Goal: Check status: Check status

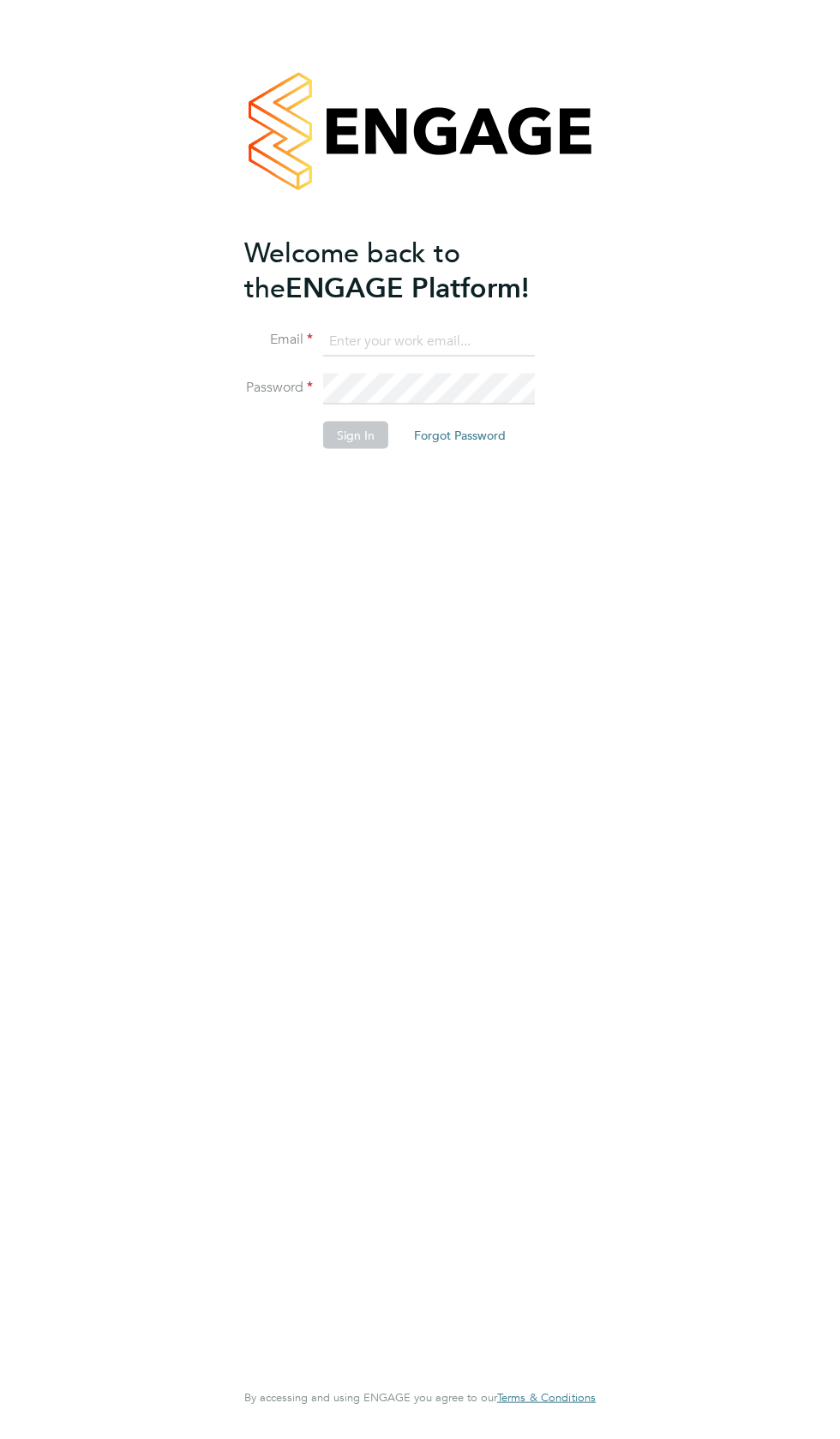
click at [395, 336] on input at bounding box center [429, 342] width 212 height 31
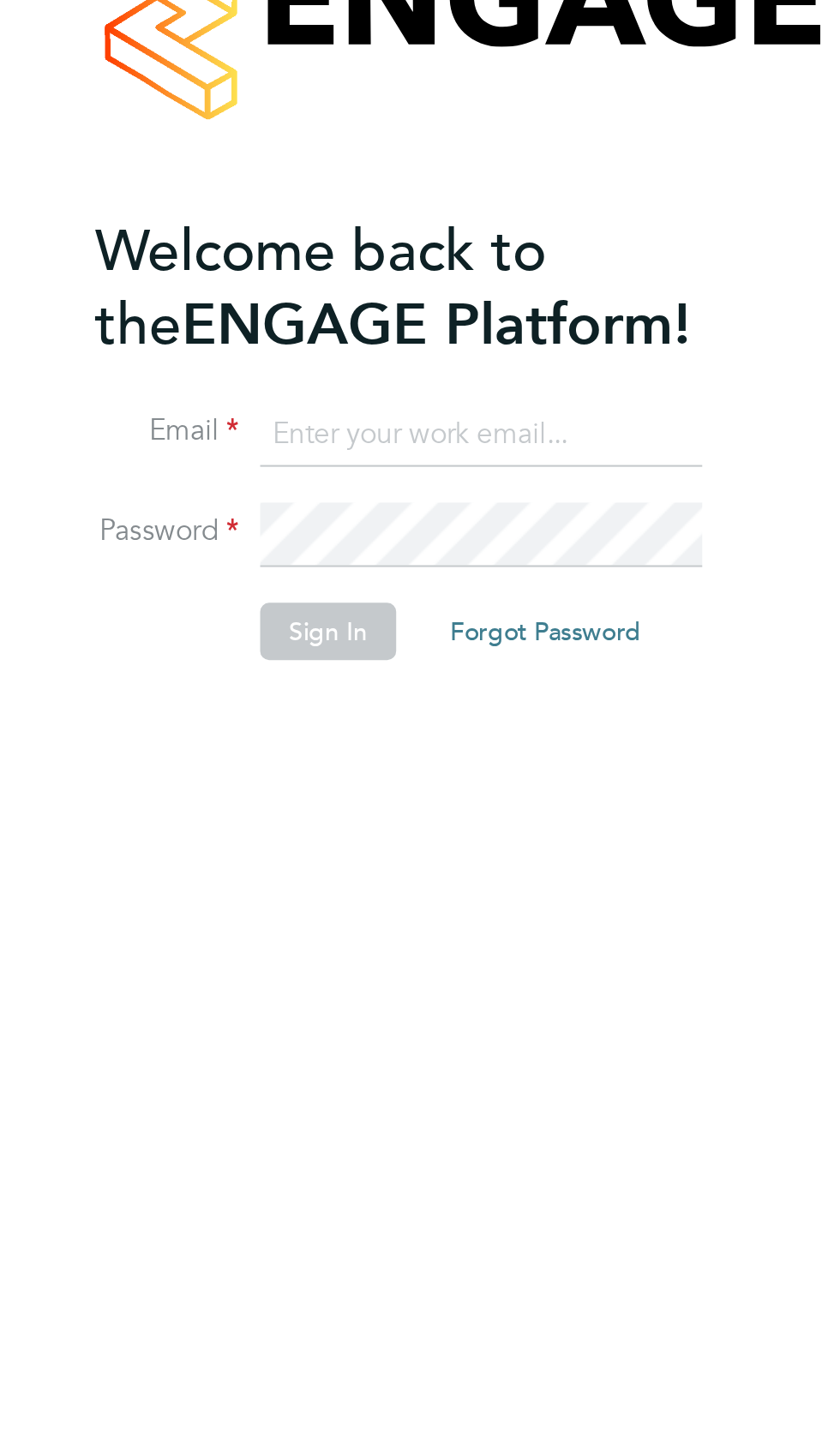
type input "garyg.a.dowling1995@gmail.com"
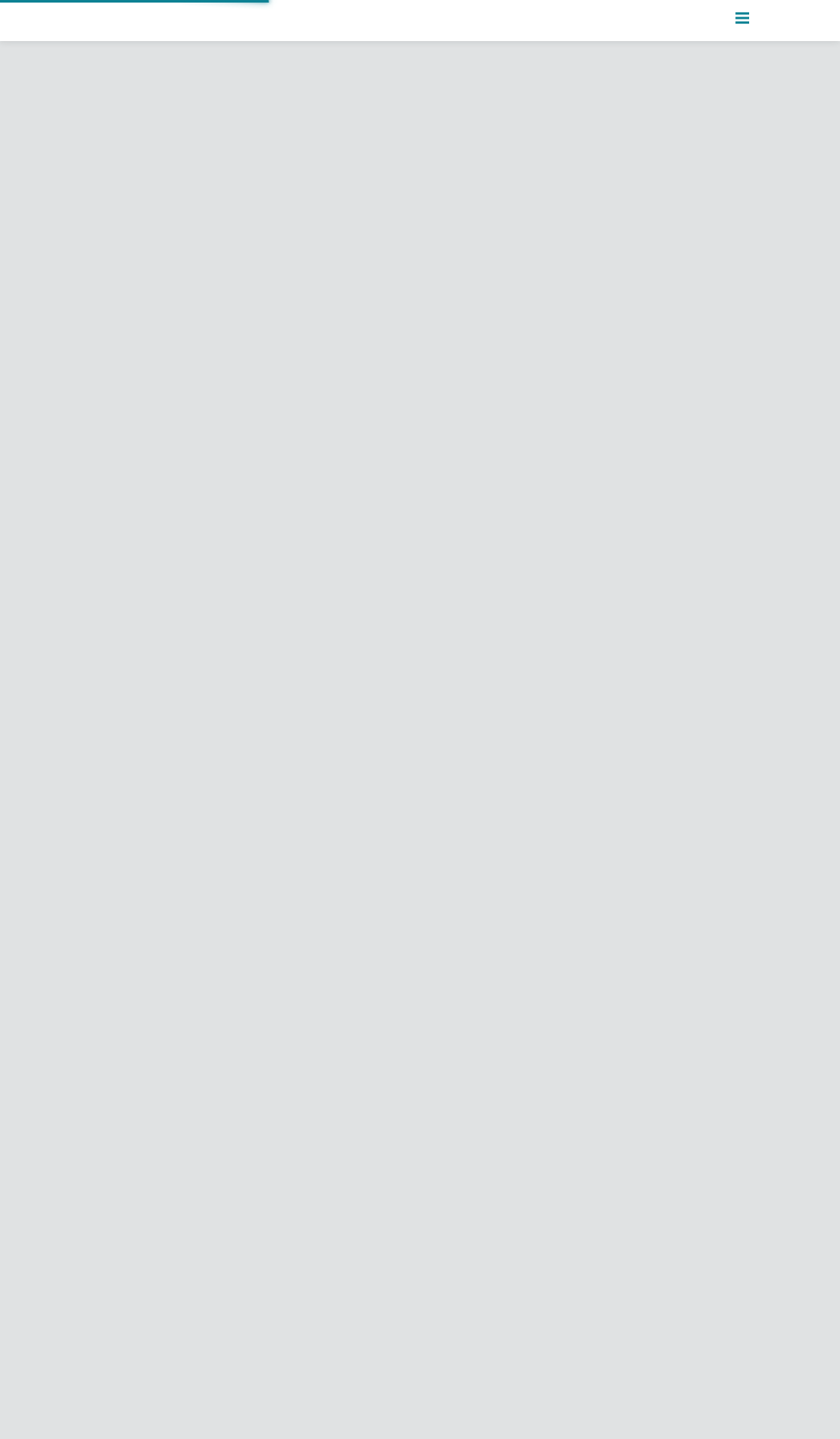
click at [748, 15] on icon "Main navigation" at bounding box center [742, 18] width 14 height 14
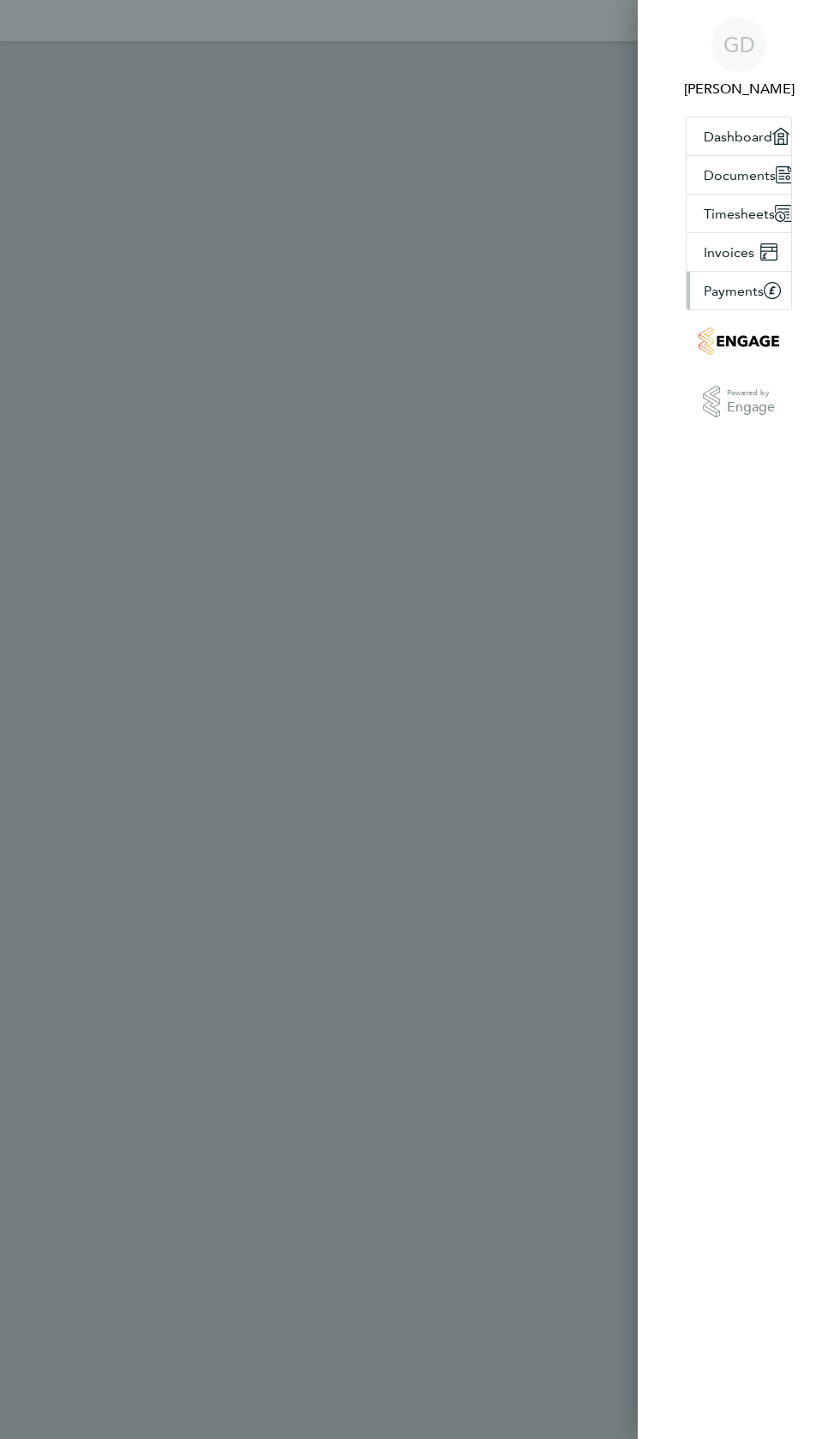
click at [754, 294] on span "Payments" at bounding box center [734, 291] width 60 height 16
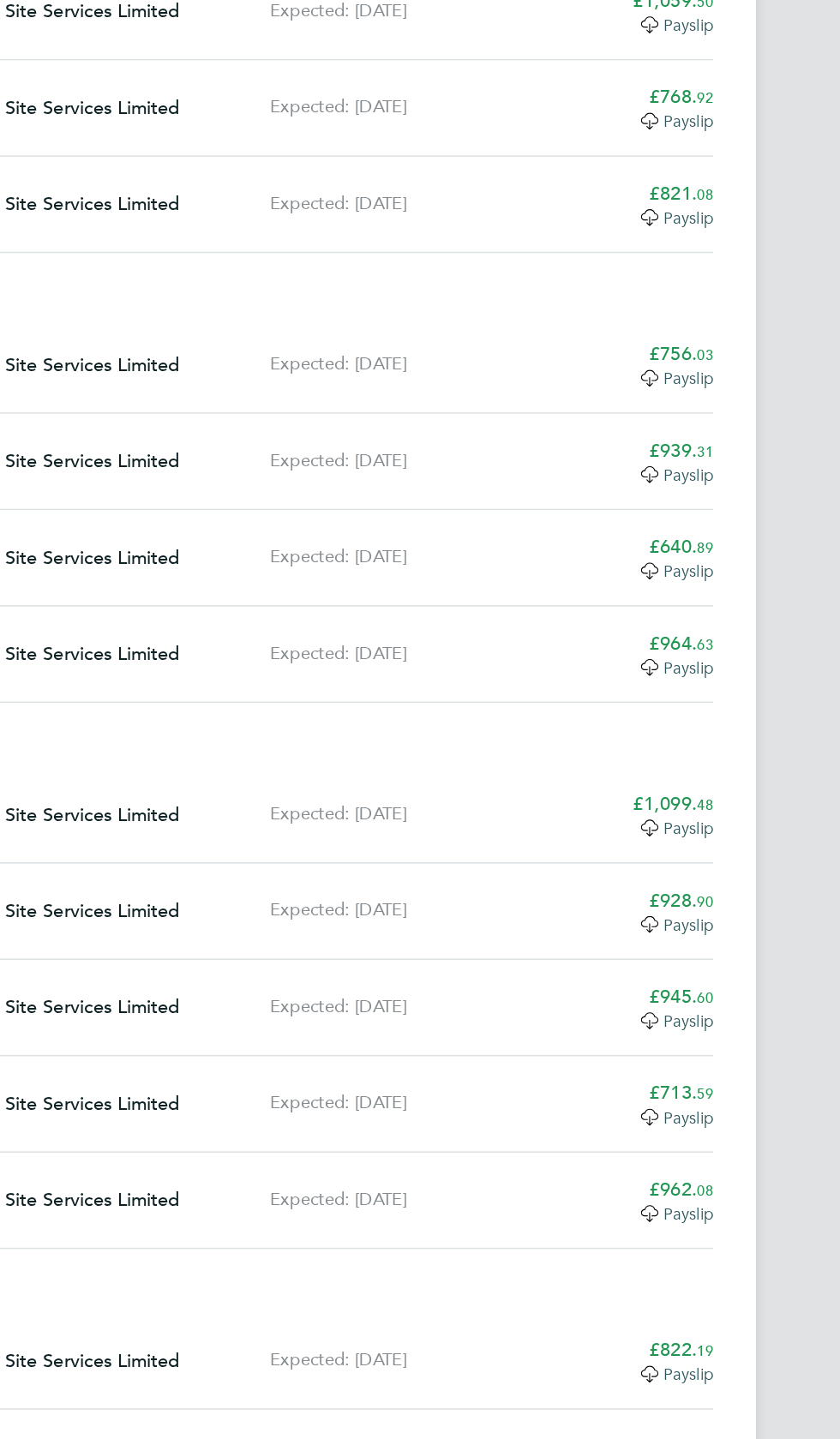
scroll to position [5865, 0]
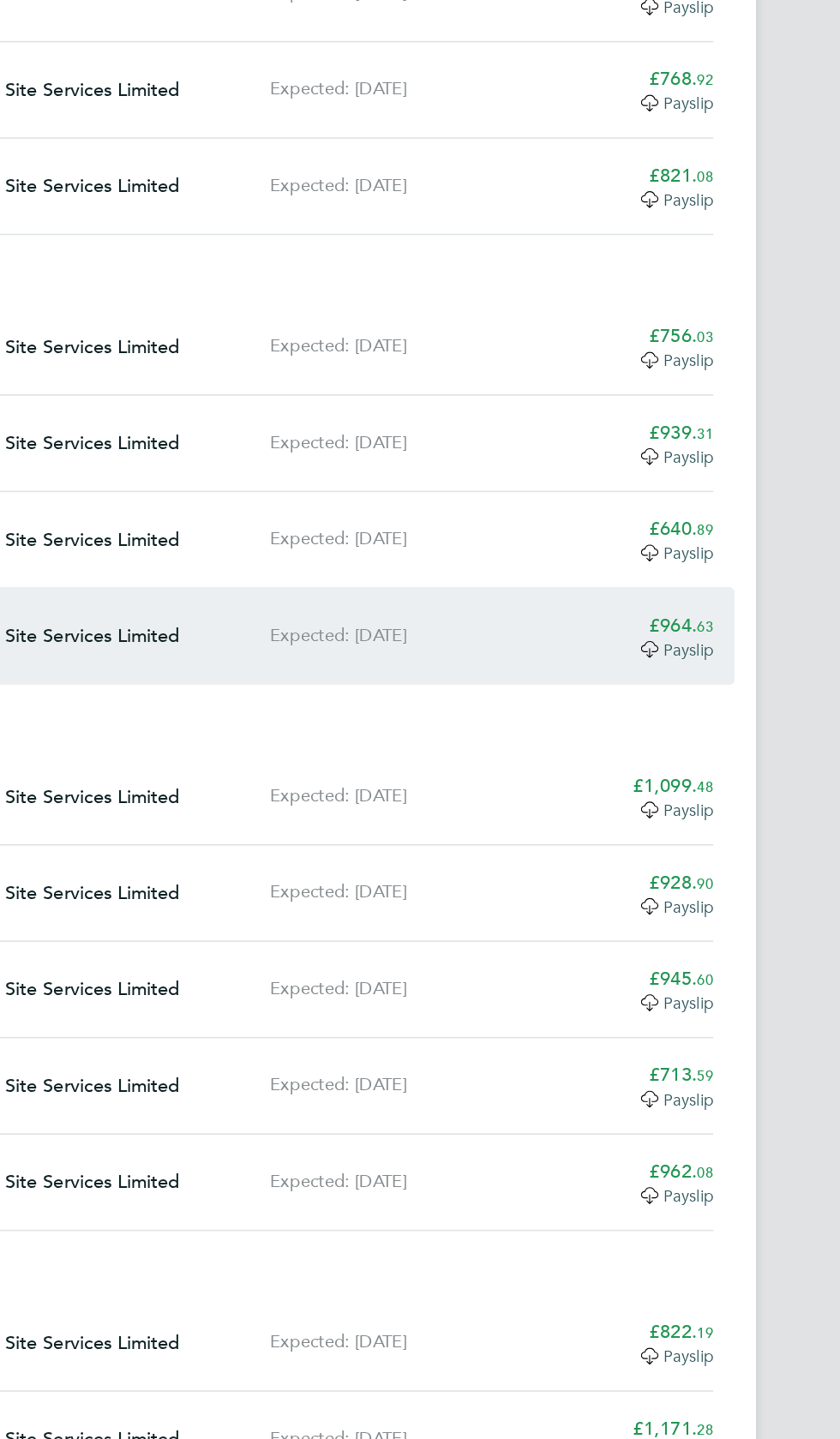
click at [723, 759] on div "£964. 63 Payslip" at bounding box center [677, 774] width 103 height 31
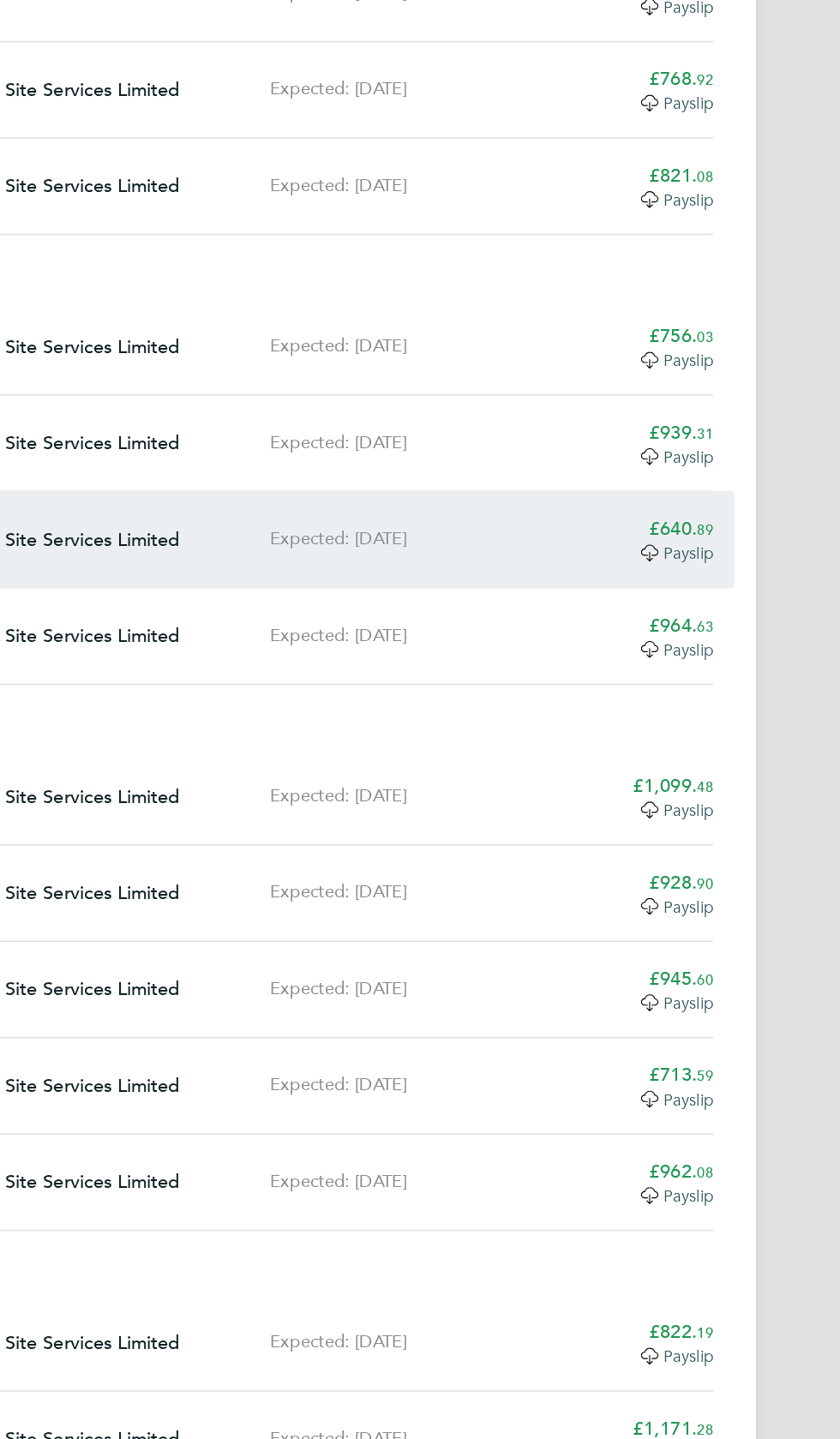
click at [703, 698] on app-decimal "£640. 89" at bounding box center [701, 705] width 41 height 15
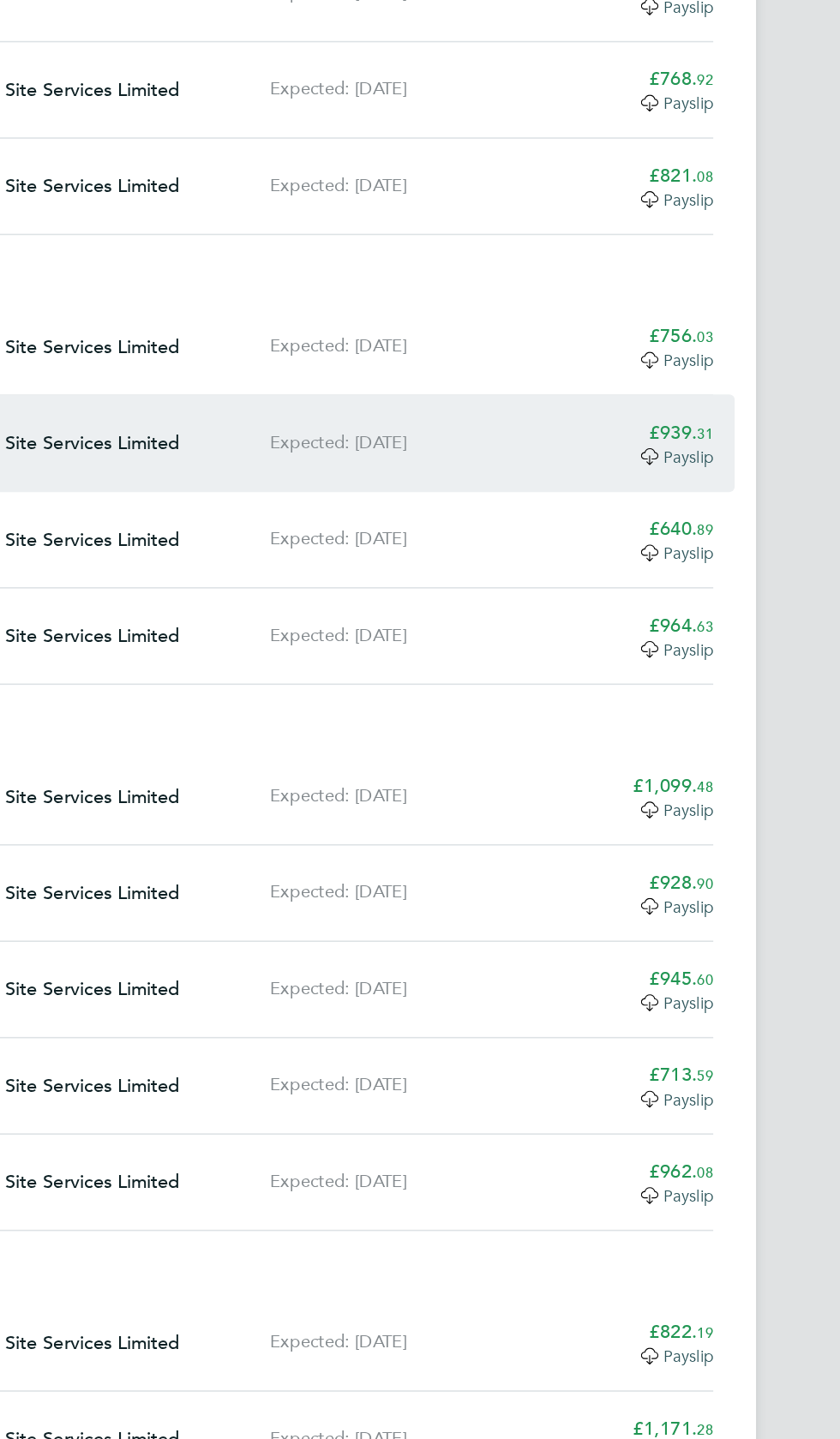
click at [707, 652] on span "Payslip" at bounding box center [705, 659] width 32 height 14
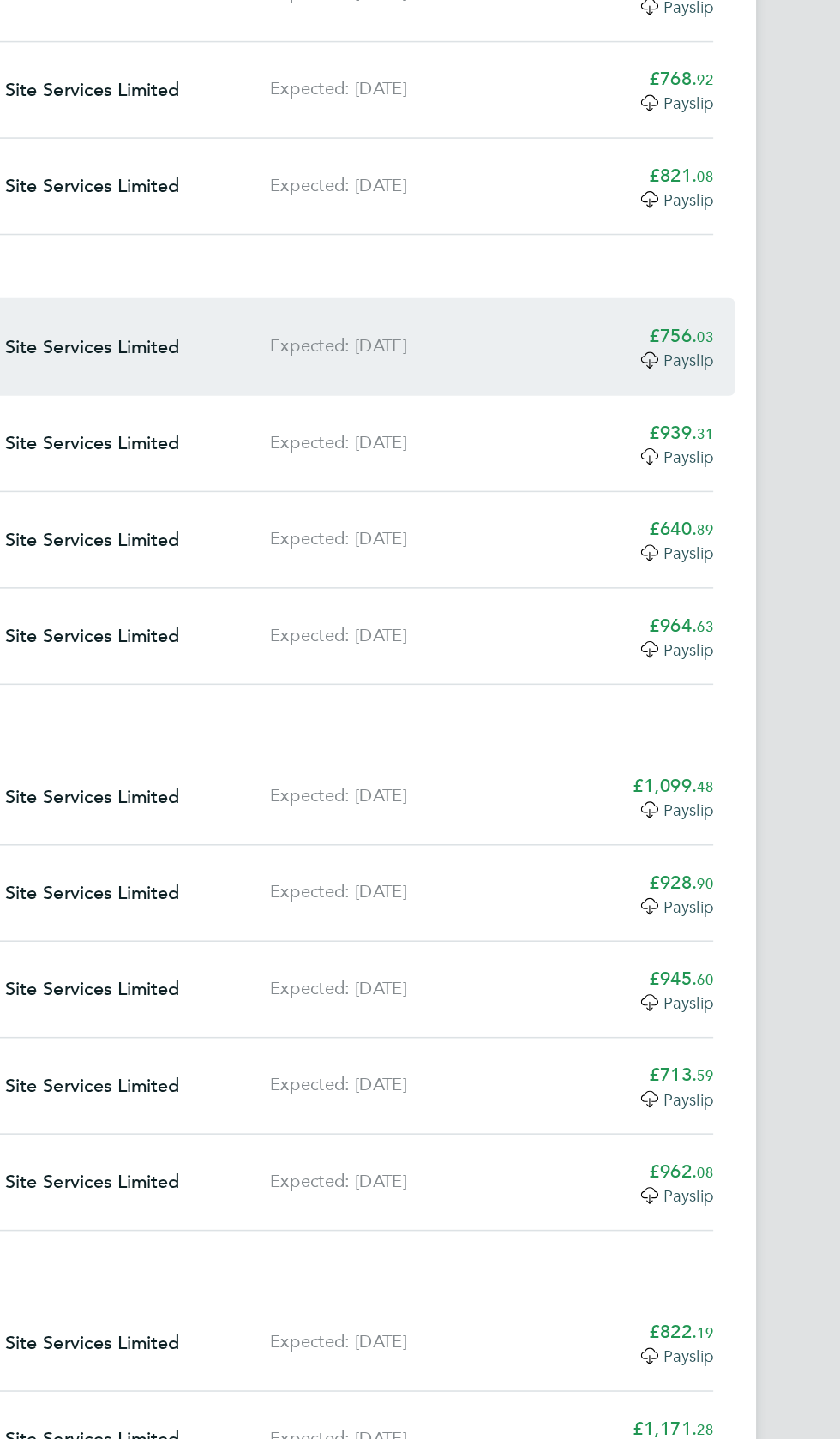
click at [713, 590] on span "Payslip" at bounding box center [705, 597] width 32 height 14
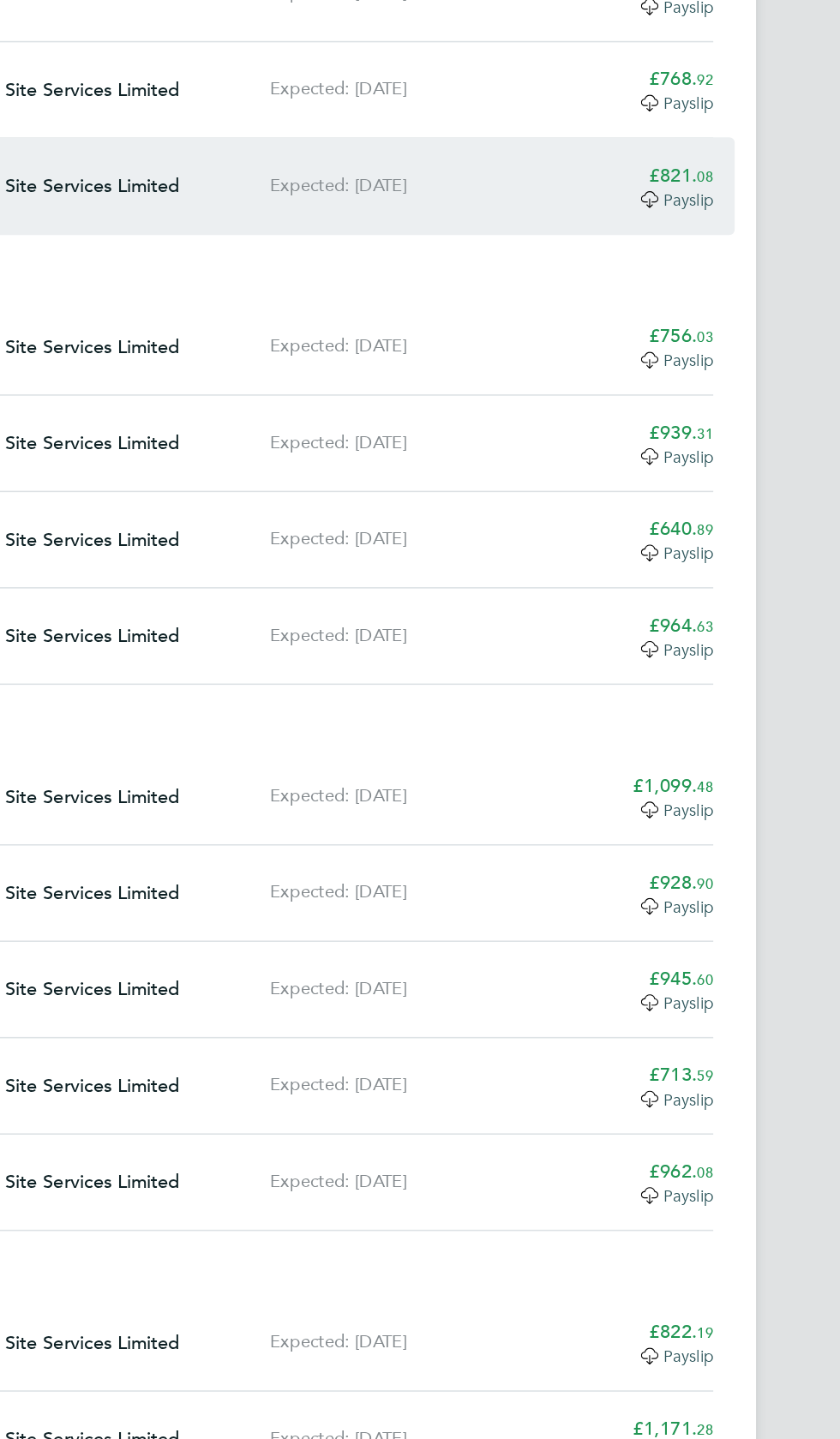
click at [706, 471] on app-decimal "£821. 08" at bounding box center [701, 479] width 41 height 15
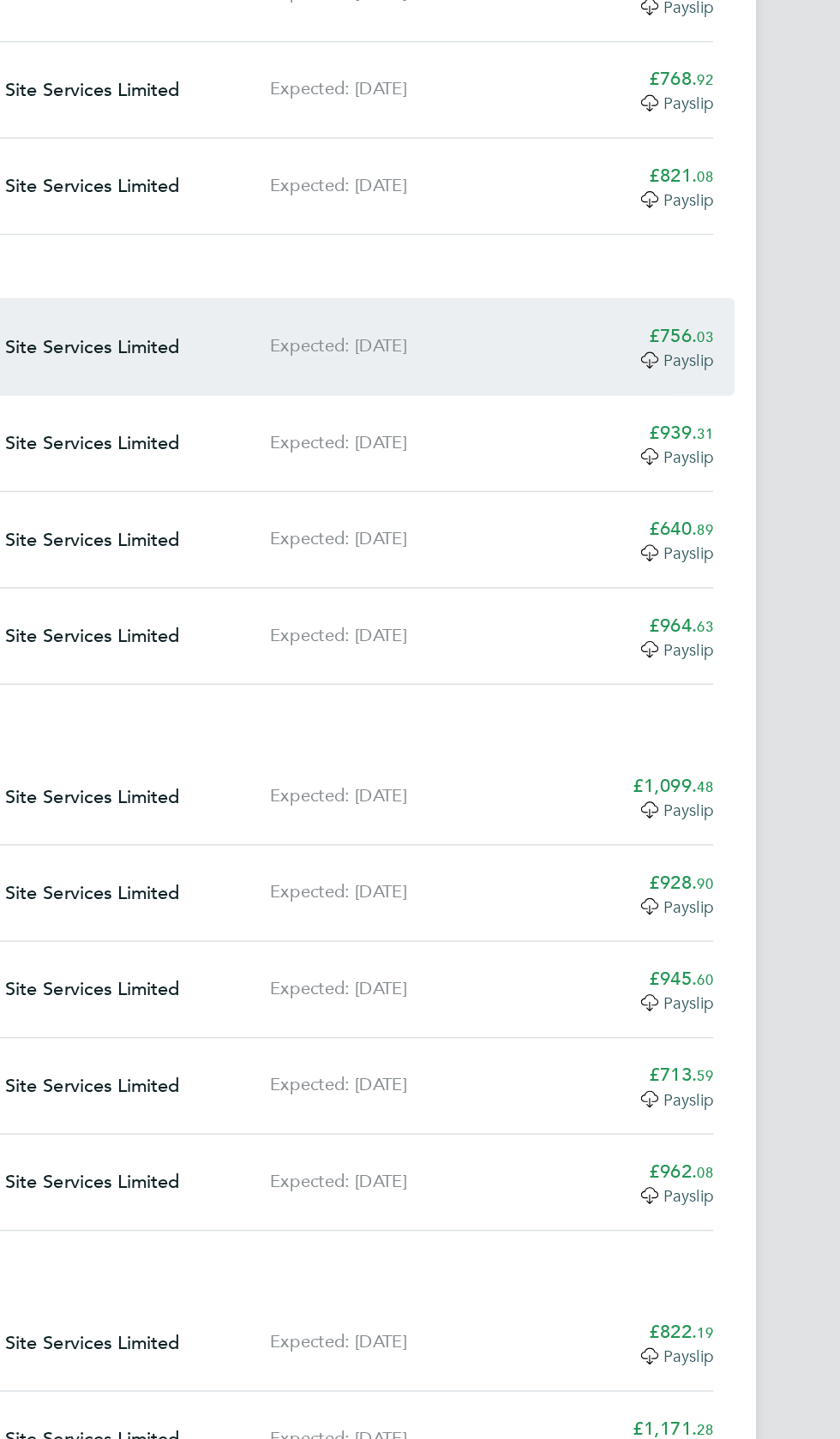
click at [691, 574] on app-decimal "£756. 03" at bounding box center [701, 582] width 41 height 15
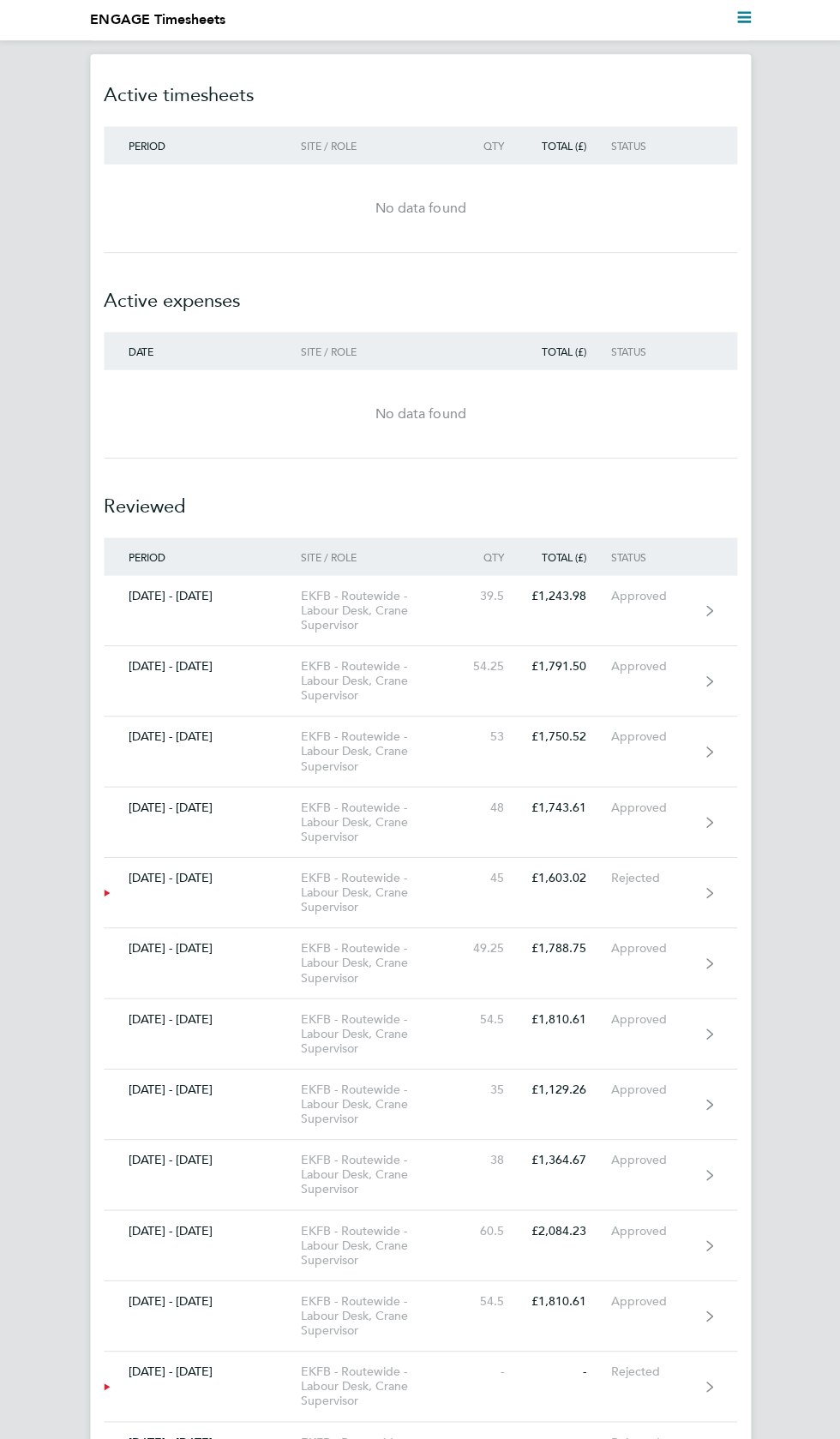
scroll to position [5, 0]
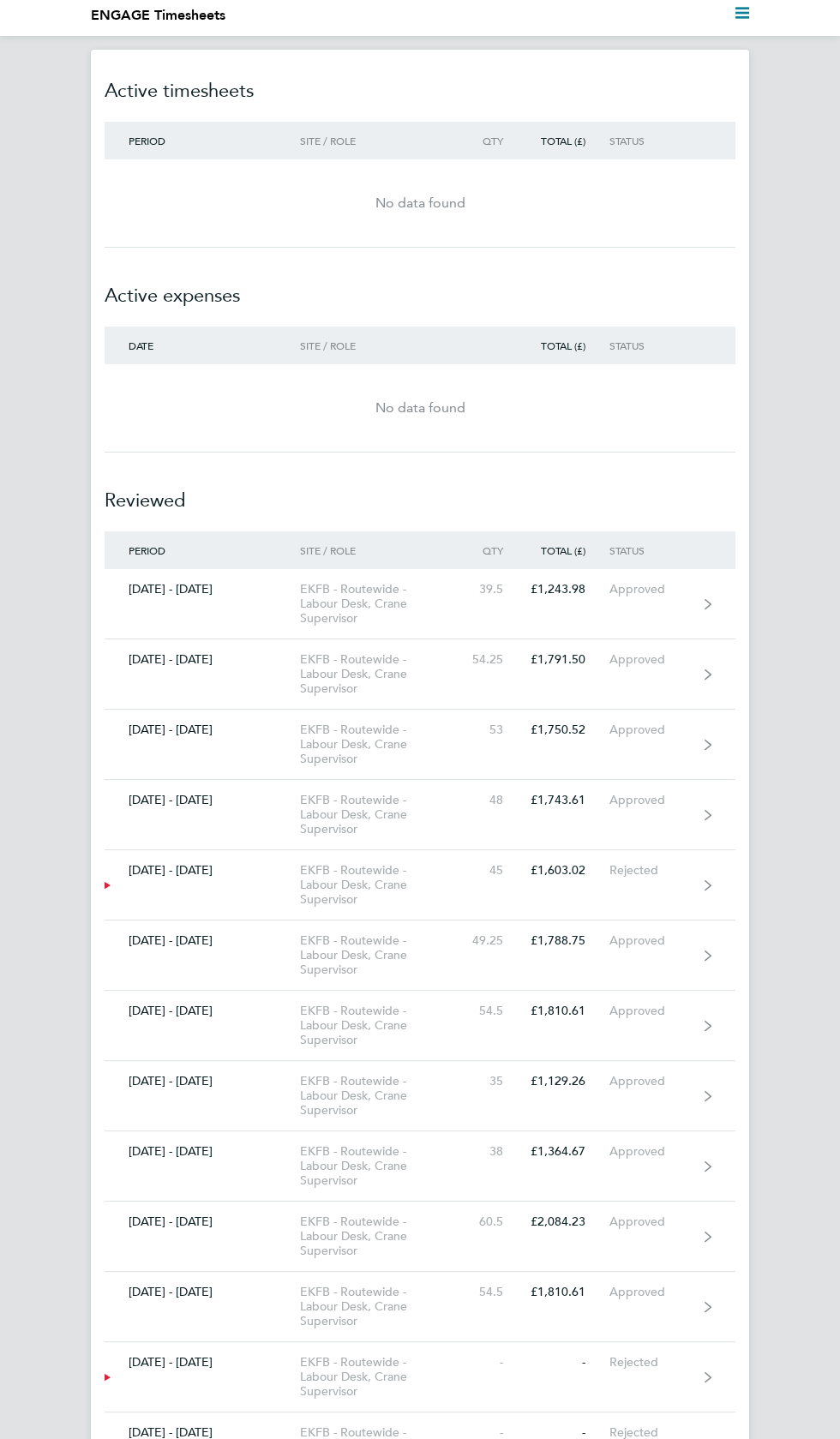
click at [741, 17] on polygon "Main navigation" at bounding box center [742, 17] width 14 height 3
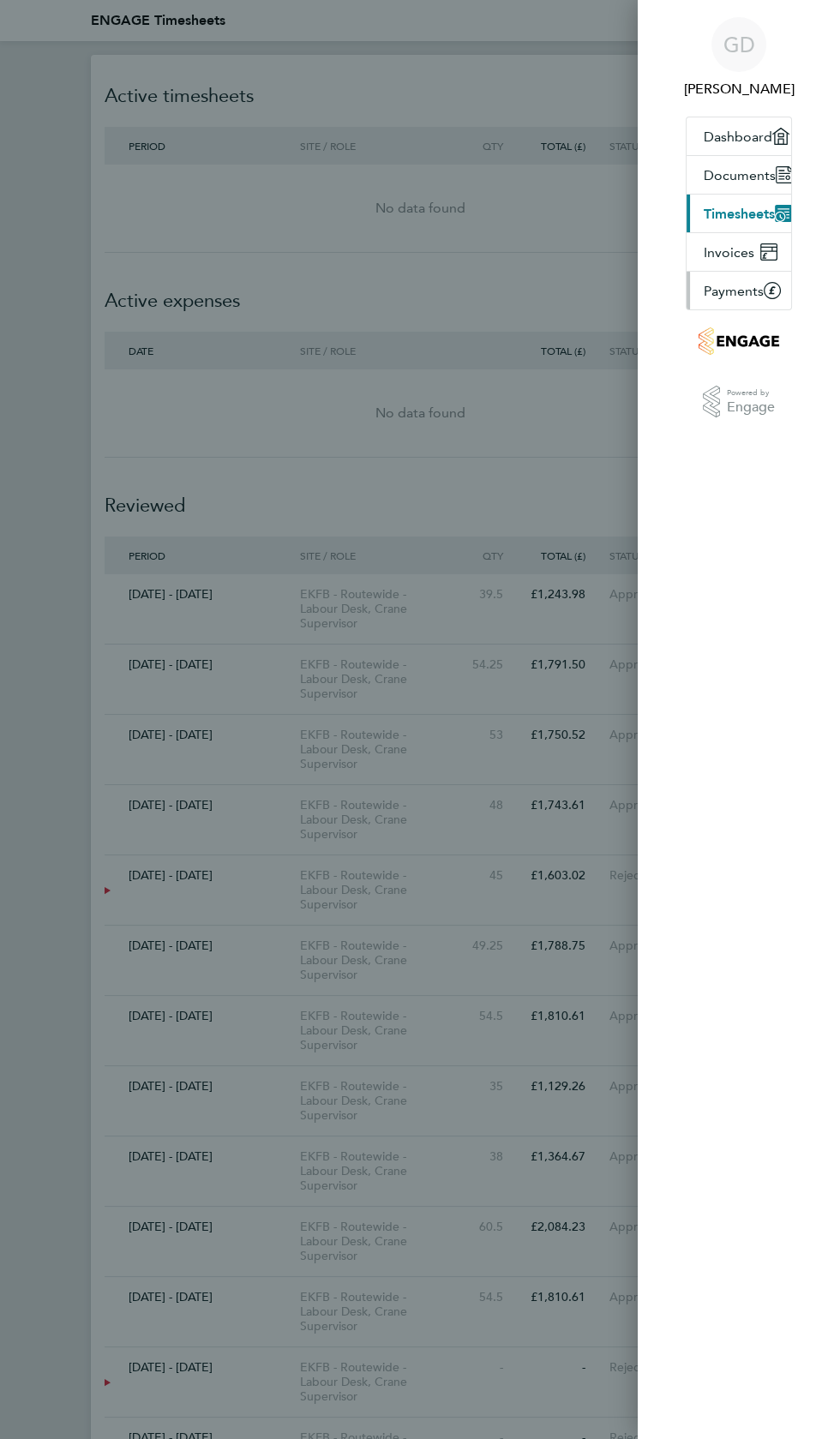
click at [740, 289] on span "Payments" at bounding box center [734, 291] width 60 height 16
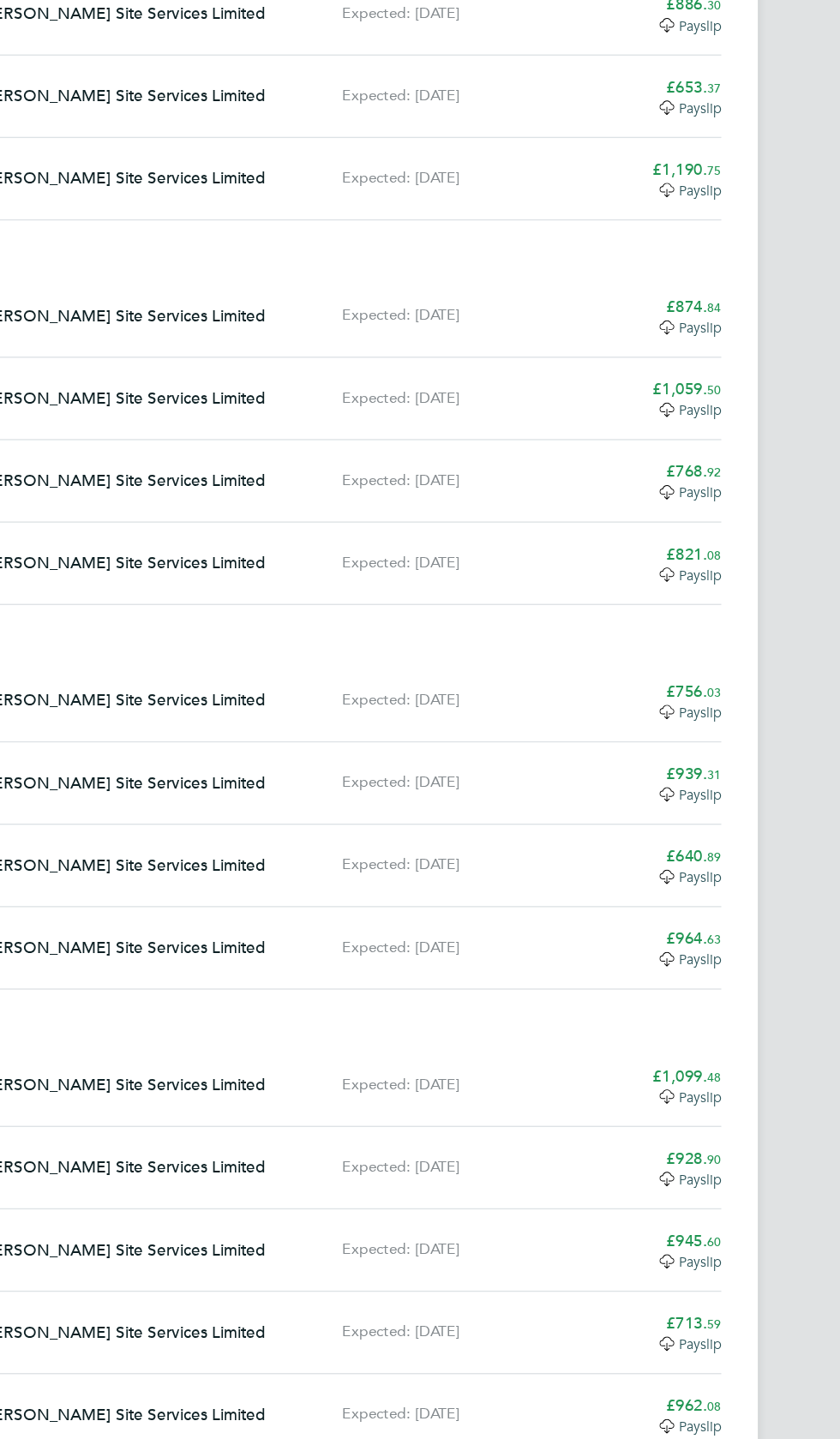
scroll to position [5866, 0]
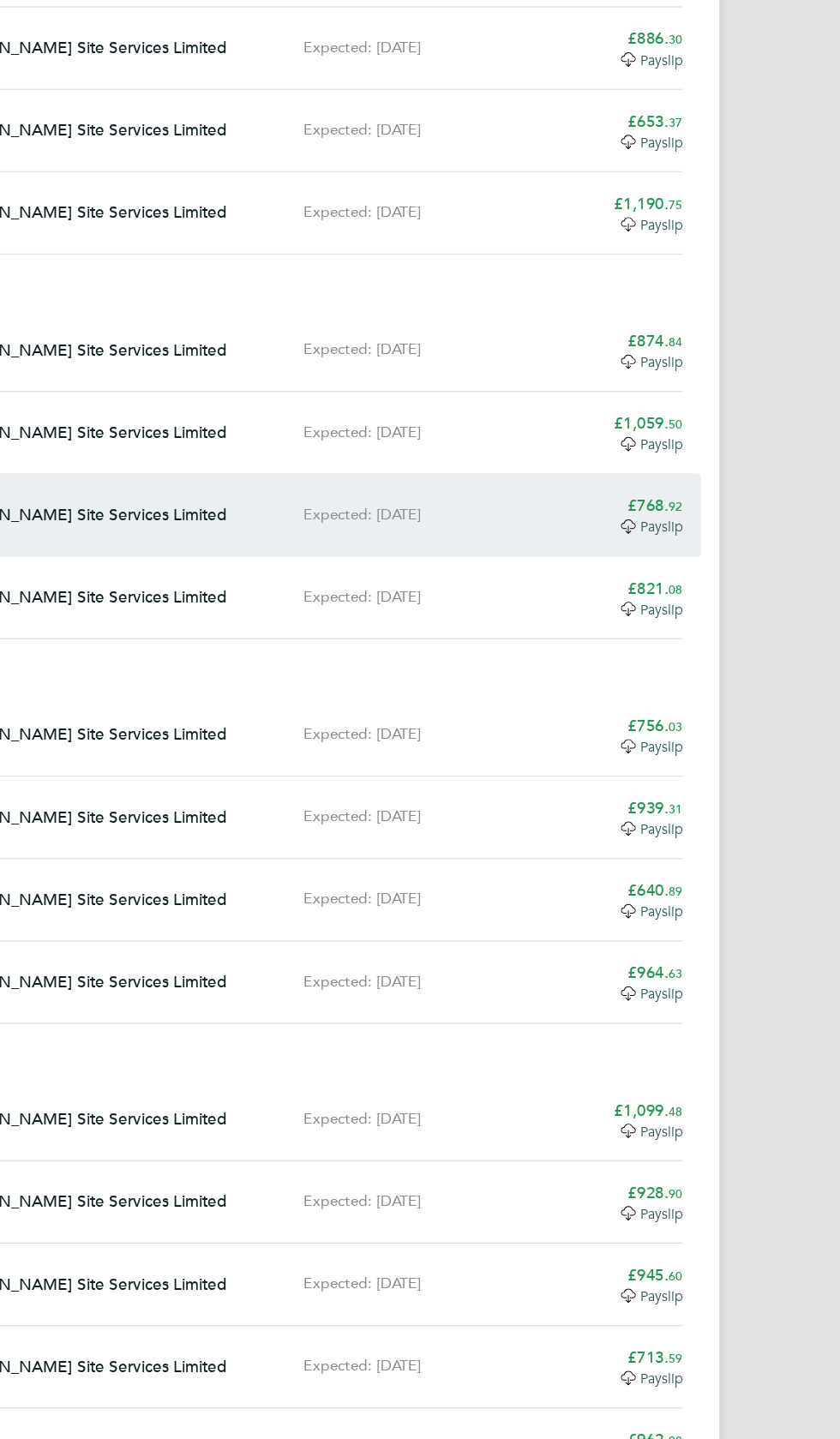
click at [704, 392] on div "CL Carmichael Site Services Limited Expected: 11 Aug 2022 £768. 92 Payslip" at bounding box center [420, 423] width 617 height 62
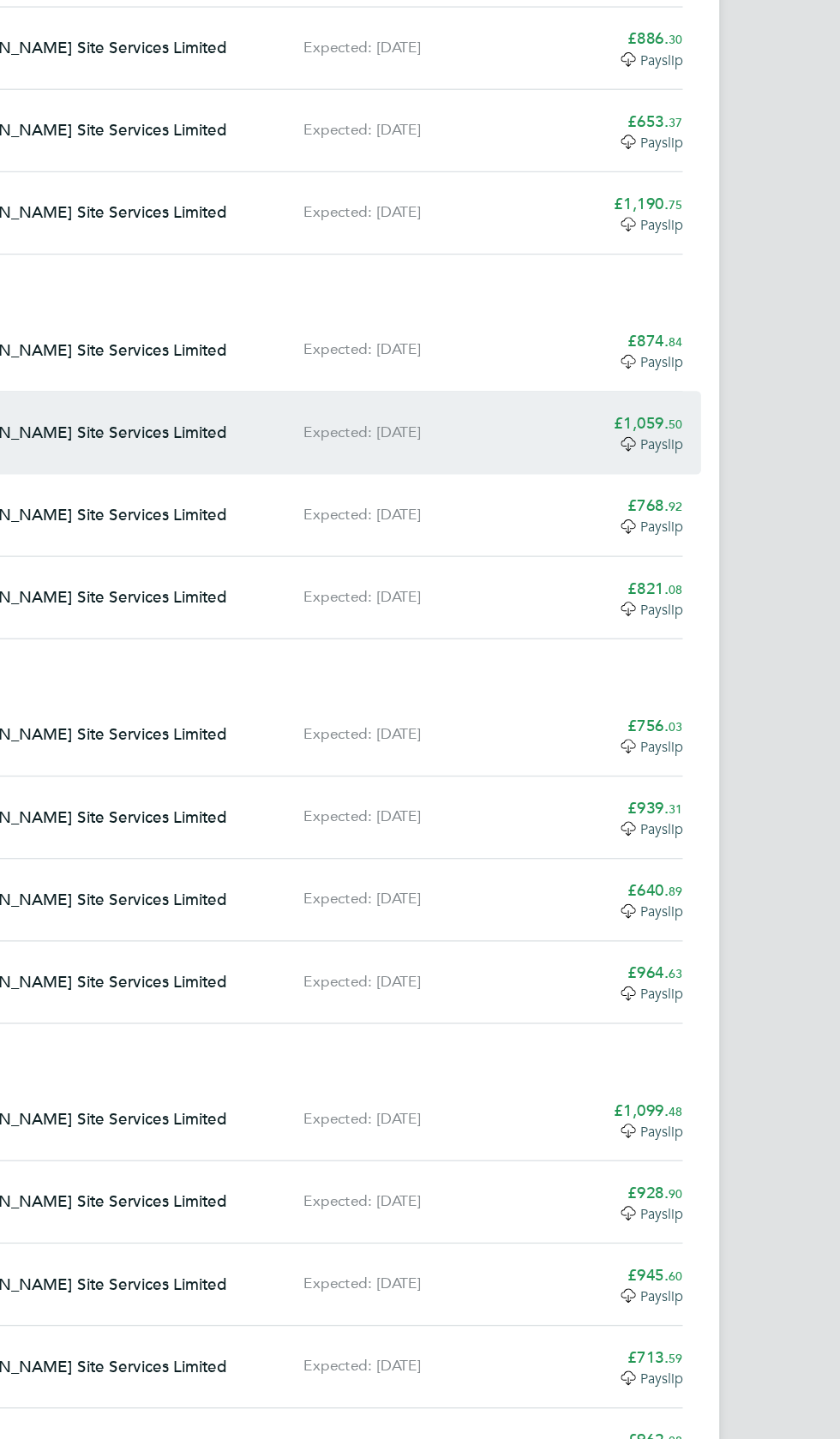
click at [702, 347] on app-decimal "£1,059. 50" at bounding box center [696, 354] width 51 height 15
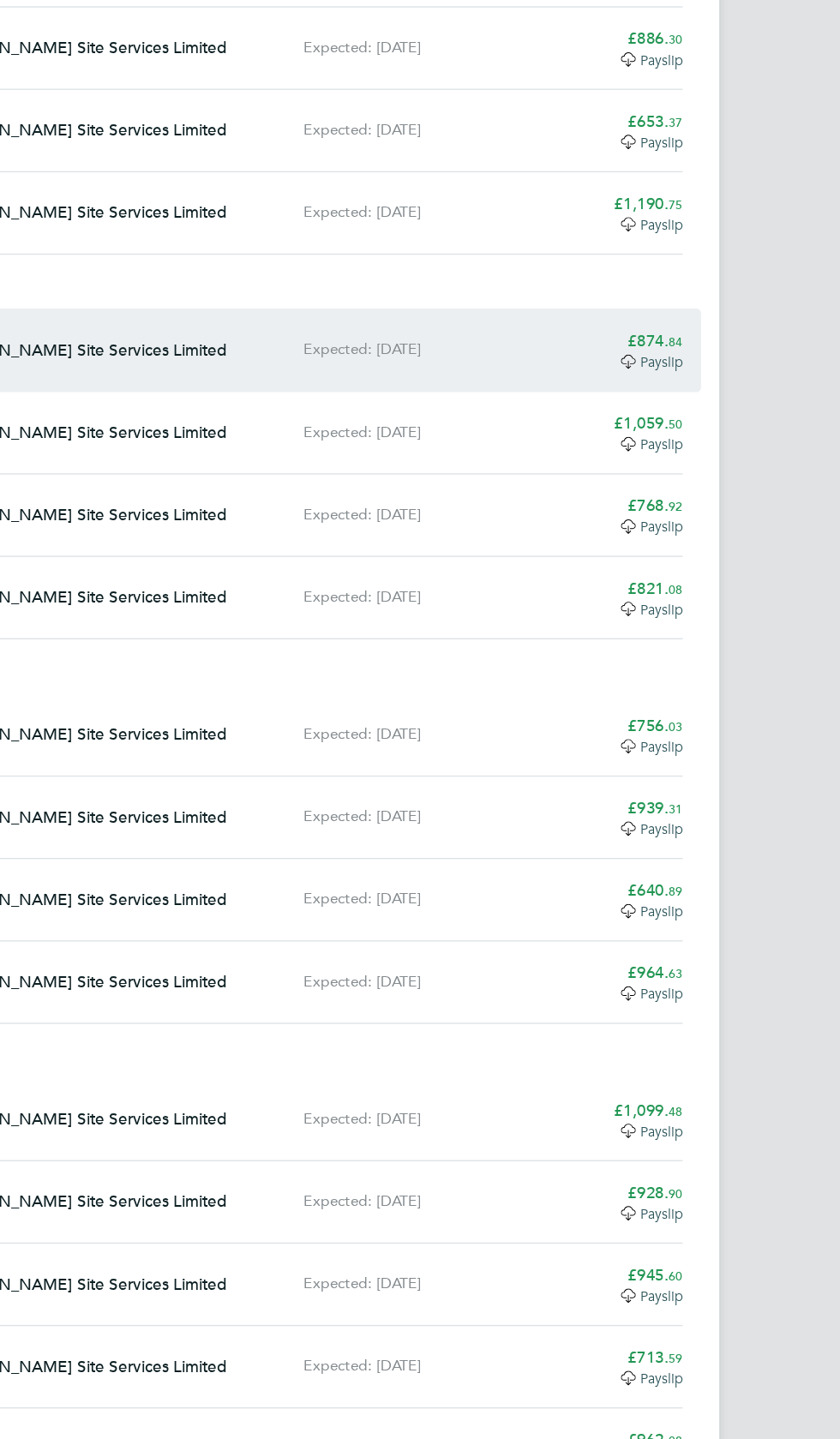
click at [714, 287] on span "84" at bounding box center [716, 293] width 10 height 13
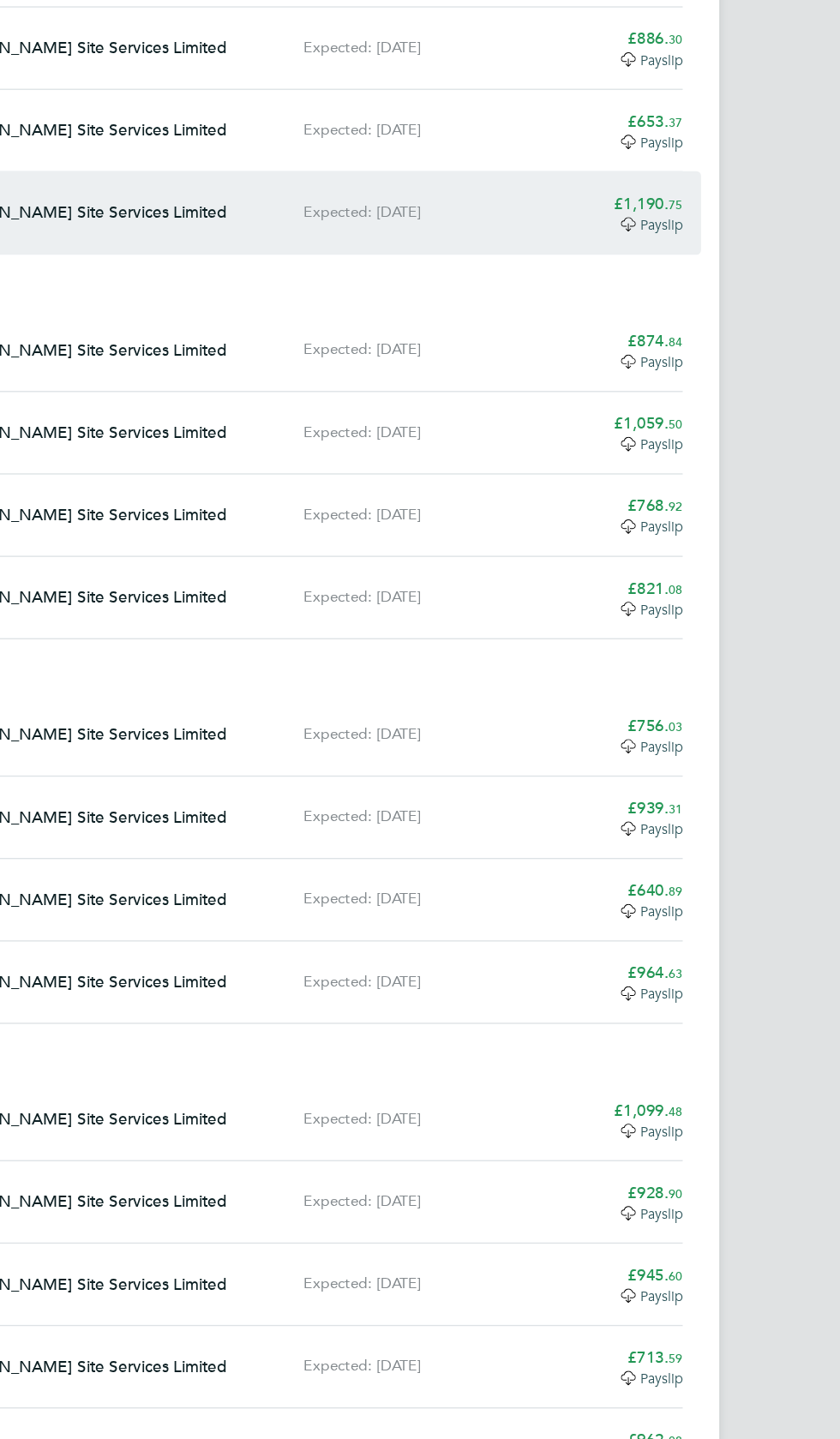
click at [716, 184] on span "75" at bounding box center [716, 190] width 10 height 13
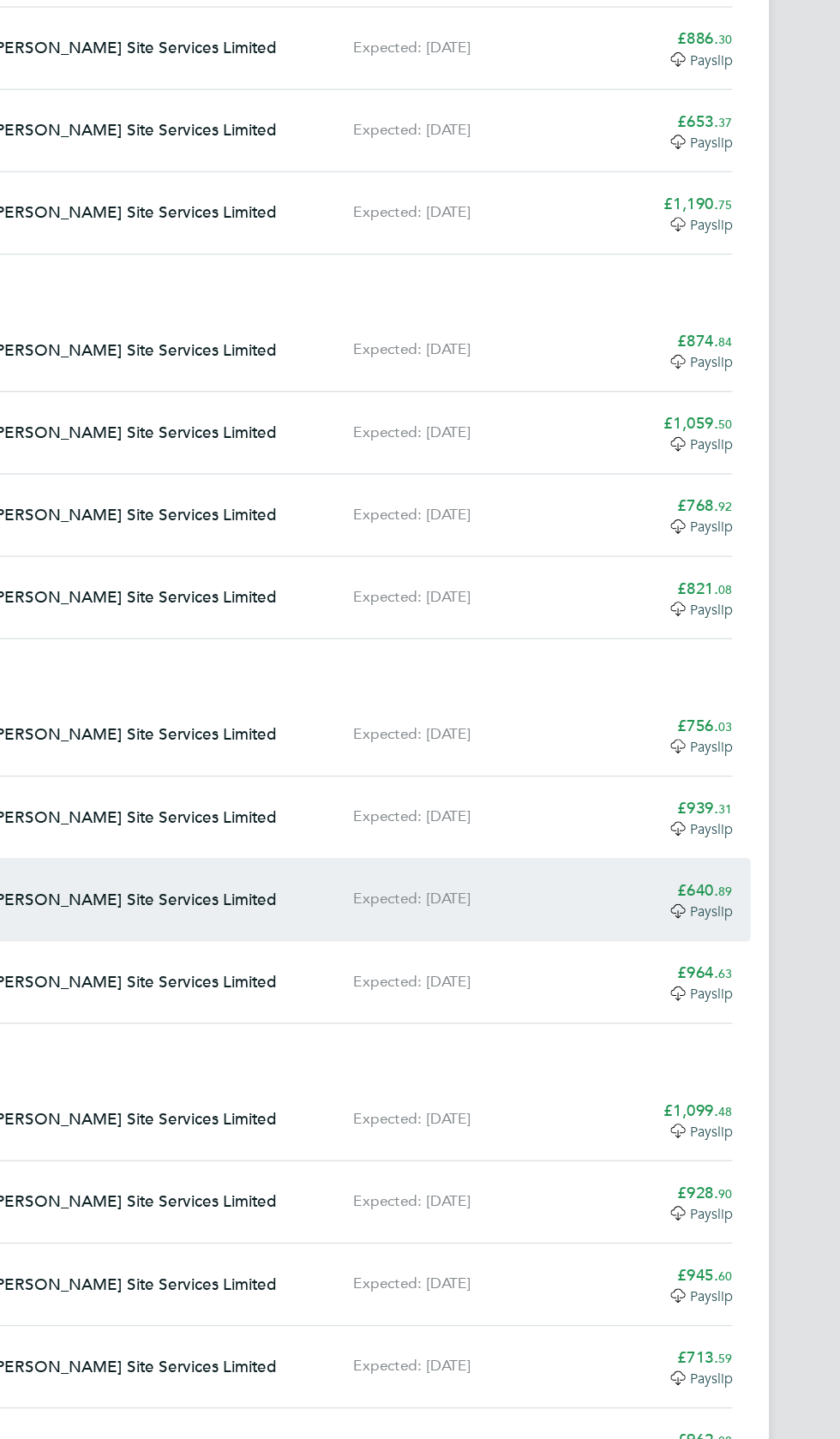
click at [705, 697] on app-decimal "£640. 89" at bounding box center [701, 704] width 41 height 15
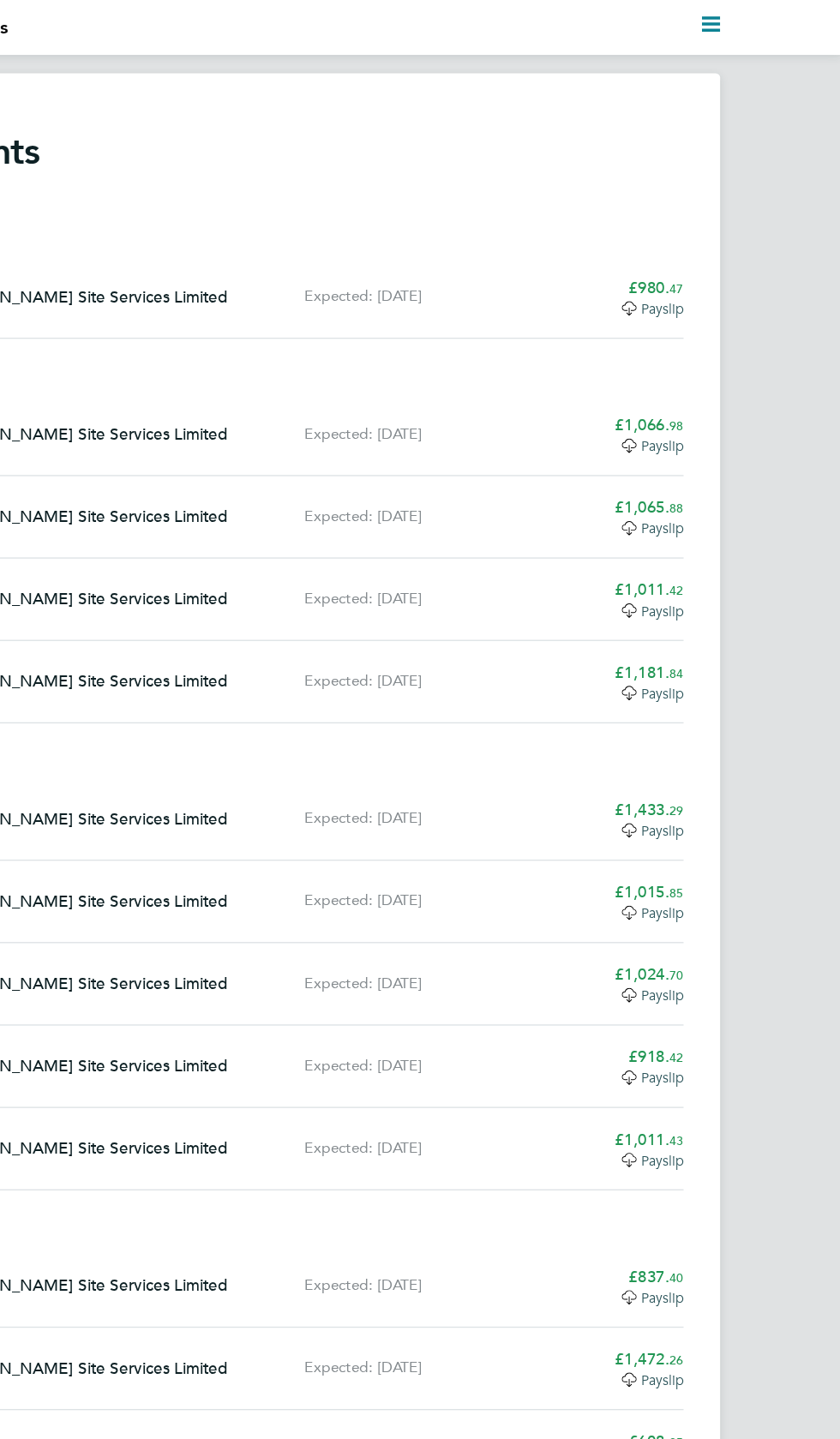
scroll to position [0, 0]
click at [746, 17] on polygon "Main navigation" at bounding box center [742, 18] width 14 height 3
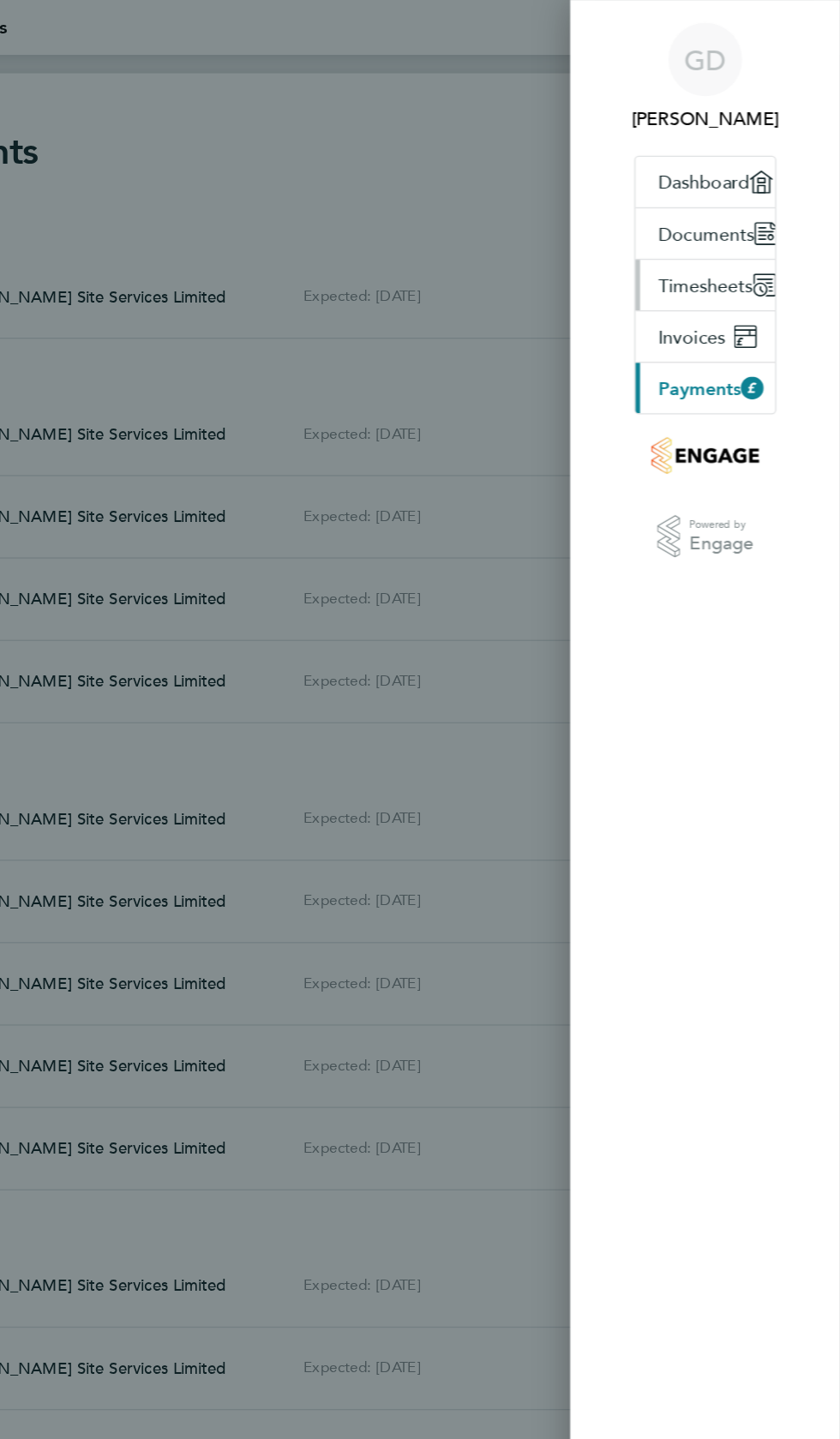
click at [750, 211] on span "Timesheets" at bounding box center [739, 214] width 71 height 16
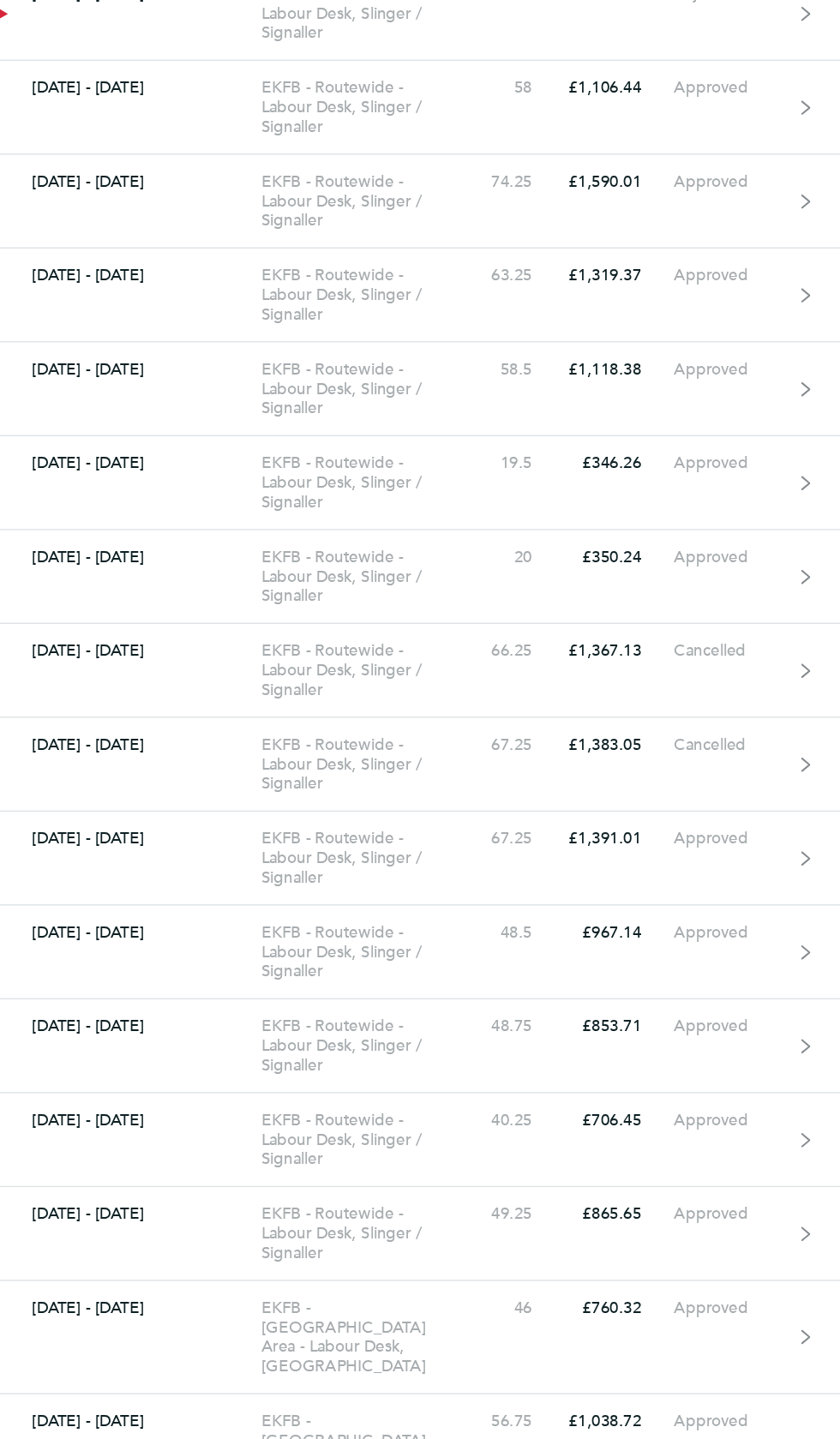
scroll to position [9735, 0]
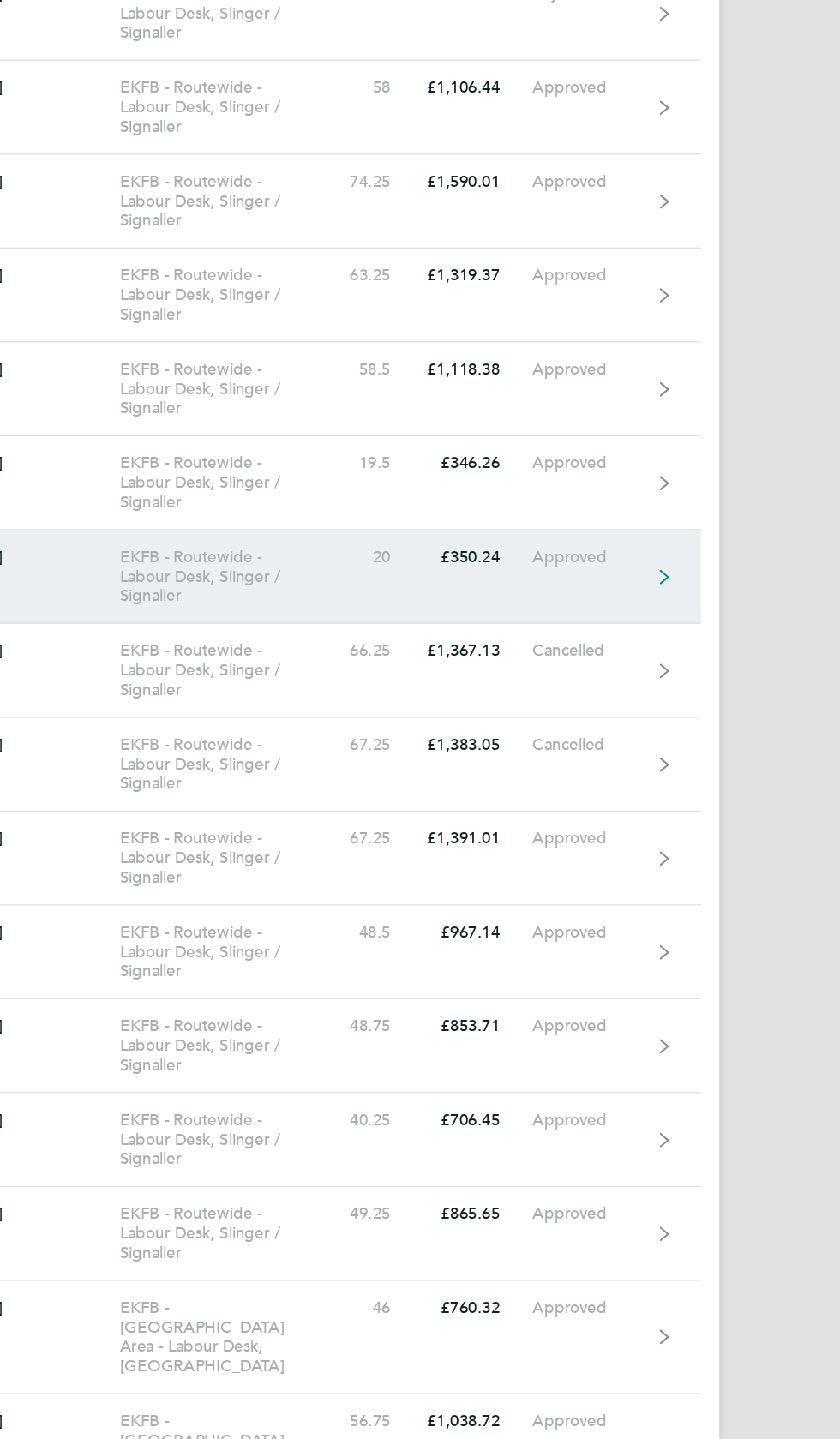
click at [694, 399] on link "29 Aug - 04 Sept 2022 EKFB - Routewide - Labour Desk, Slinger / Signaller 20 £3…" at bounding box center [420, 432] width 631 height 70
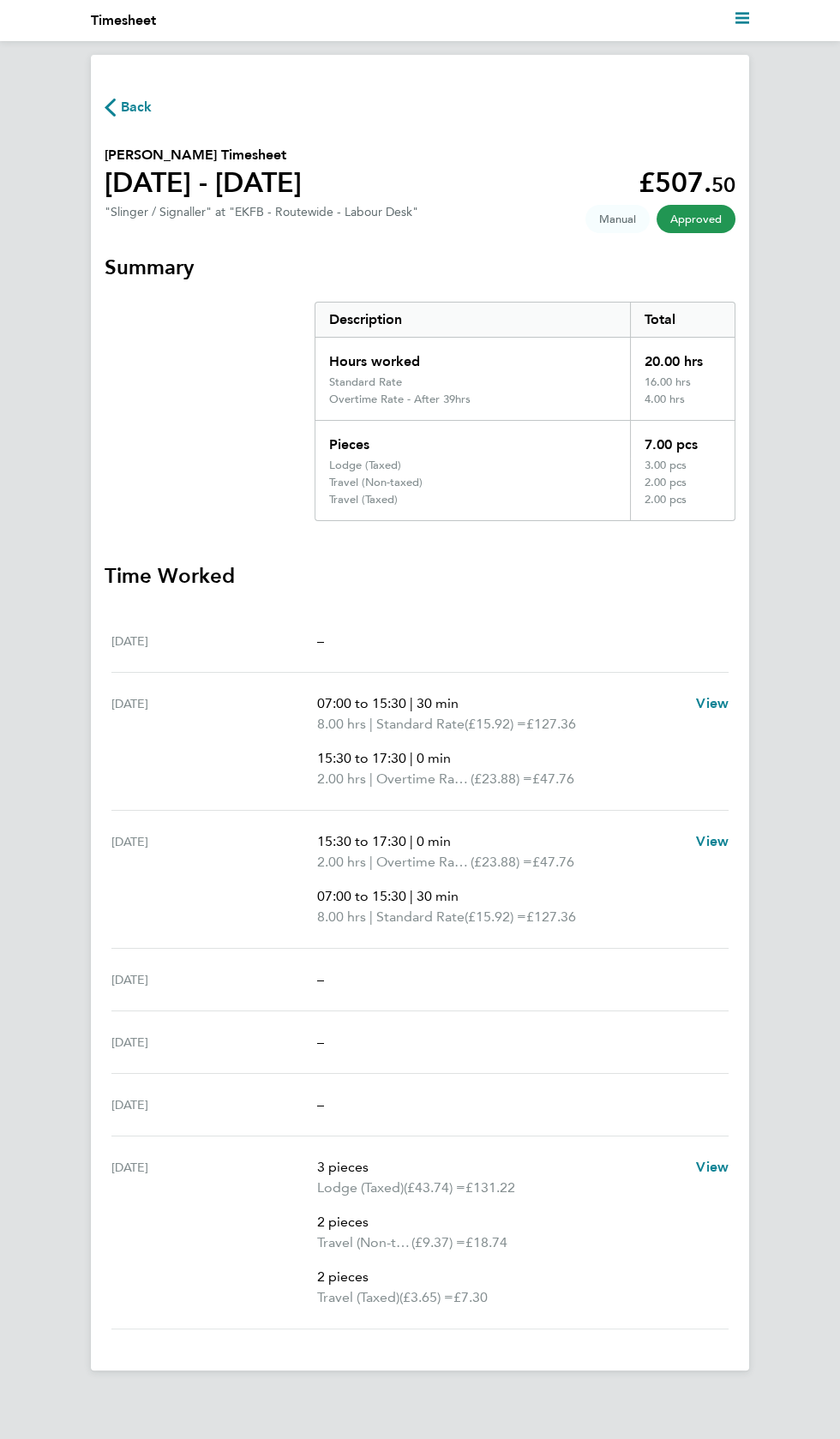
click at [138, 106] on span "Back" at bounding box center [136, 107] width 32 height 21
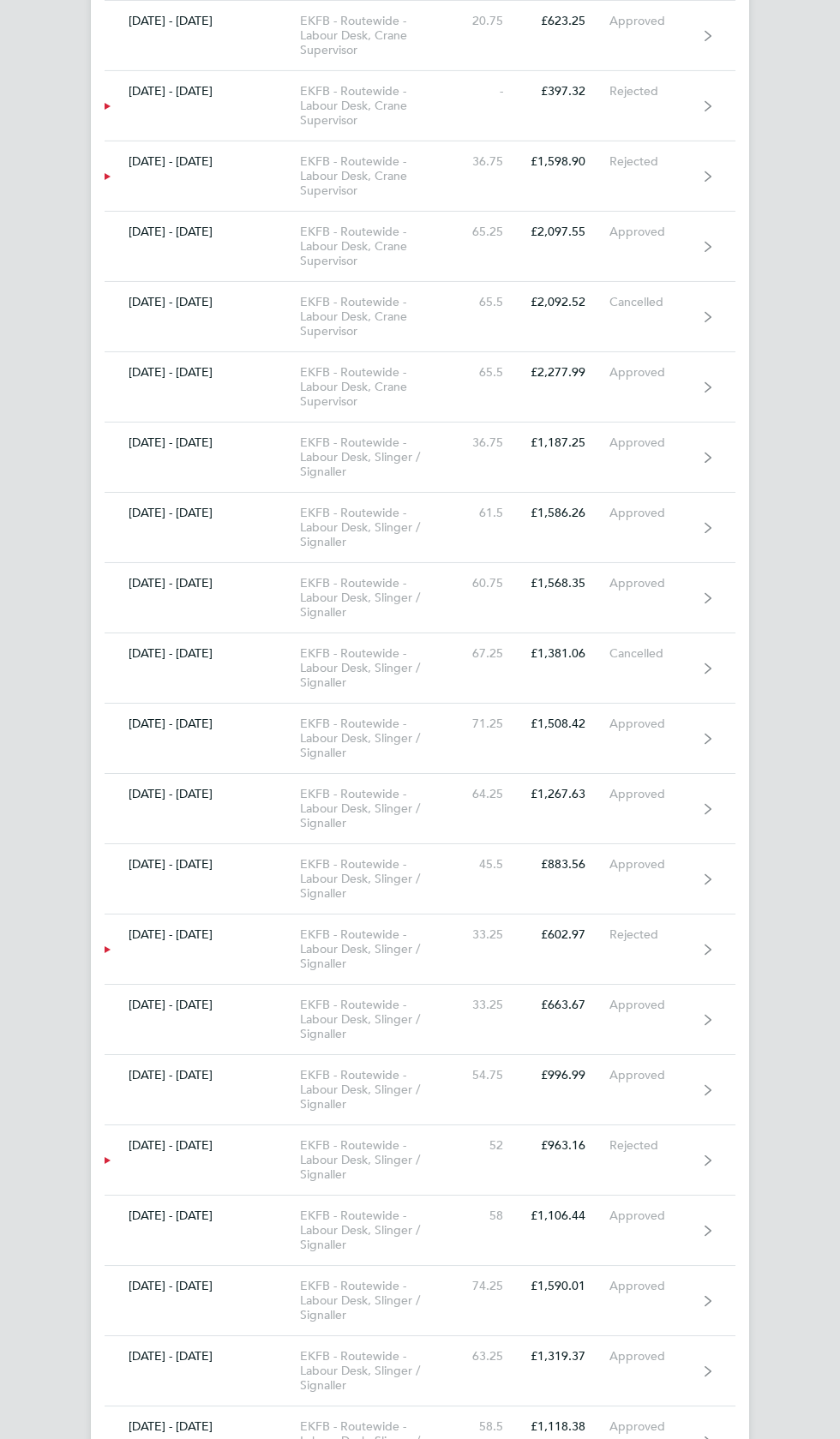
scroll to position [8585, 0]
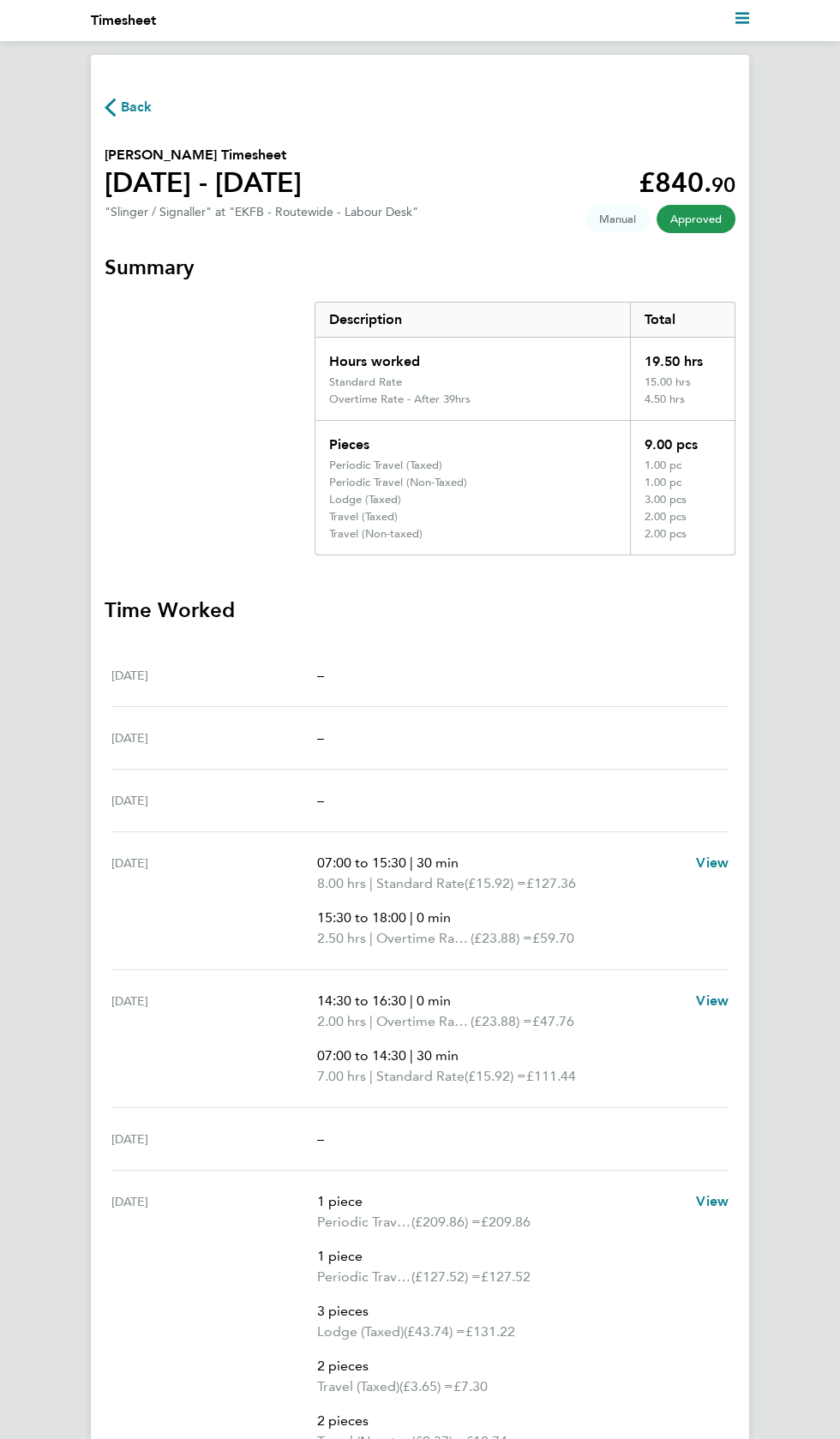
click at [141, 106] on span "Back" at bounding box center [136, 107] width 32 height 21
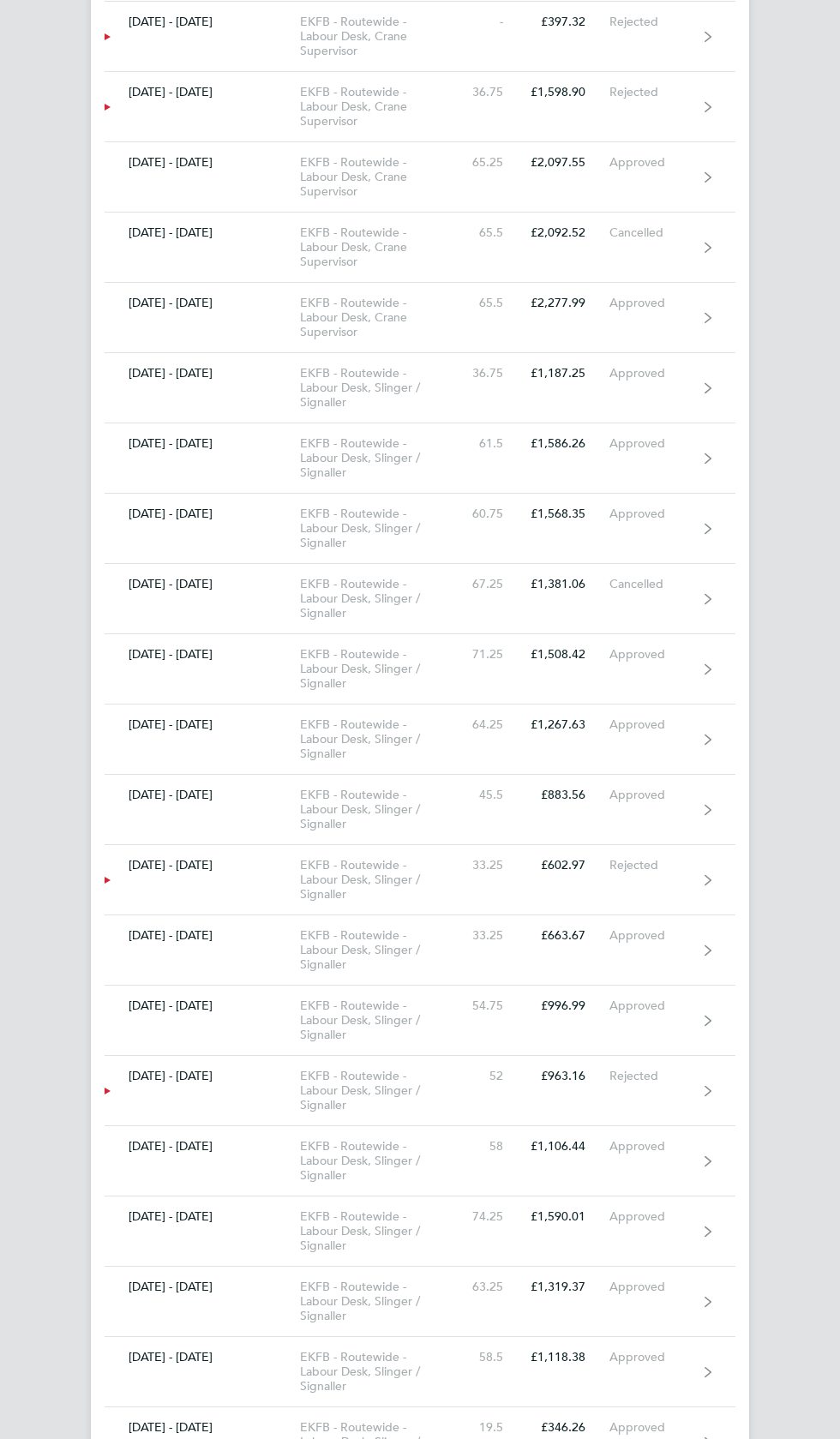
scroll to position [8654, 0]
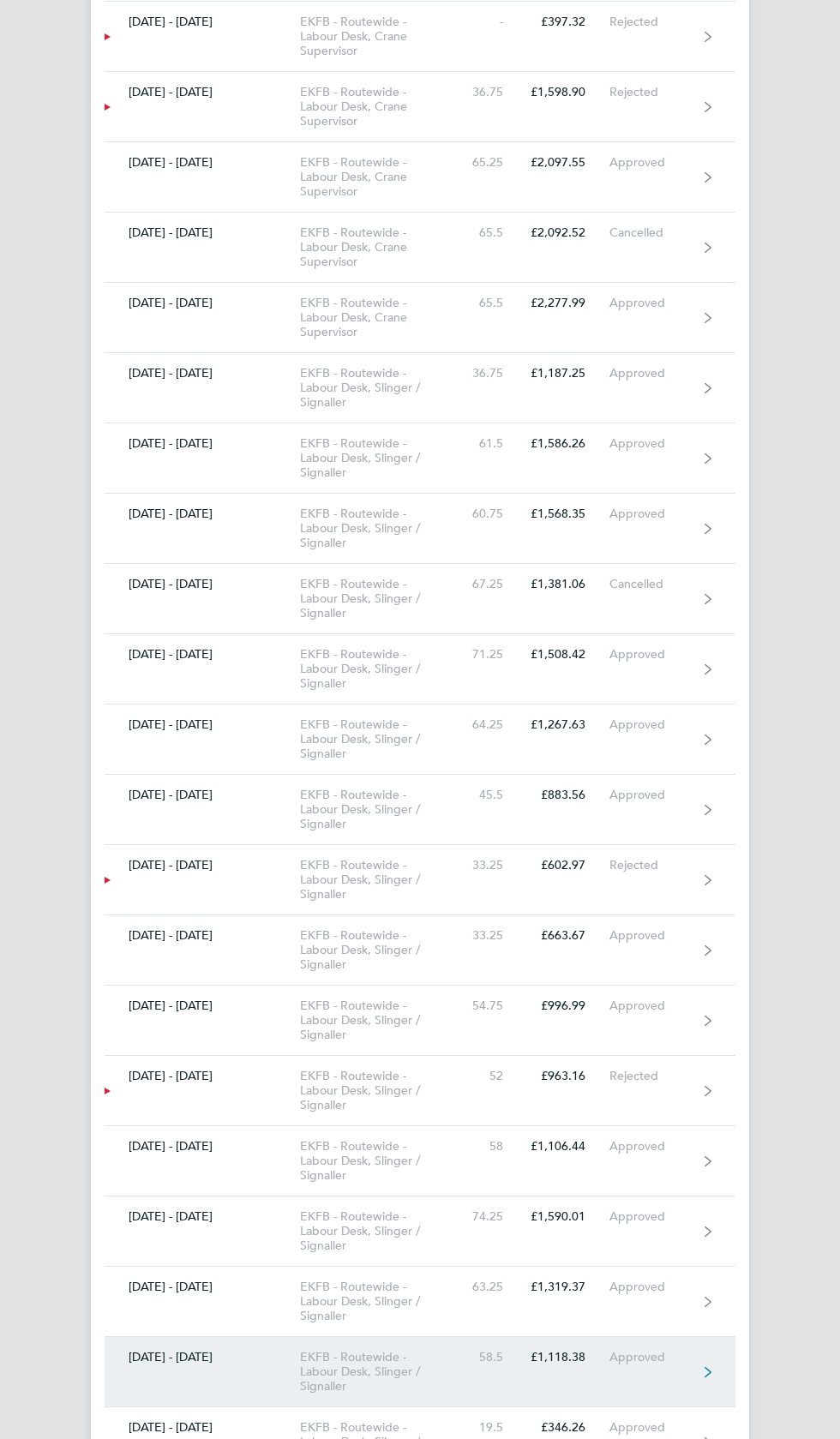
click at [676, 1350] on div "Approved" at bounding box center [653, 1357] width 88 height 15
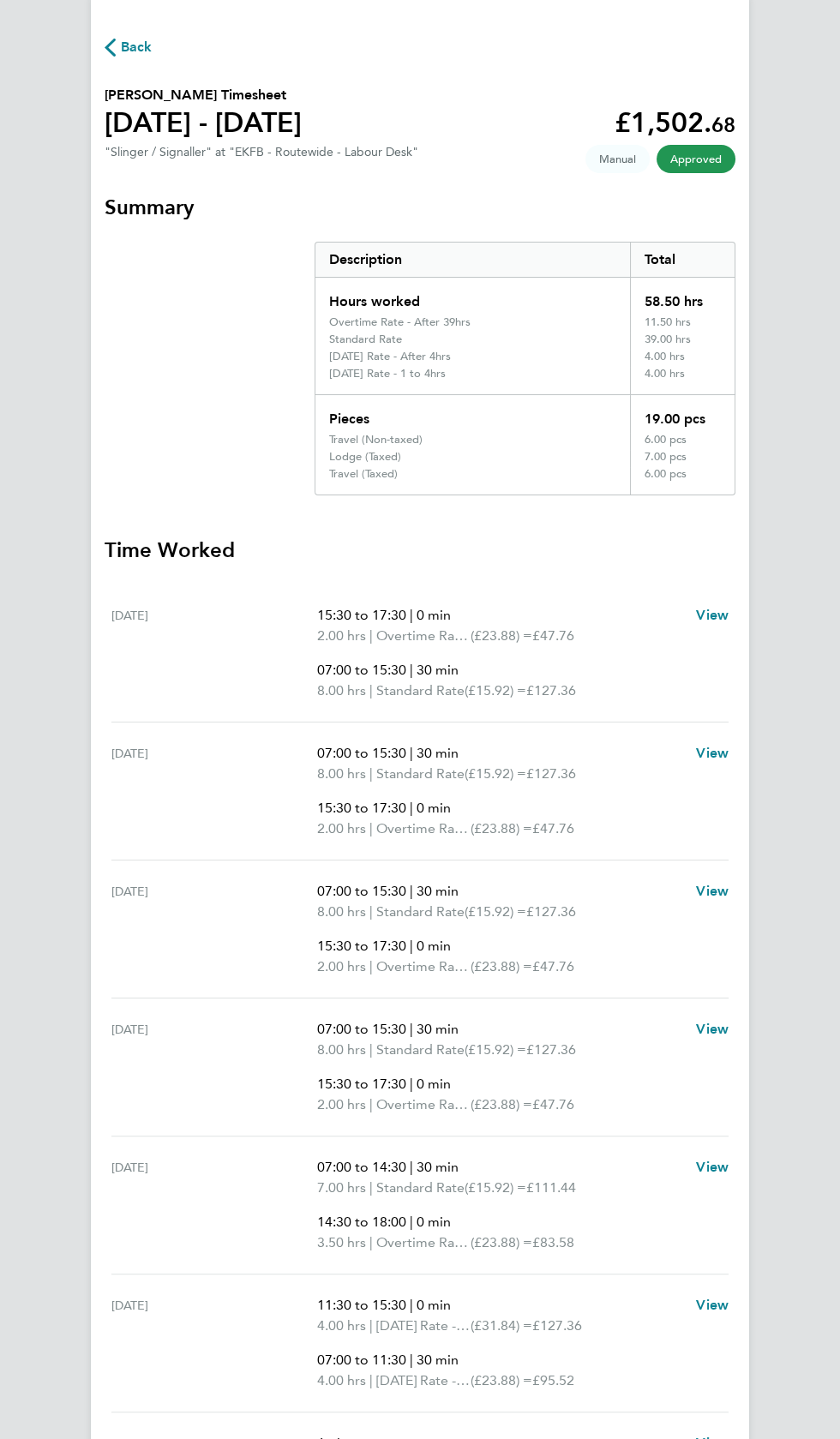
scroll to position [58, 0]
click at [136, 50] on span "Back" at bounding box center [136, 49] width 32 height 21
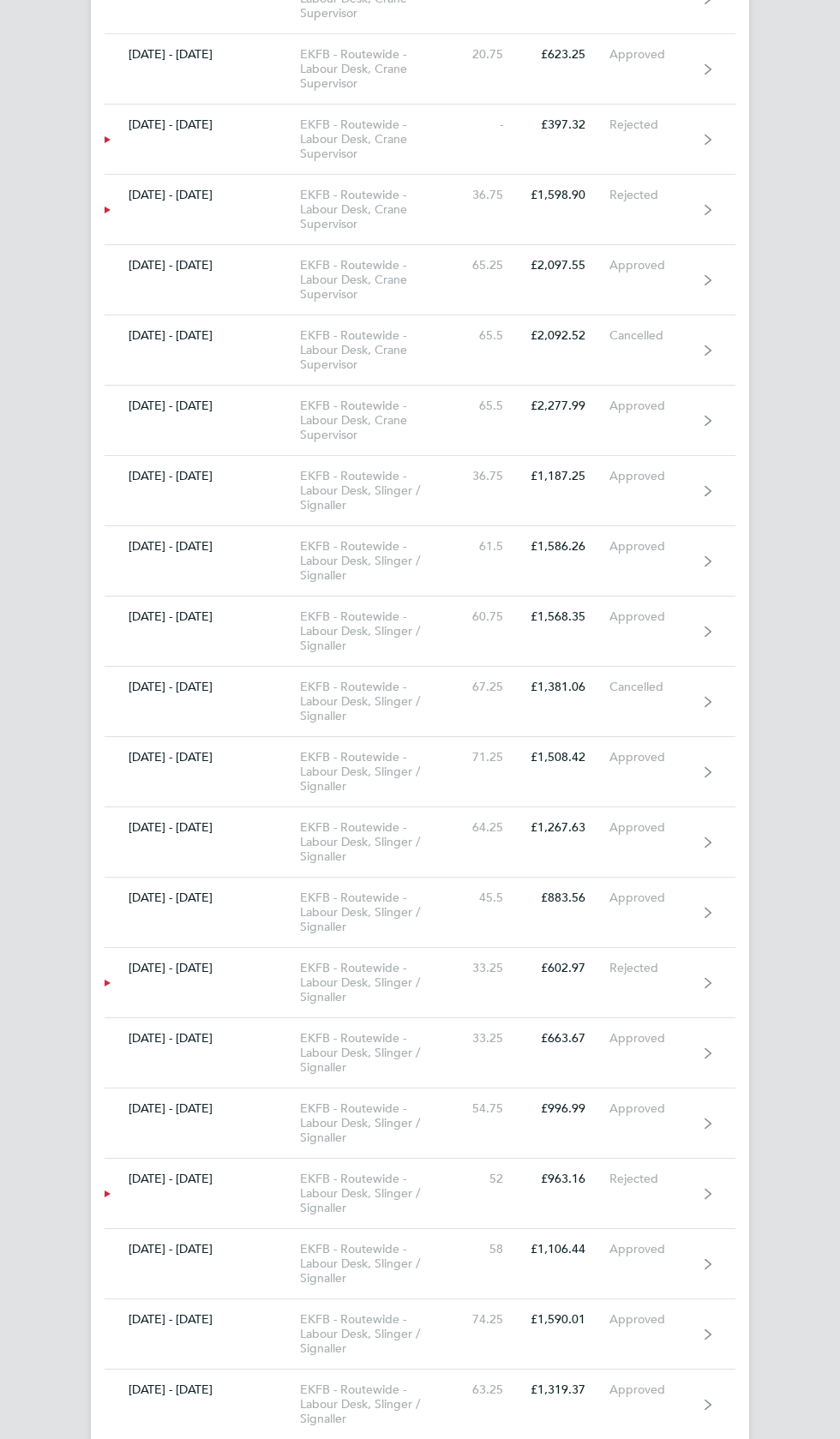
scroll to position [8547, 0]
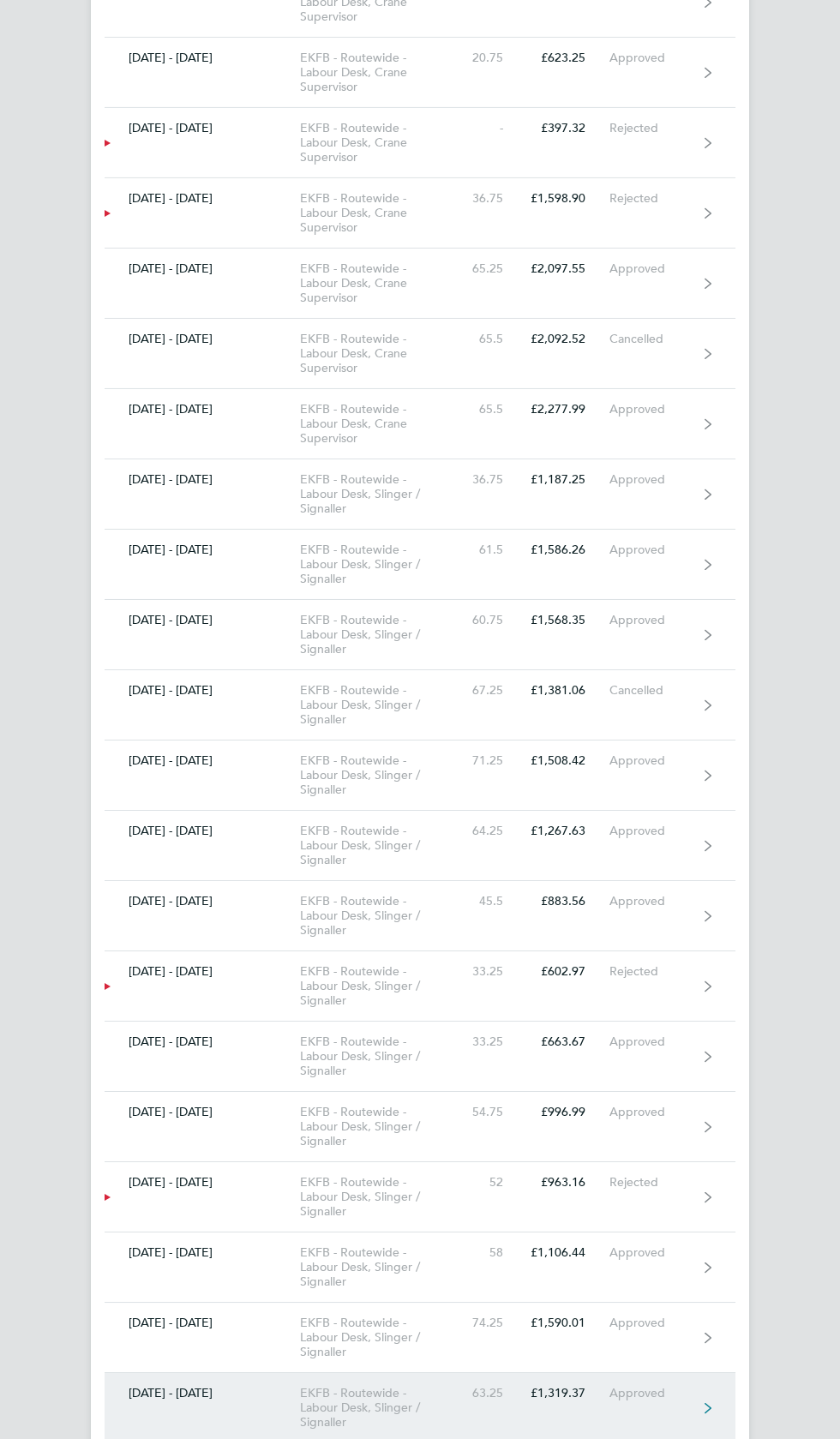
click at [650, 1373] on link "19 - 25 Sept 2022 EKFB - Routewide - Labour Desk, Slinger / Signaller 63.25 £1,…" at bounding box center [420, 1408] width 631 height 70
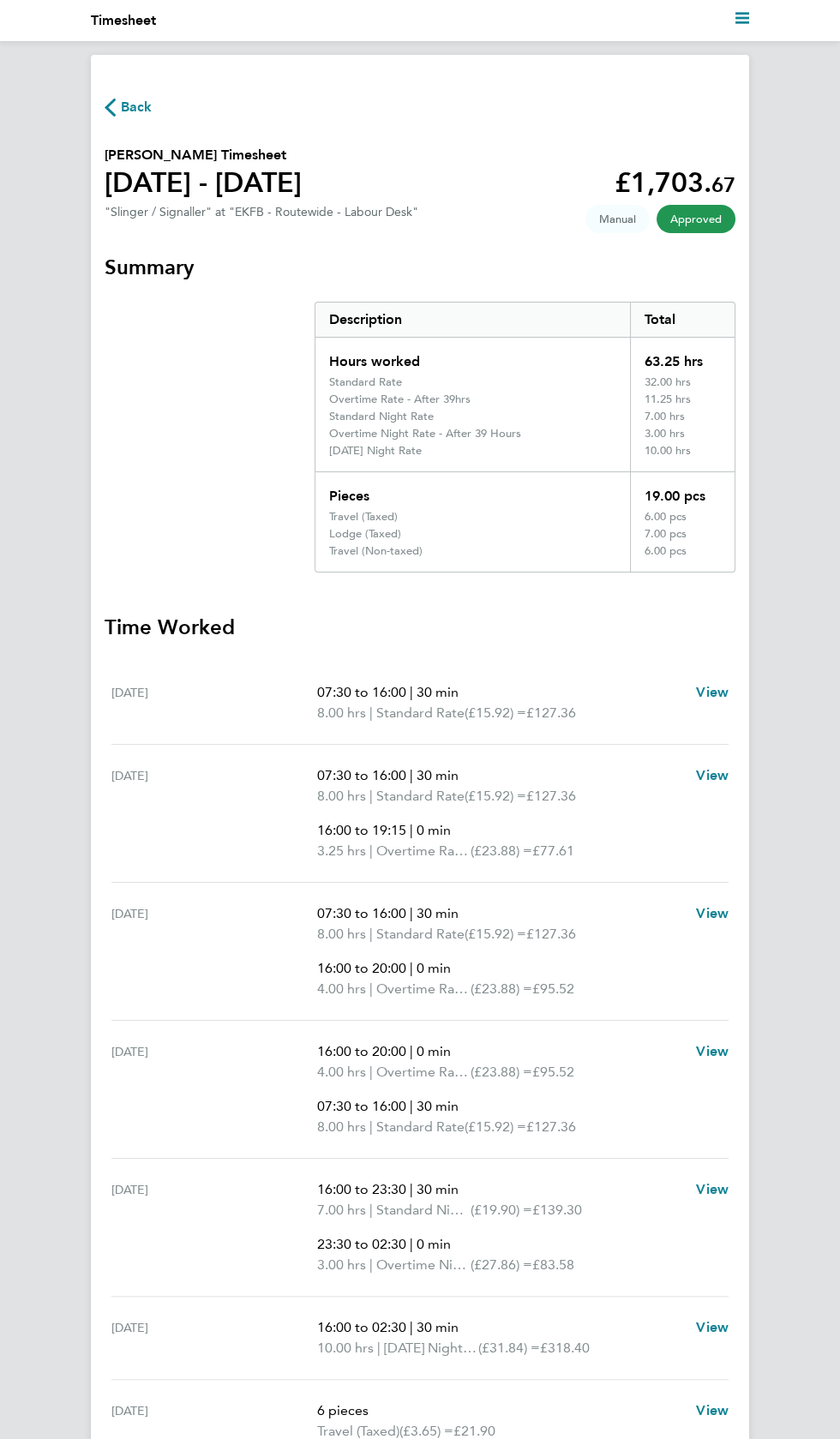
click at [136, 106] on span "Back" at bounding box center [136, 107] width 32 height 21
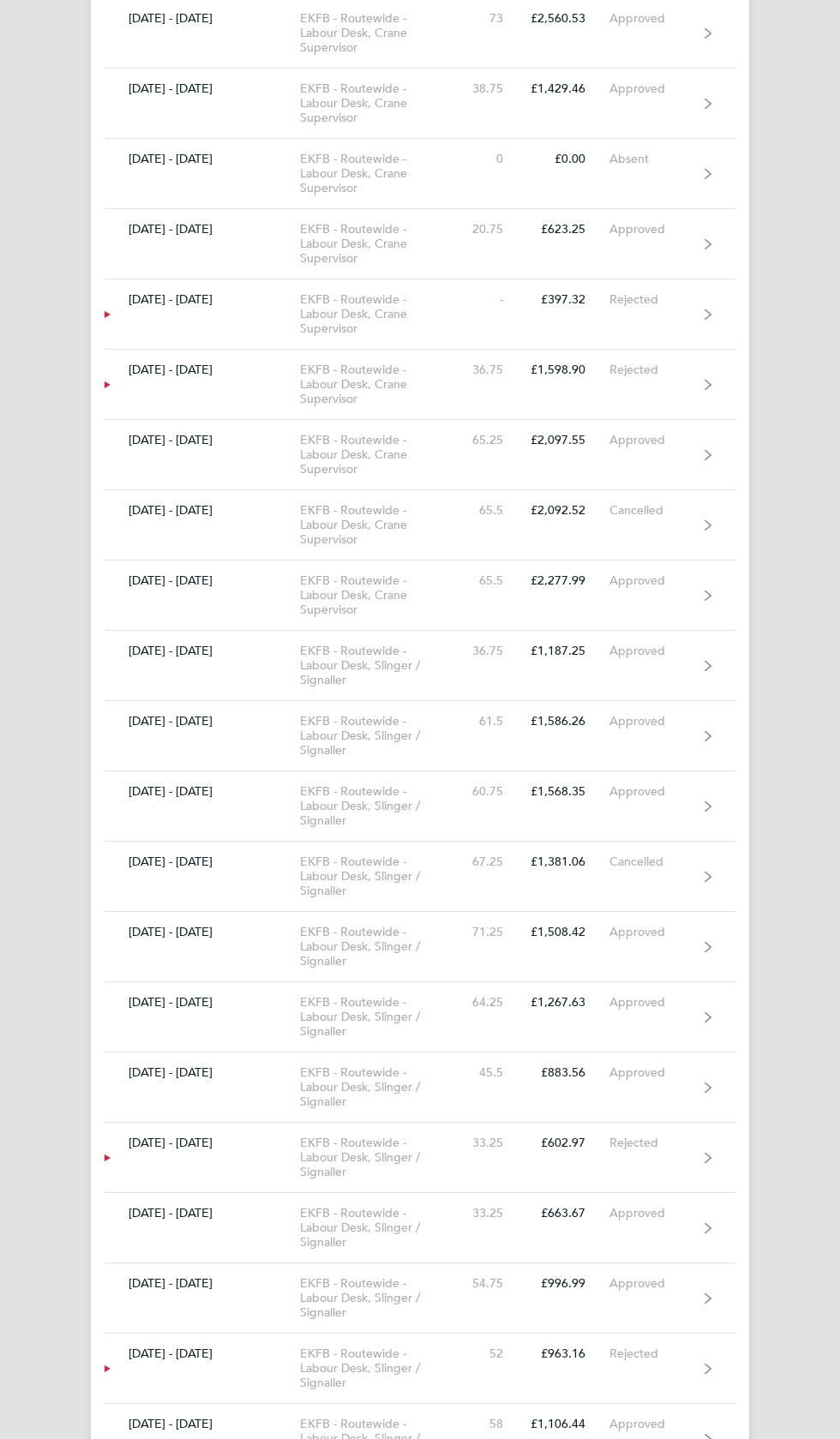
scroll to position [8378, 0]
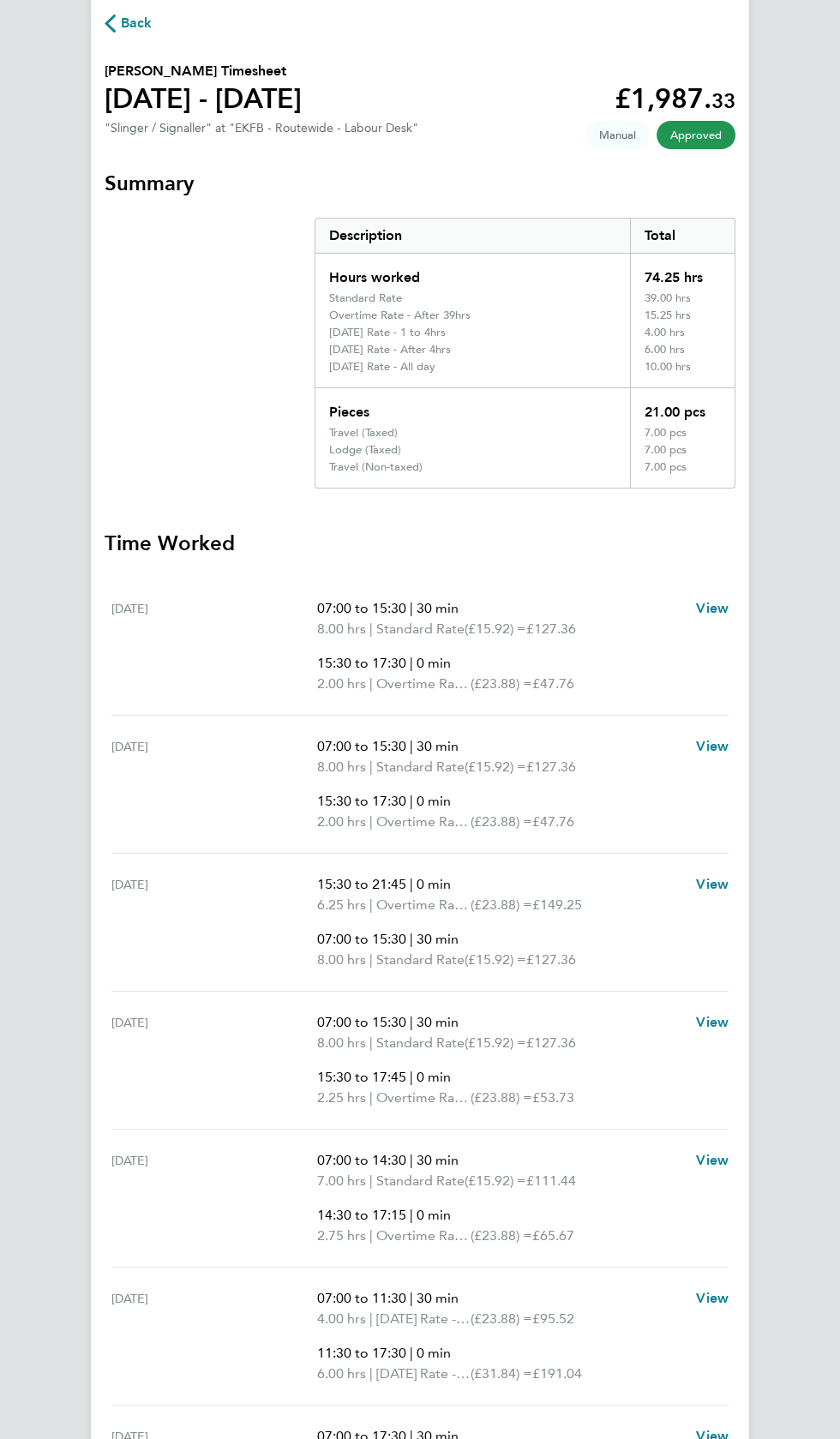
scroll to position [87, 0]
click at [136, 15] on span "Back" at bounding box center [136, 21] width 32 height 21
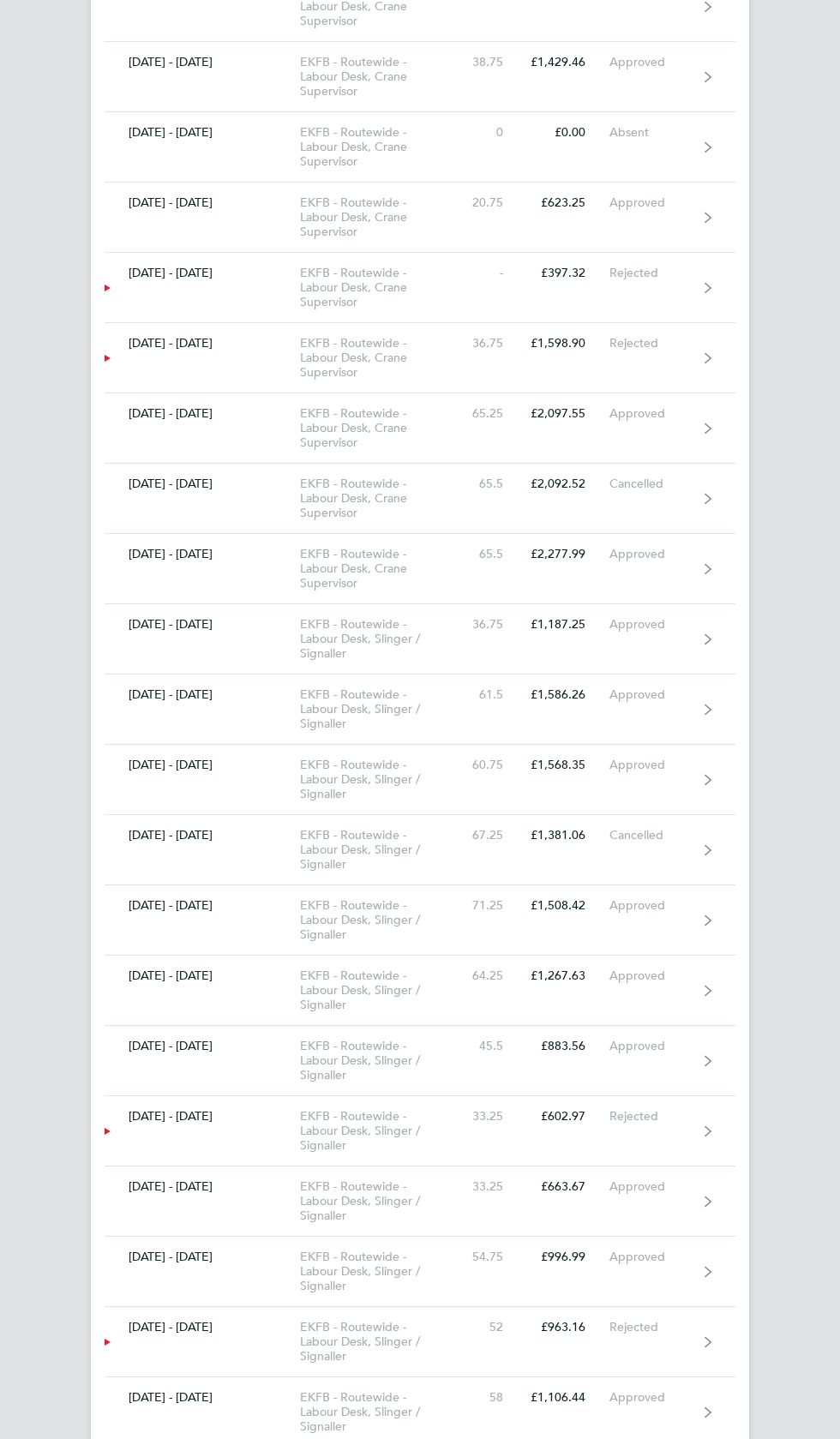
scroll to position [8406, 0]
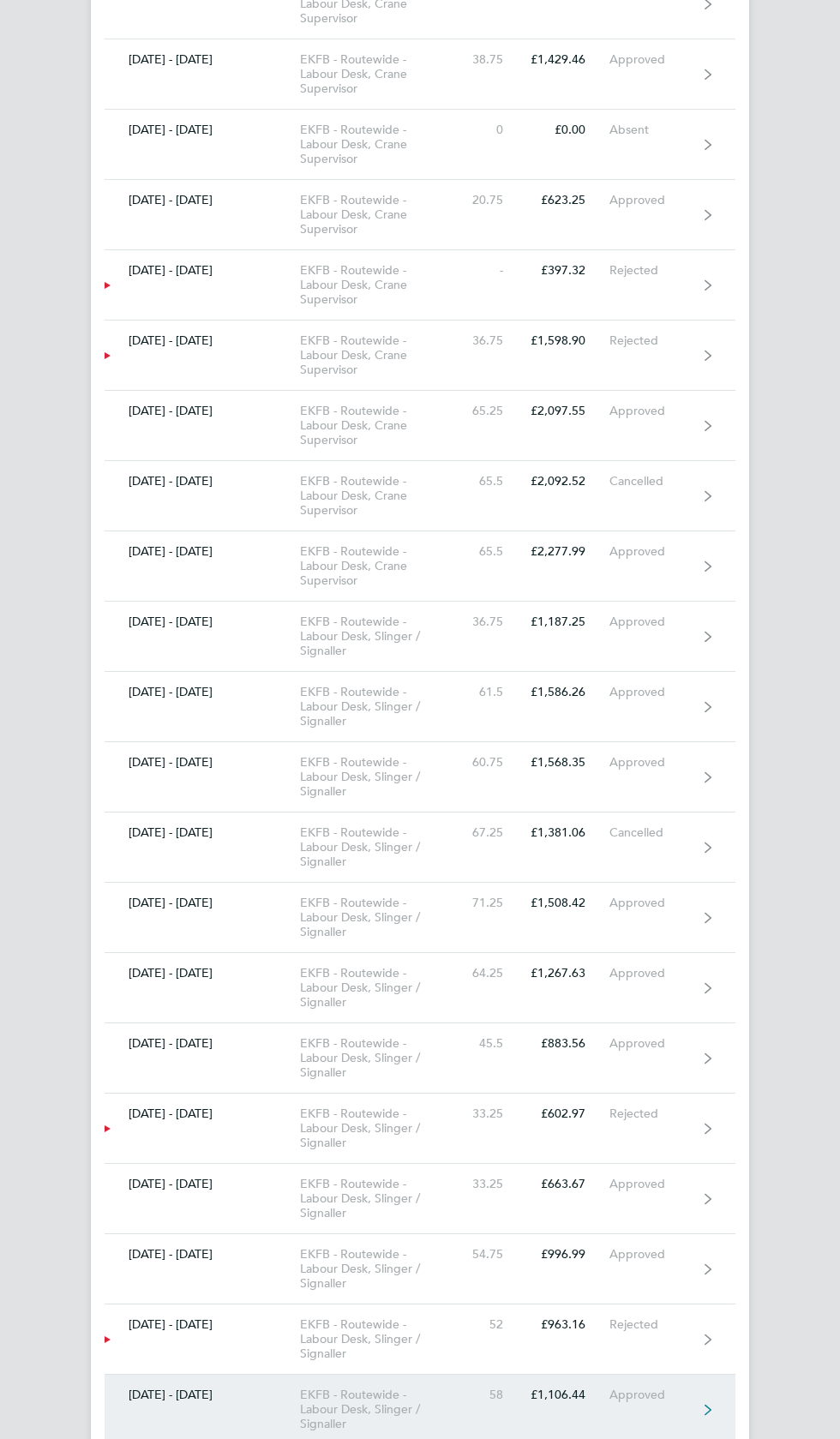
click at [649, 1388] on div "Approved" at bounding box center [653, 1394] width 88 height 15
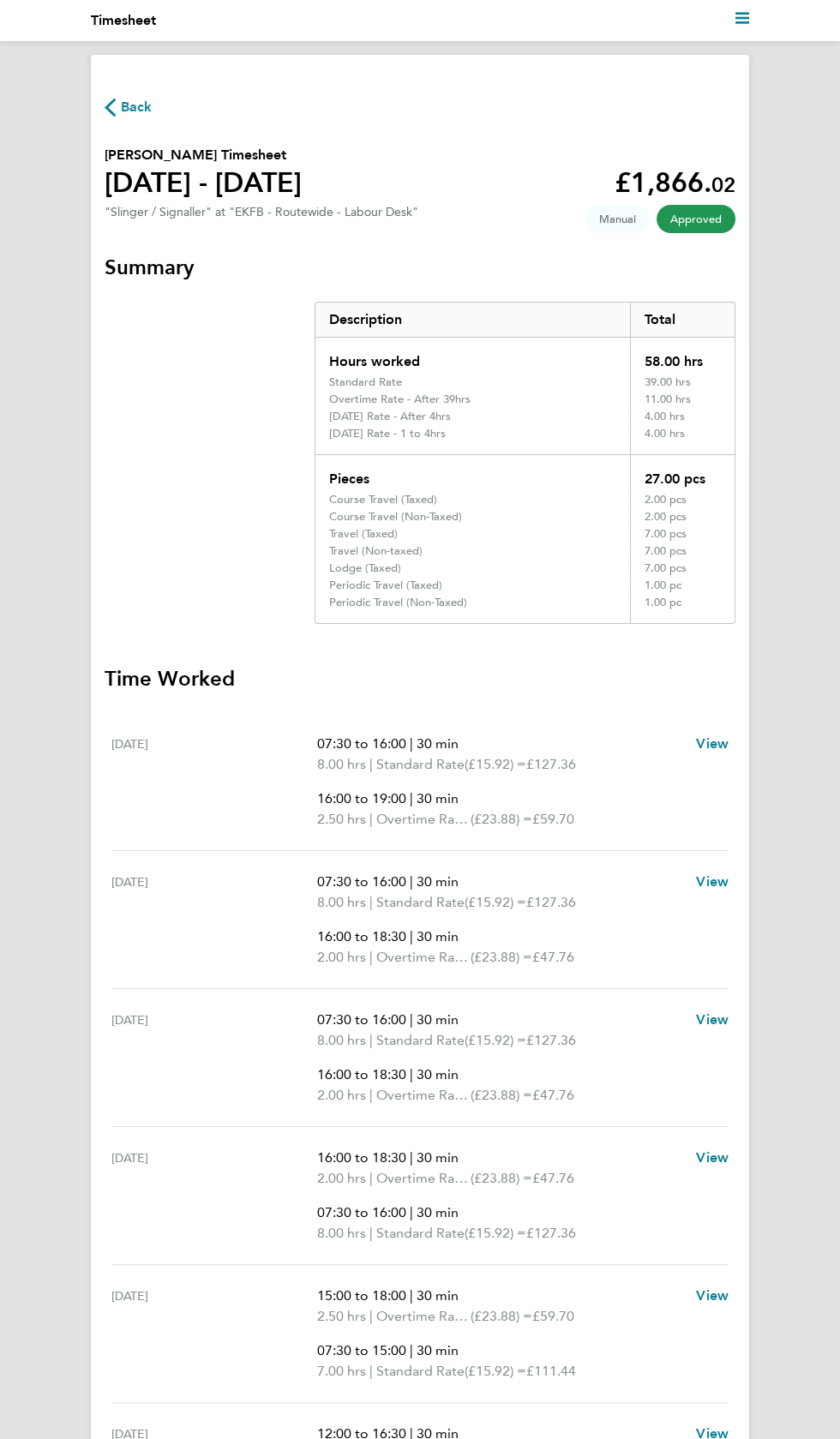
click at [130, 108] on span "Back" at bounding box center [136, 107] width 32 height 21
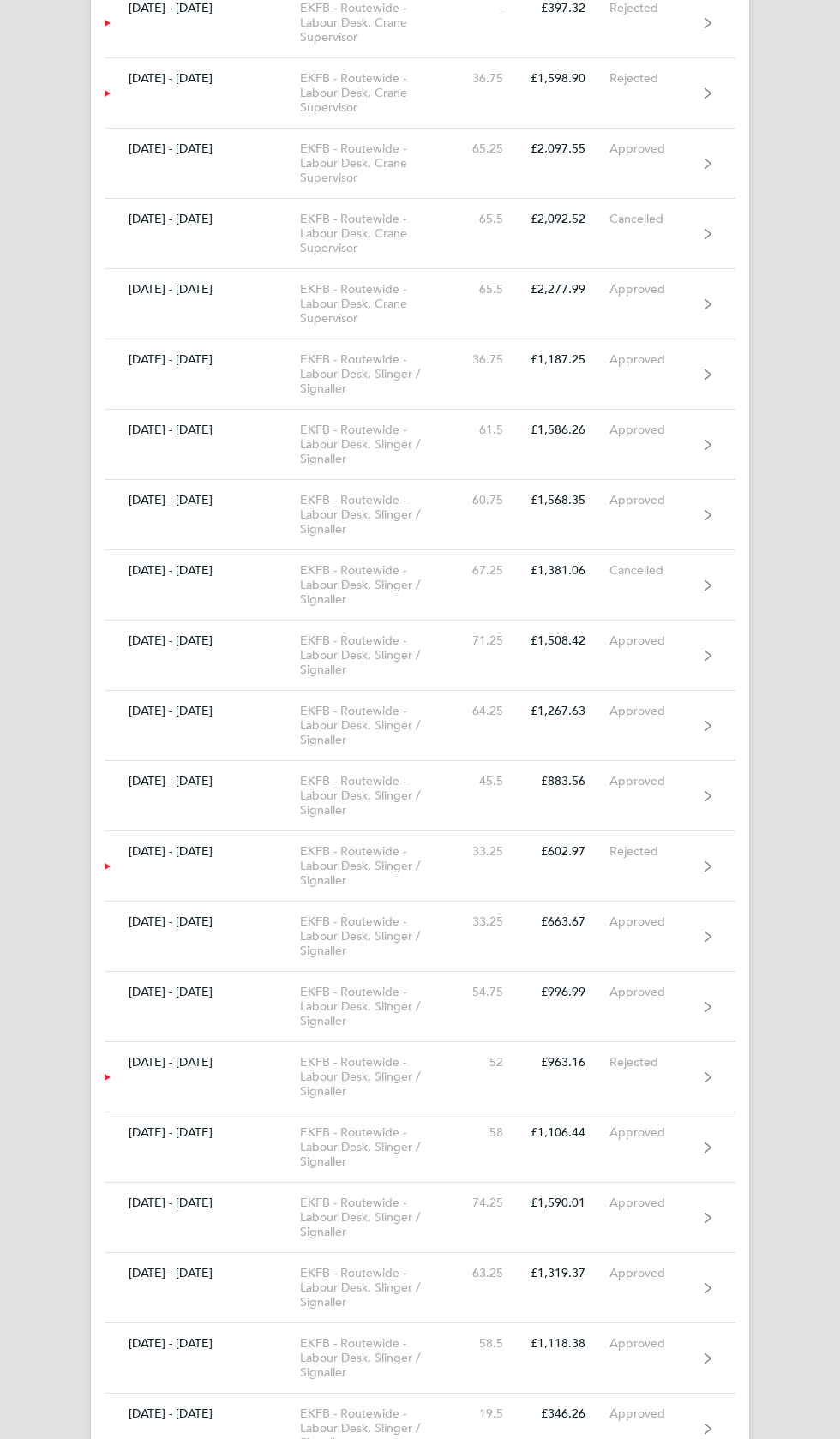
scroll to position [8715, 0]
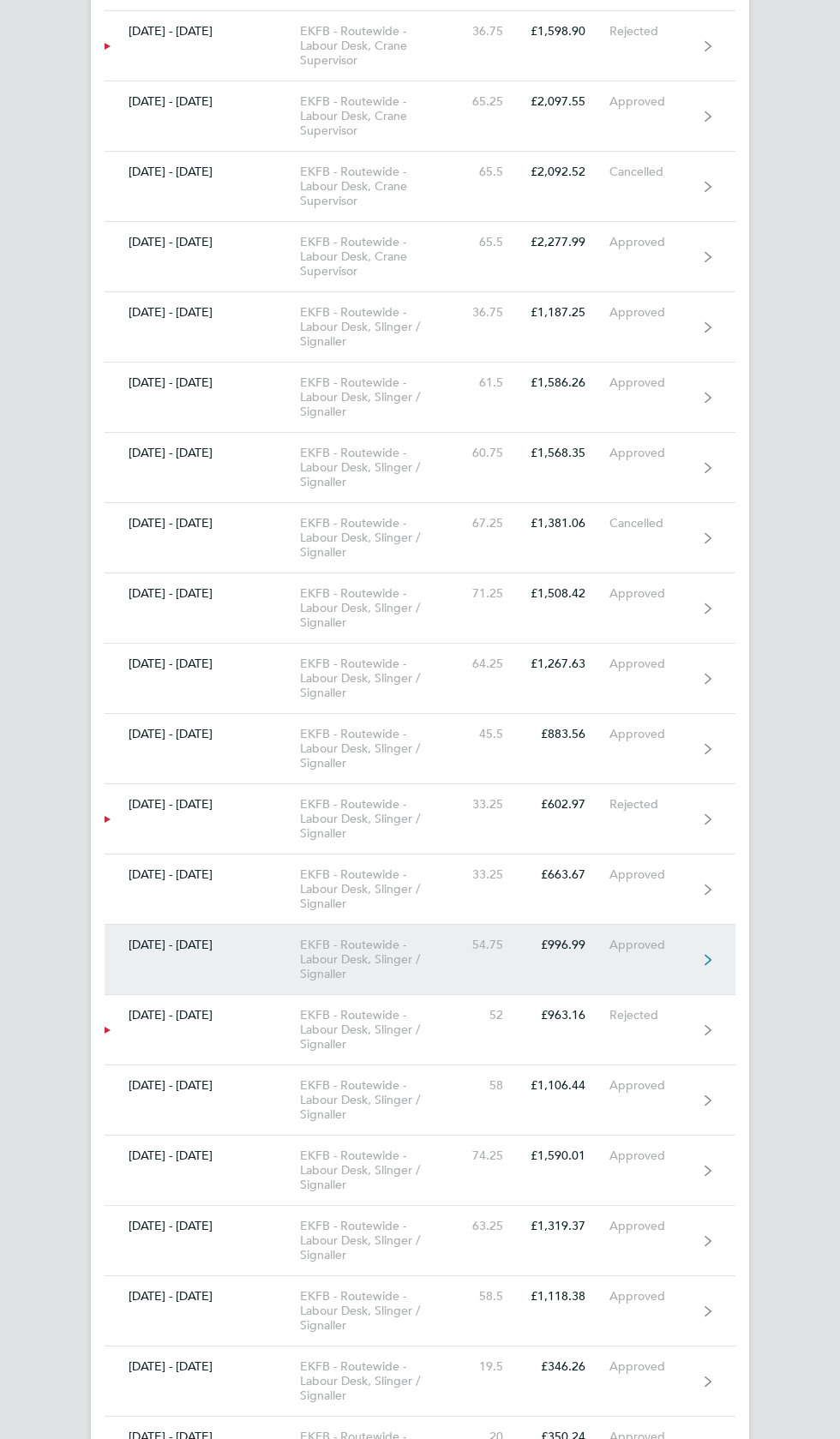
click at [656, 925] on link "10 - 16 Oct 2022 EKFB - Routewide - Labour Desk, Slinger / Signaller 54.75 £996…" at bounding box center [420, 960] width 631 height 70
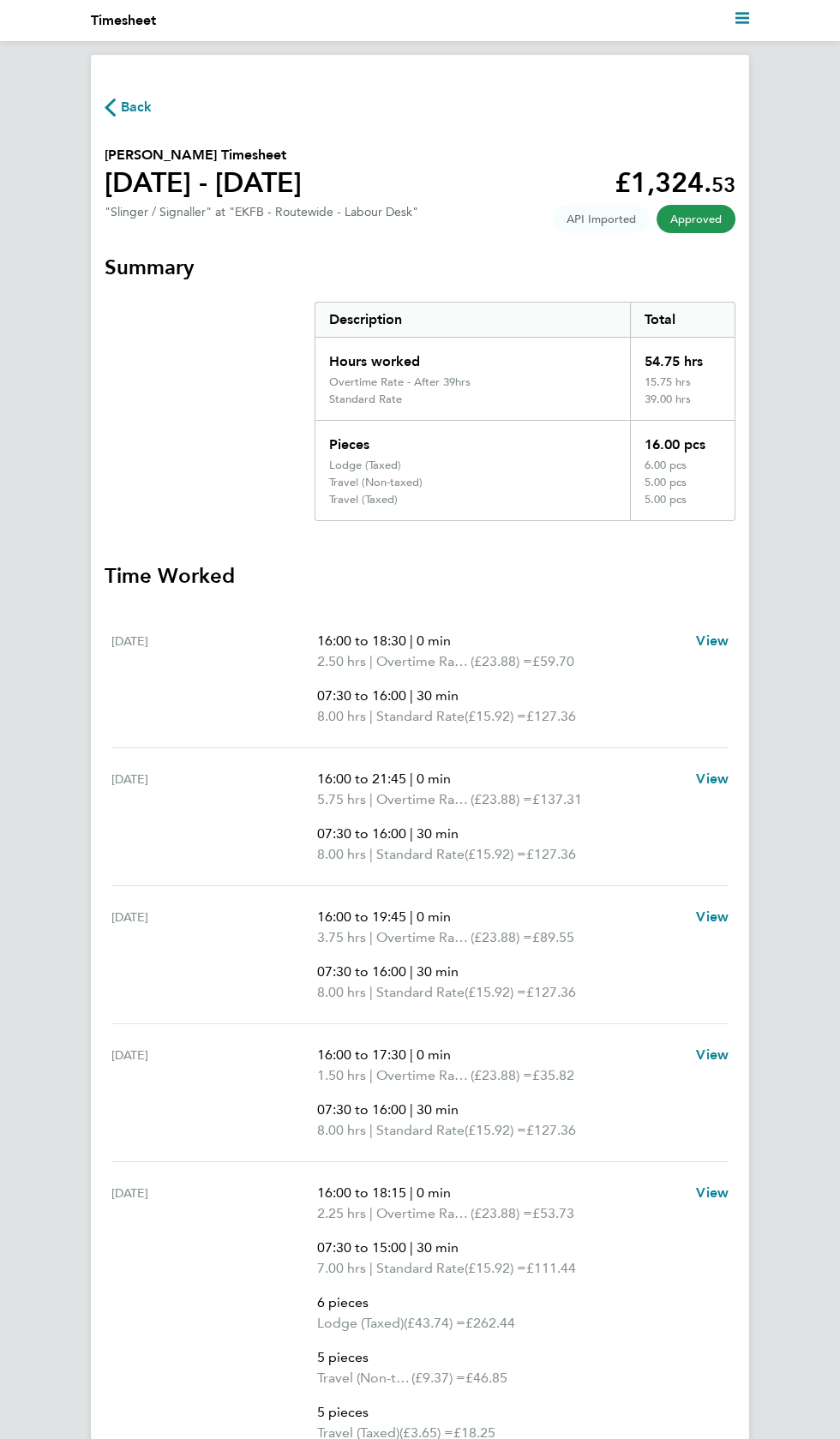
click at [144, 112] on span "Back" at bounding box center [136, 107] width 32 height 21
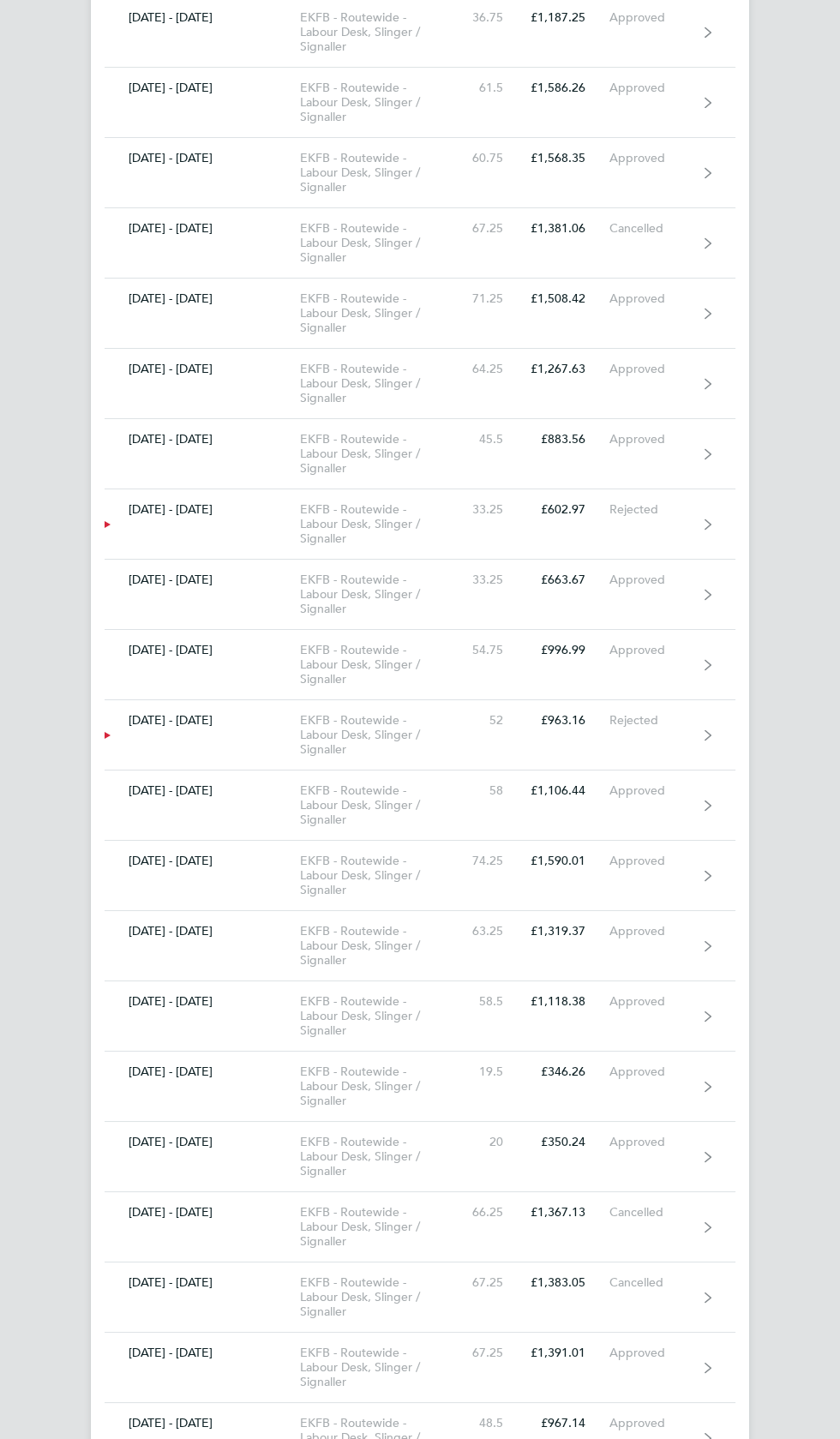
scroll to position [9004, 0]
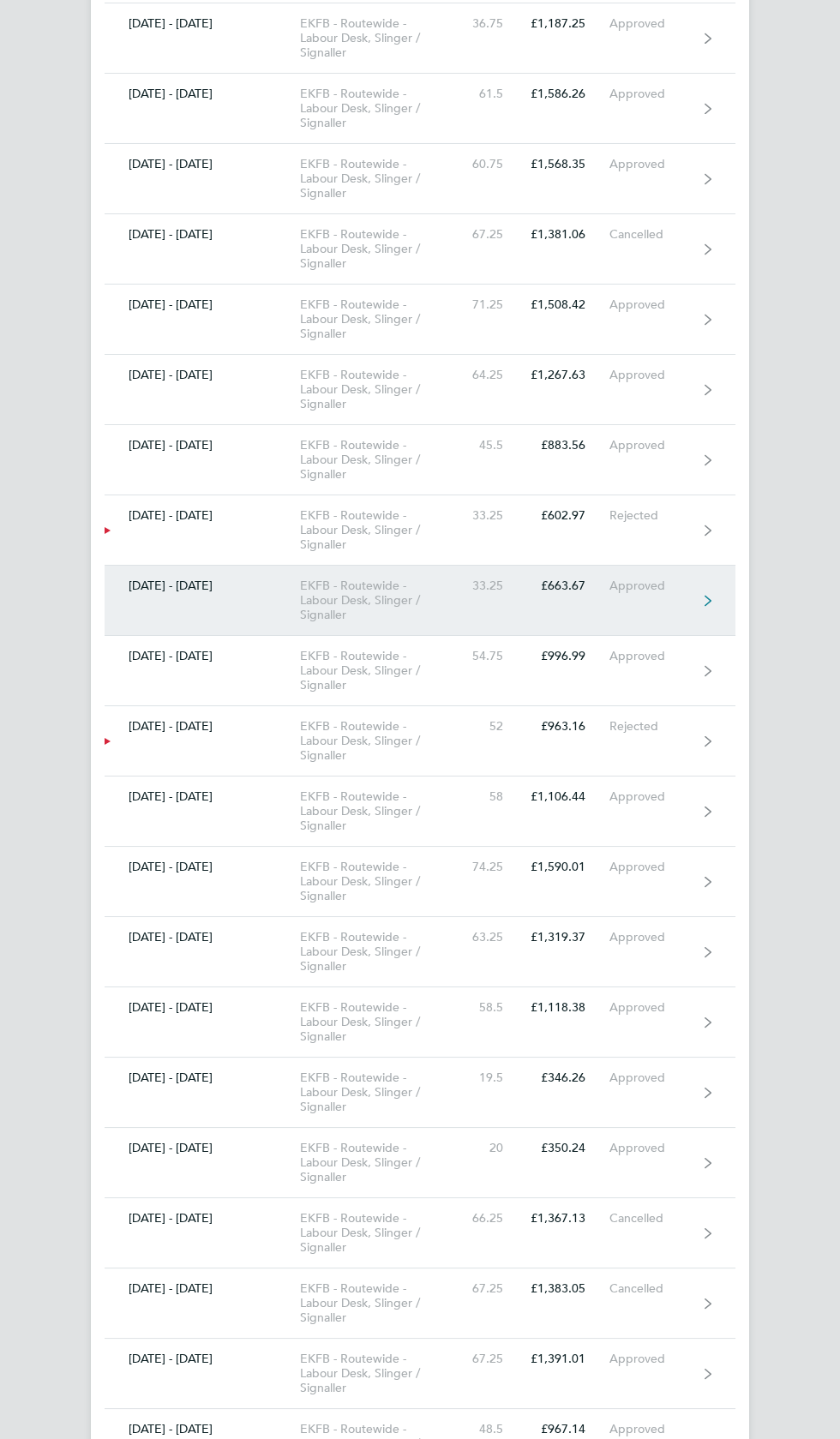
click at [625, 574] on link "17 - 23 Oct 2022 EKFB - Routewide - Labour Desk, Slinger / Signaller 33.25 £663…" at bounding box center [420, 601] width 631 height 70
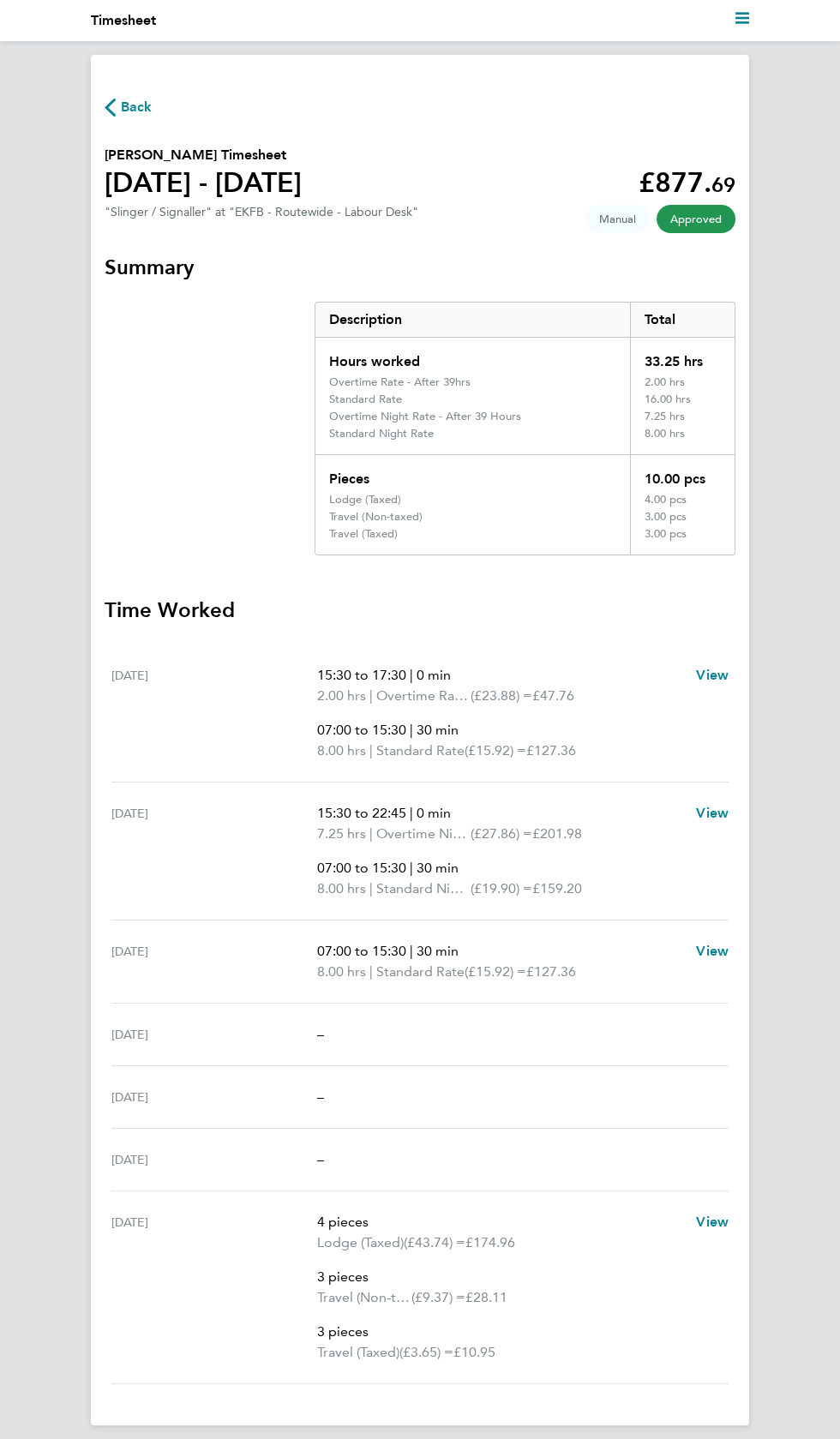
click at [137, 100] on span "Back" at bounding box center [136, 107] width 32 height 21
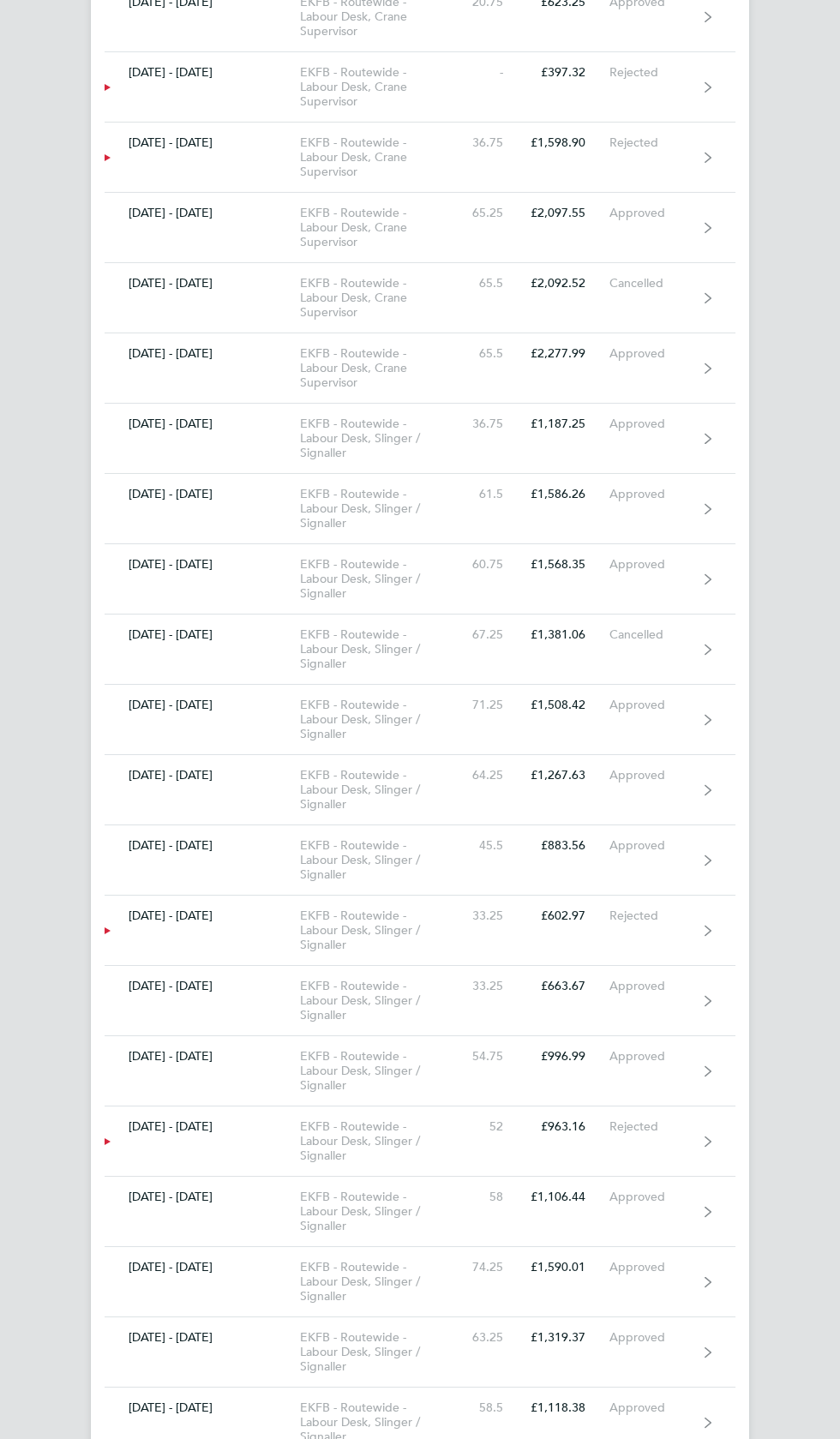
scroll to position [8602, 0]
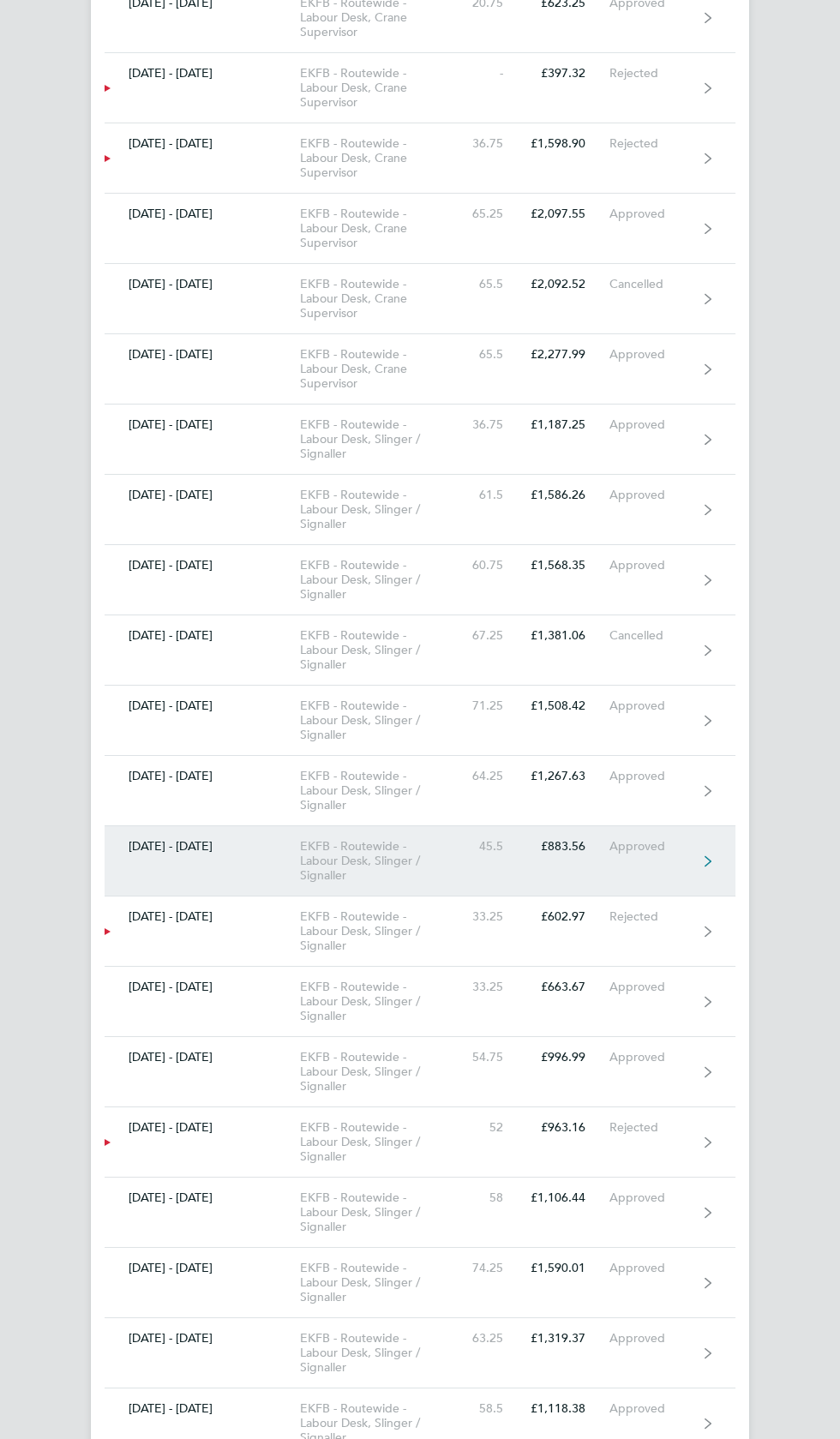
click at [668, 826] on link "24 - 30 Oct 2022 EKFB - Routewide - Labour Desk, Slinger / Signaller 45.5 £883.…" at bounding box center [420, 862] width 631 height 70
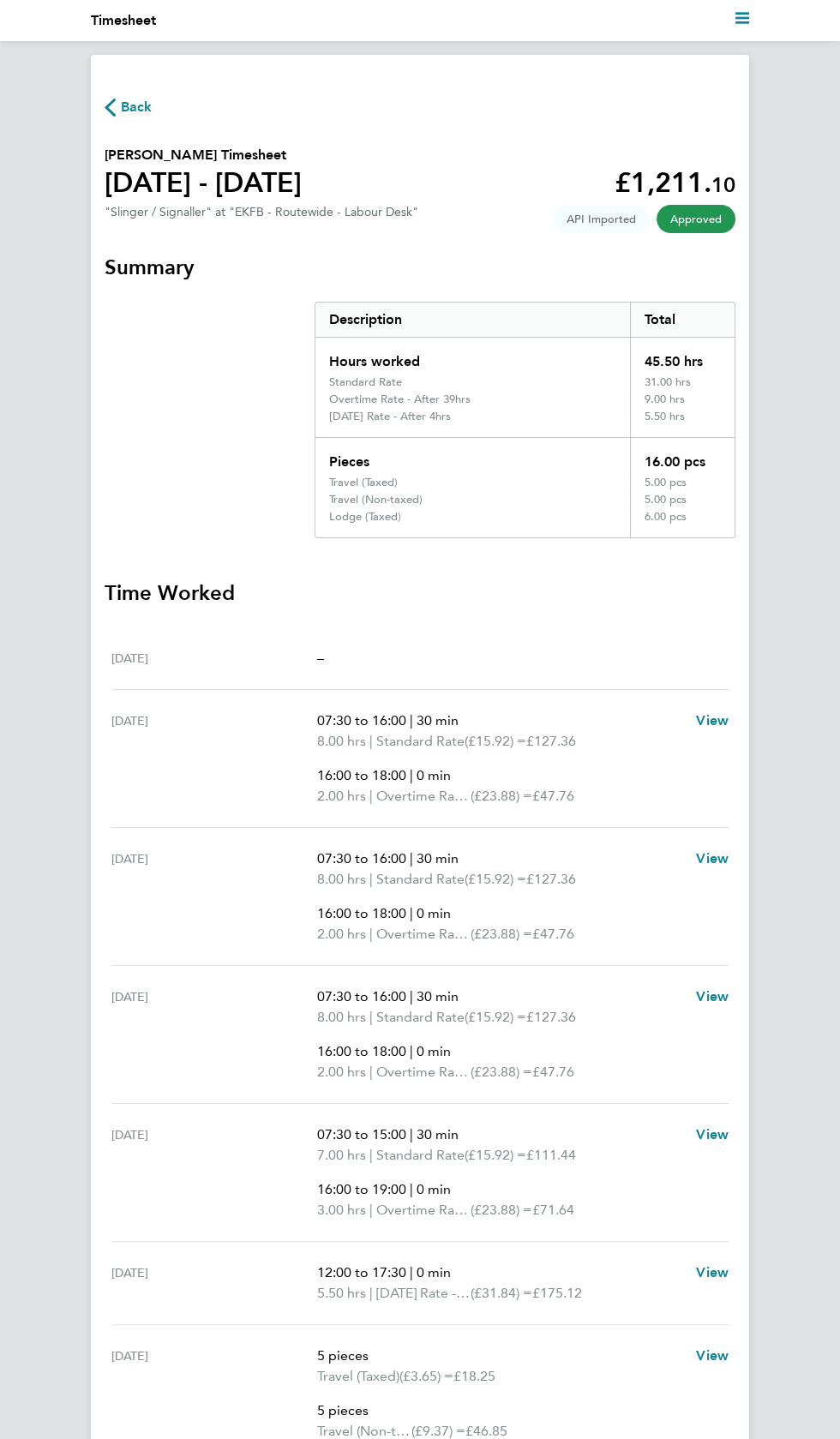
click at [778, 30] on nav "Current page: Timesheet" at bounding box center [420, 21] width 840 height 41
click at [741, 22] on polygon "Main navigation" at bounding box center [742, 22] width 14 height 3
click at [732, 289] on span "Payments" at bounding box center [734, 291] width 60 height 16
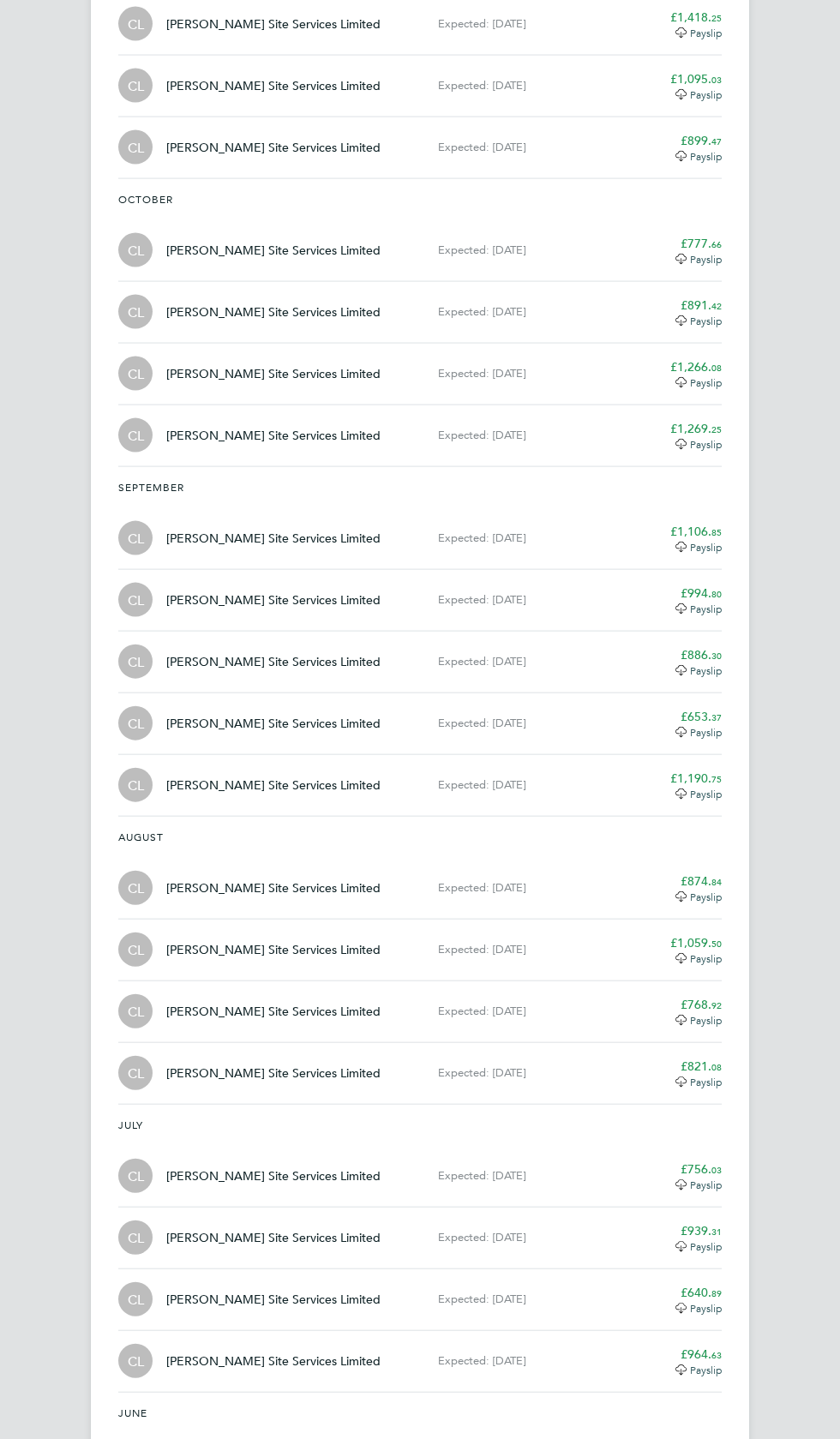
scroll to position [5222, 0]
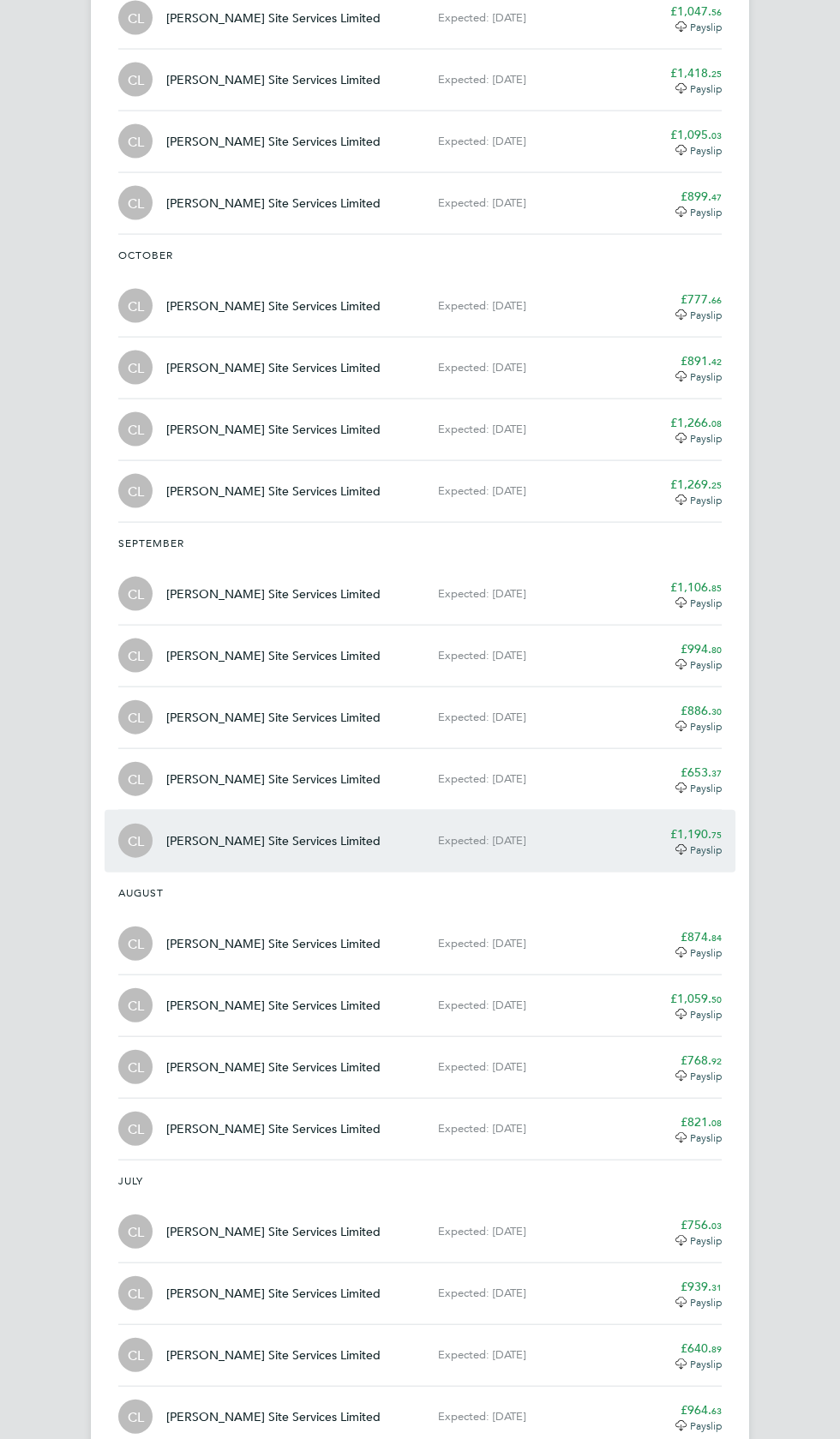
click at [712, 843] on span "Payslip" at bounding box center [705, 849] width 32 height 14
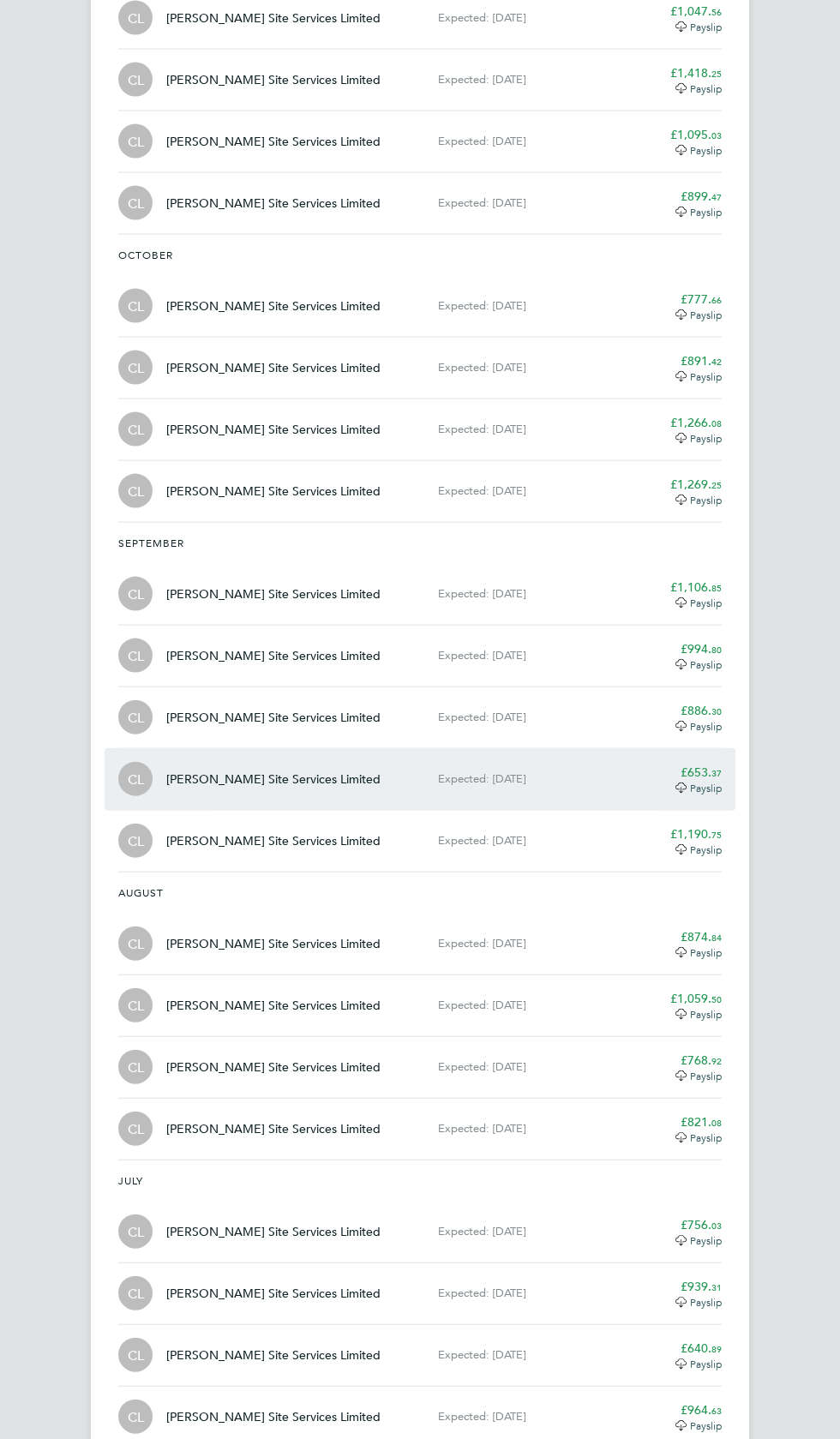
click at [704, 781] on span "Payslip" at bounding box center [705, 788] width 32 height 14
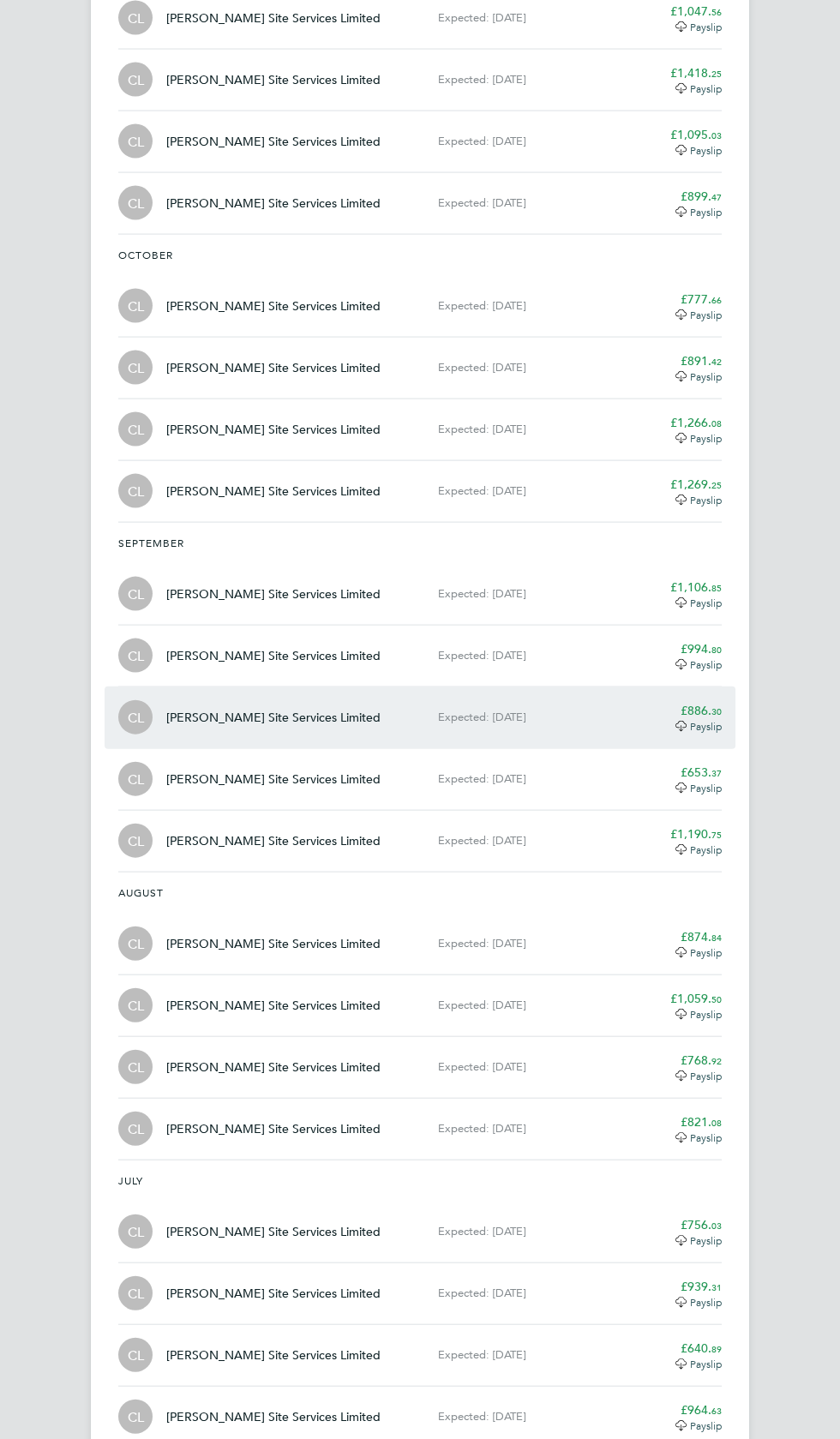
click at [696, 703] on app-decimal "£886. 30" at bounding box center [701, 710] width 41 height 15
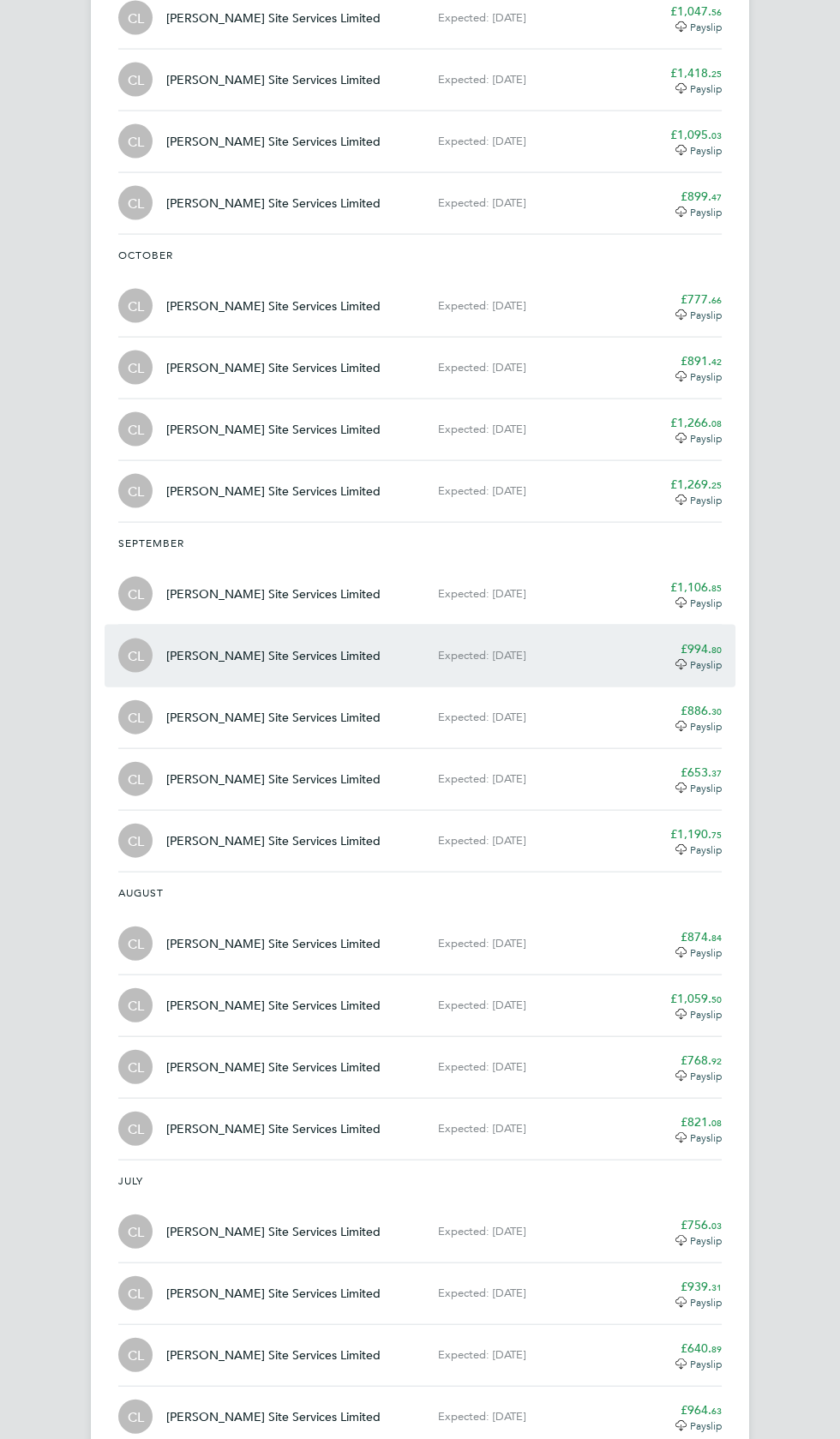
click at [692, 657] on span "Payslip" at bounding box center [705, 664] width 32 height 14
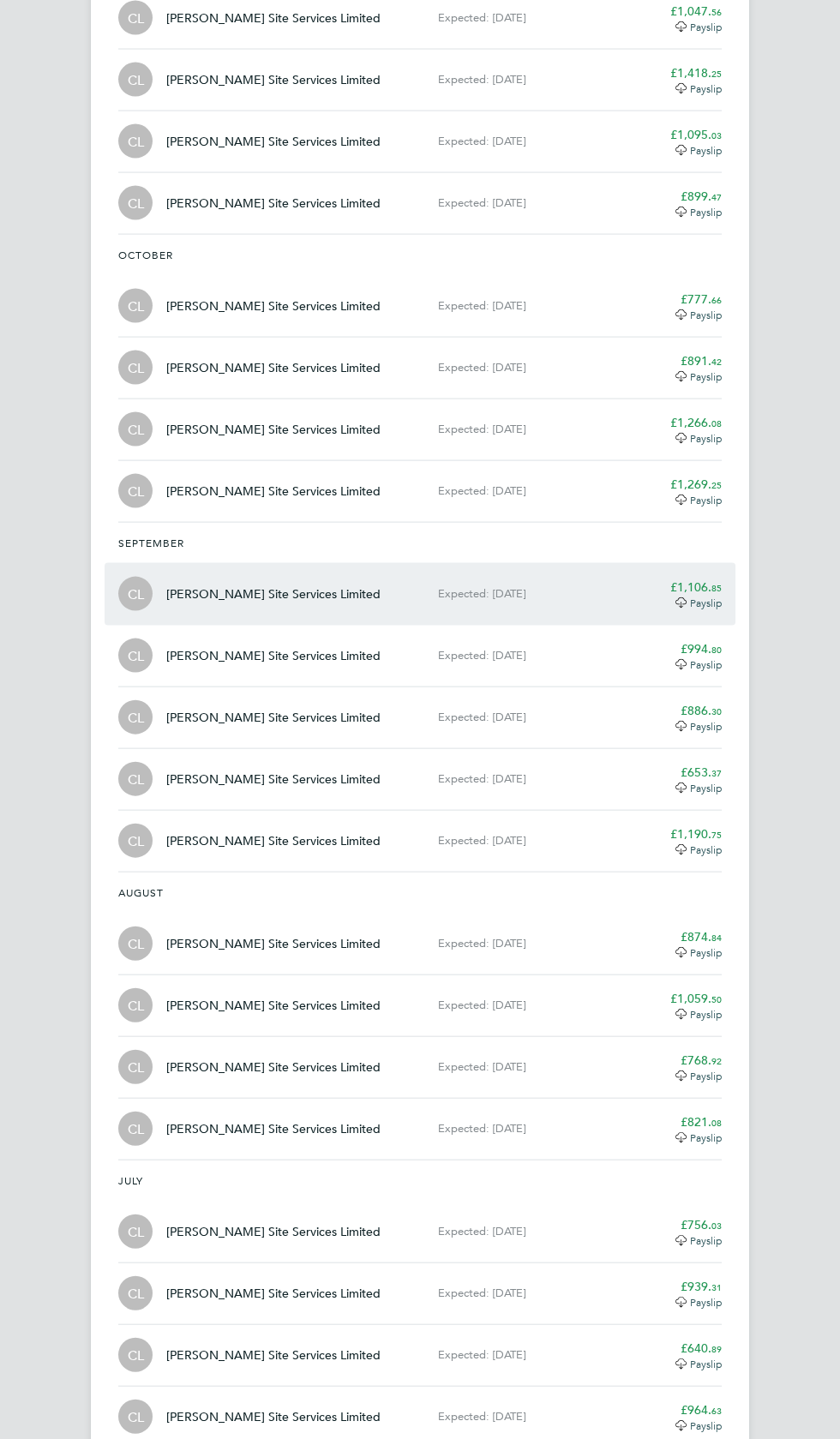
click at [716, 581] on span "85" at bounding box center [716, 587] width 10 height 13
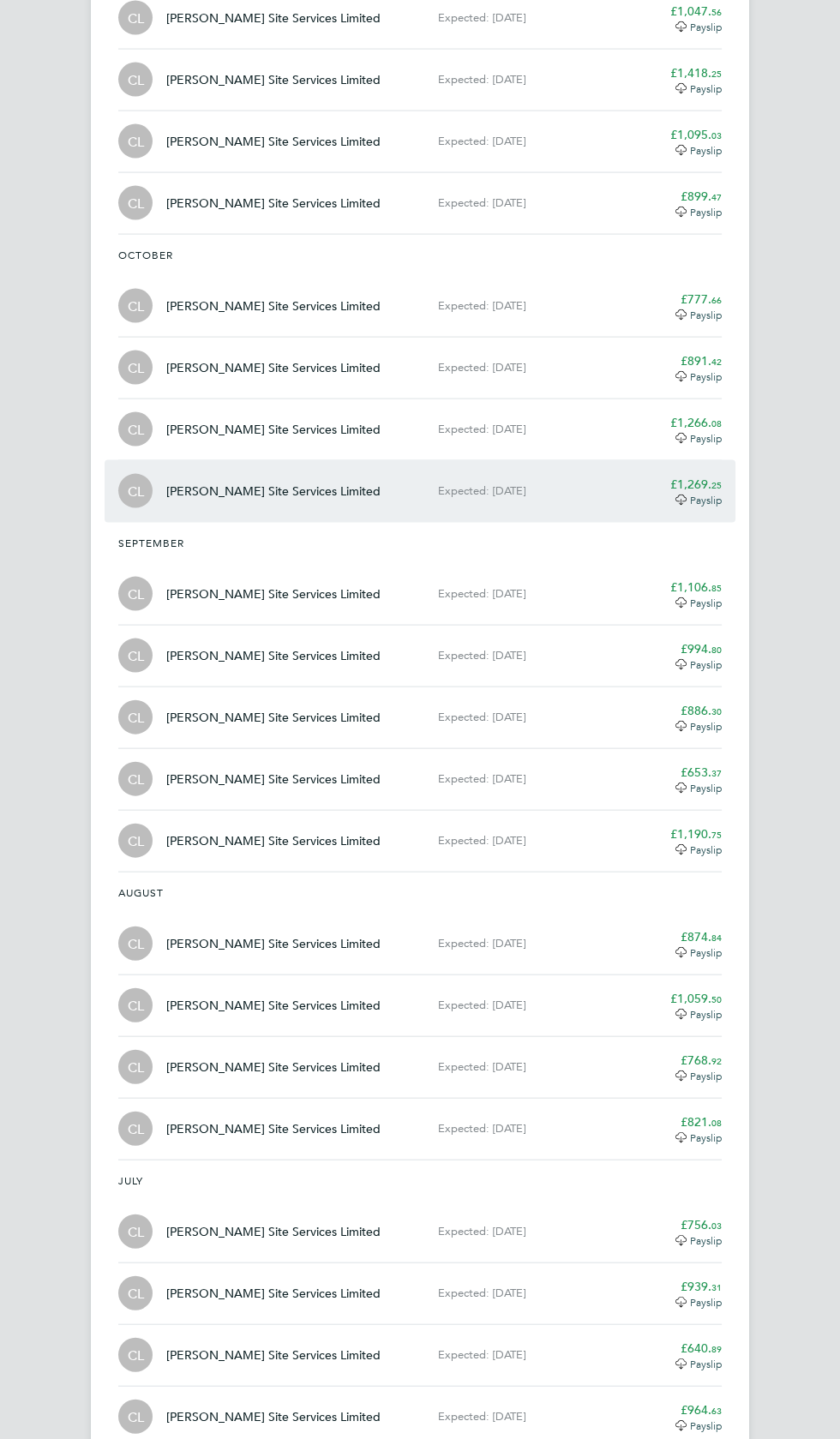
click at [716, 478] on span "25" at bounding box center [716, 484] width 10 height 13
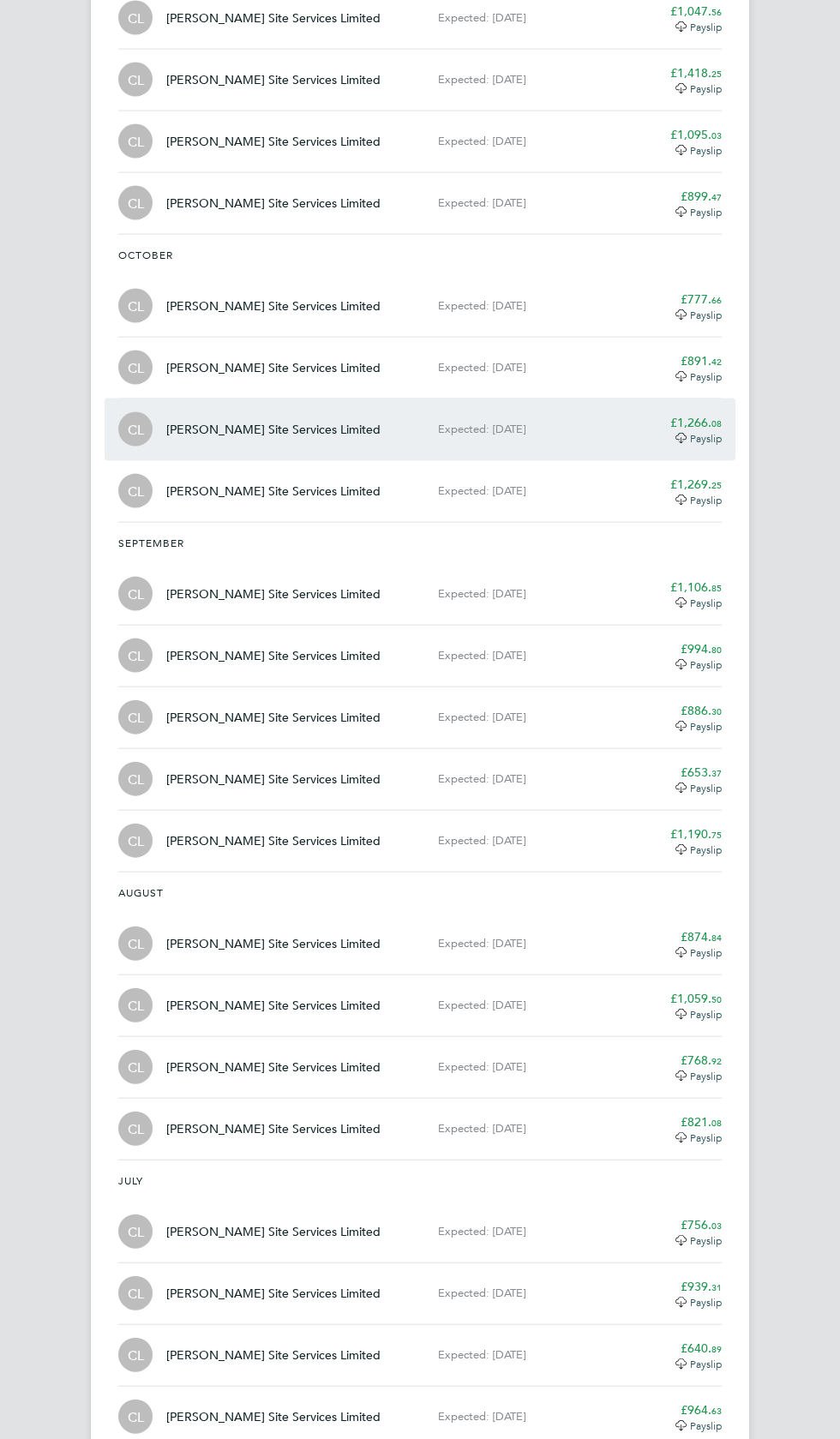
click at [716, 416] on span "08" at bounding box center [716, 422] width 10 height 13
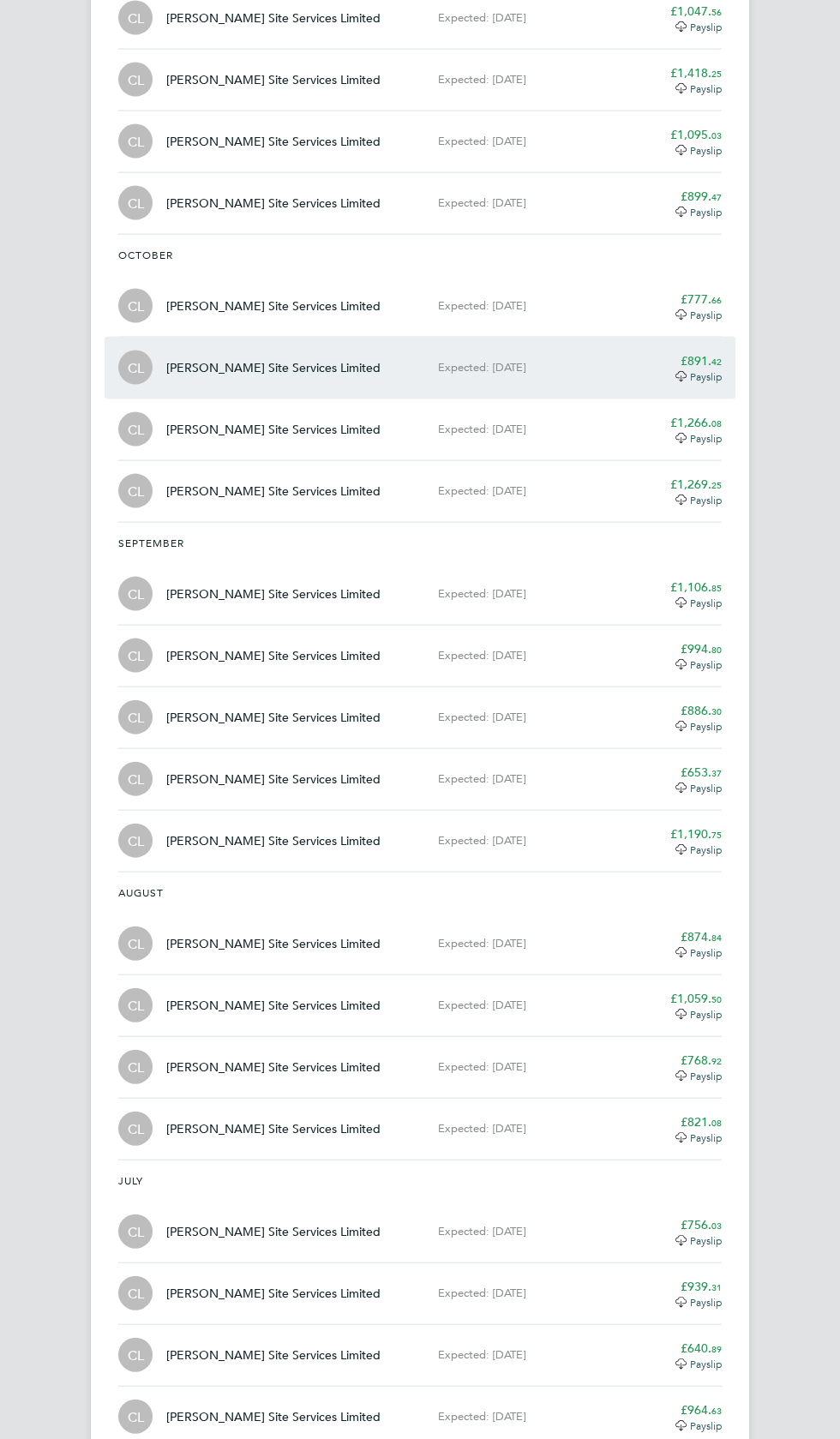
click at [709, 353] on app-decimal "£891. 42" at bounding box center [701, 360] width 41 height 15
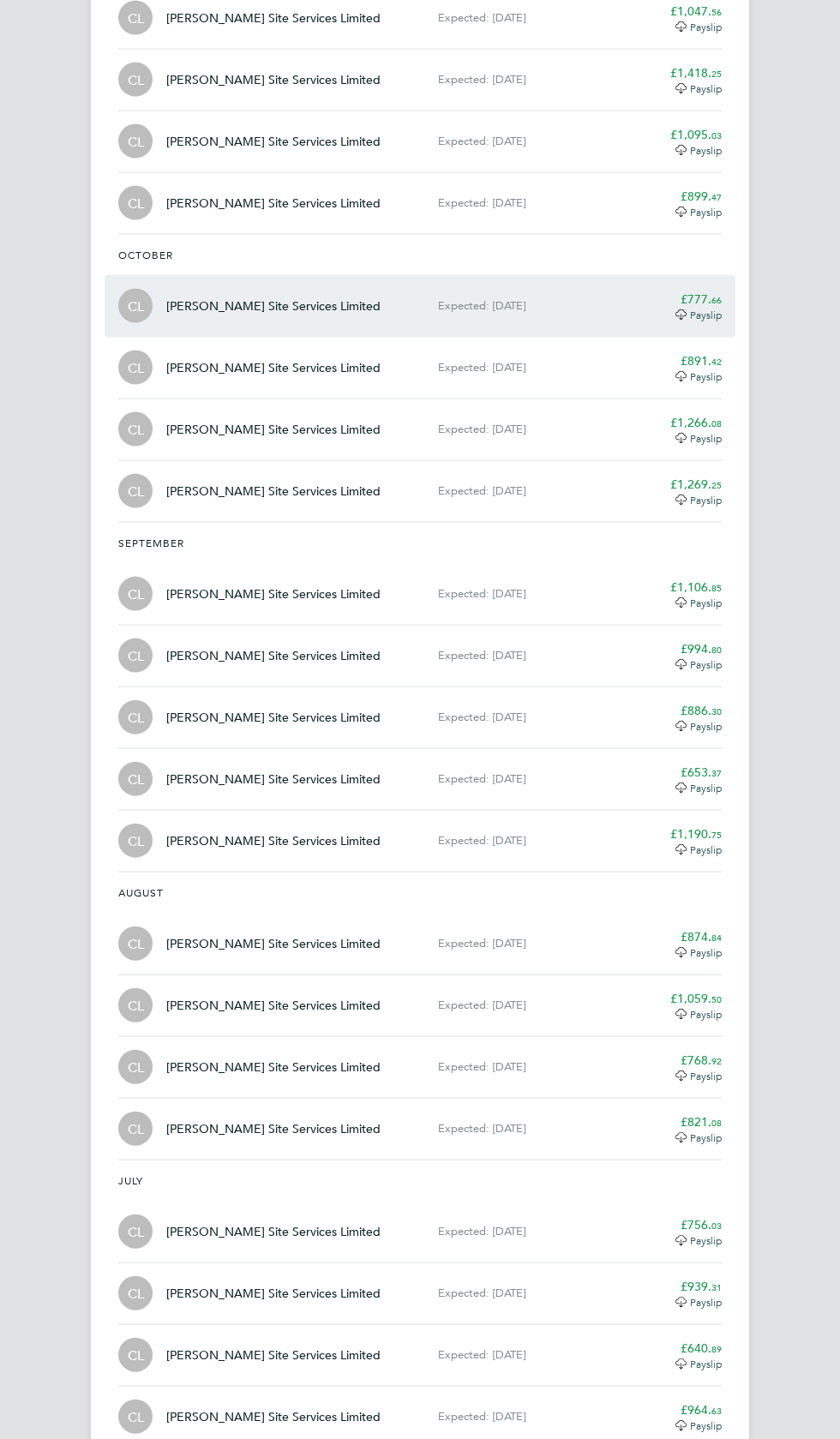
click at [716, 293] on span "66" at bounding box center [716, 299] width 10 height 13
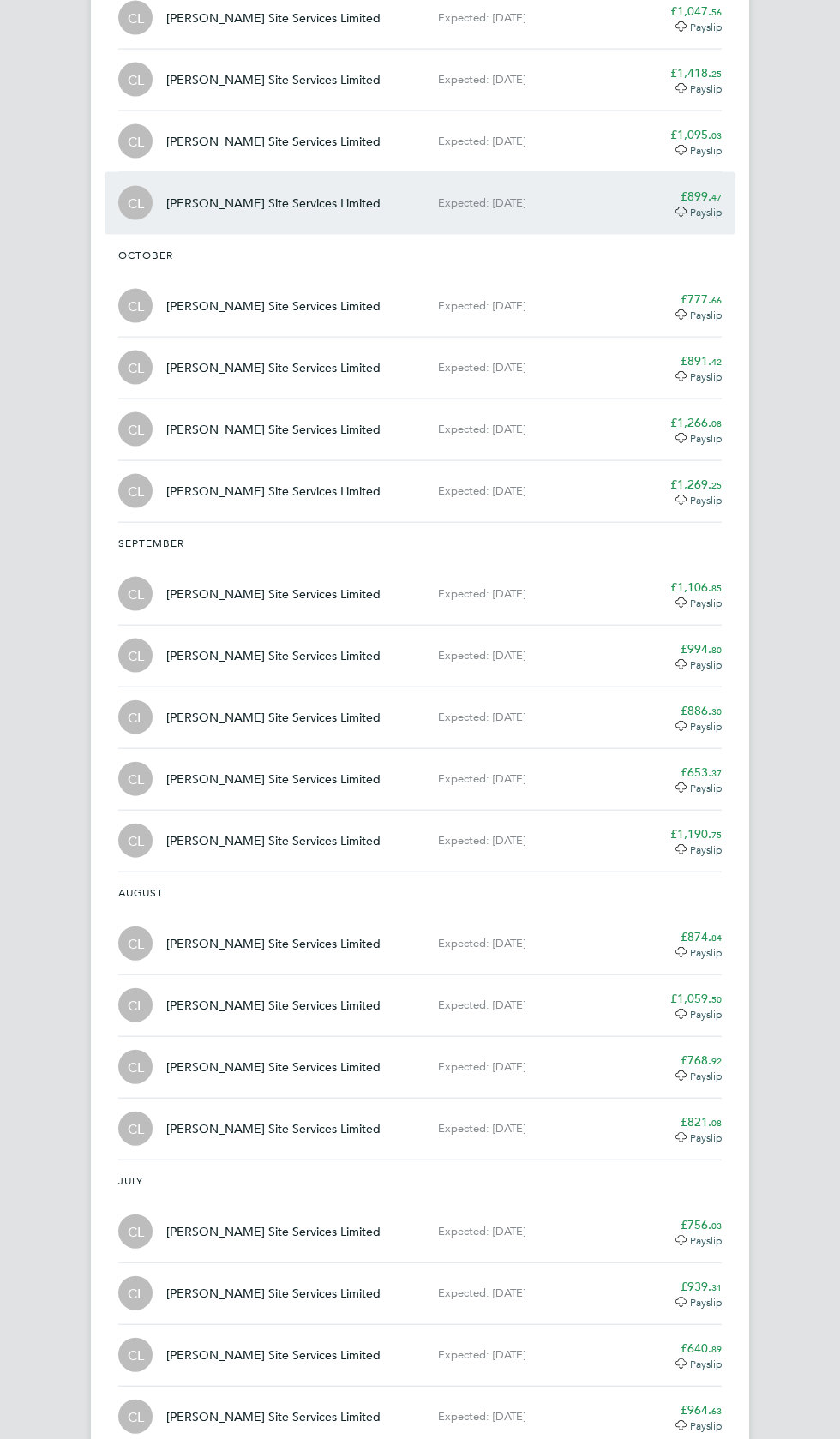
click at [698, 189] on app-decimal "£899. 47" at bounding box center [701, 197] width 41 height 15
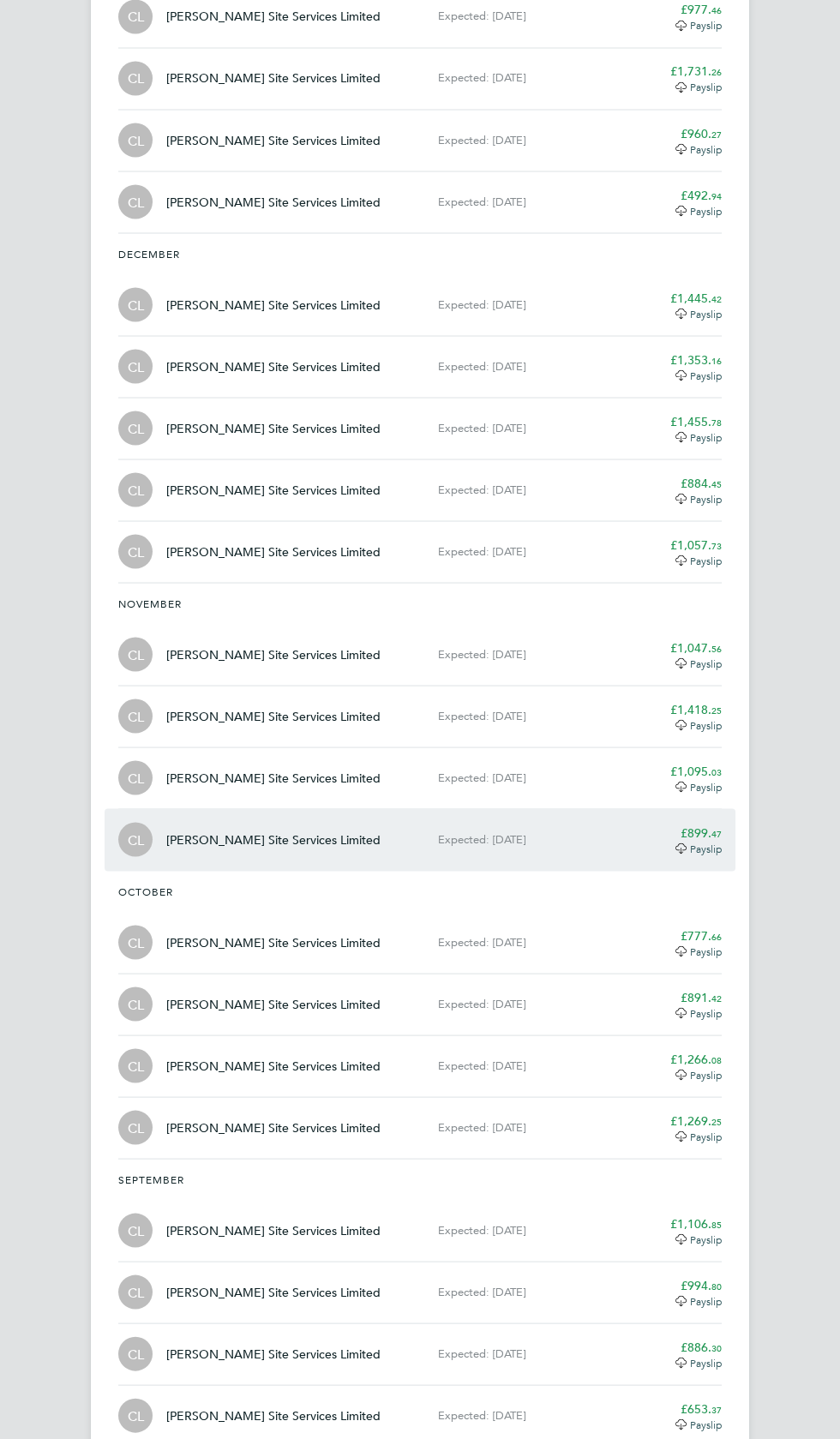
scroll to position [4586, 0]
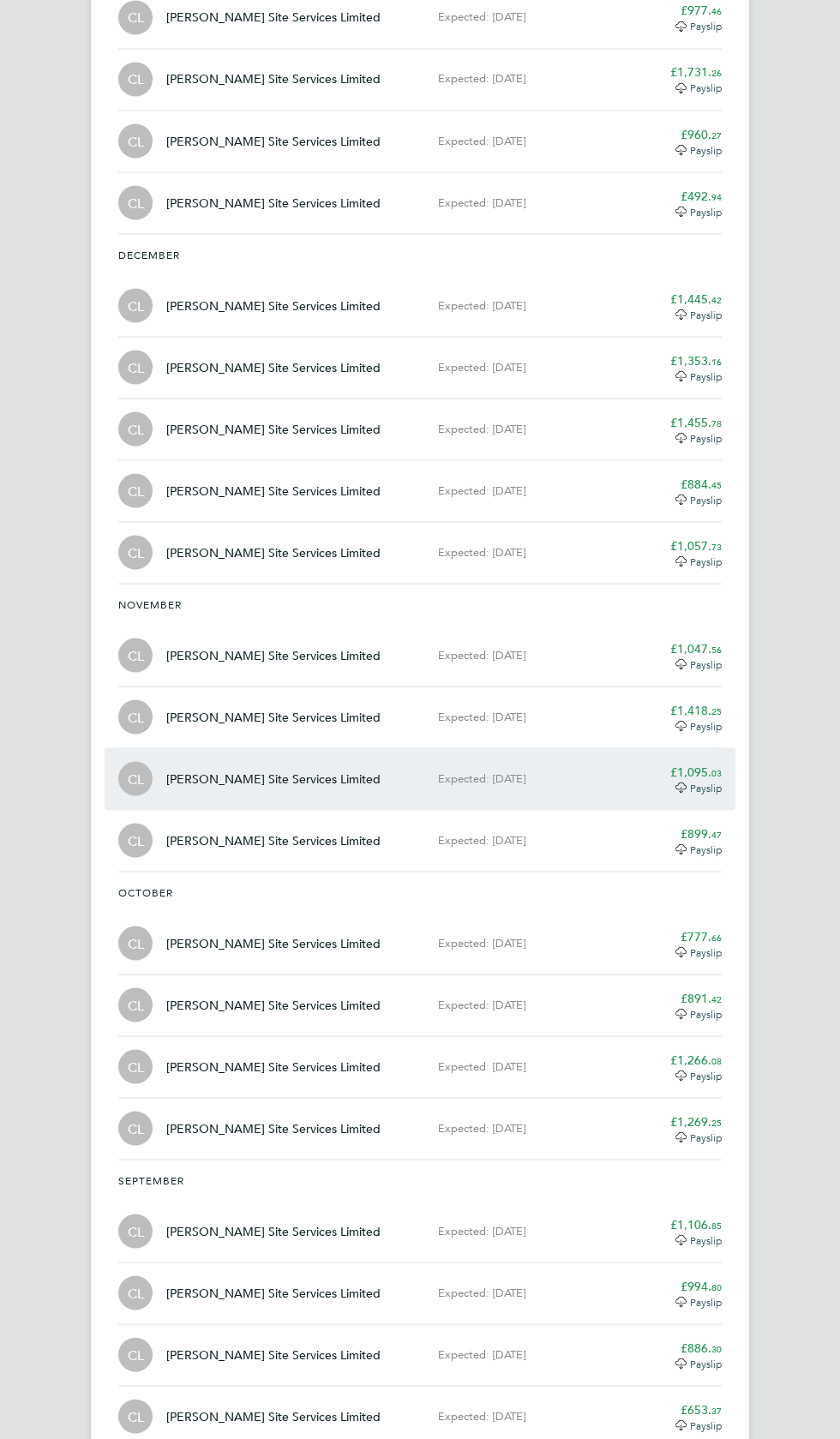
click at [690, 780] on span "Payslip" at bounding box center [705, 787] width 32 height 14
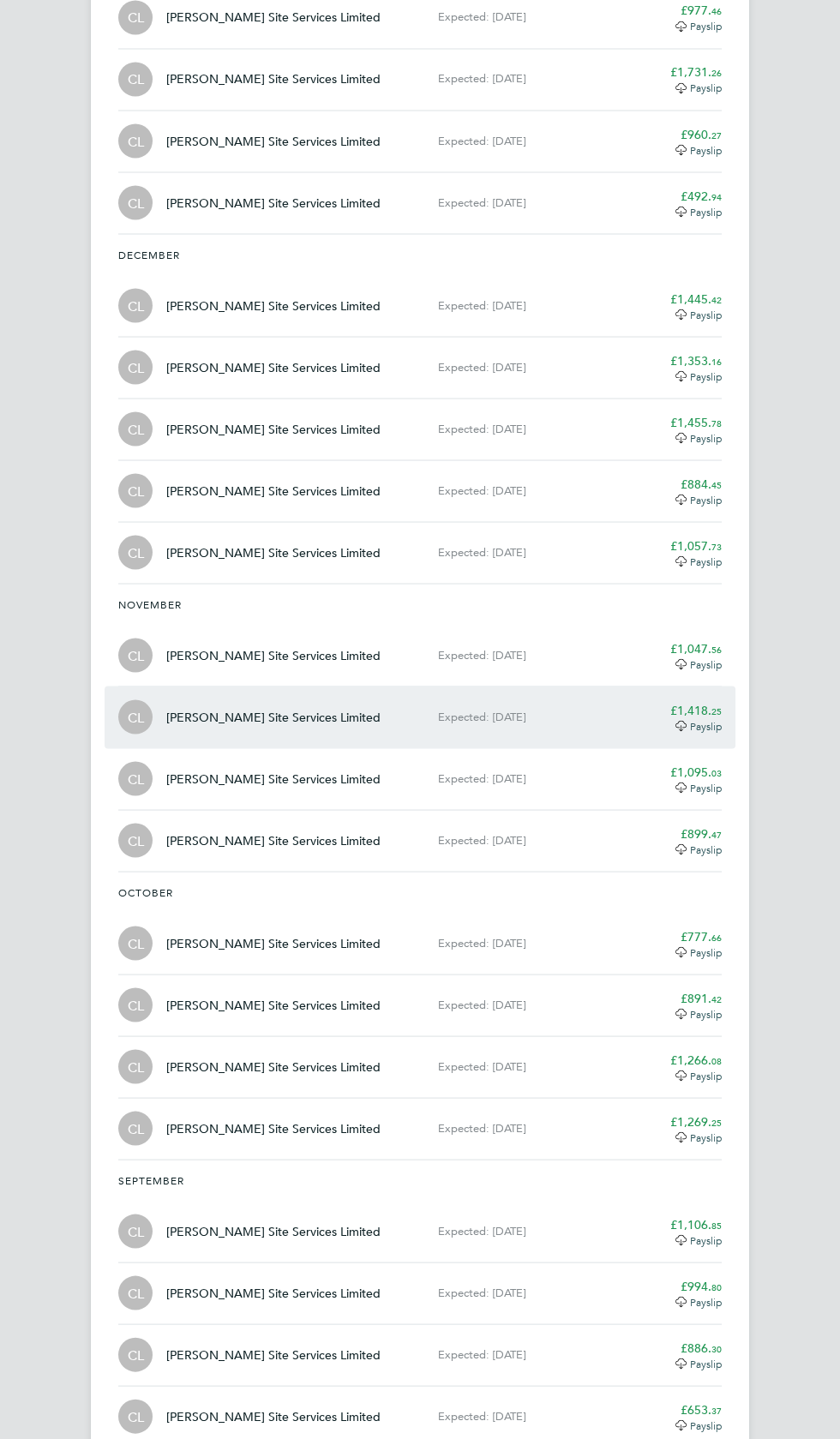
click at [685, 702] on app-decimal "£1,418. 25" at bounding box center [696, 710] width 51 height 15
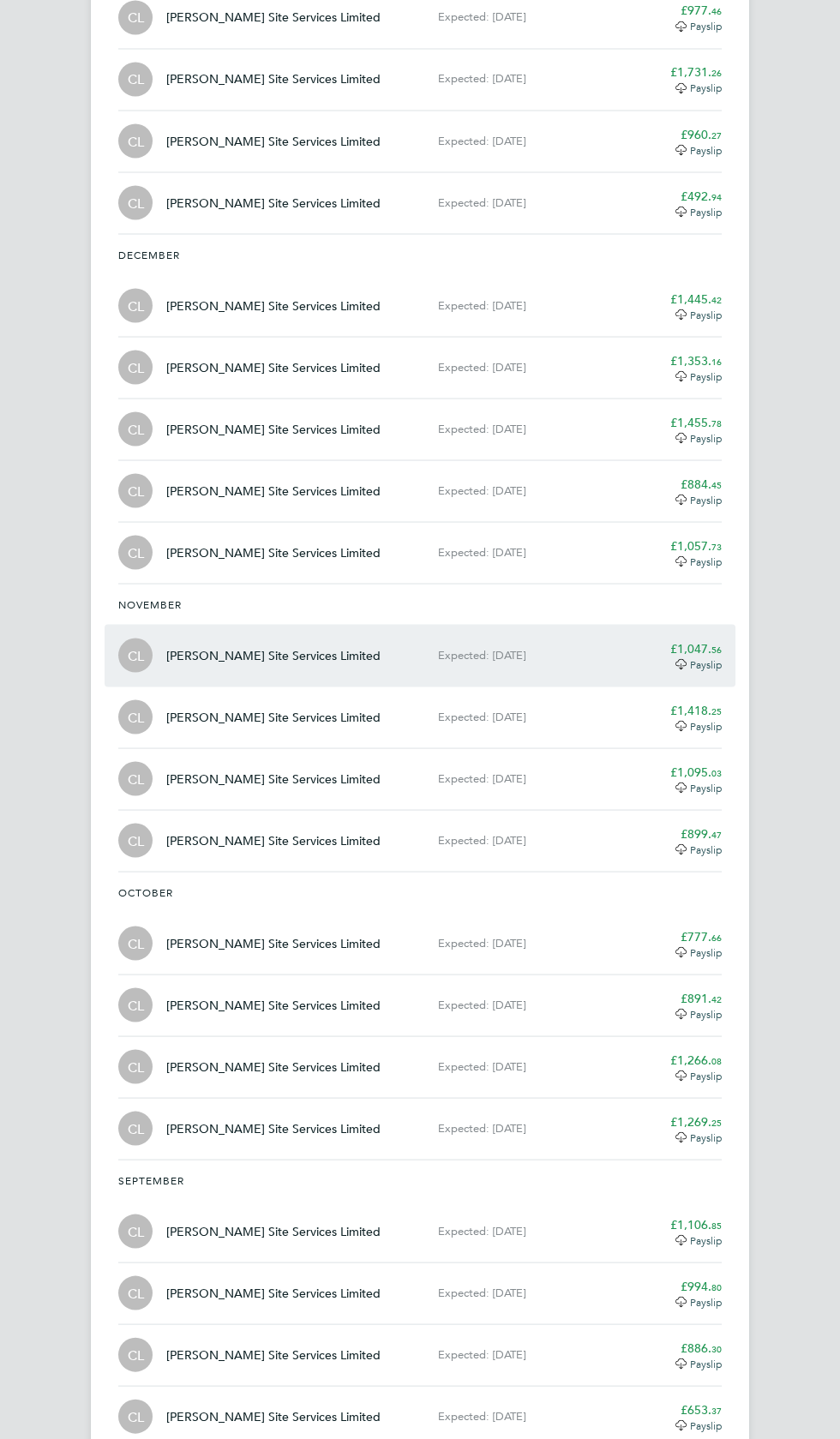
click at [715, 624] on div "CL Carmichael Site Services Limited Expected: 24 Nov 2022 £1,047. 56 Payslip" at bounding box center [420, 655] width 617 height 62
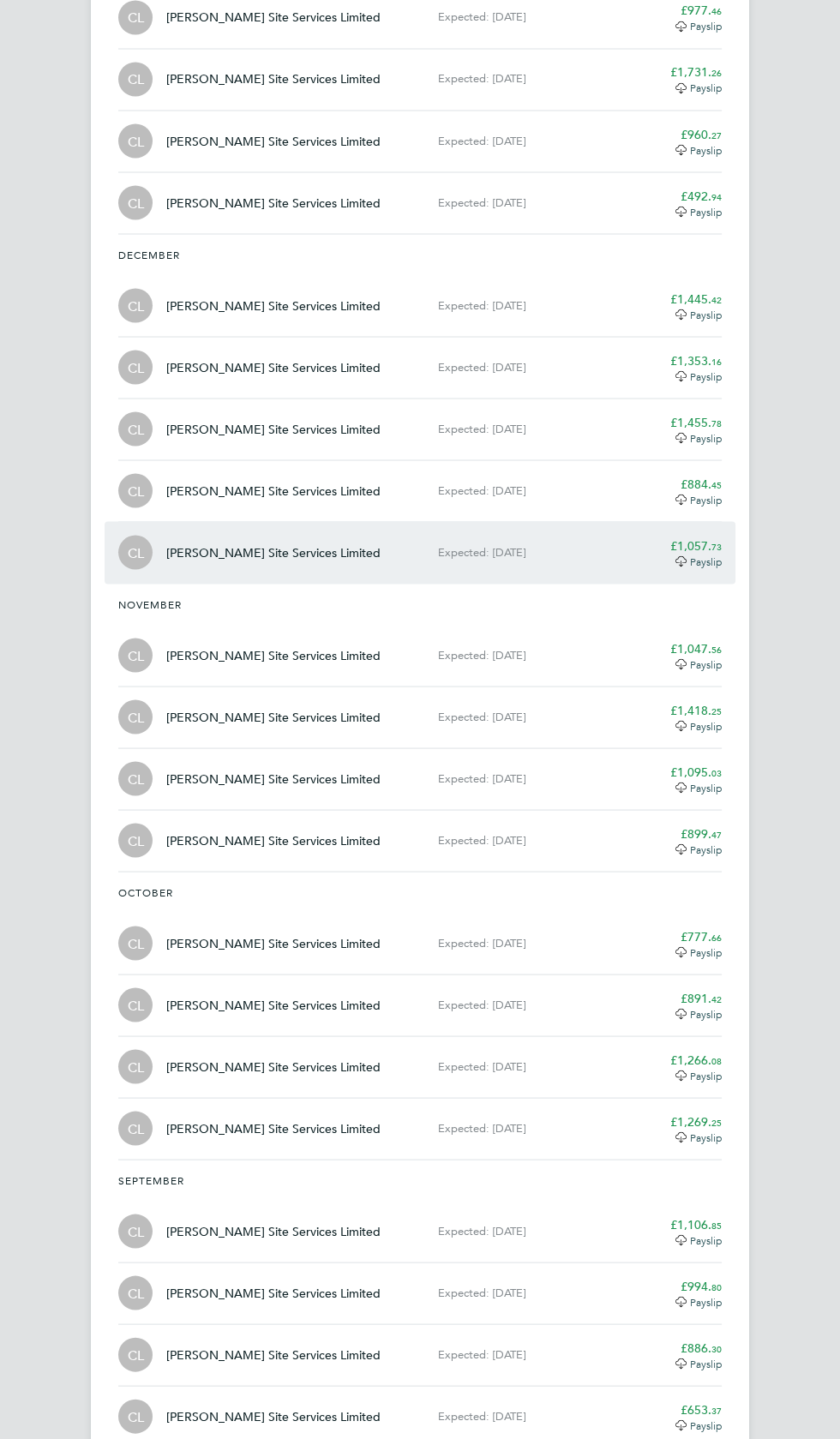
click at [704, 537] on app-decimal "£1,057. 73" at bounding box center [696, 545] width 51 height 15
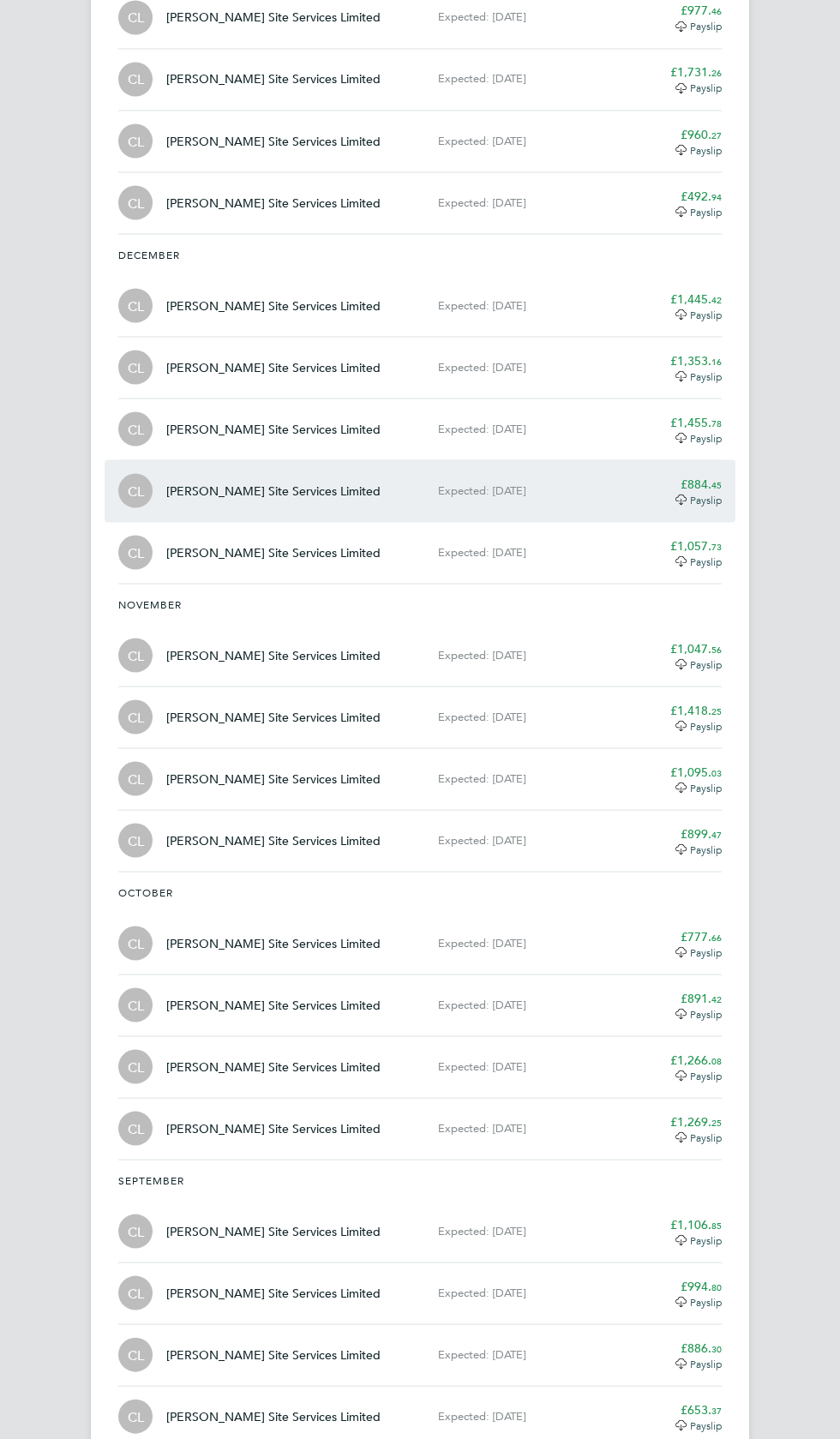
click at [712, 477] on span "45" at bounding box center [716, 483] width 10 height 13
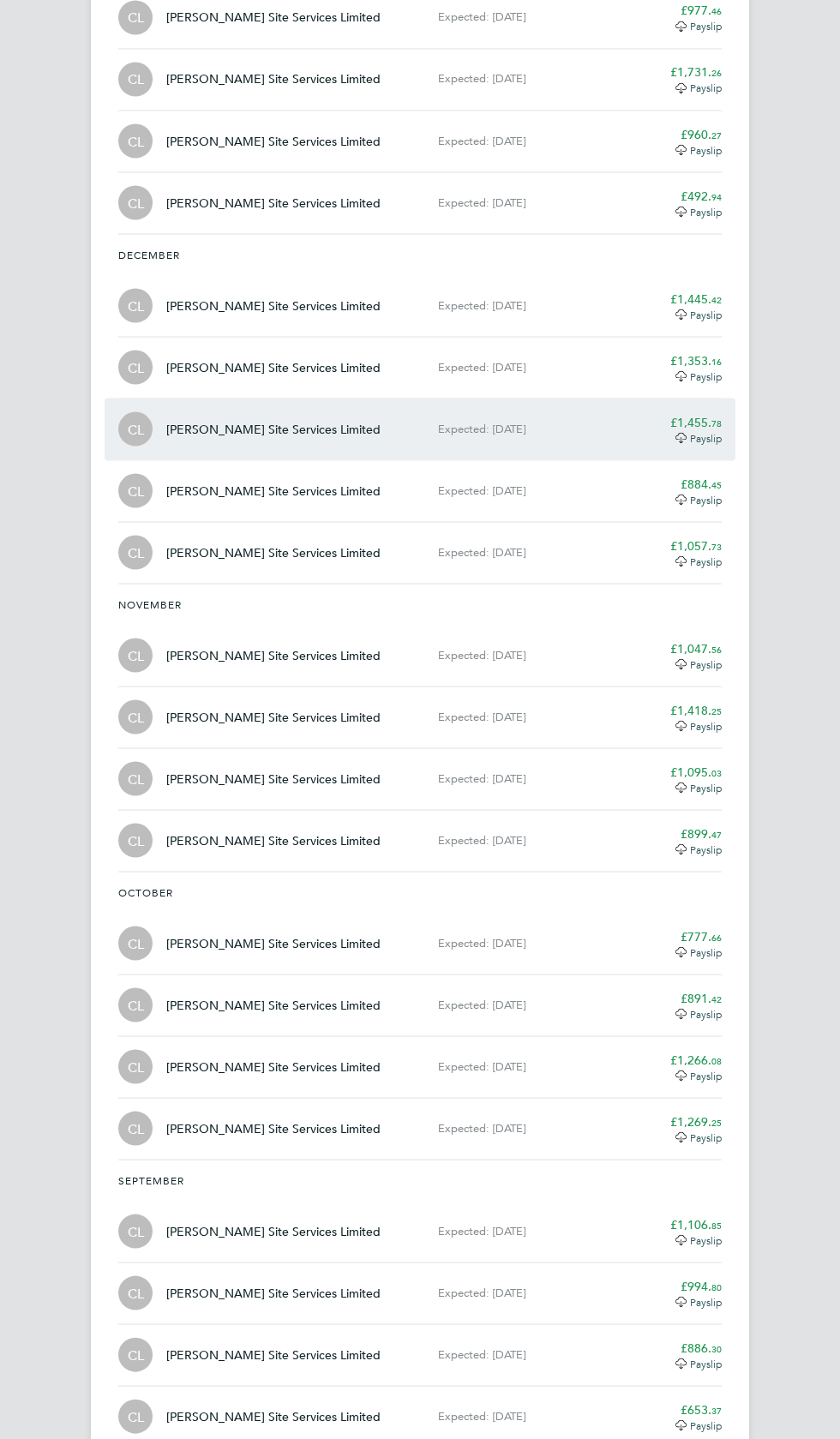
click at [698, 430] on span "Payslip" at bounding box center [705, 437] width 32 height 14
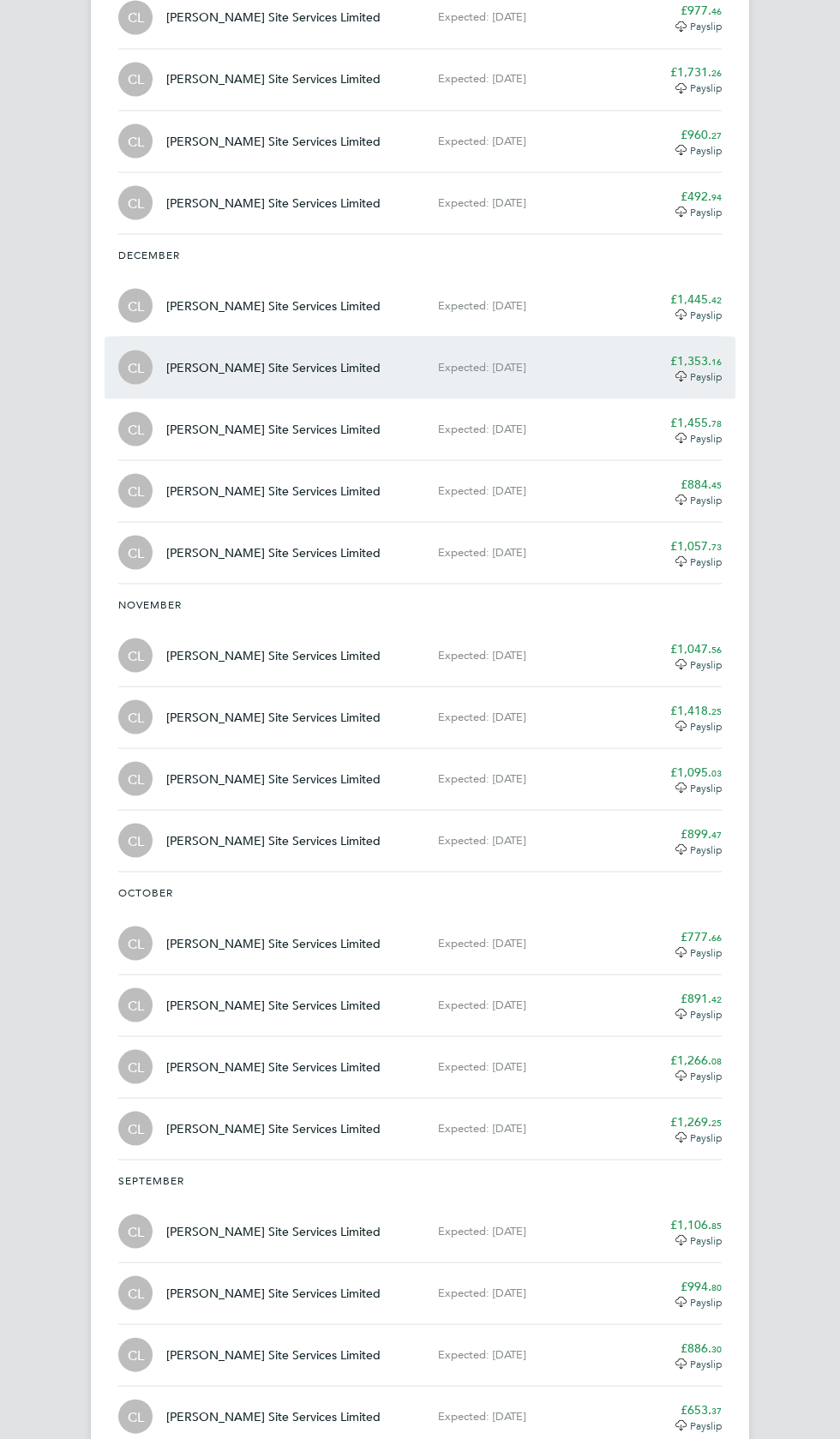
click at [705, 368] on span "Payslip" at bounding box center [705, 375] width 32 height 14
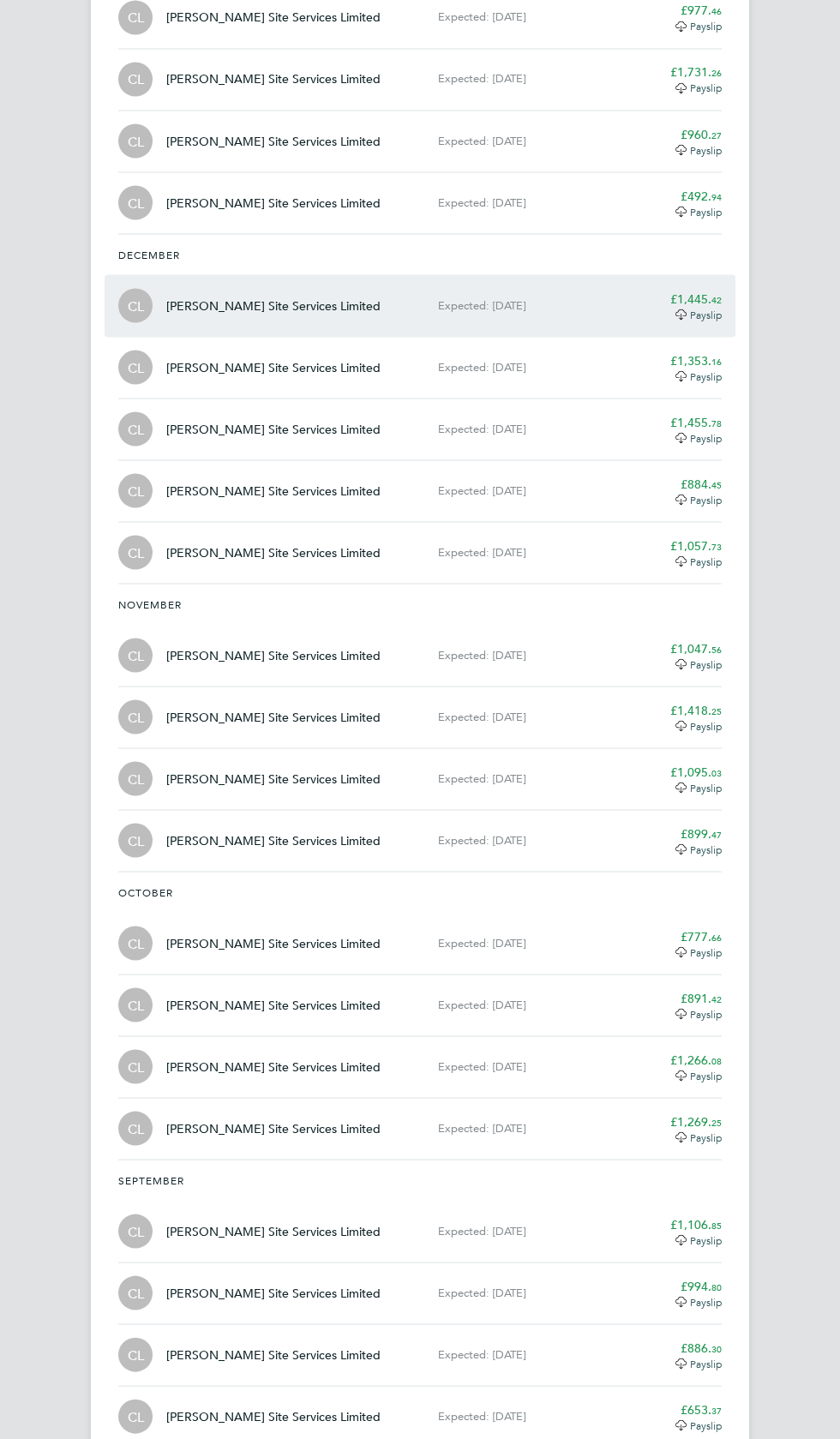
click at [722, 275] on div "CL Carmichael Site Services Limited Expected: 29 Dec 2022 £1,445. 42 Payslip" at bounding box center [420, 305] width 617 height 62
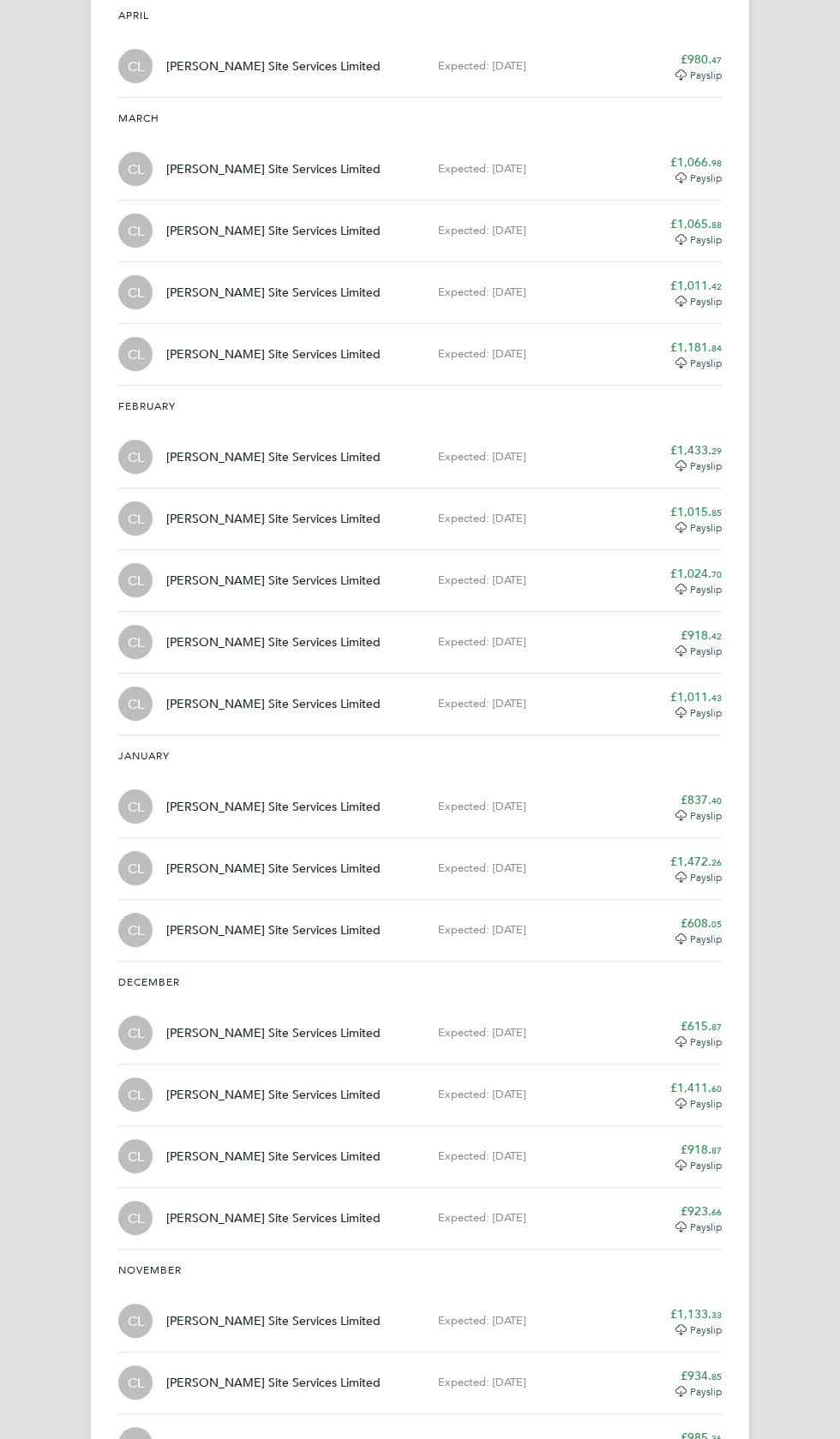
scroll to position [0, 0]
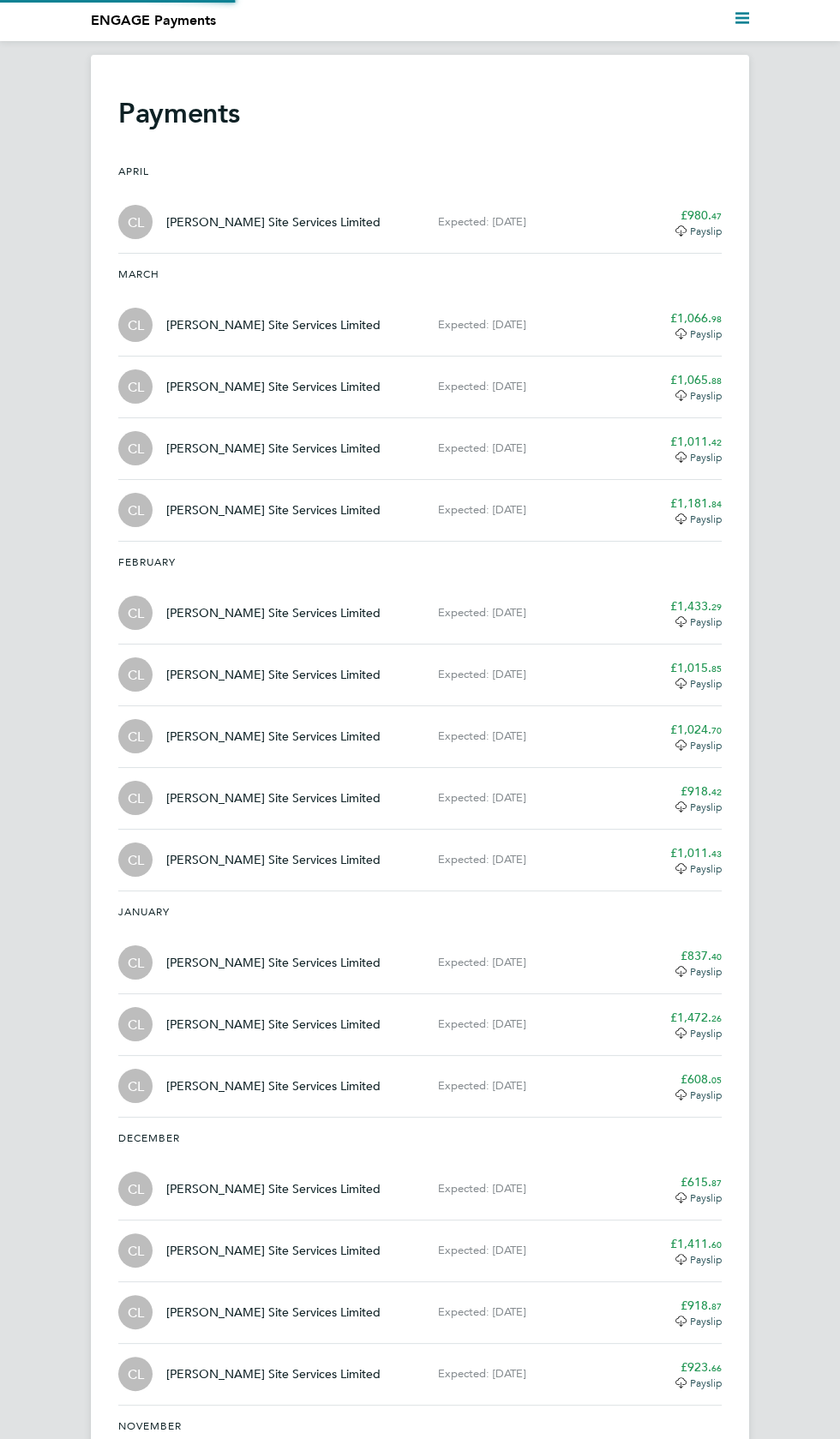
click at [741, 13] on polygon "Main navigation" at bounding box center [742, 13] width 14 height 3
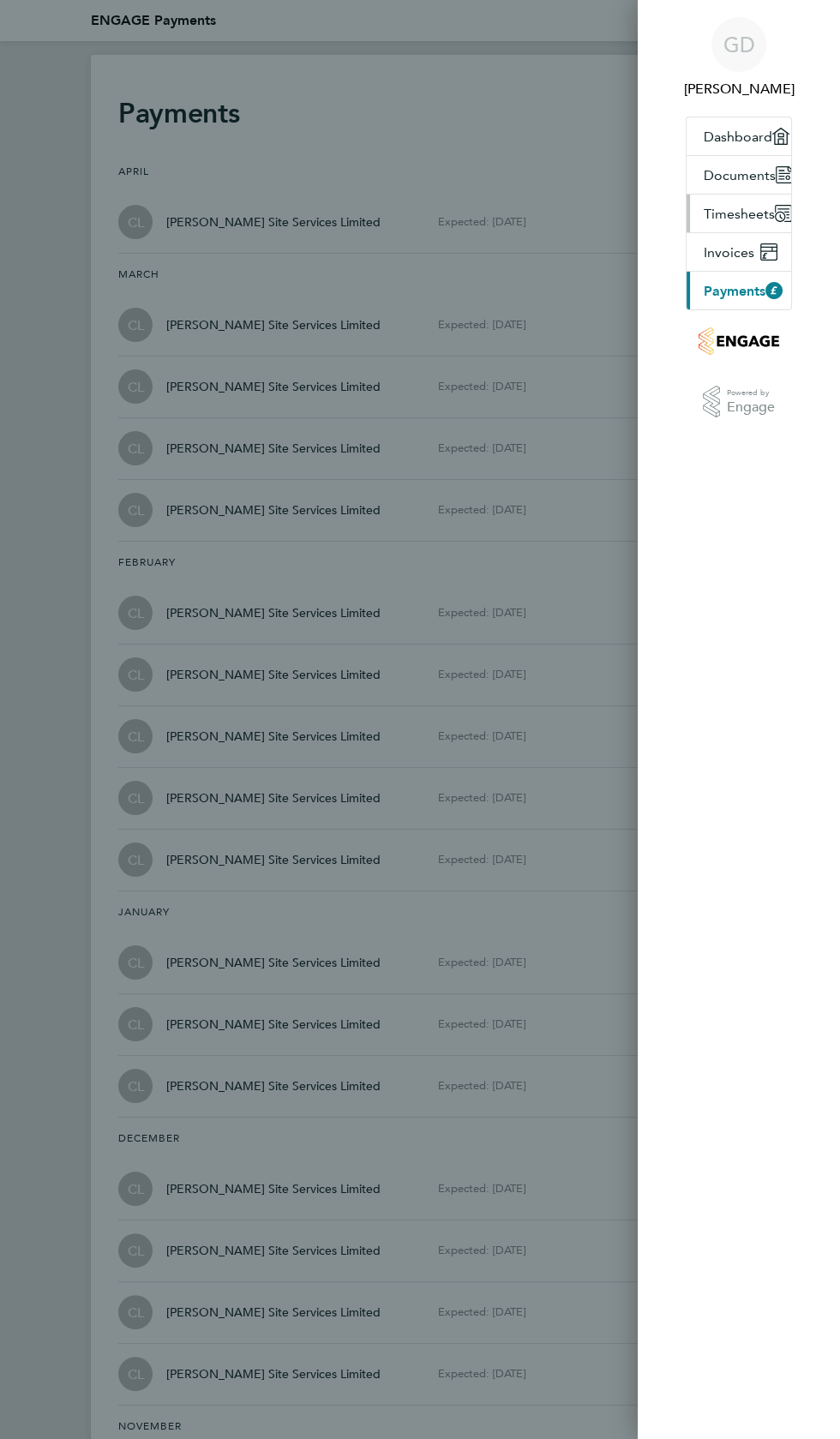
click at [749, 212] on span "Timesheets" at bounding box center [739, 214] width 71 height 16
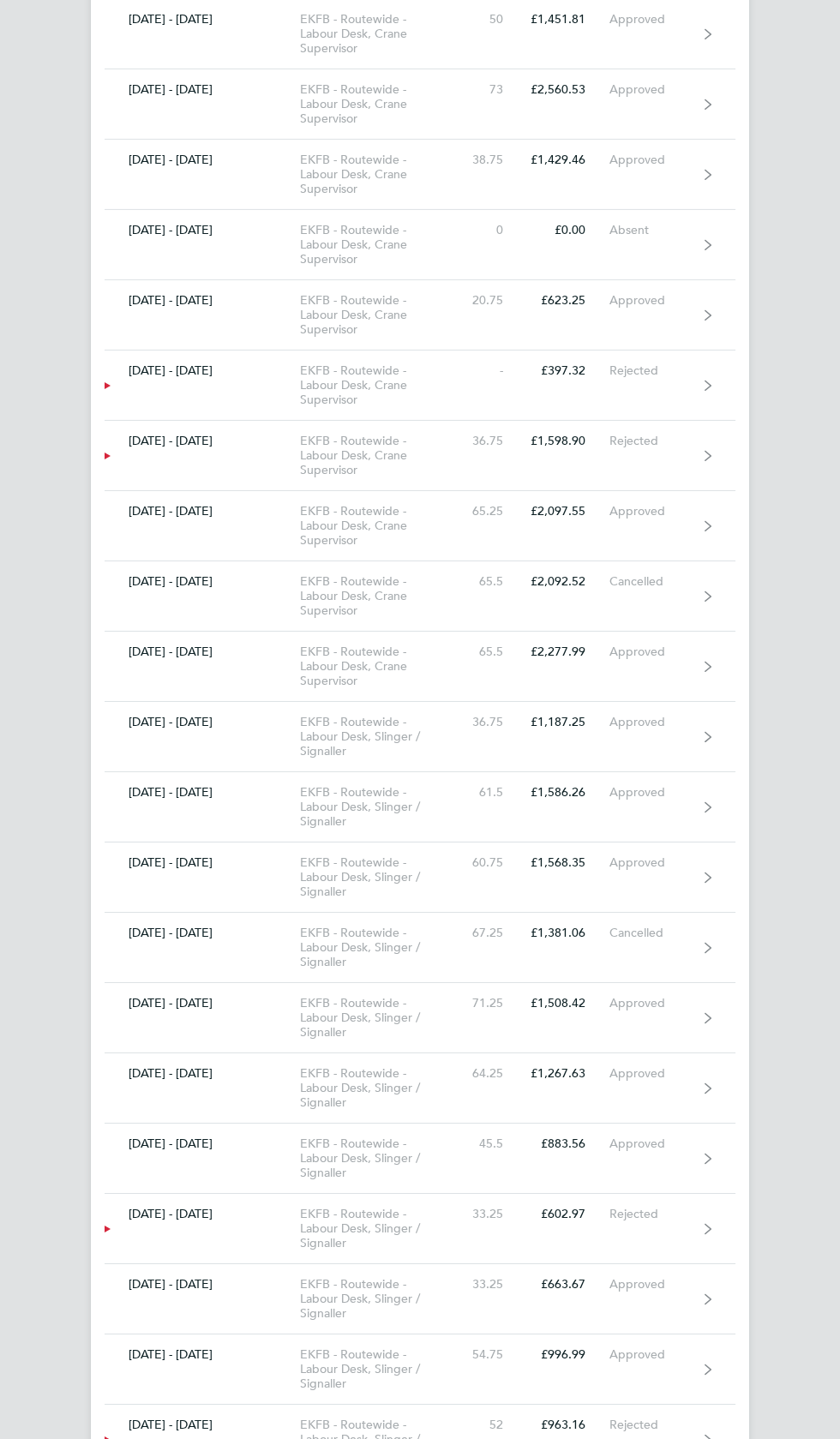
scroll to position [8306, 0]
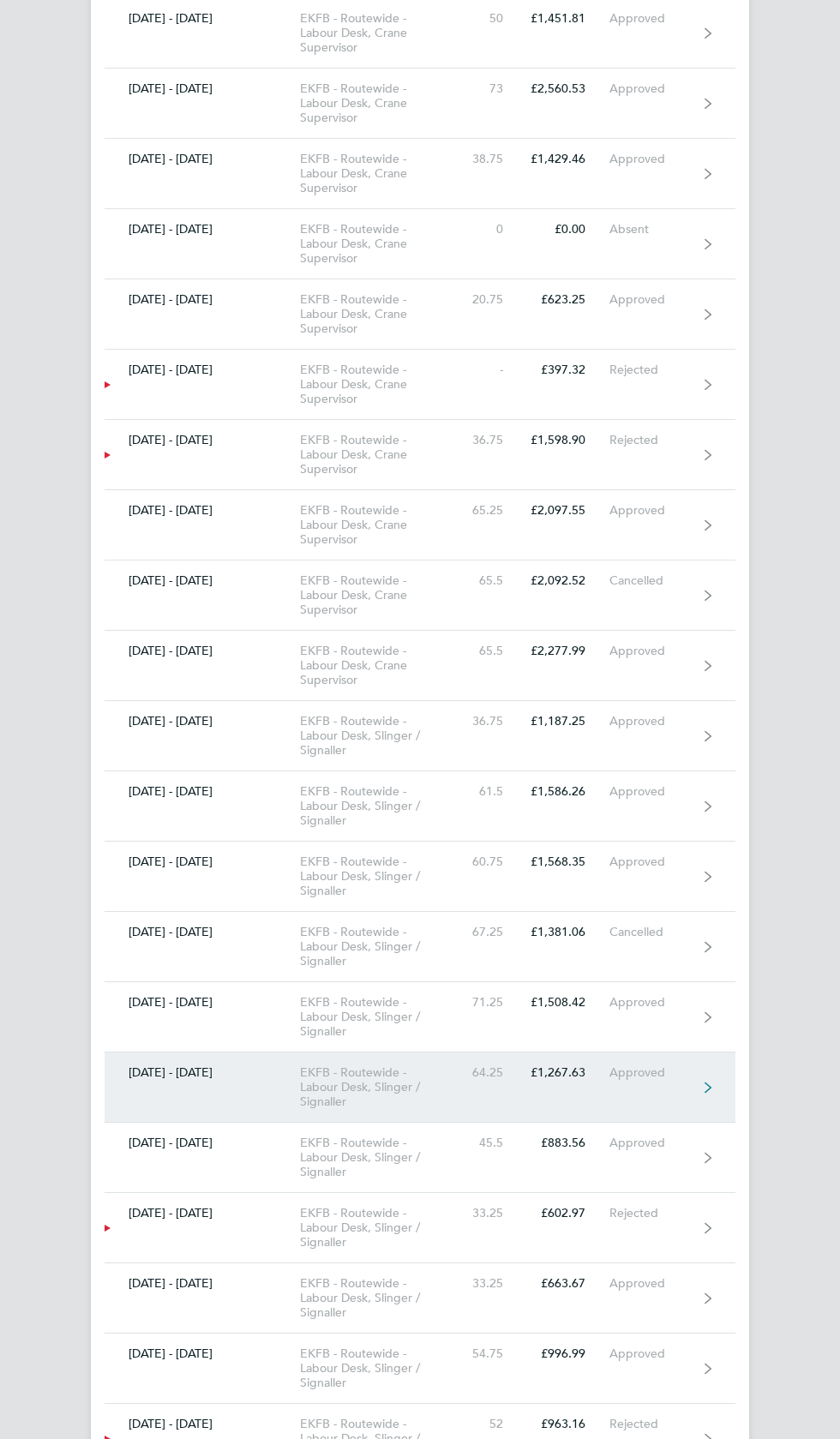
click at [675, 1055] on link "31 Oct - 06 Nov 2022 EKFB - Routewide - Labour Desk, Slinger / Signaller 64.25 …" at bounding box center [420, 1087] width 631 height 70
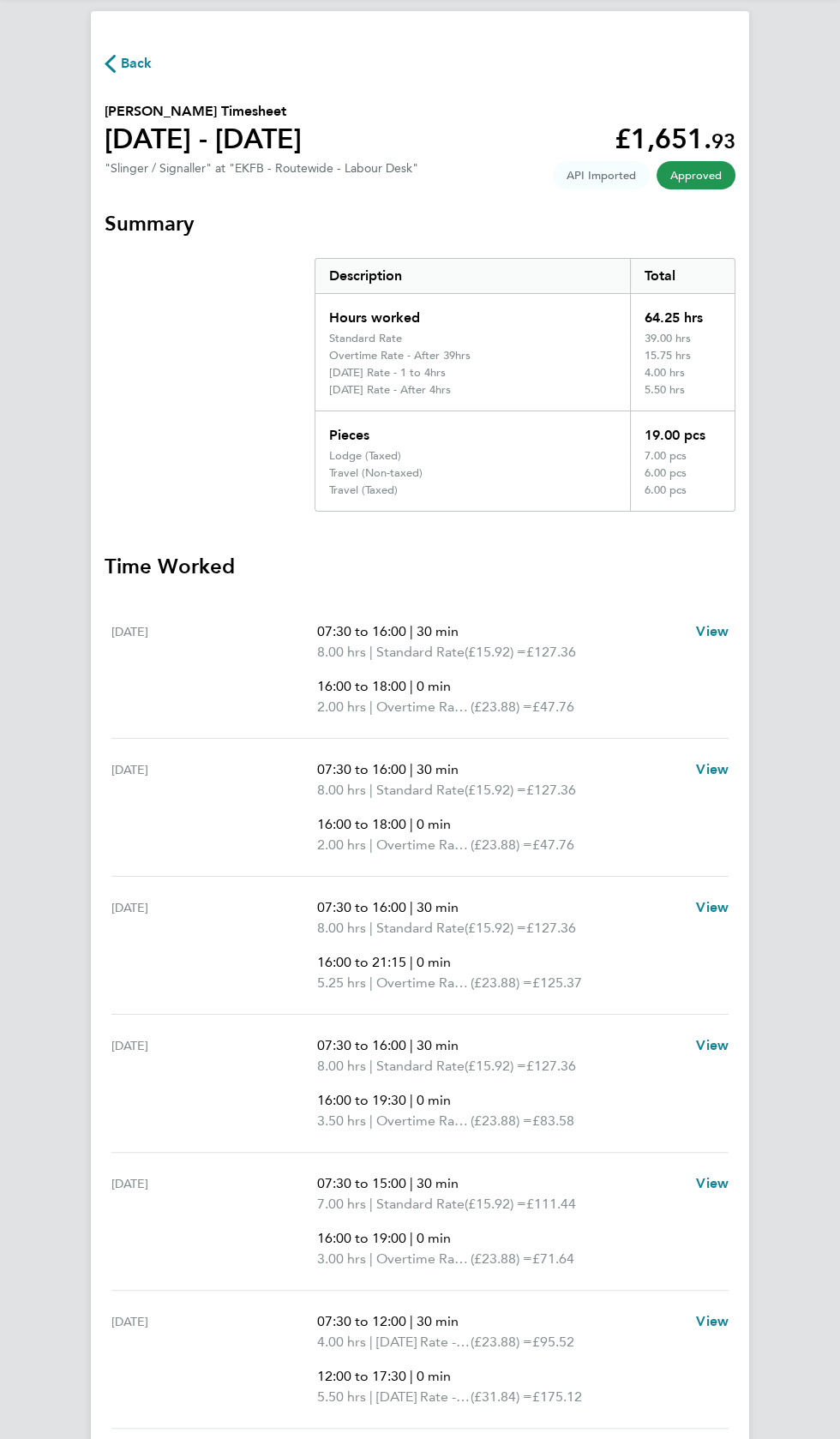
scroll to position [43, 0]
click at [136, 63] on span "Back" at bounding box center [136, 64] width 32 height 21
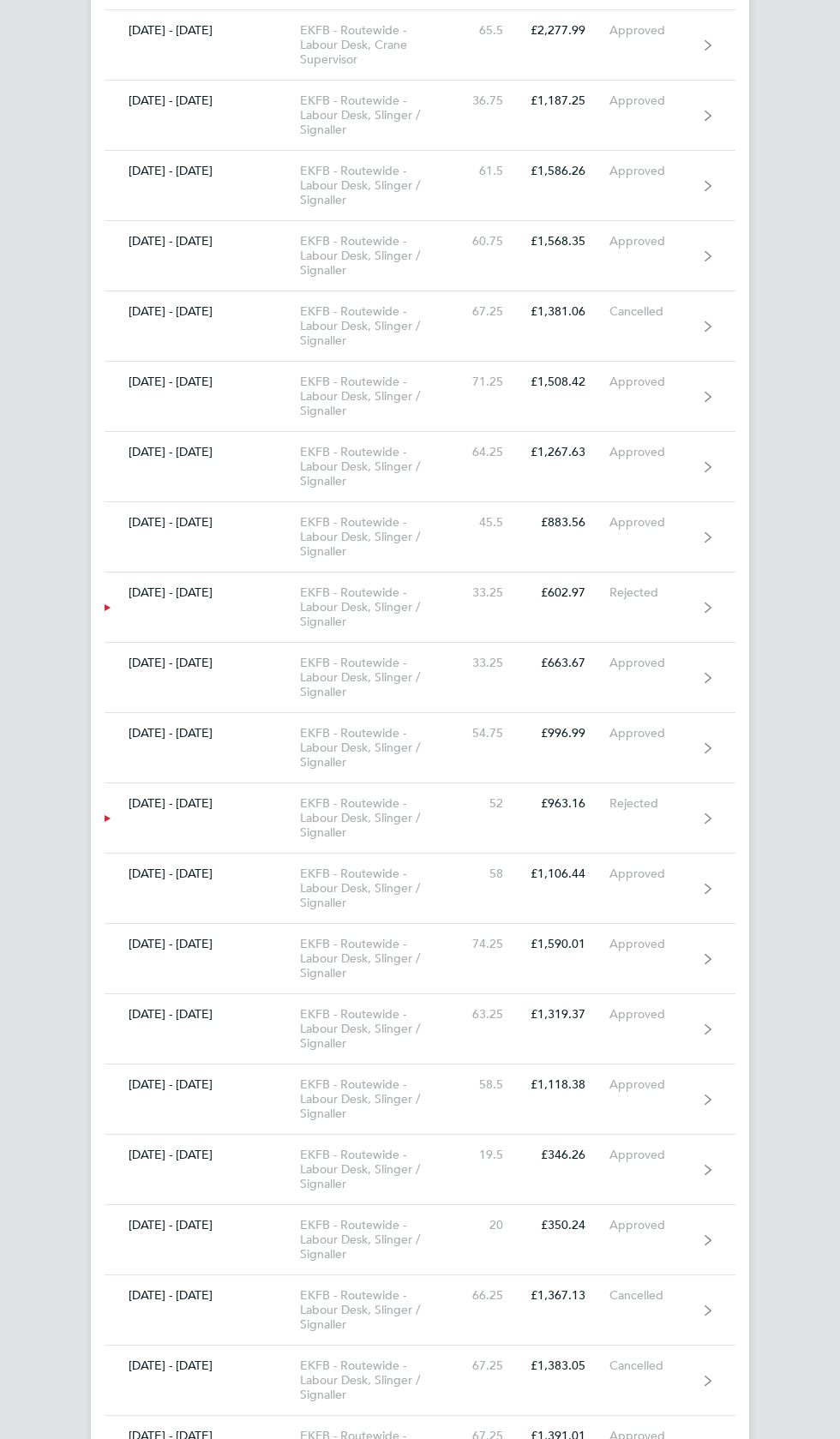
scroll to position [8916, 0]
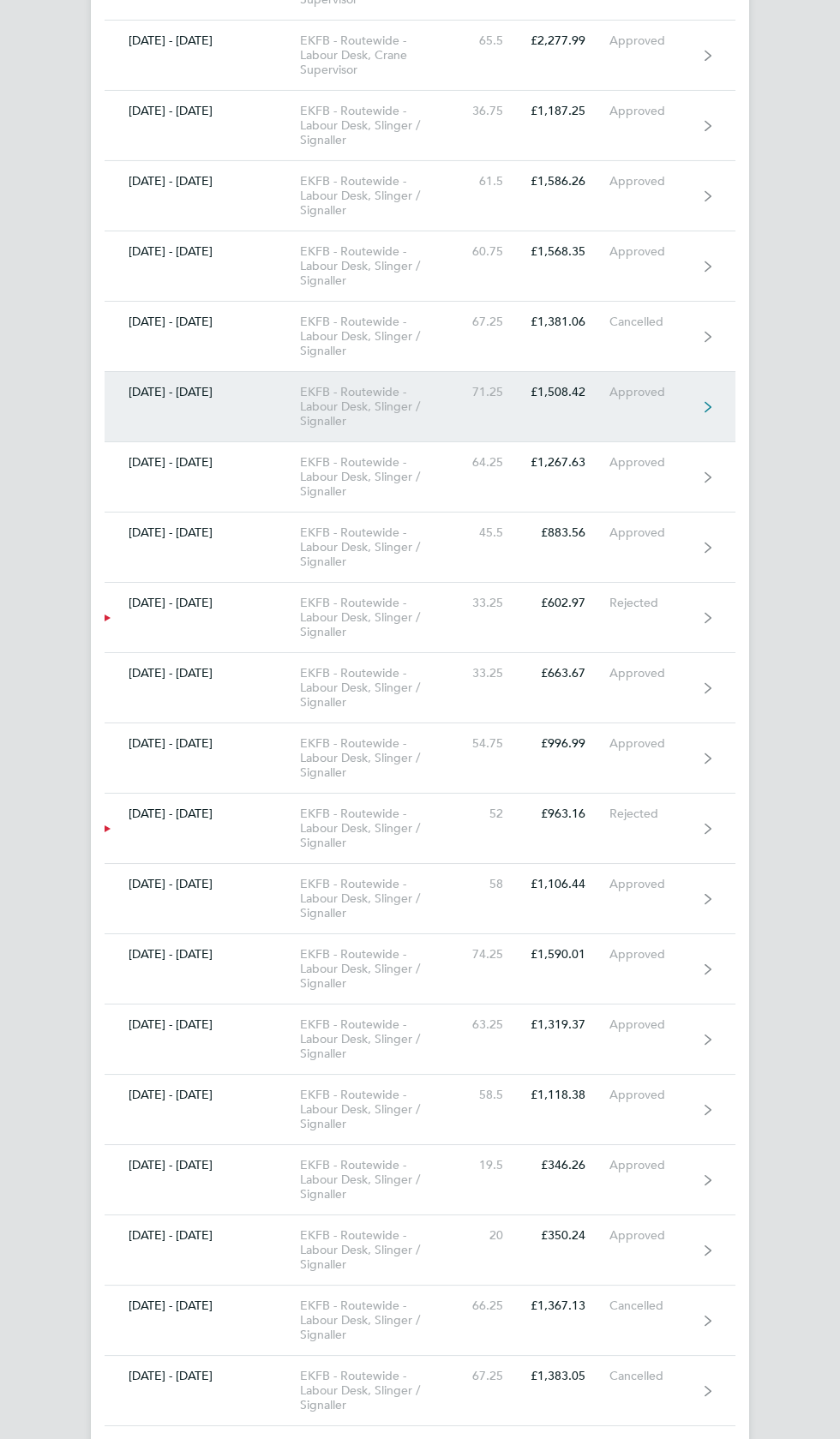
click at [622, 372] on link "07 - 13 Nov 2022 EKFB - Routewide - Labour Desk, Slinger / Signaller 71.25 £1,5…" at bounding box center [420, 407] width 631 height 70
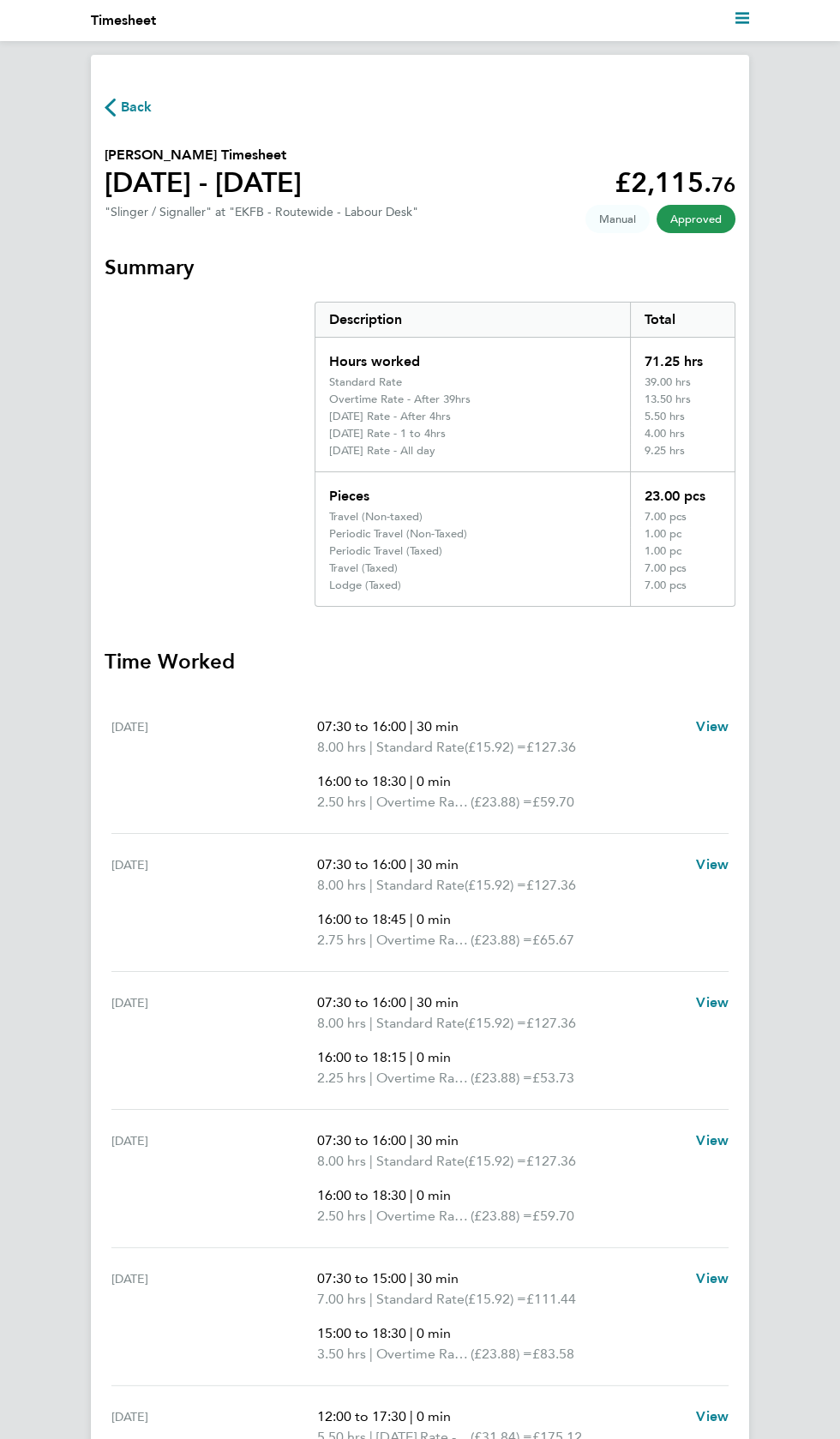
click at [110, 107] on icon "button" at bounding box center [110, 107] width 11 height 18
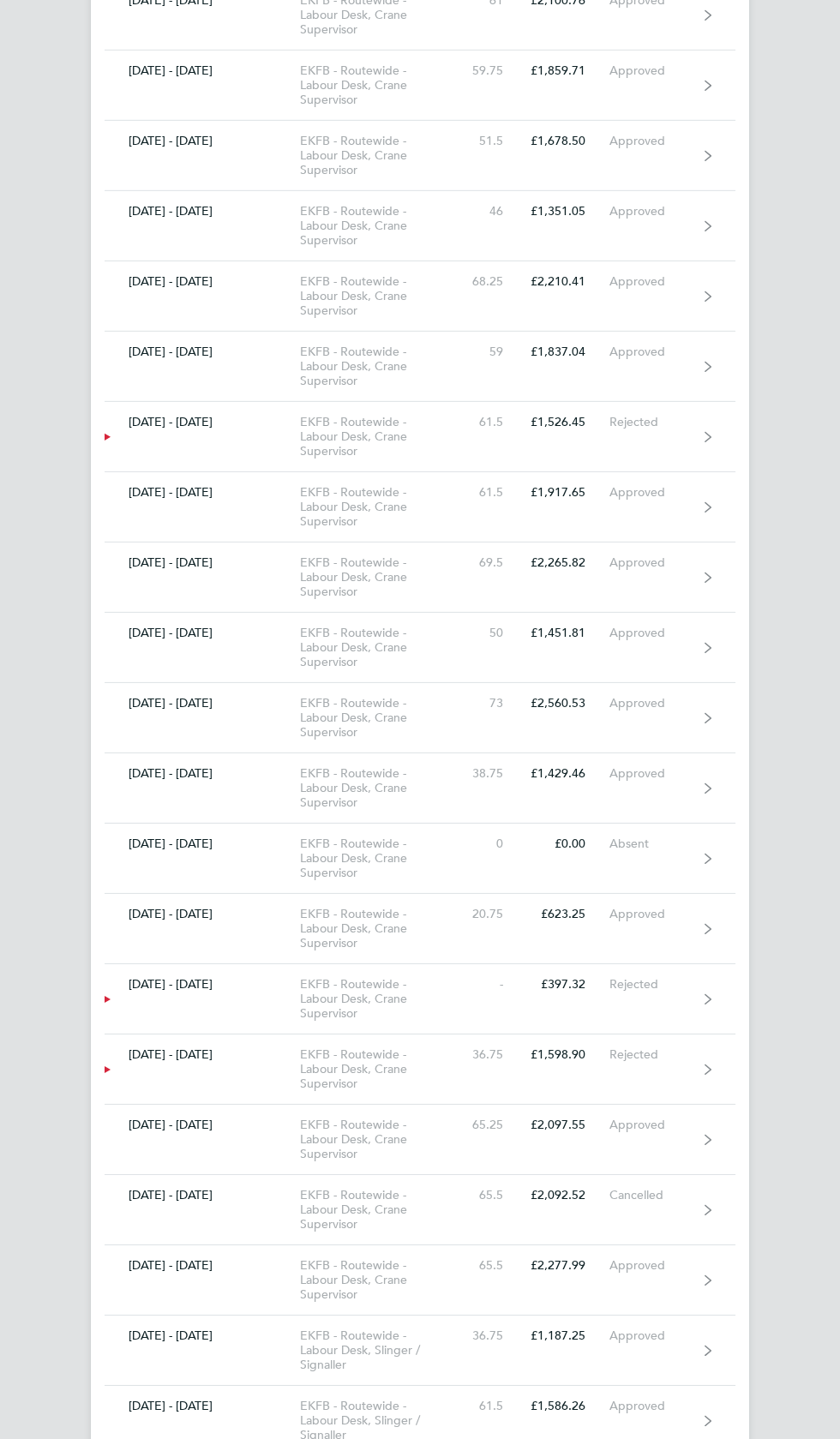
scroll to position [7693, 0]
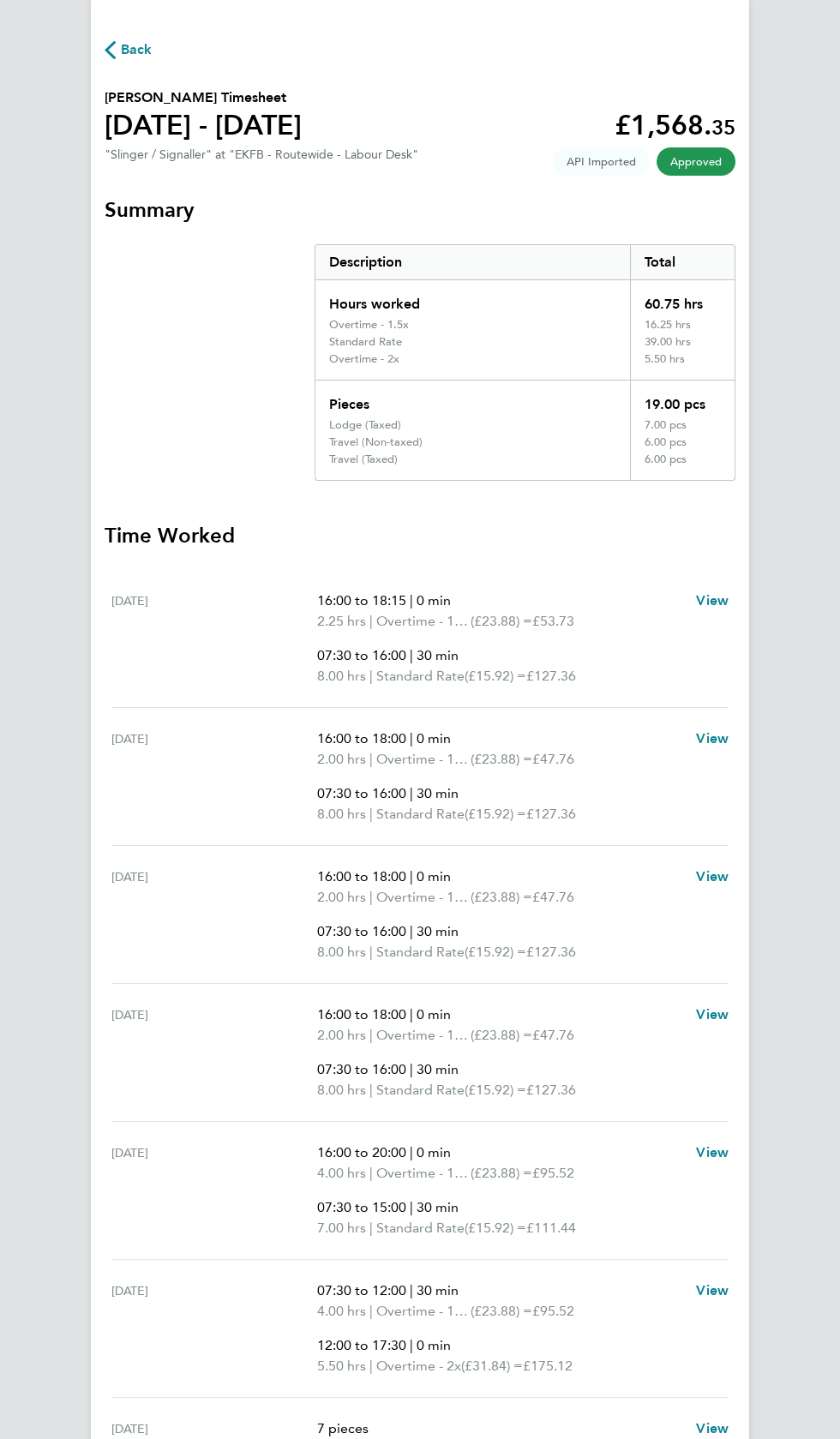
scroll to position [64, 0]
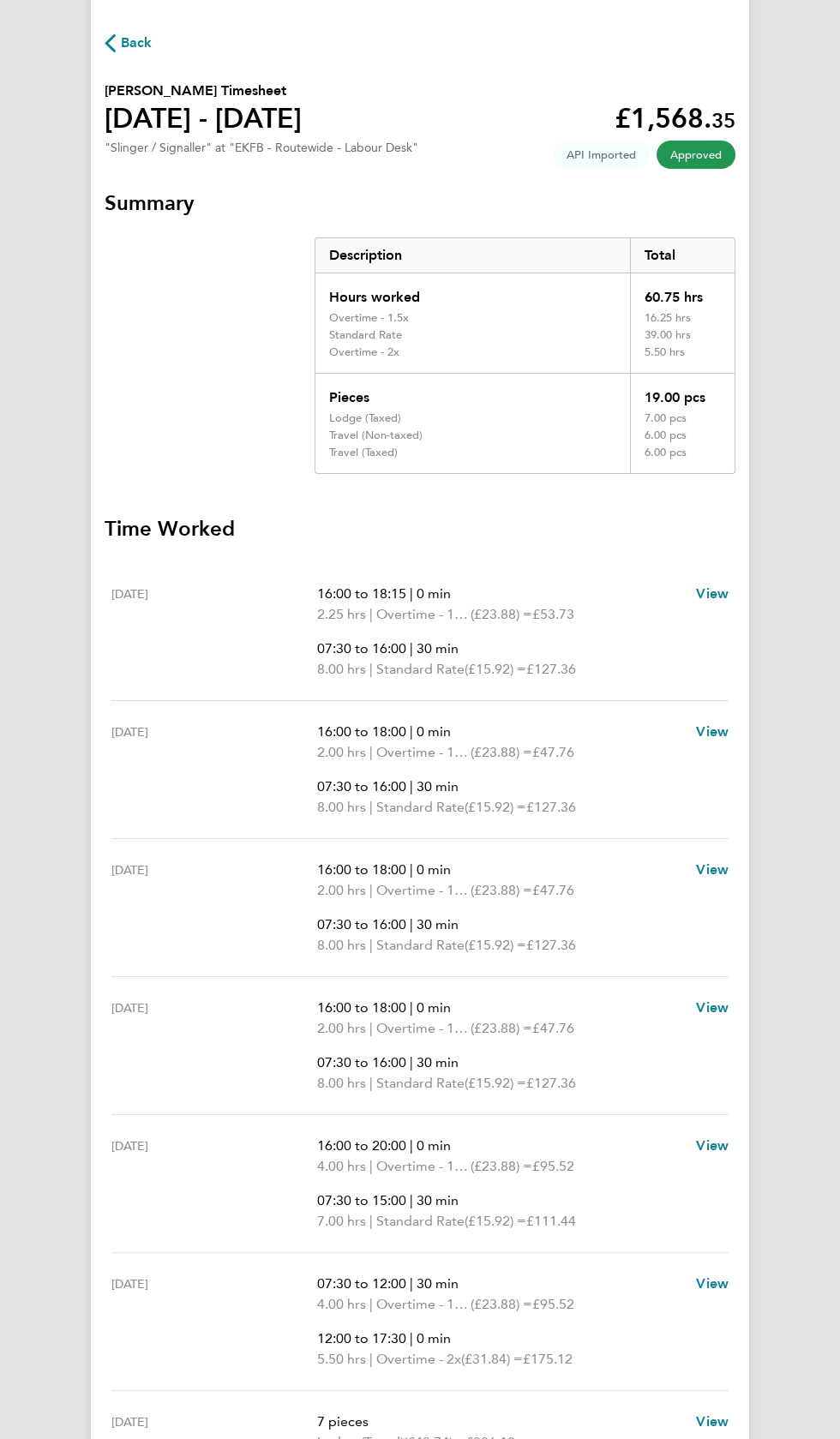
click at [138, 51] on span "Back" at bounding box center [136, 43] width 32 height 21
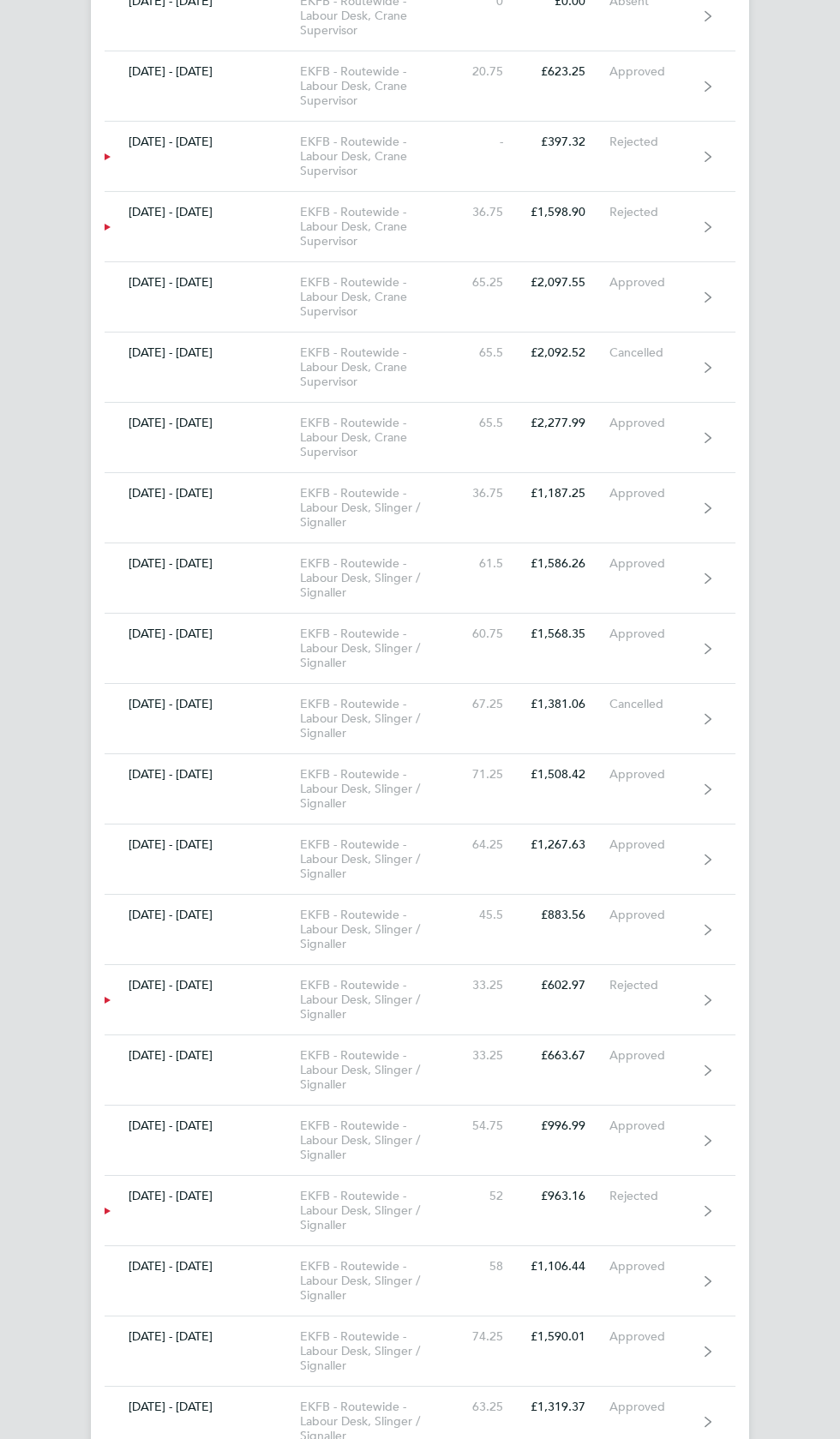
scroll to position [8513, 0]
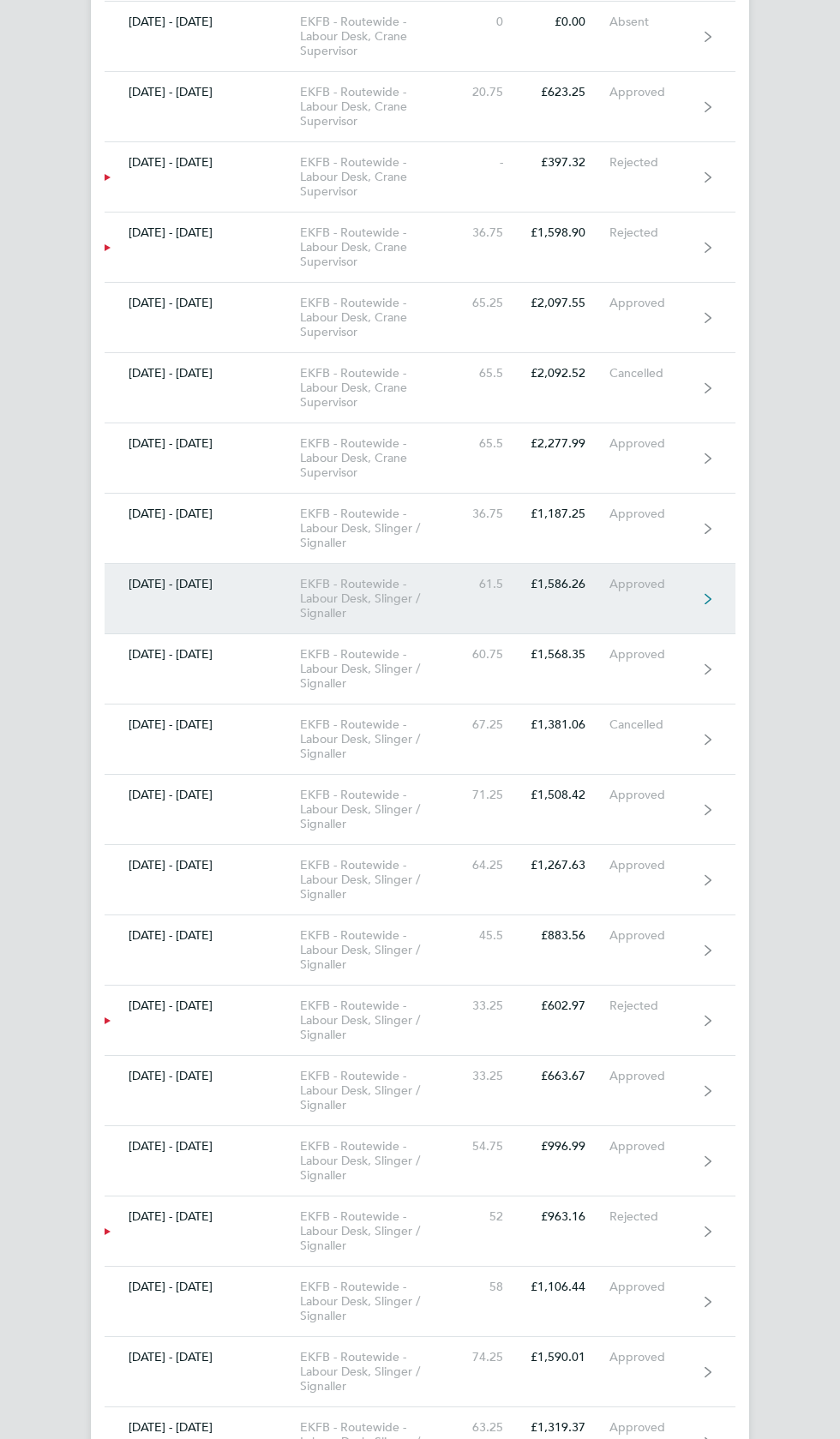
click at [645, 564] on link "21 - 27 Nov 2022 EKFB - Routewide - Labour Desk, Slinger / Signaller 61.5 £1,58…" at bounding box center [420, 599] width 631 height 70
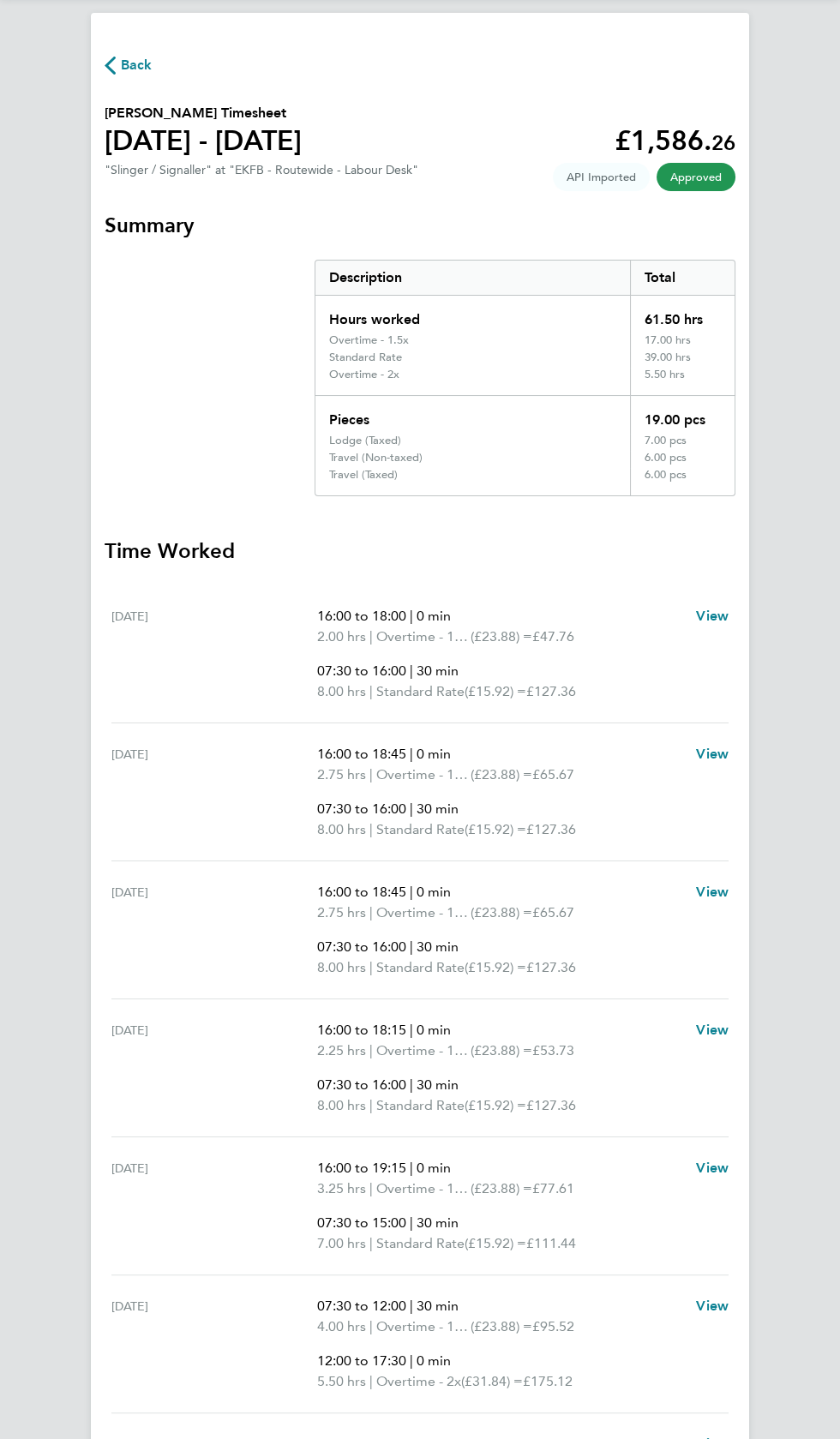
scroll to position [42, 0]
click at [138, 56] on span "Back" at bounding box center [136, 65] width 32 height 21
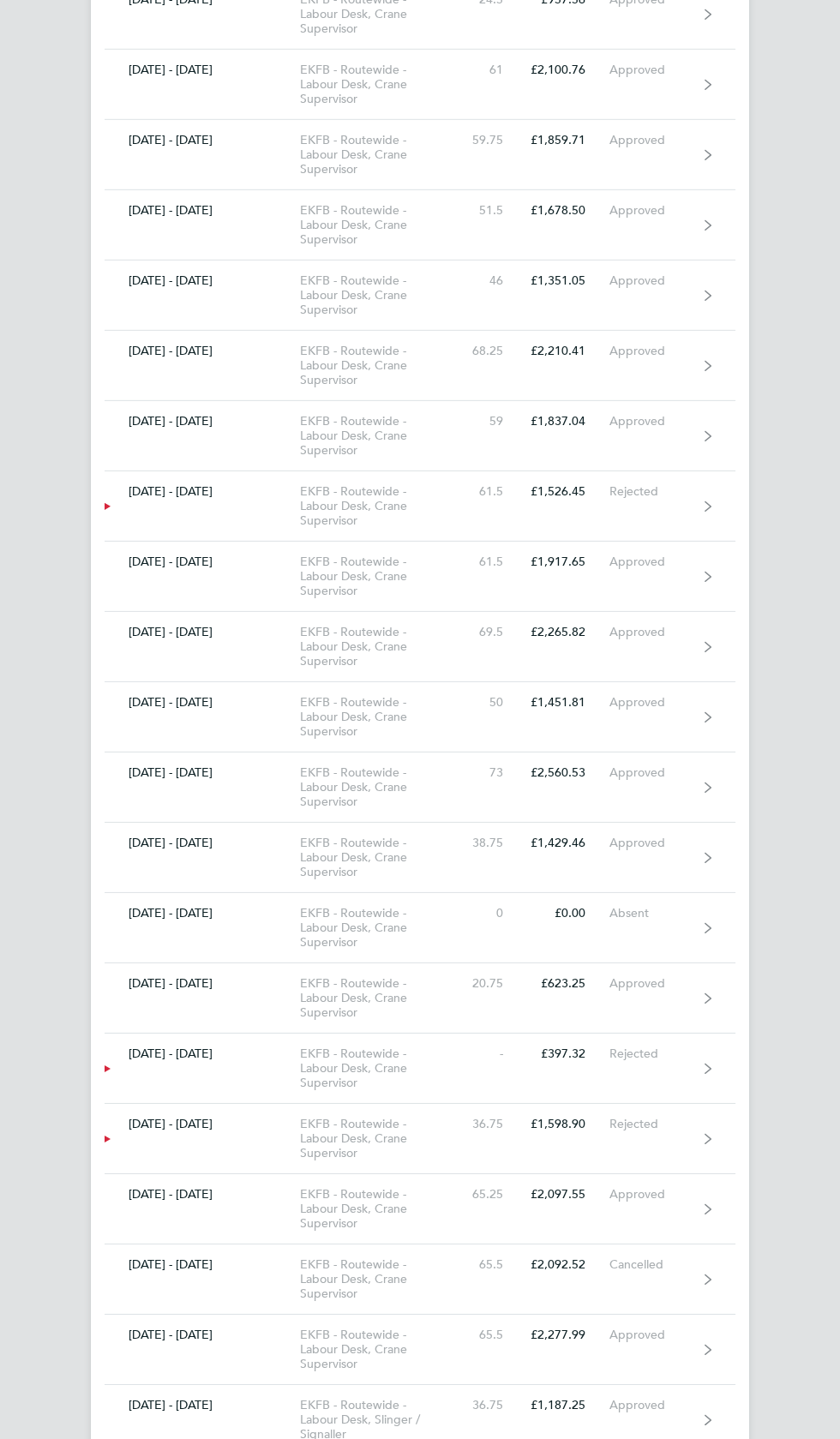
scroll to position [7626, 0]
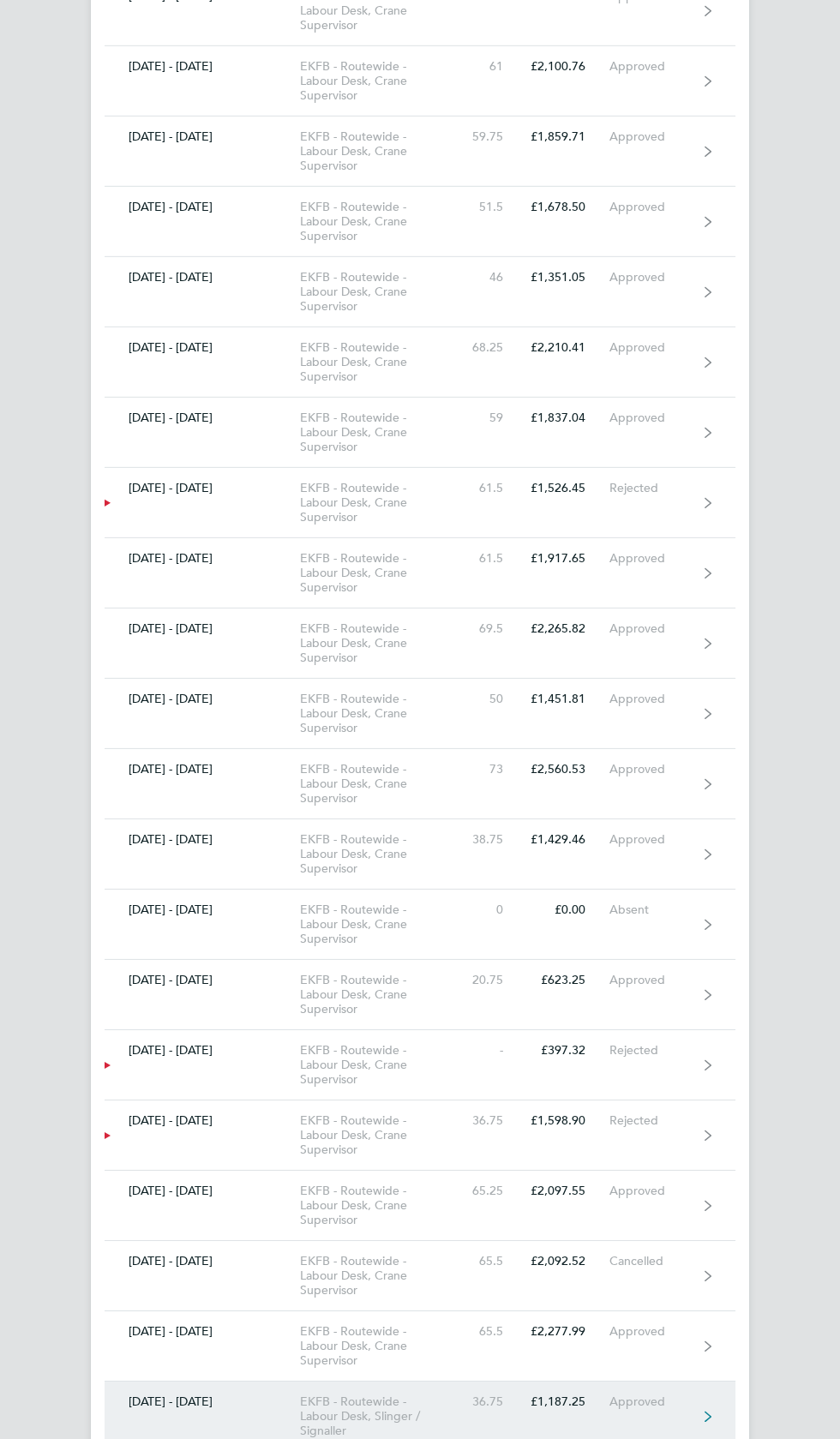
click at [658, 1394] on div "Approved" at bounding box center [653, 1401] width 88 height 15
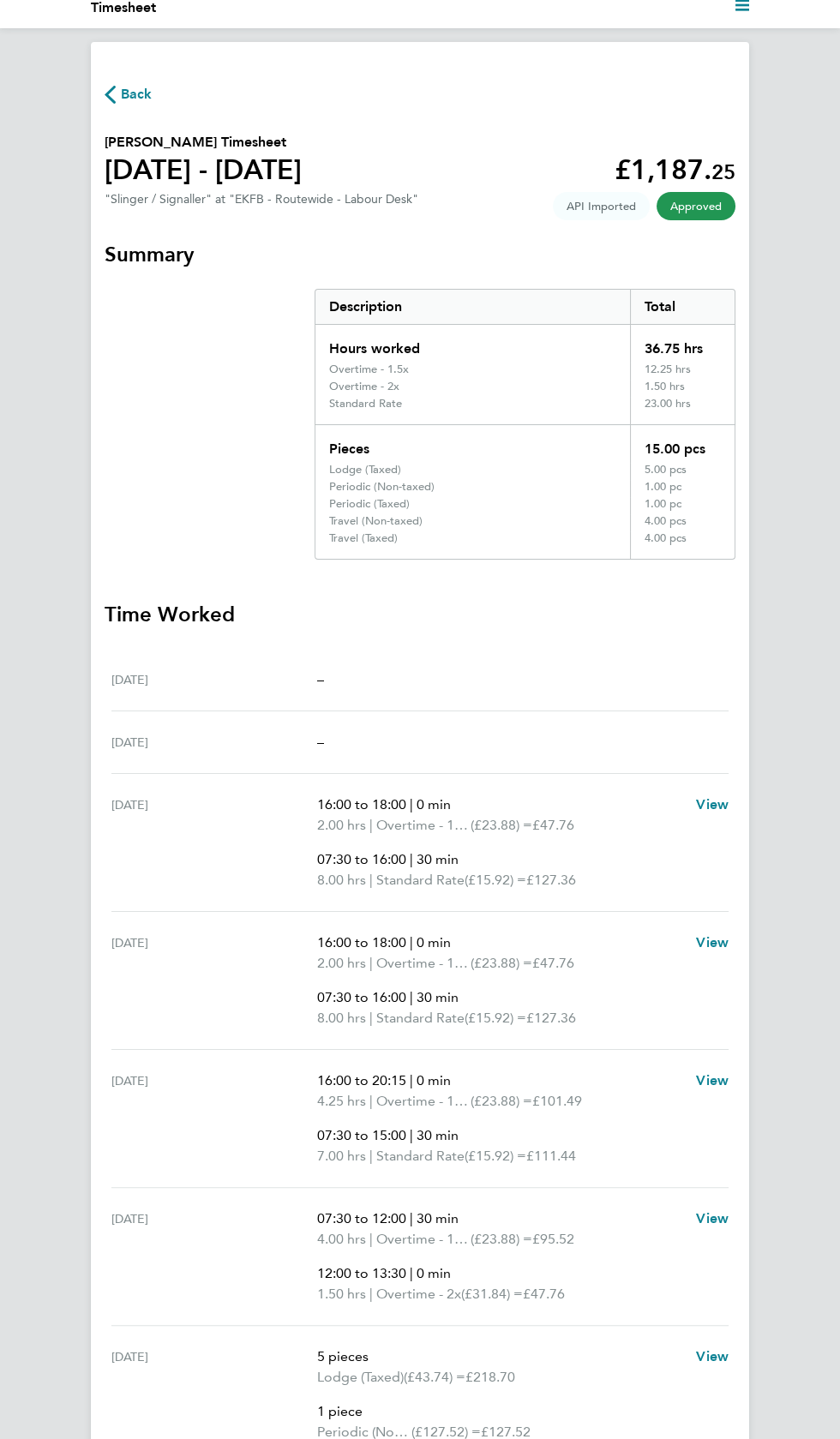
scroll to position [16, 0]
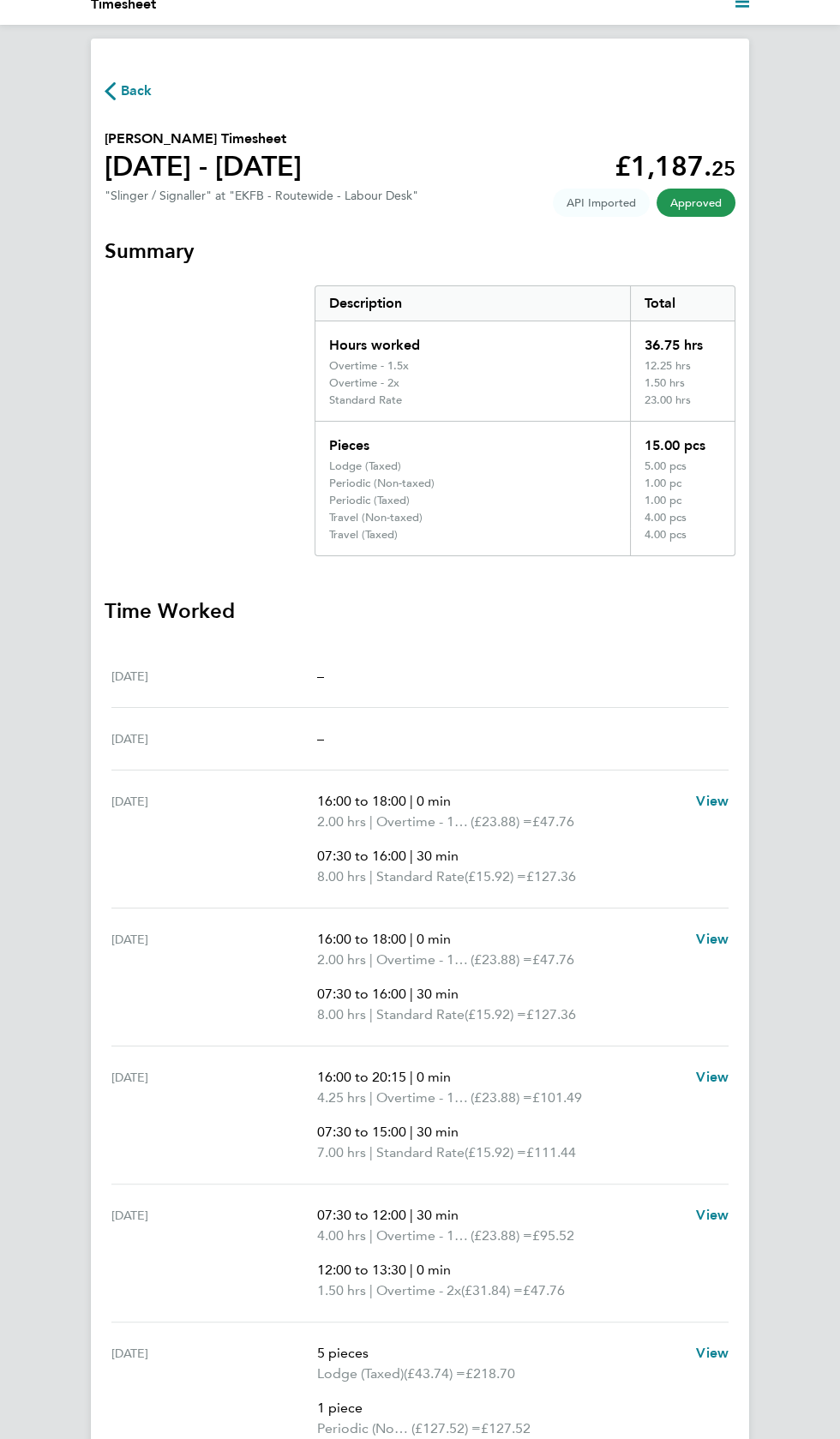
click at [144, 93] on span "Back" at bounding box center [136, 91] width 32 height 21
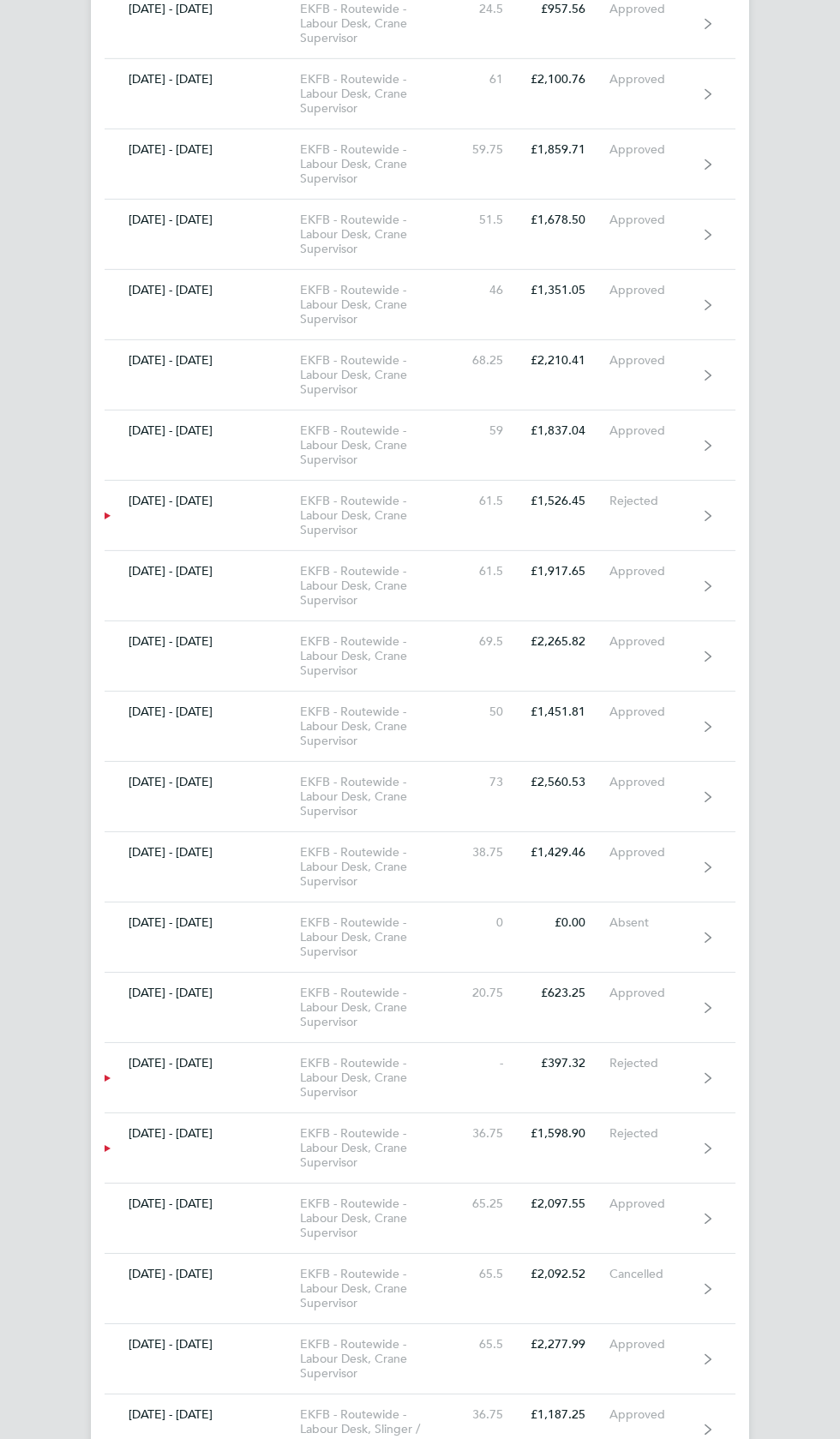
scroll to position [7614, 0]
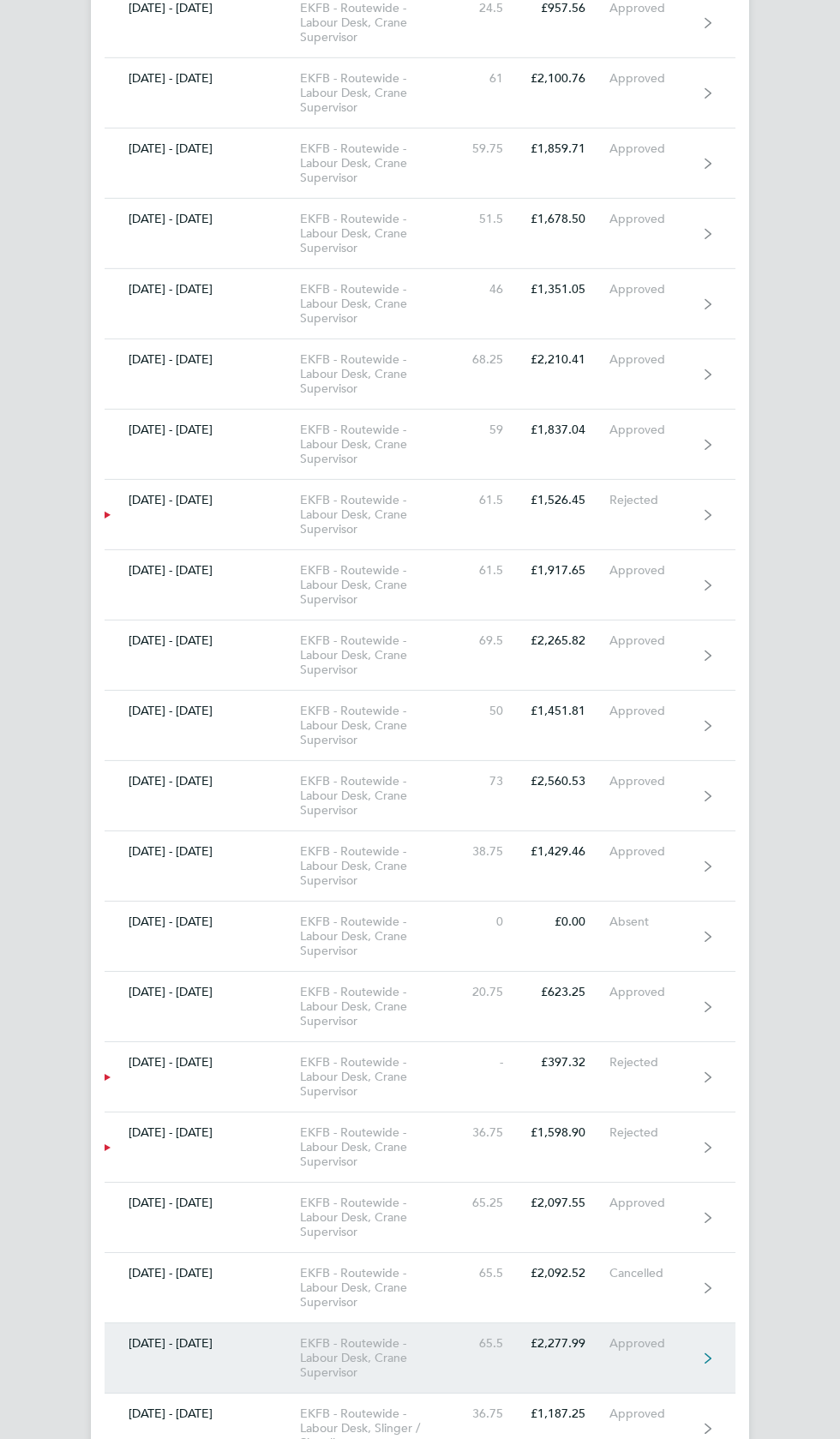
click at [647, 1336] on div "Approved" at bounding box center [653, 1343] width 88 height 15
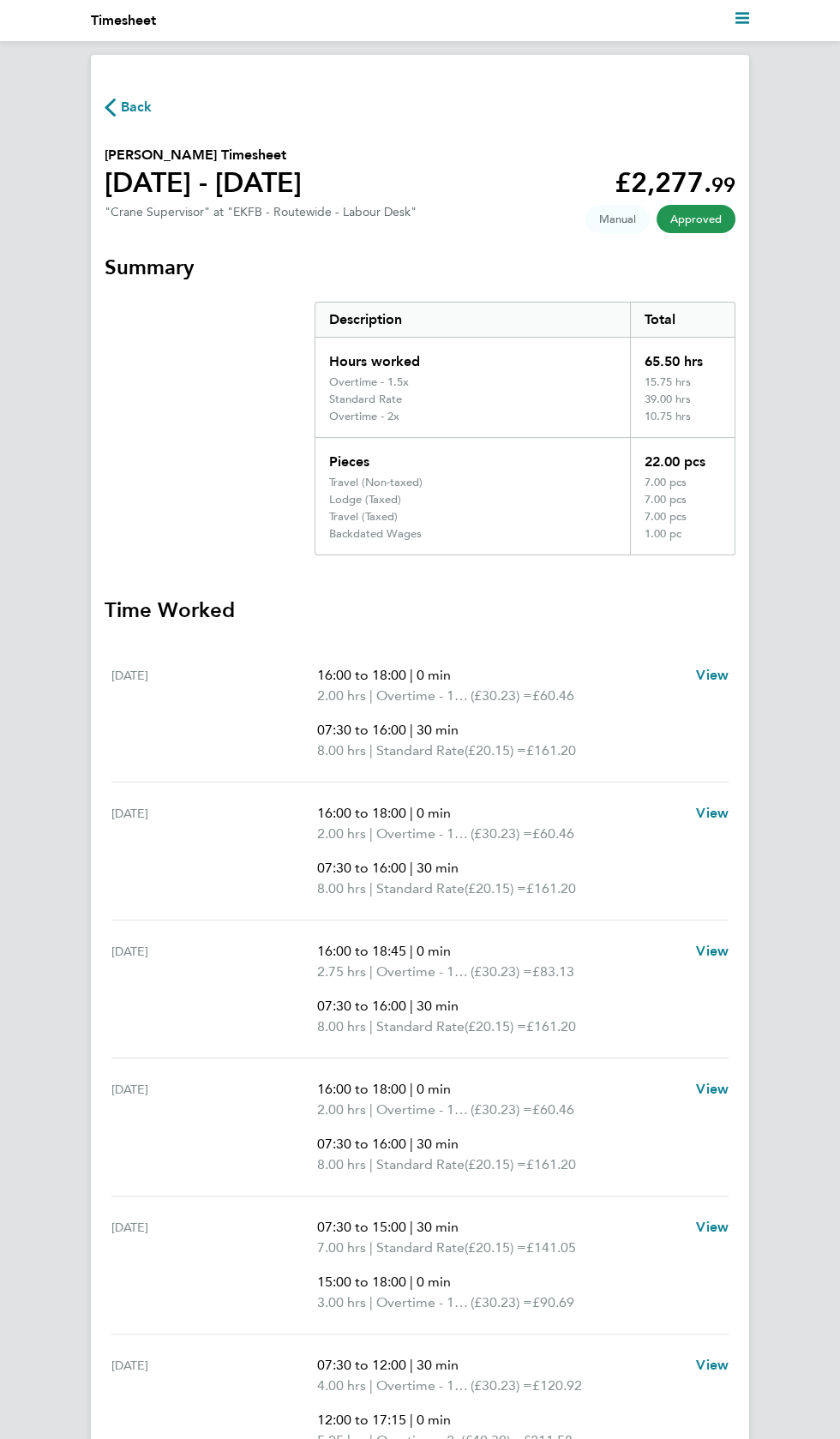
click at [178, 107] on div "Back" at bounding box center [420, 106] width 631 height 21
click at [141, 106] on span "Back" at bounding box center [136, 107] width 32 height 21
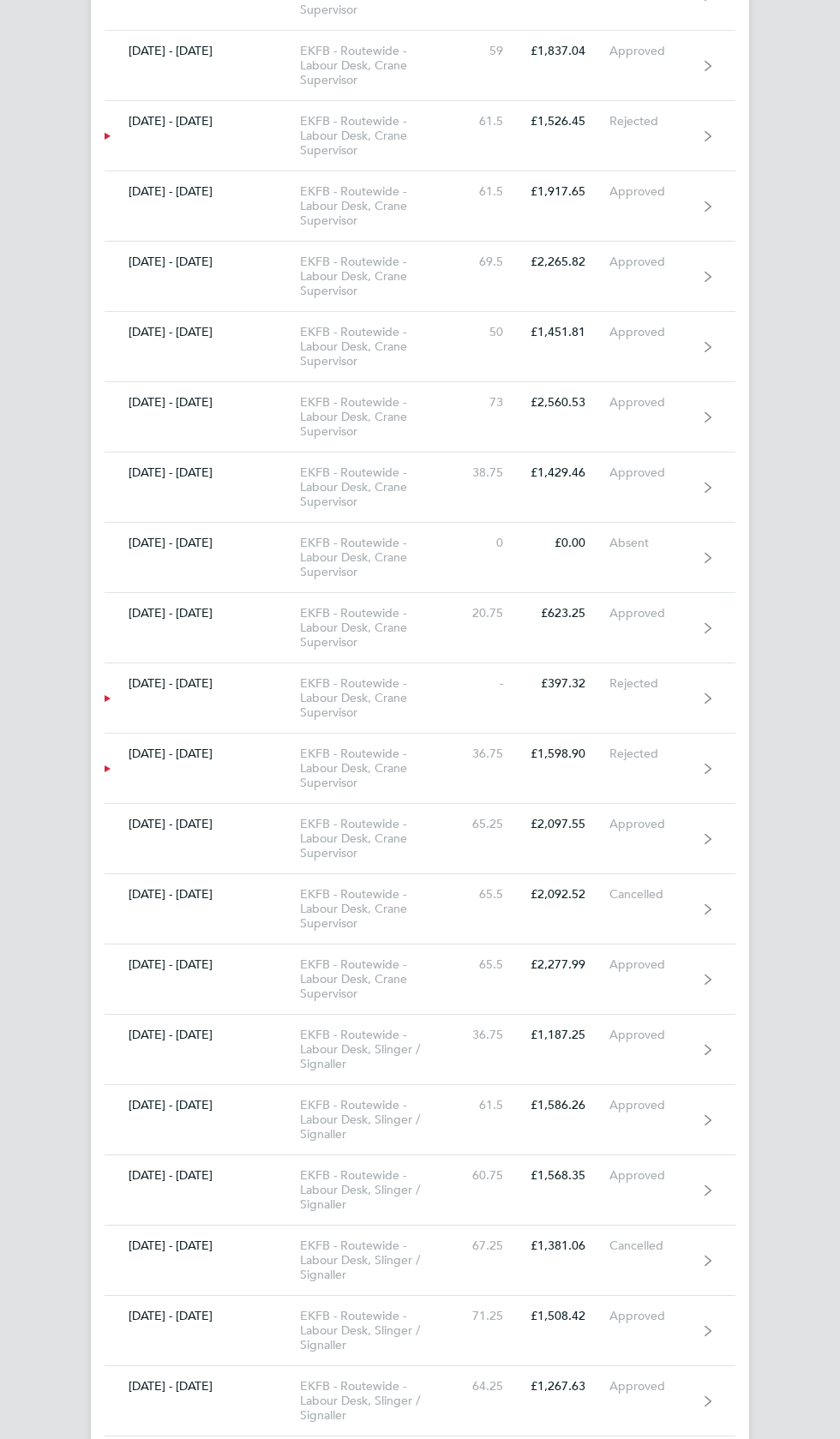
scroll to position [8034, 0]
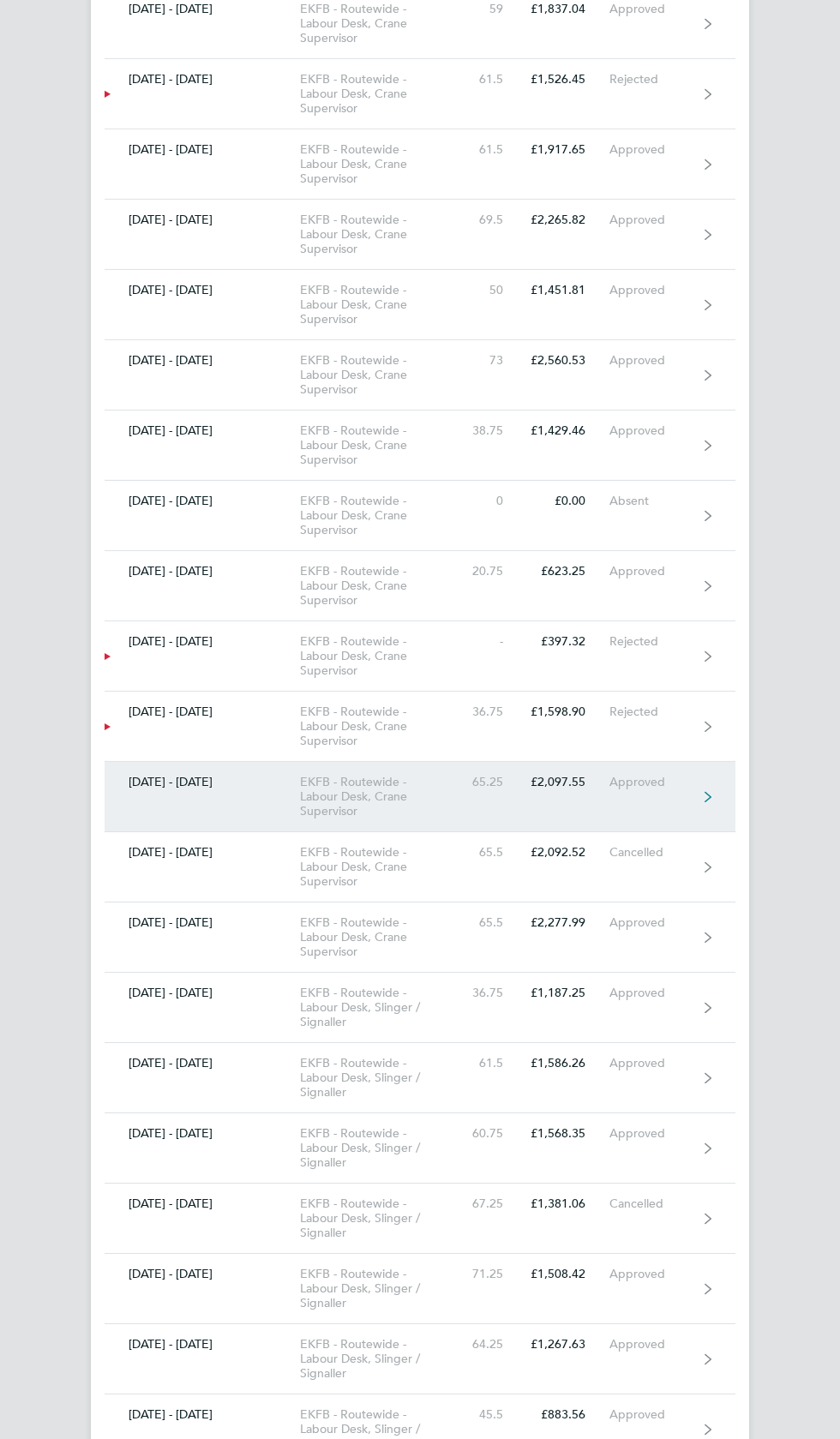
click at [644, 775] on div "Approved" at bounding box center [653, 782] width 88 height 15
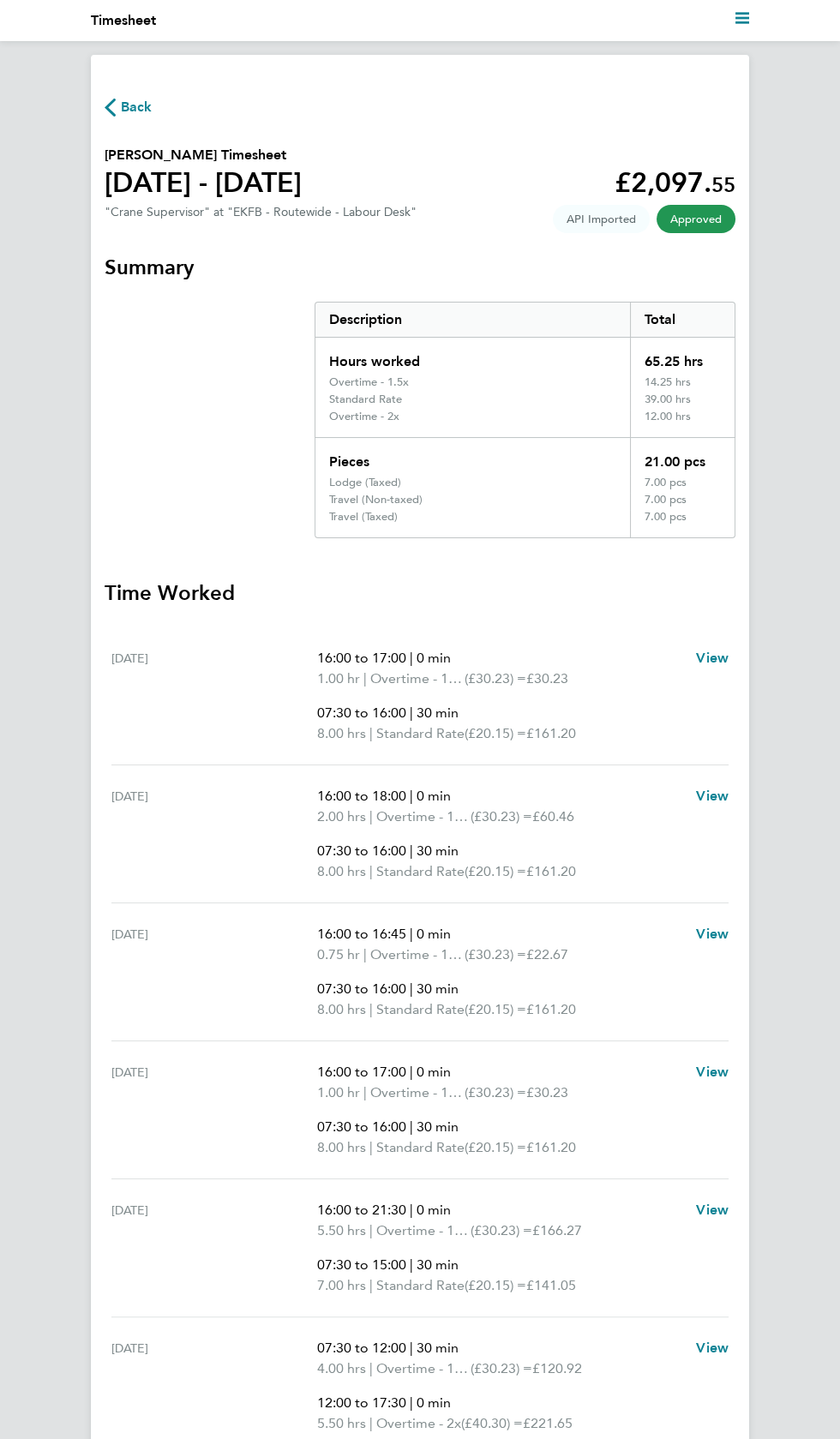
click at [136, 110] on span "Back" at bounding box center [136, 107] width 32 height 21
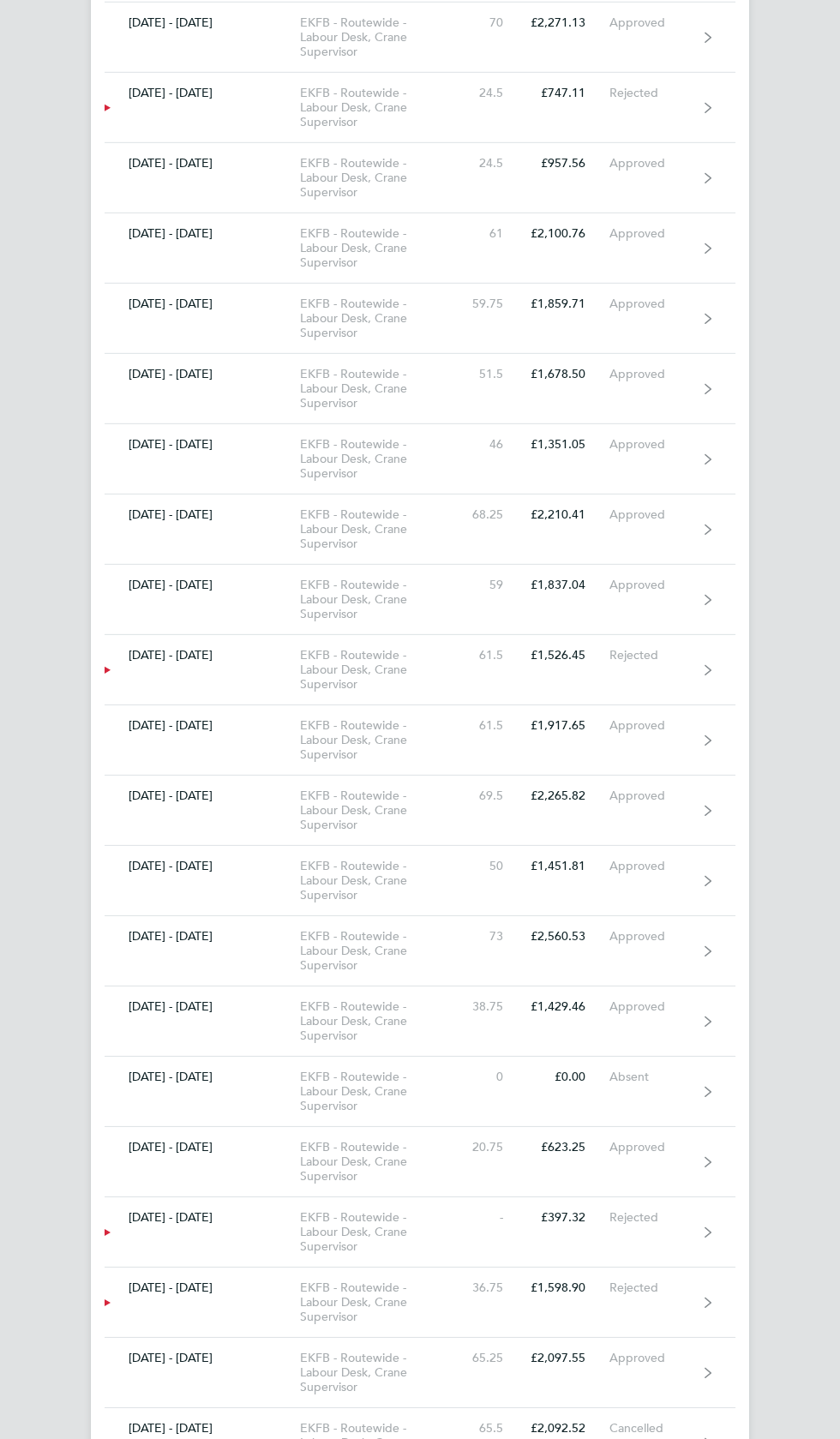
scroll to position [7462, 0]
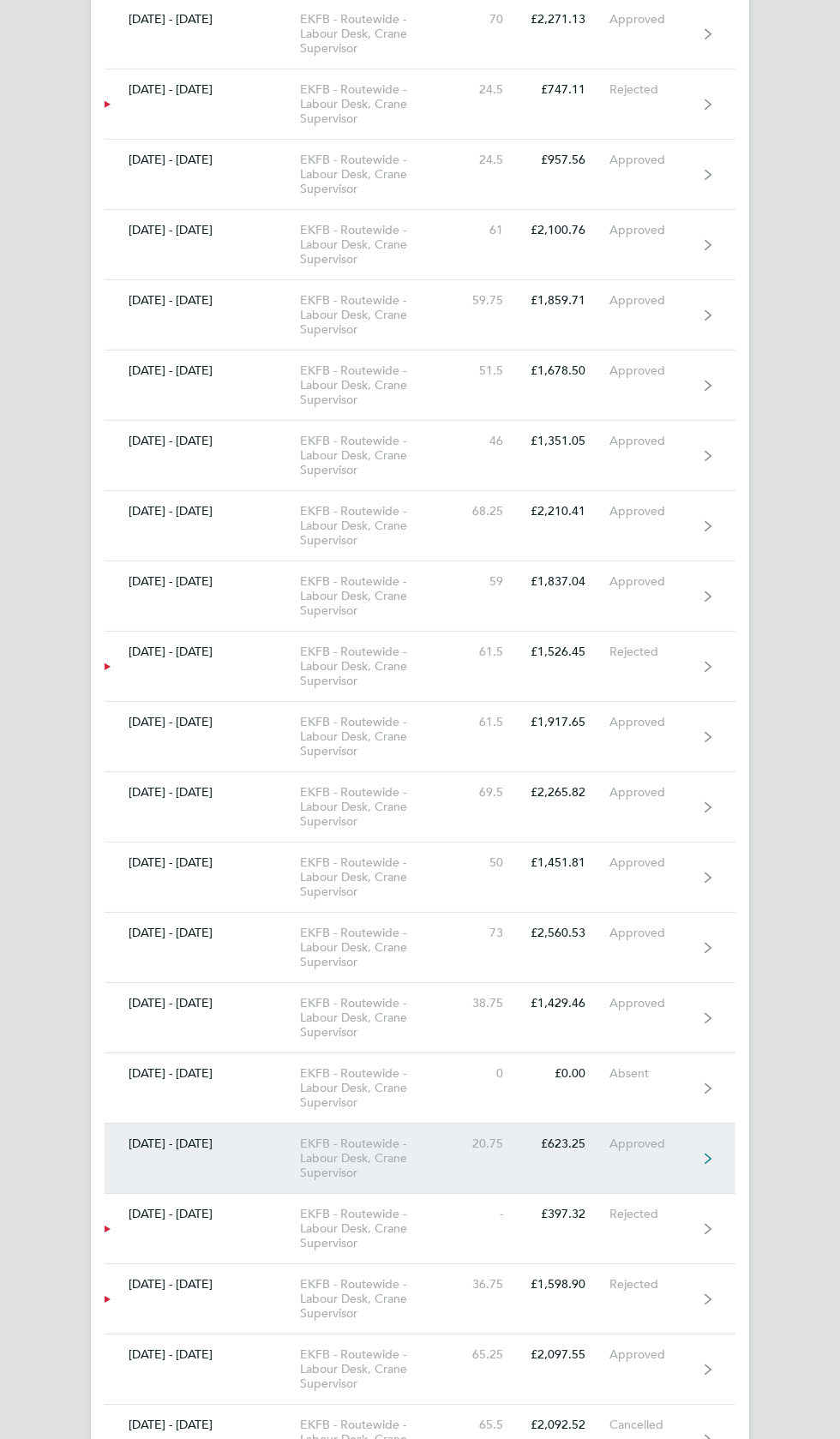
click at [624, 1136] on div "Approved" at bounding box center [653, 1143] width 88 height 15
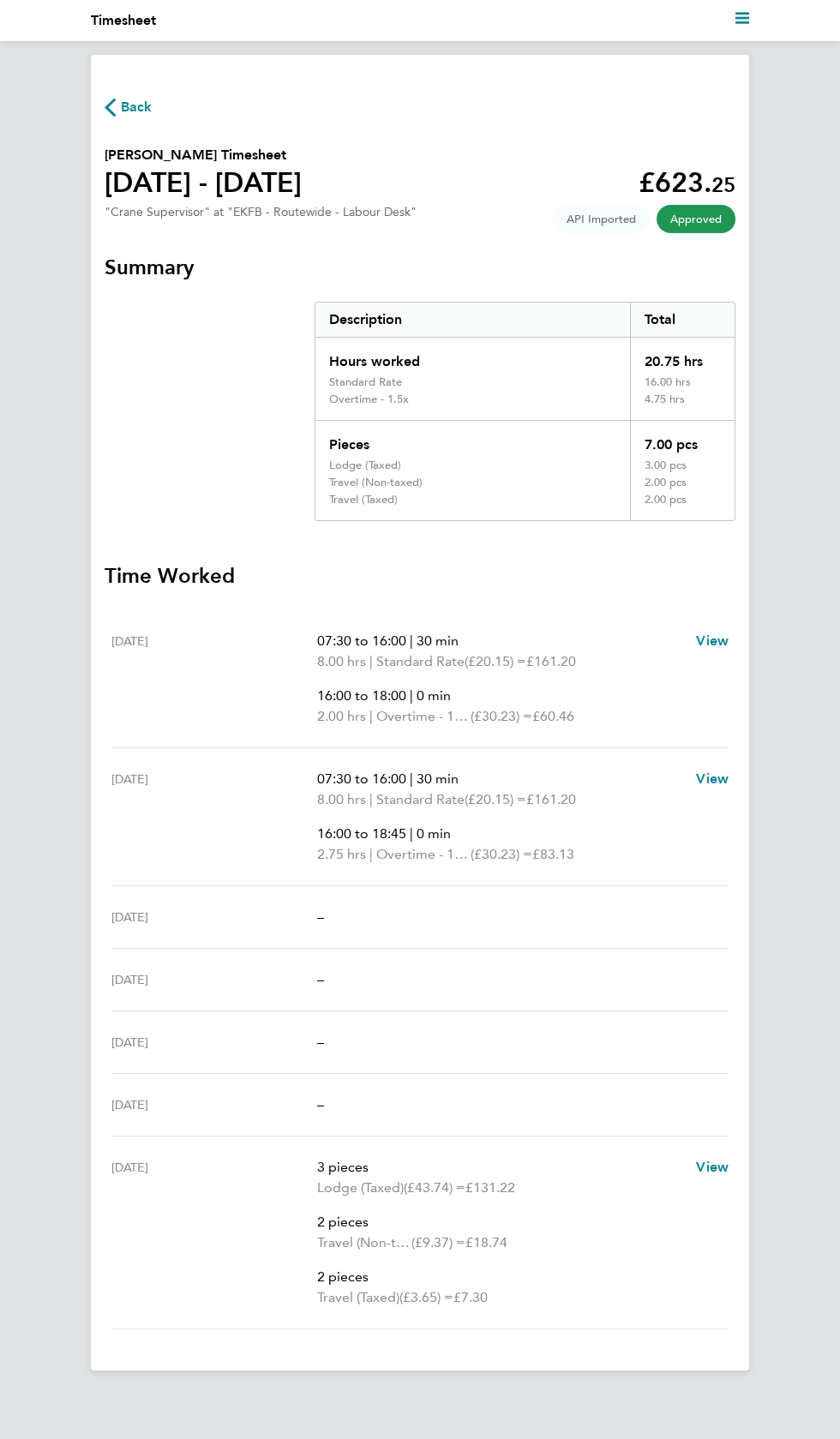
click at [144, 112] on span "Back" at bounding box center [136, 107] width 32 height 21
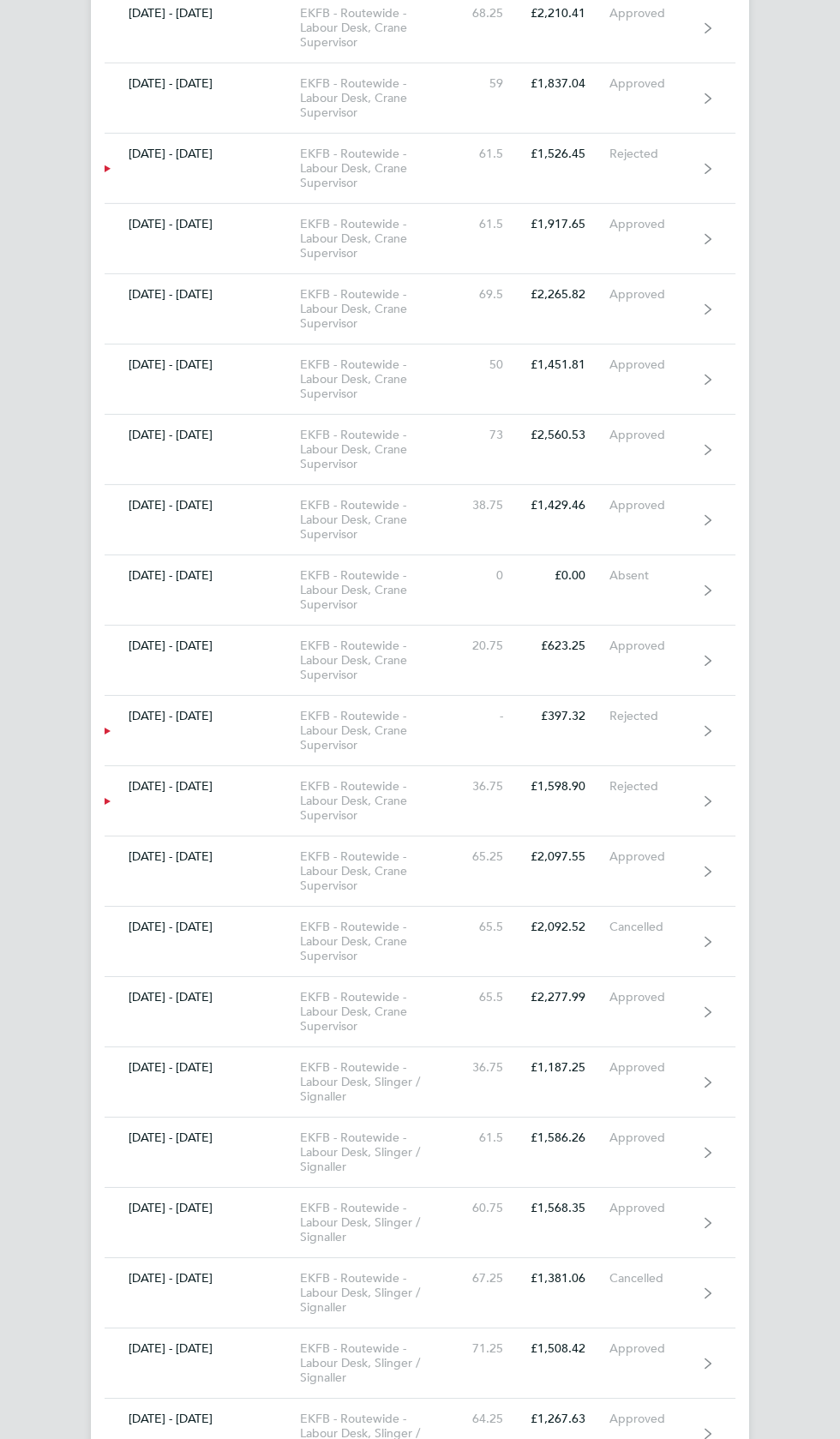
scroll to position [7951, 0]
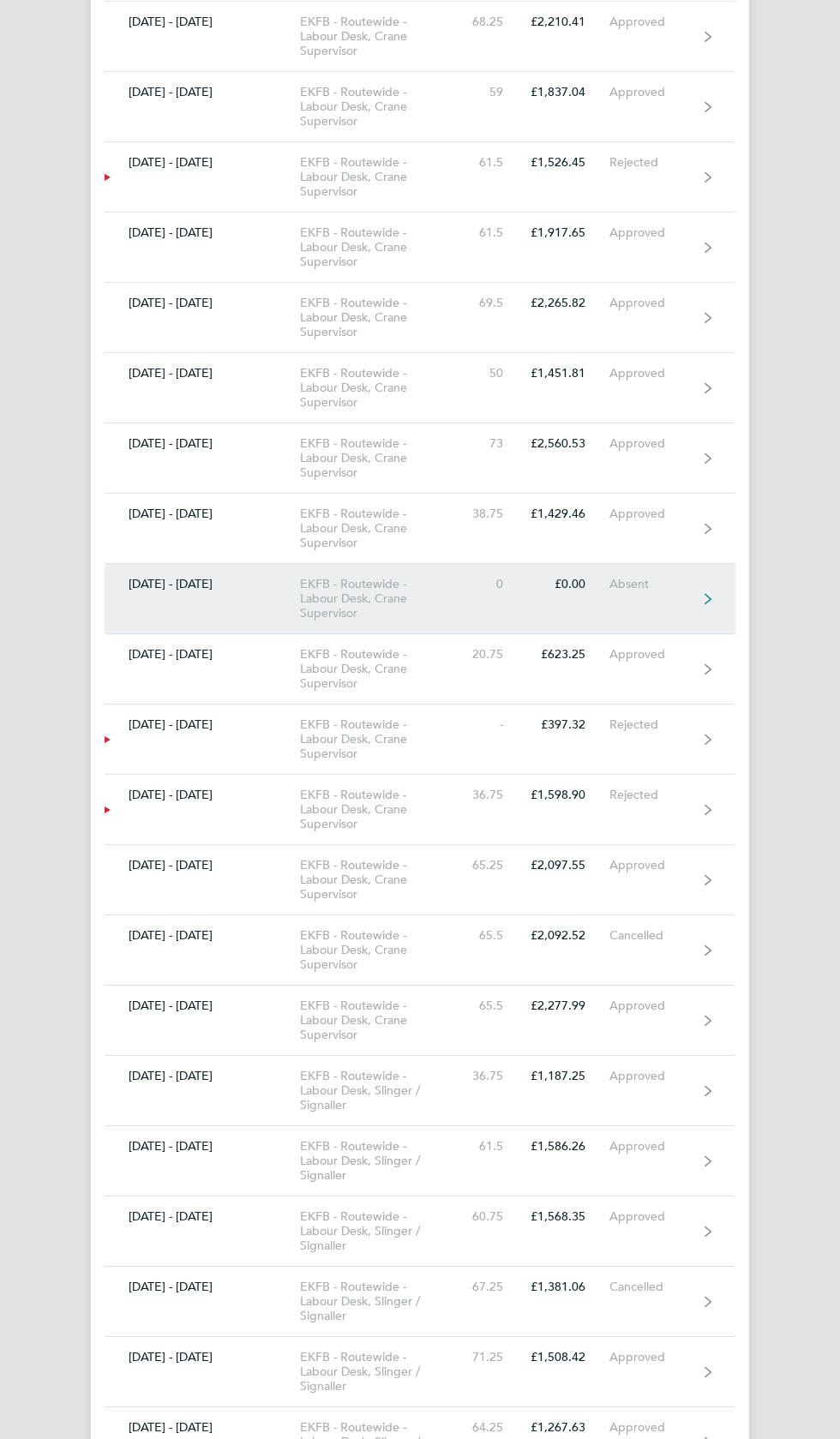
click at [699, 564] on link "26 Dec 2022 - 01 Jan 2023 EKFB - Routewide - Labour Desk, Crane Supervisor 0 £0…" at bounding box center [420, 599] width 631 height 70
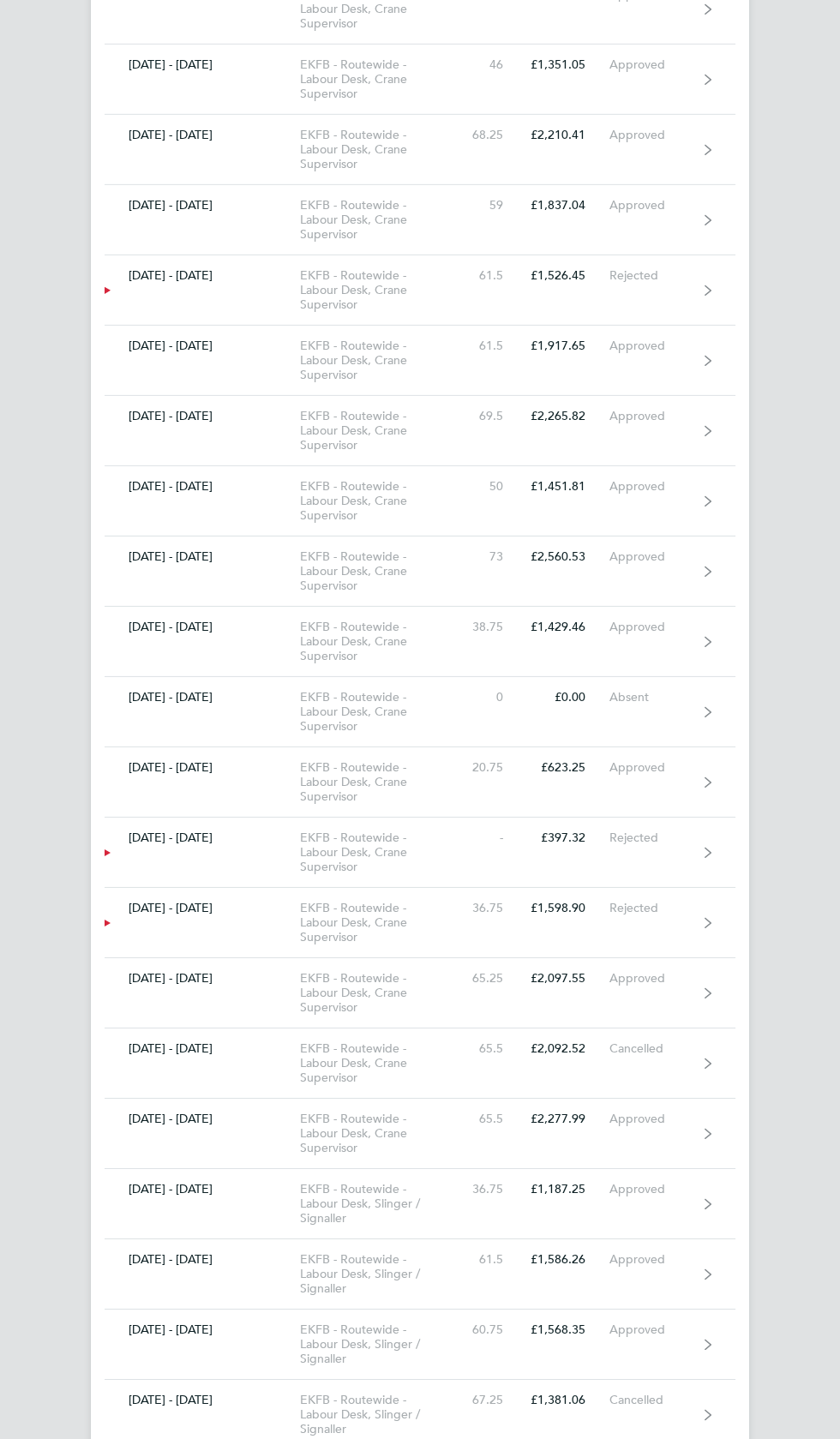
scroll to position [7829, 0]
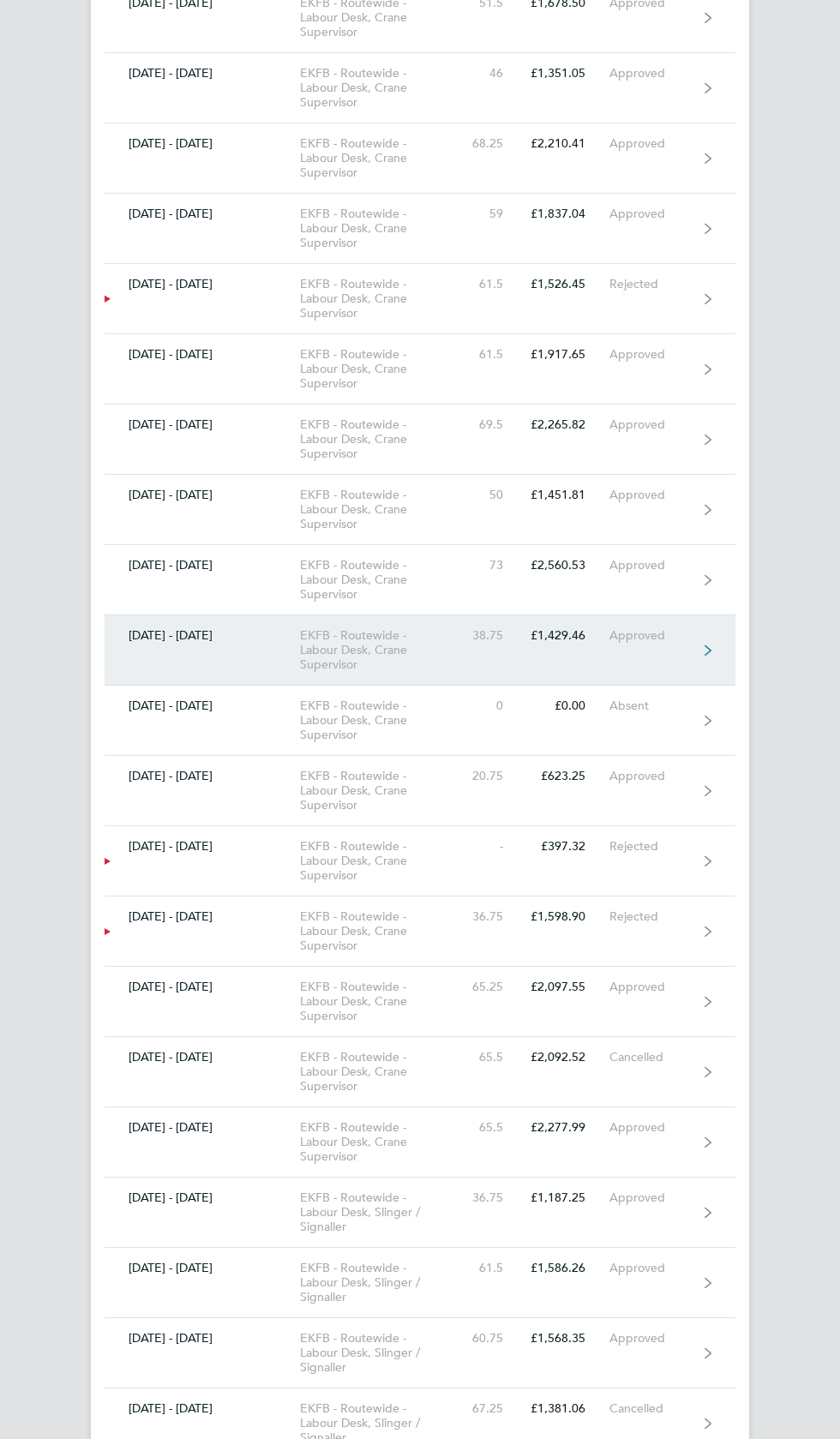
click at [713, 615] on link "02 - 08 Jan 2023 EKFB - Routewide - Labour Desk, Crane Supervisor 38.75 £1,429.…" at bounding box center [420, 650] width 631 height 70
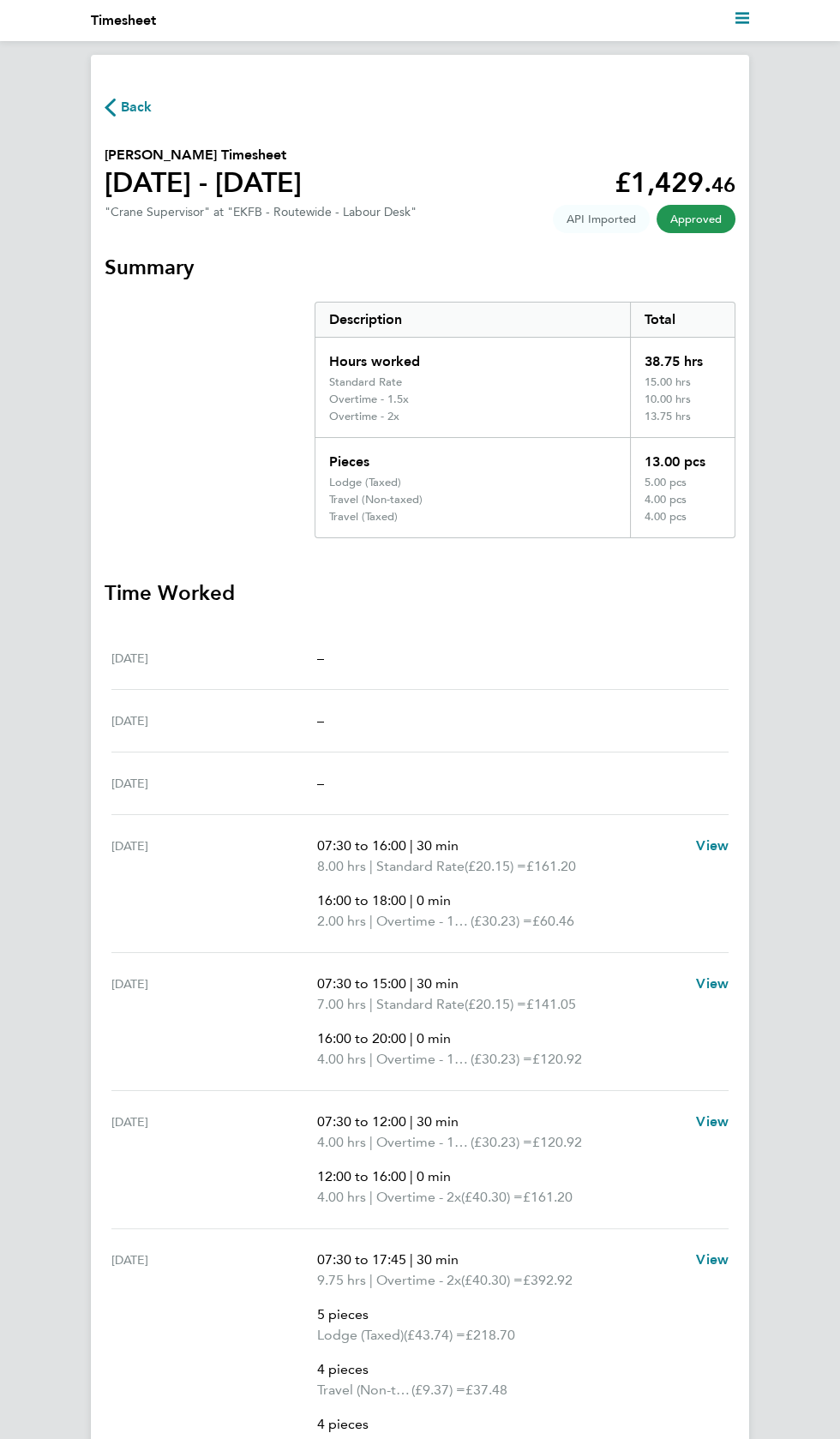
click at [110, 107] on icon "button" at bounding box center [110, 107] width 11 height 18
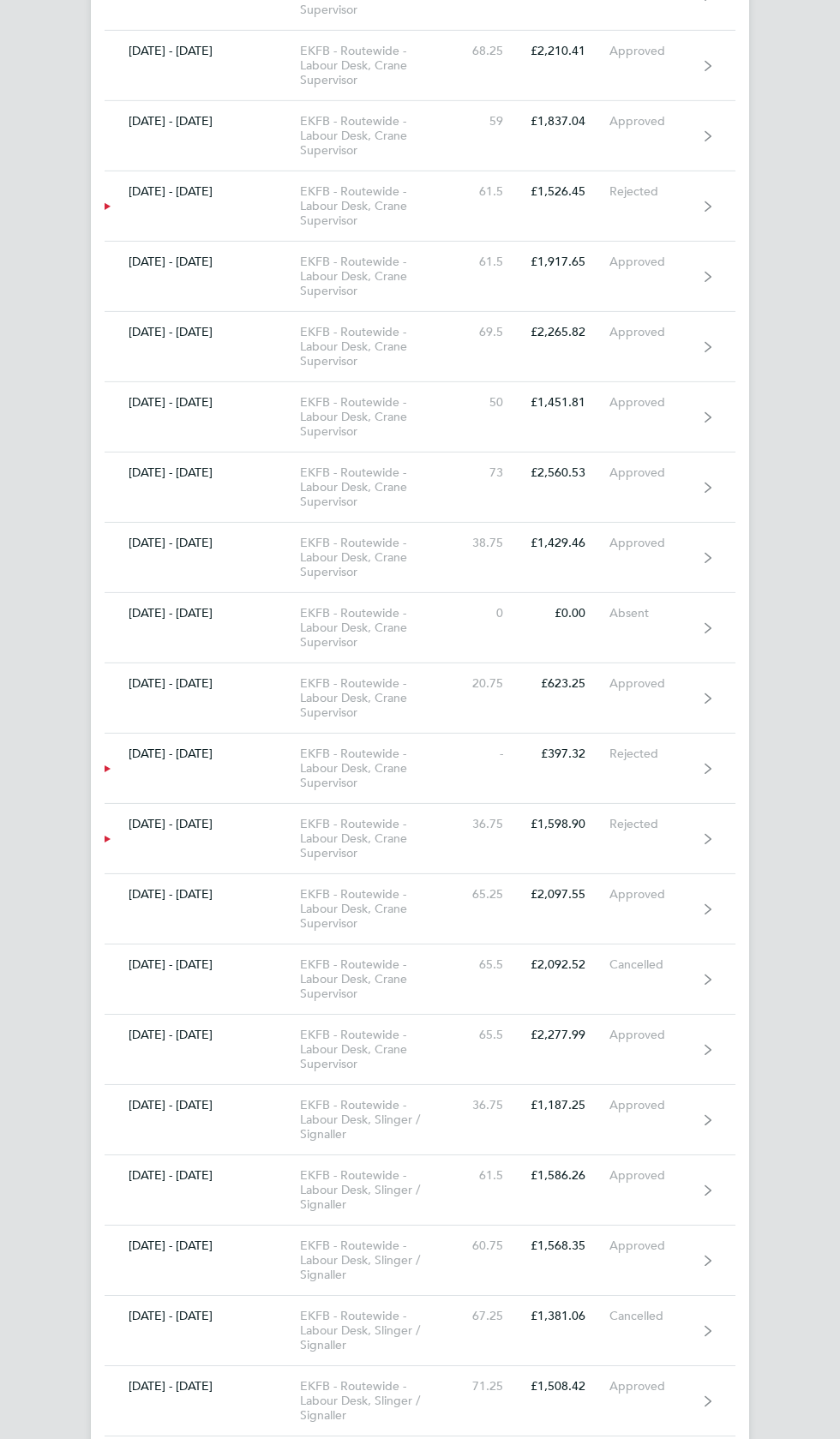
scroll to position [7921, 0]
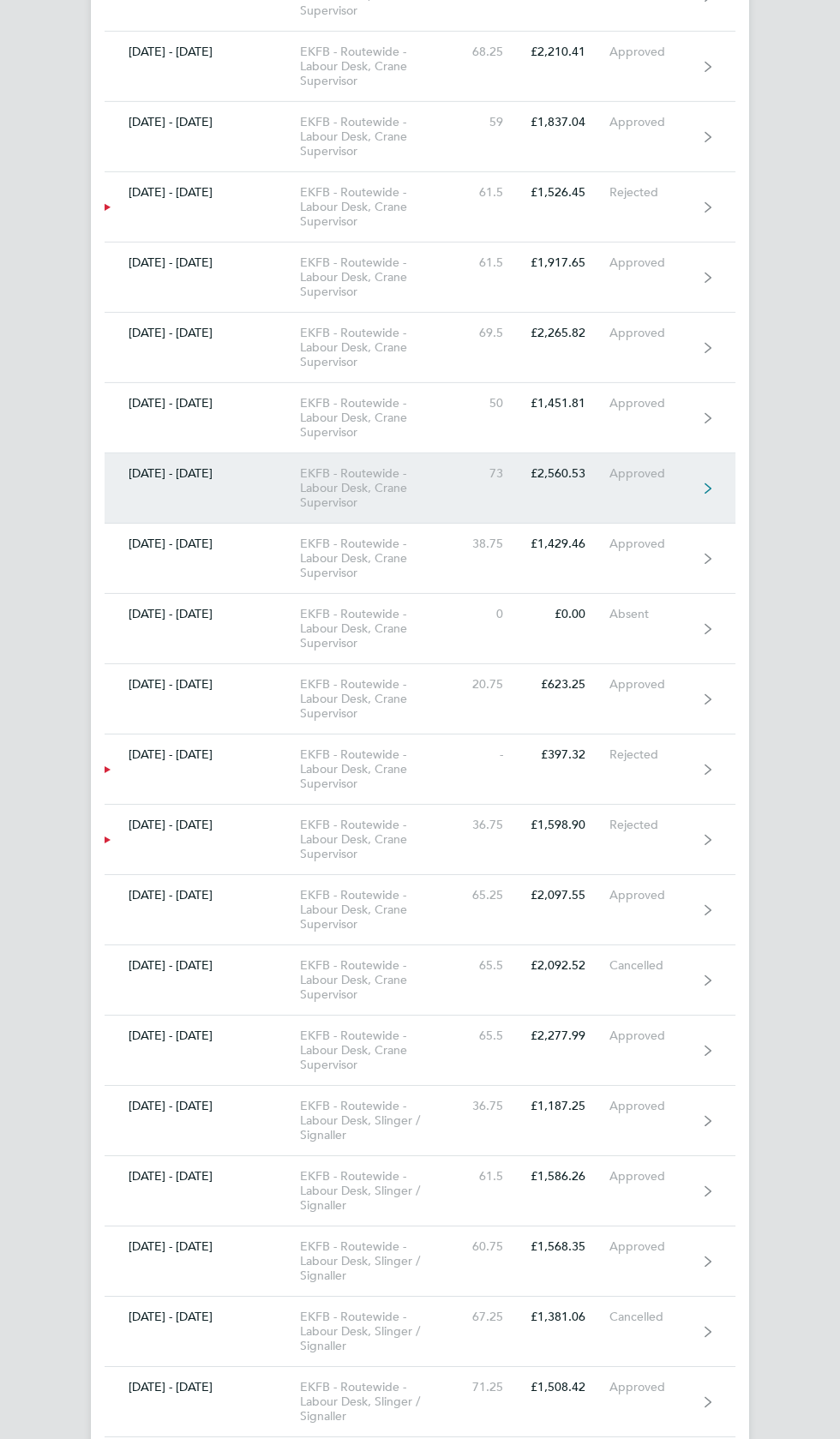
click at [650, 461] on link "09 - 15 Jan 2023 EKFB - Routewide - Labour Desk, Crane Supervisor 73 £2,560.53 …" at bounding box center [420, 488] width 631 height 70
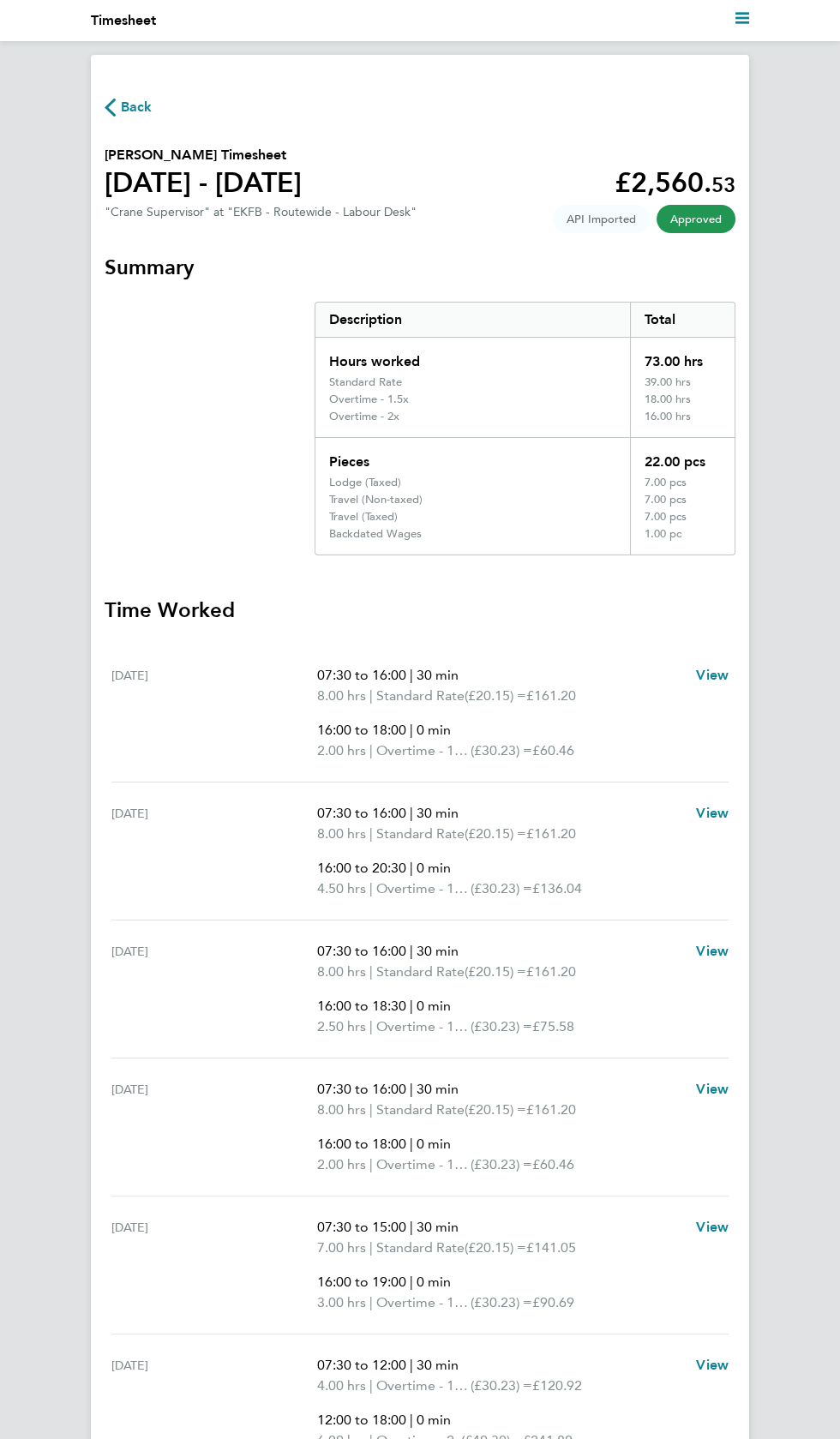
click at [141, 107] on span "Back" at bounding box center [136, 107] width 32 height 21
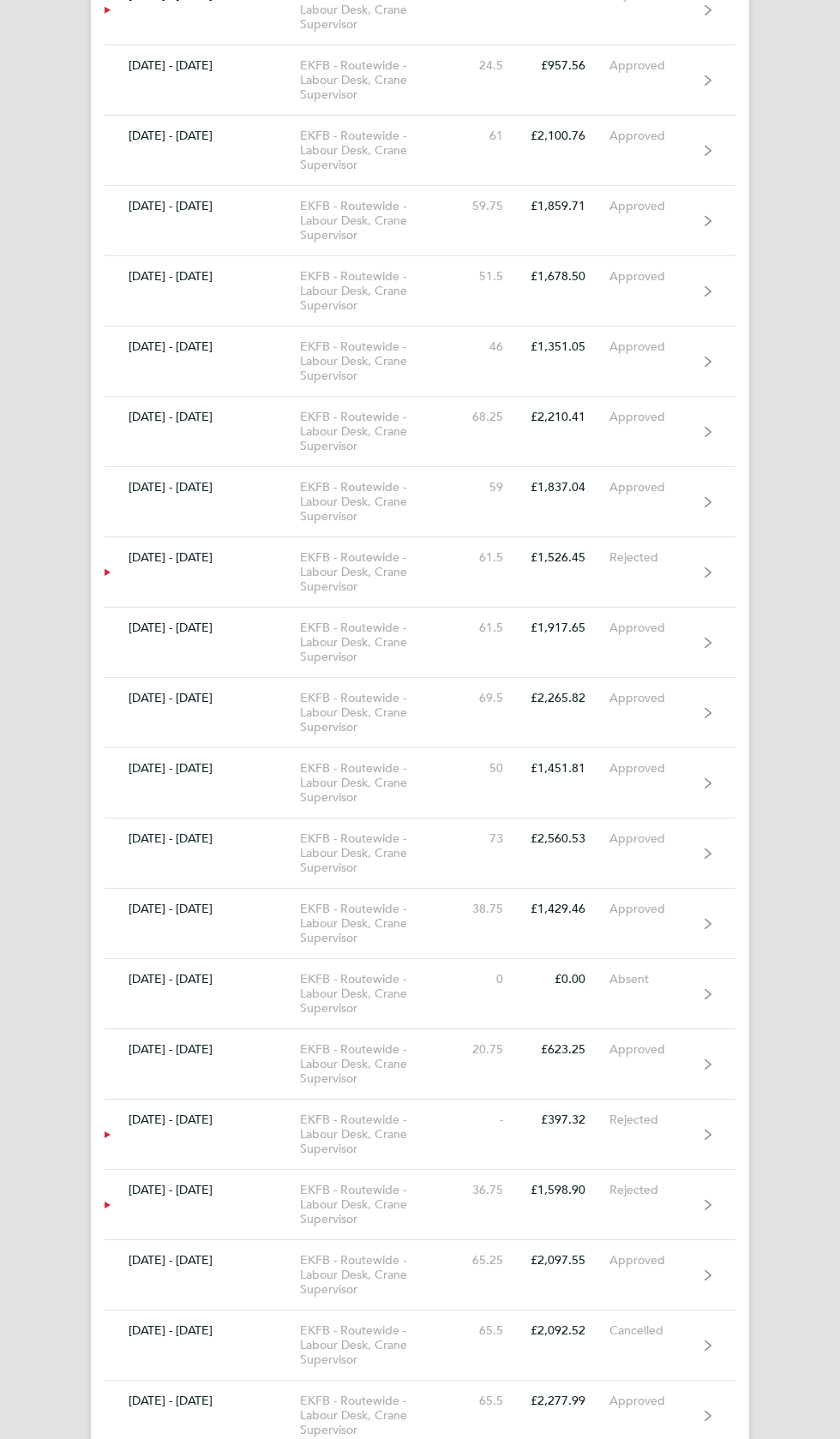
scroll to position [7553, 0]
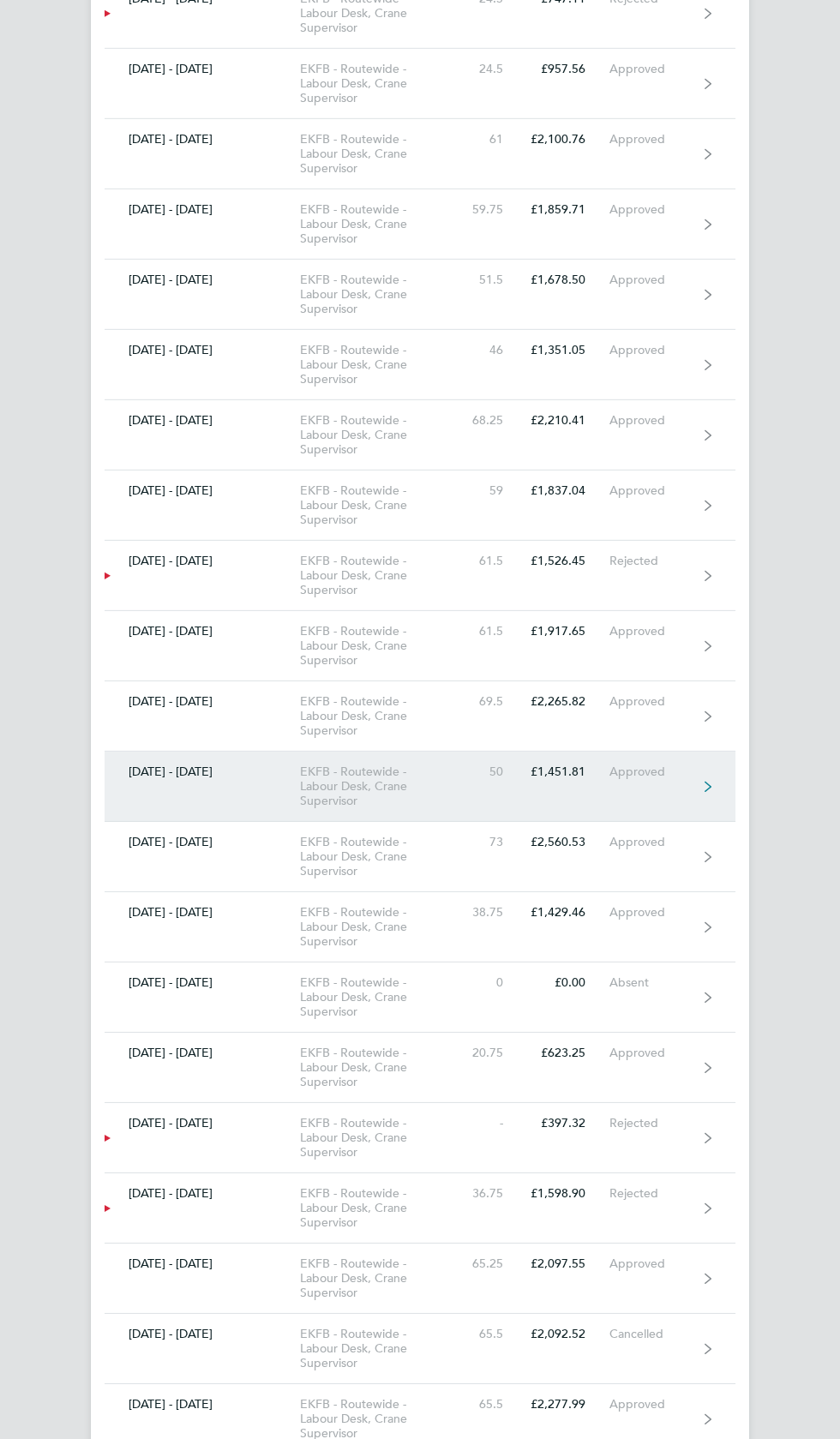
click at [678, 765] on div "Approved" at bounding box center [653, 771] width 88 height 15
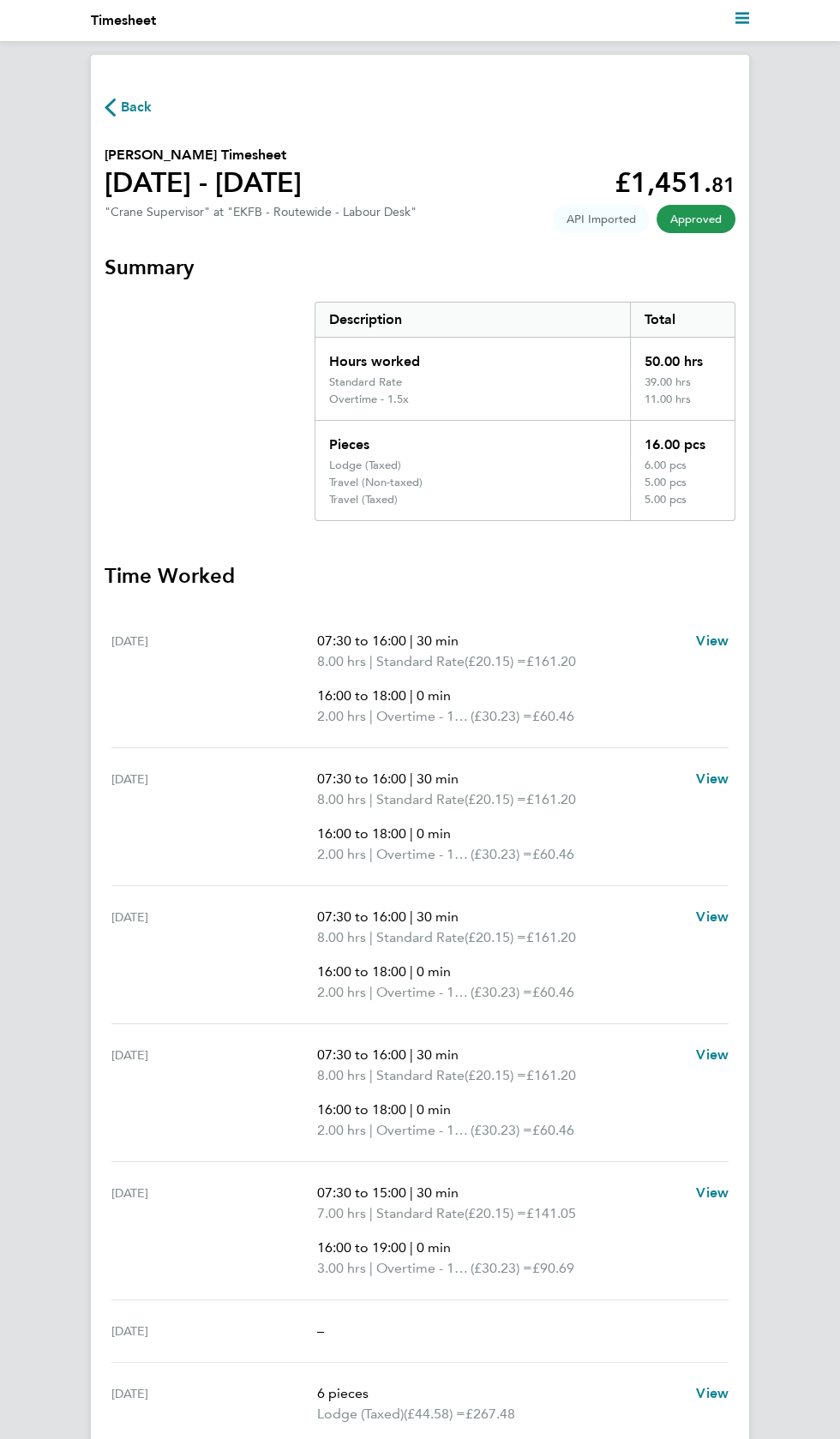
click at [141, 103] on span "Back" at bounding box center [136, 107] width 32 height 21
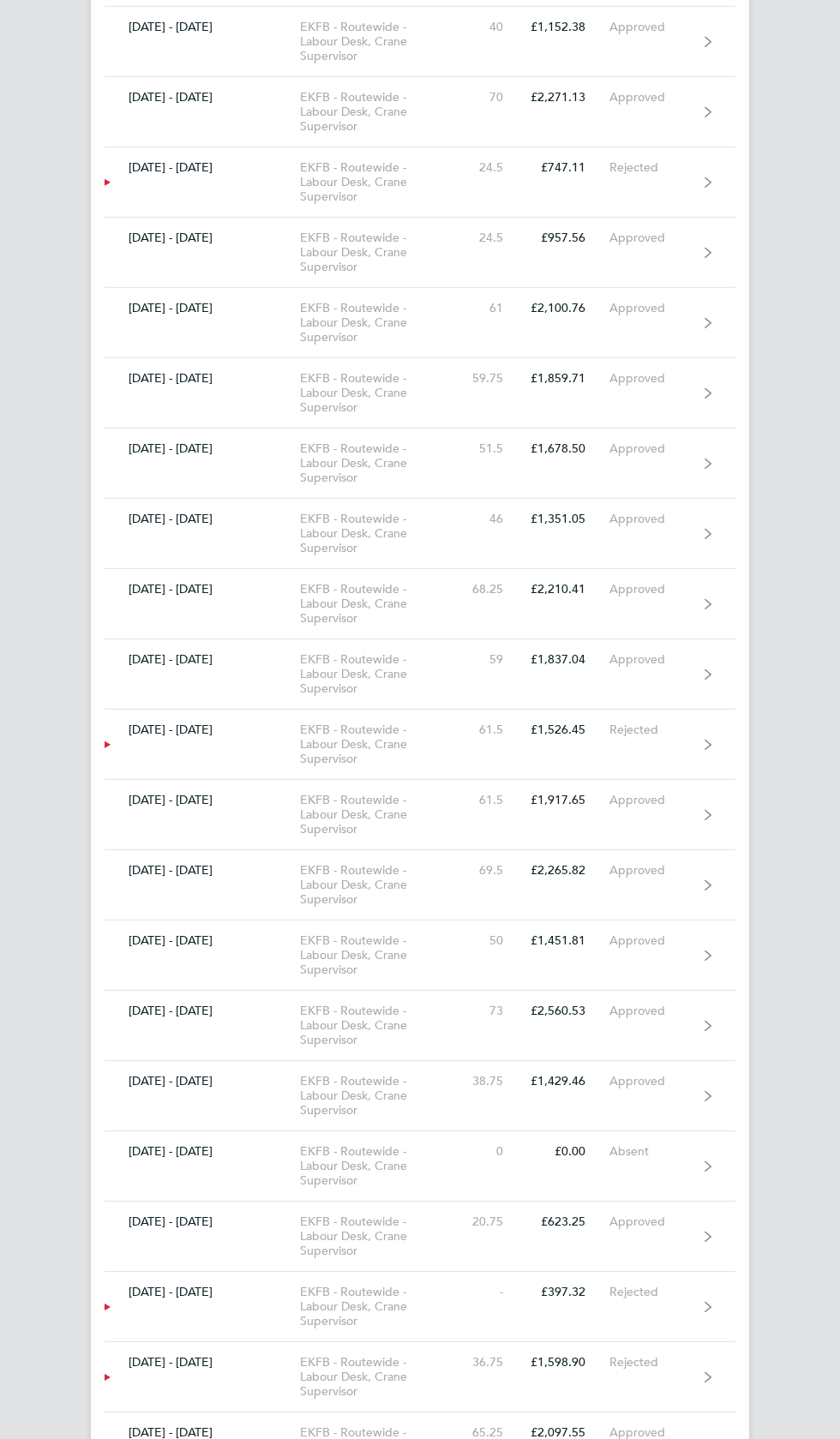
scroll to position [7383, 0]
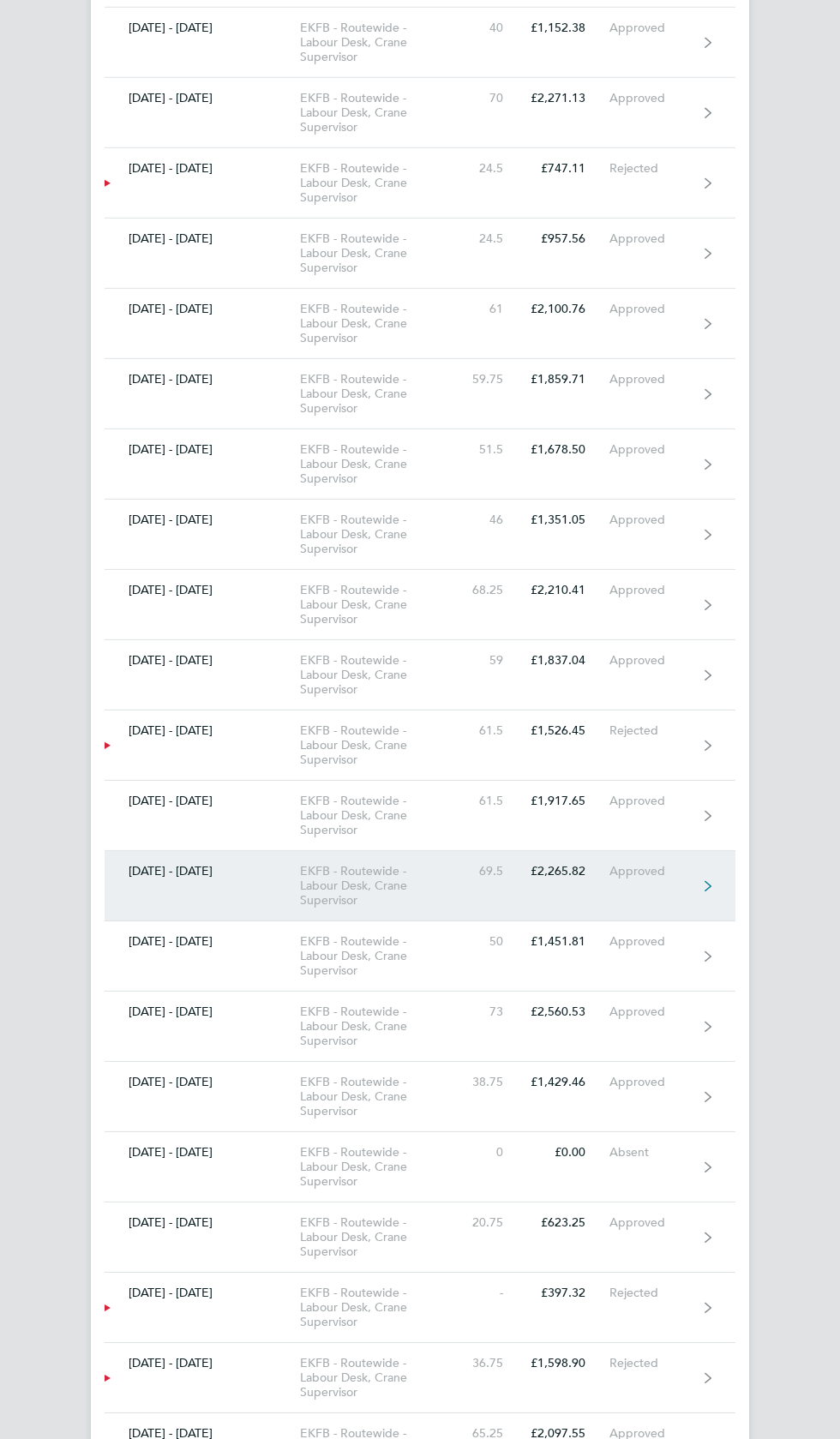
click at [648, 864] on div "Approved" at bounding box center [653, 871] width 88 height 15
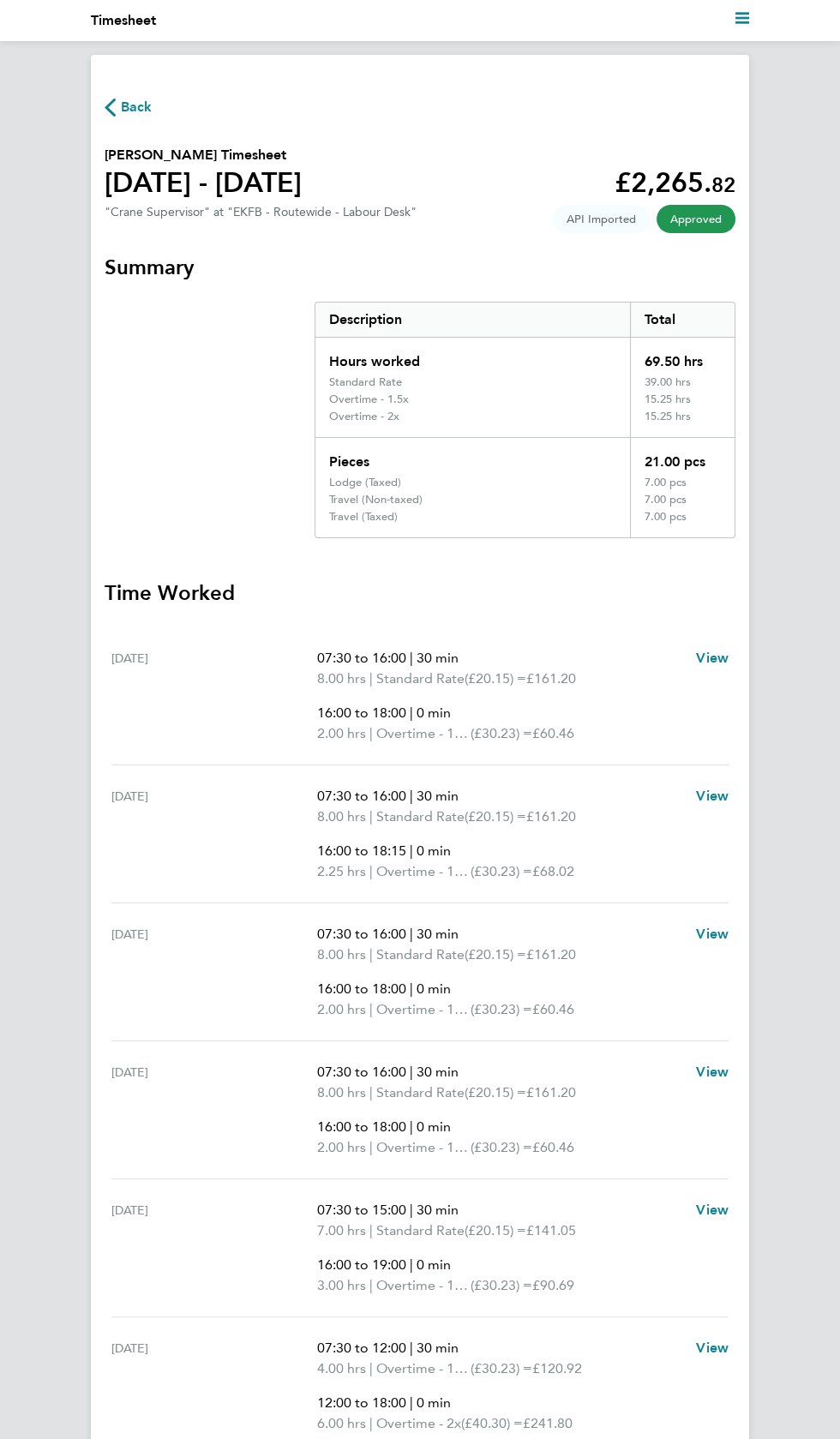
click at [132, 106] on span "Back" at bounding box center [136, 107] width 32 height 21
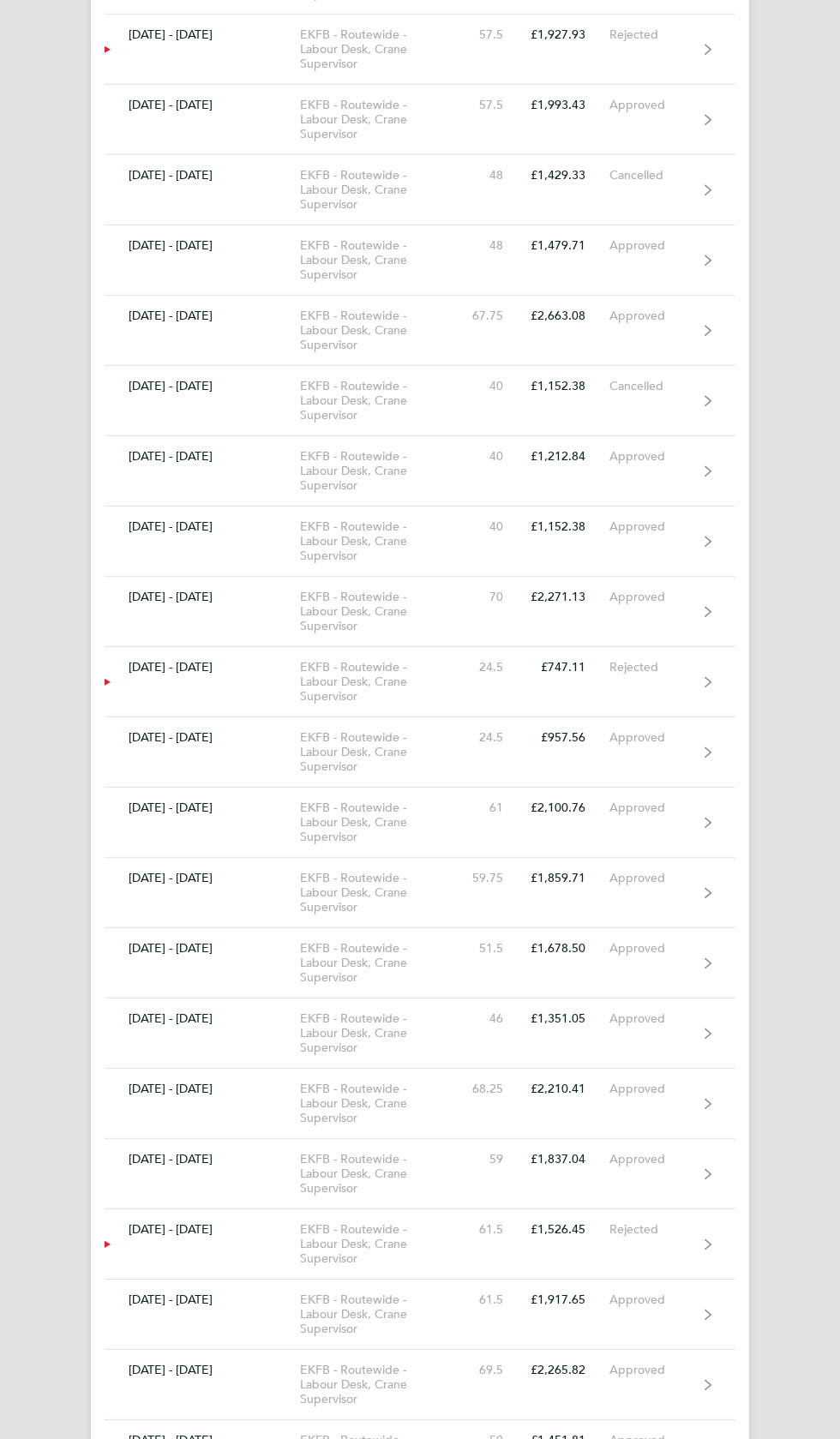
scroll to position [6885, 0]
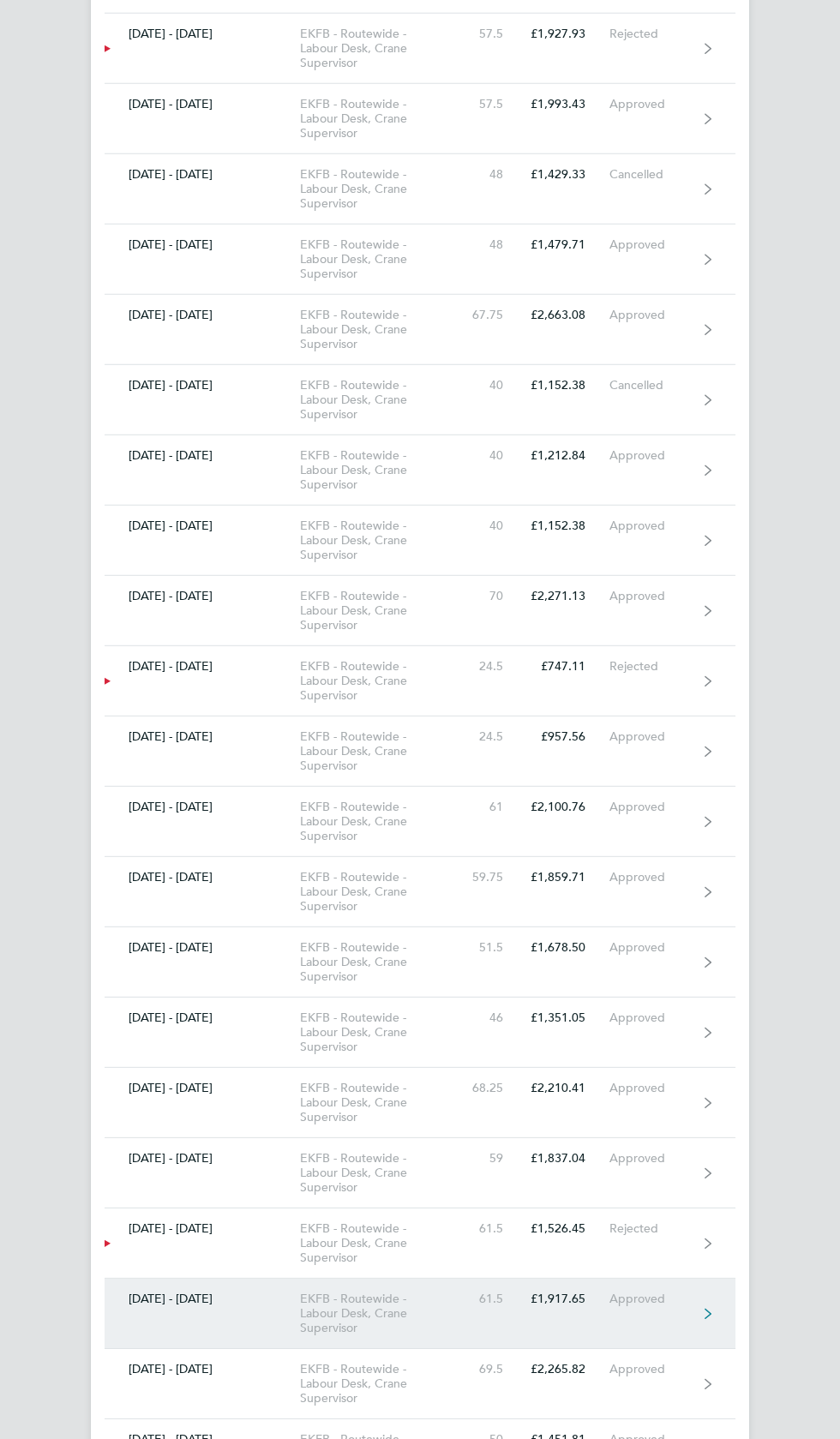
click at [670, 1291] on div "Approved" at bounding box center [653, 1298] width 88 height 15
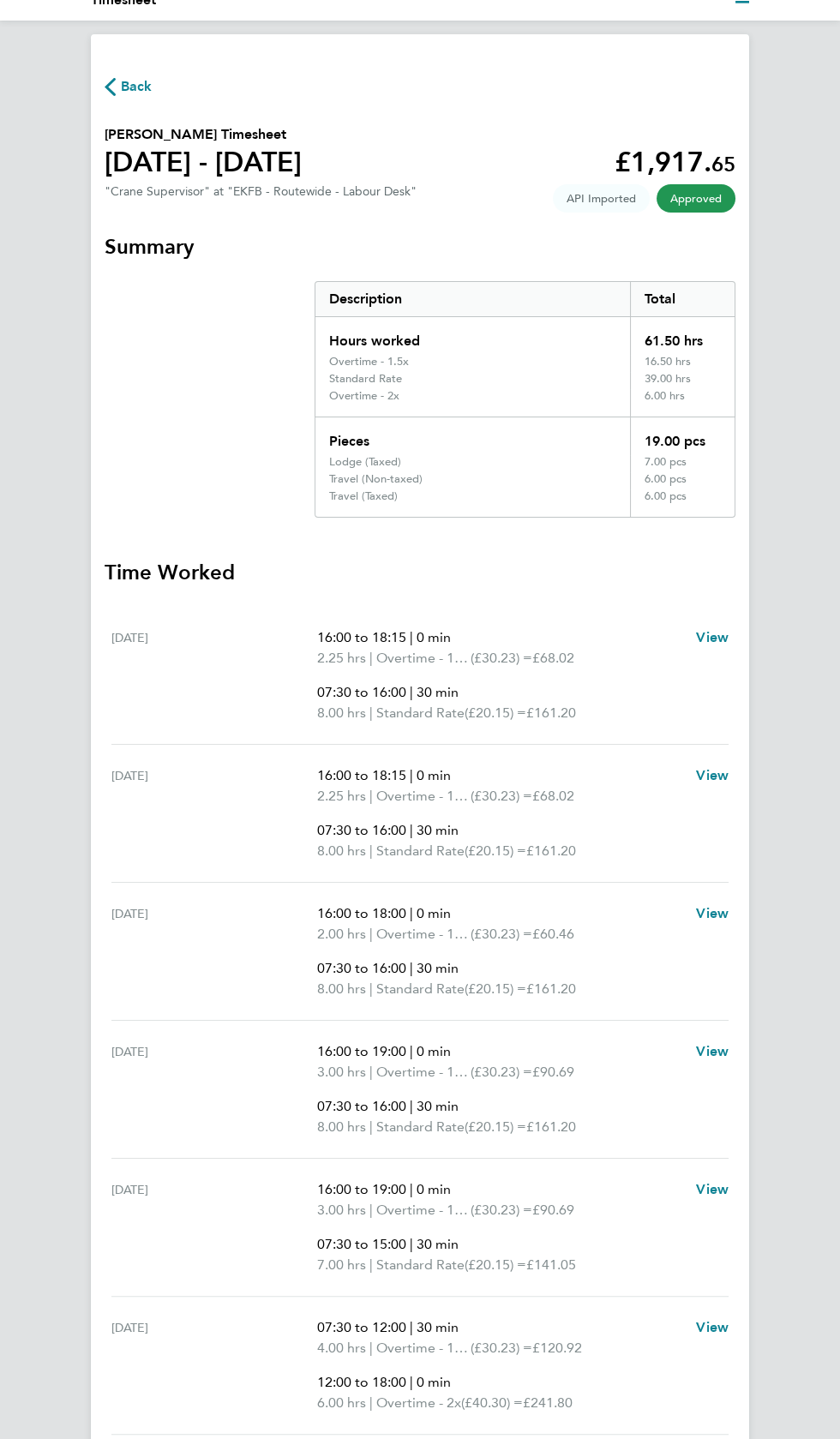
scroll to position [64, 0]
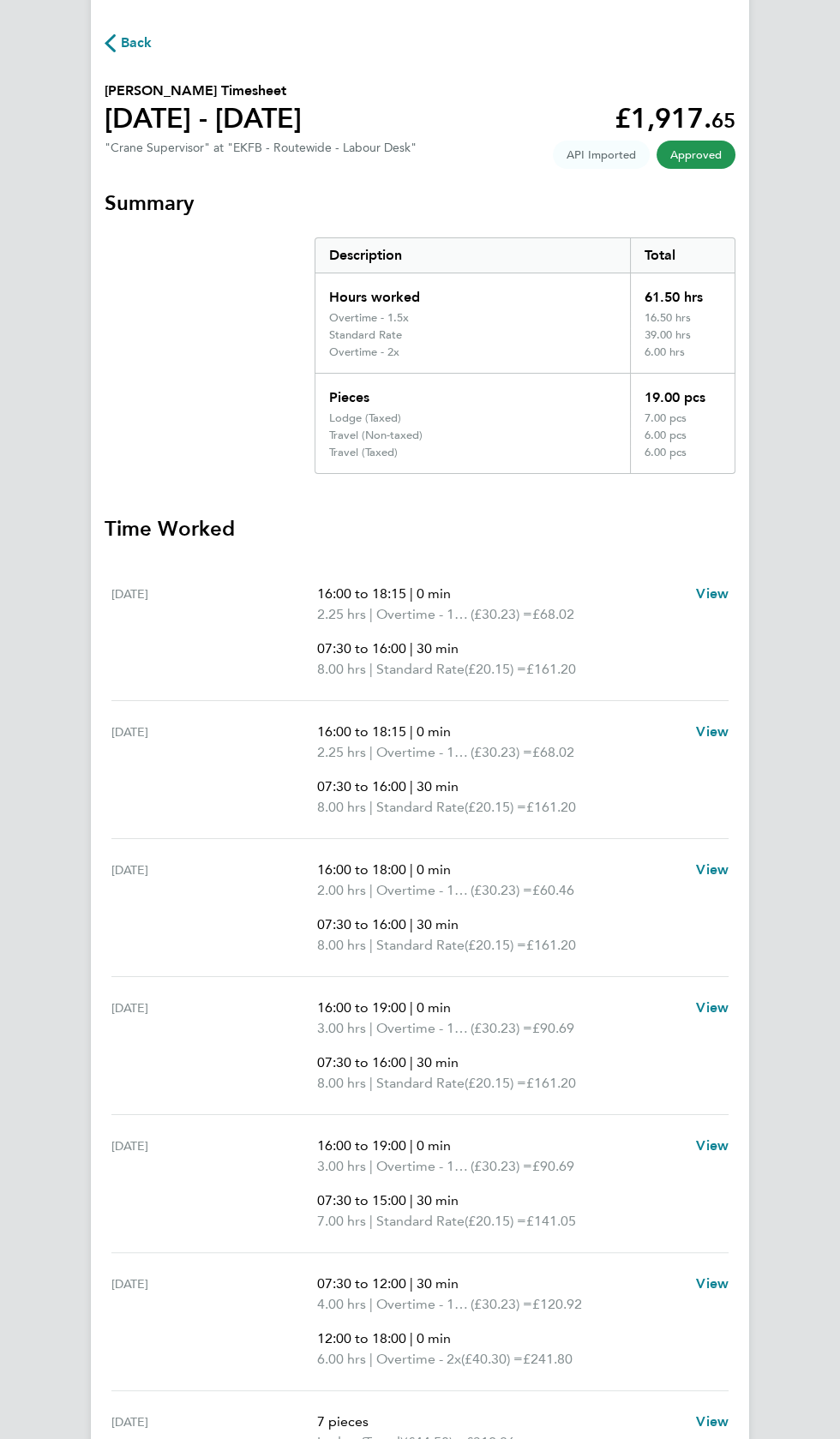
click at [136, 44] on span "Back" at bounding box center [136, 43] width 32 height 21
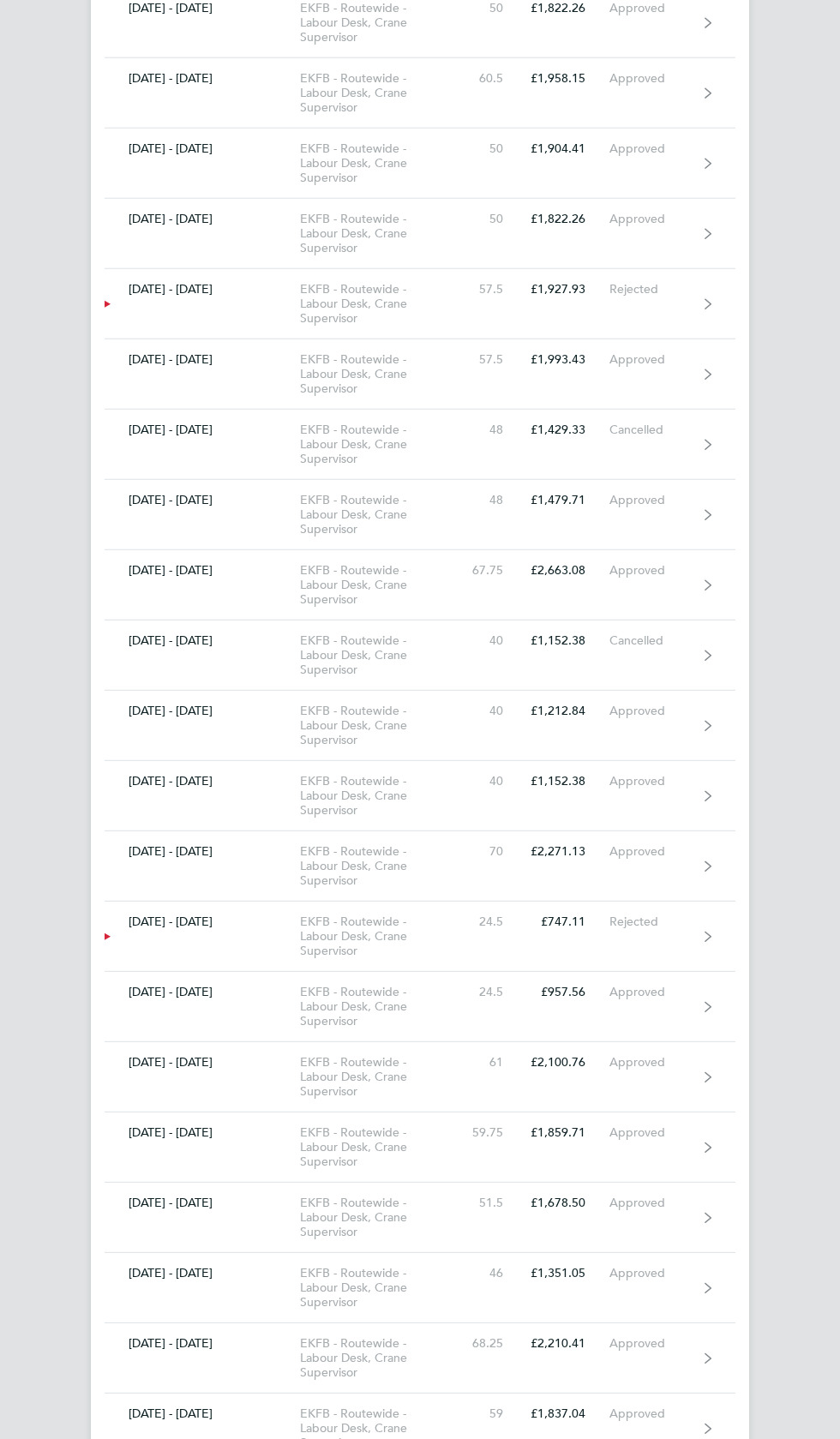
scroll to position [6645, 0]
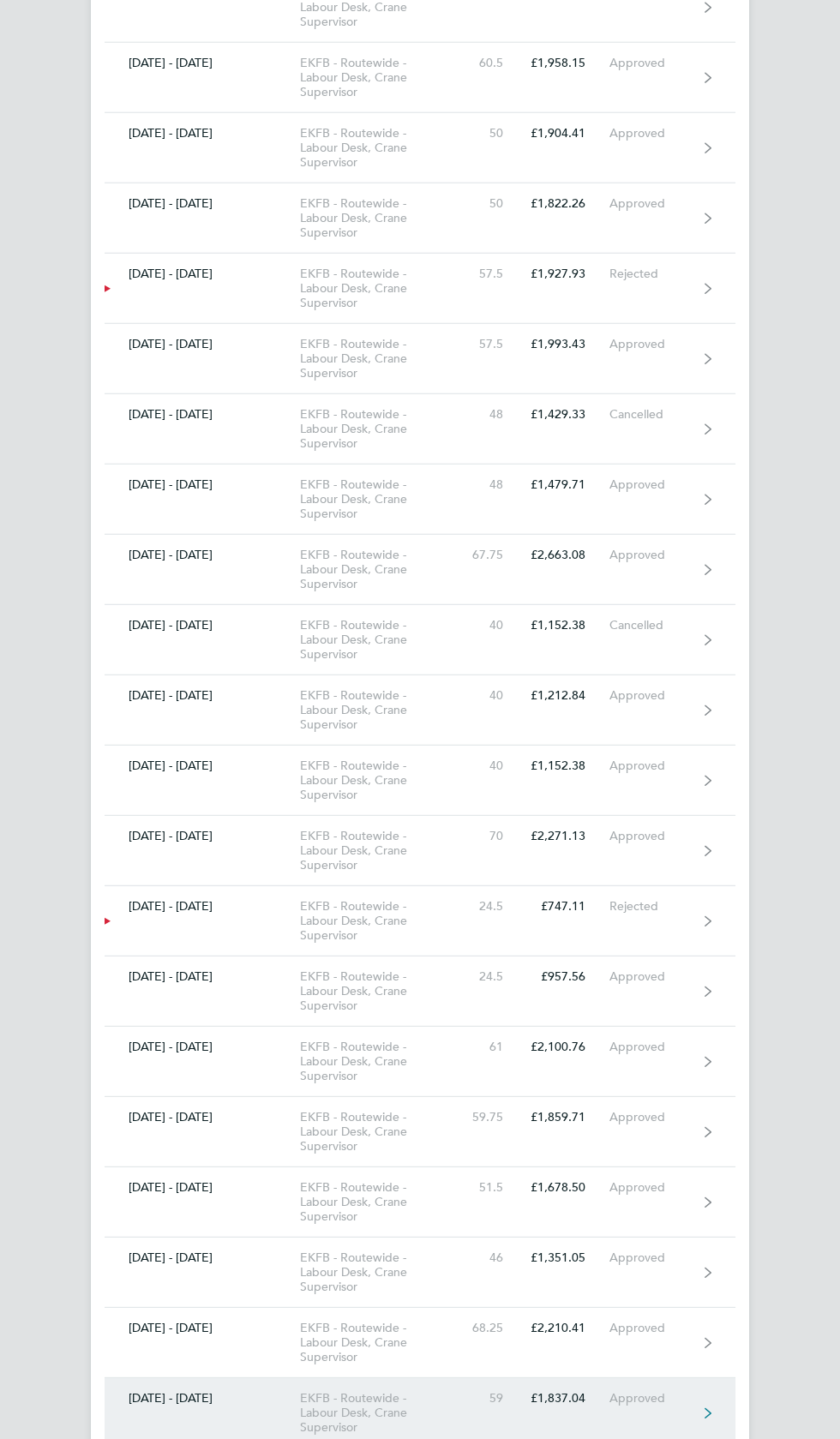
click at [651, 1391] on div "Approved" at bounding box center [653, 1398] width 88 height 15
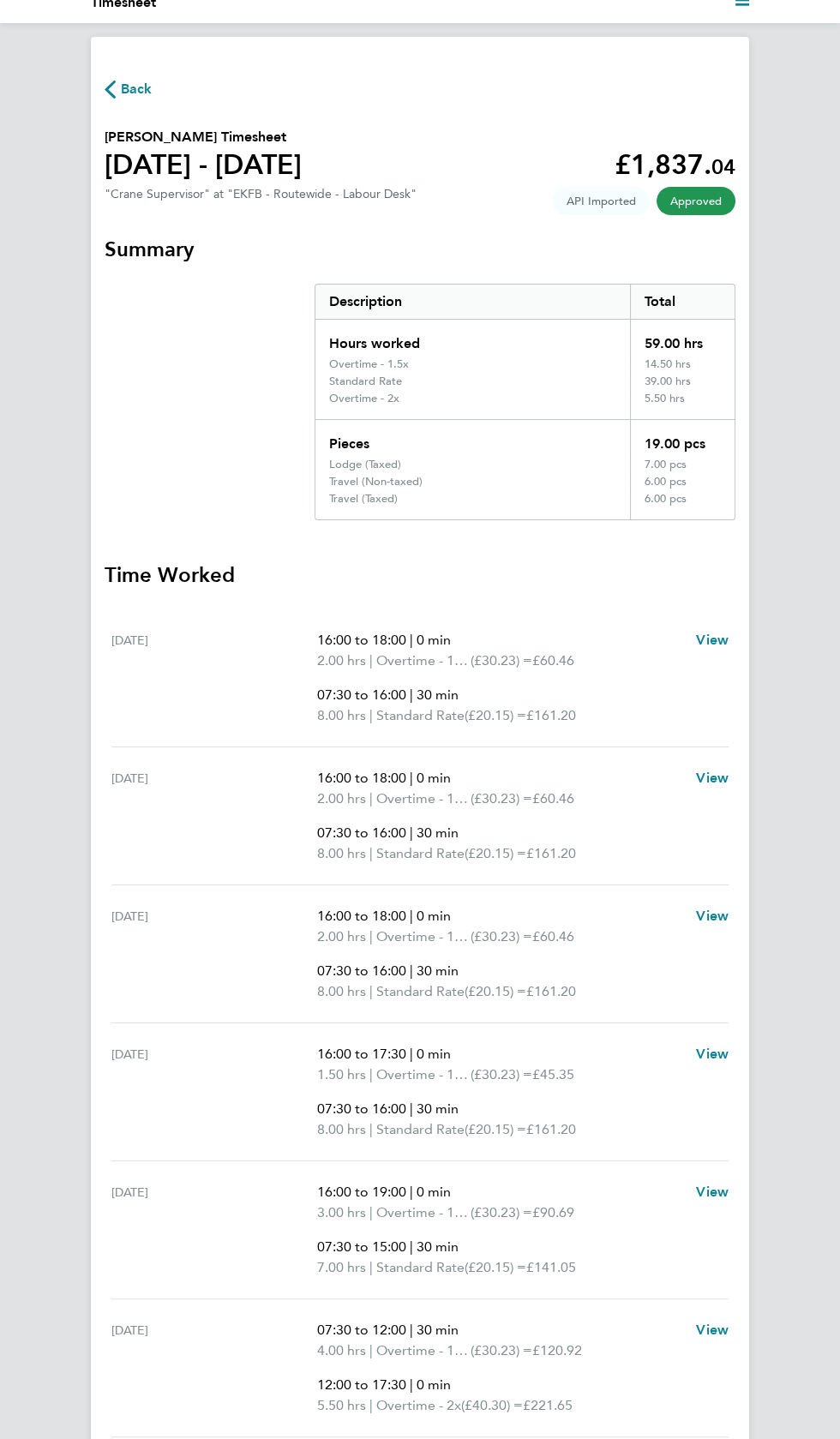
scroll to position [64, 0]
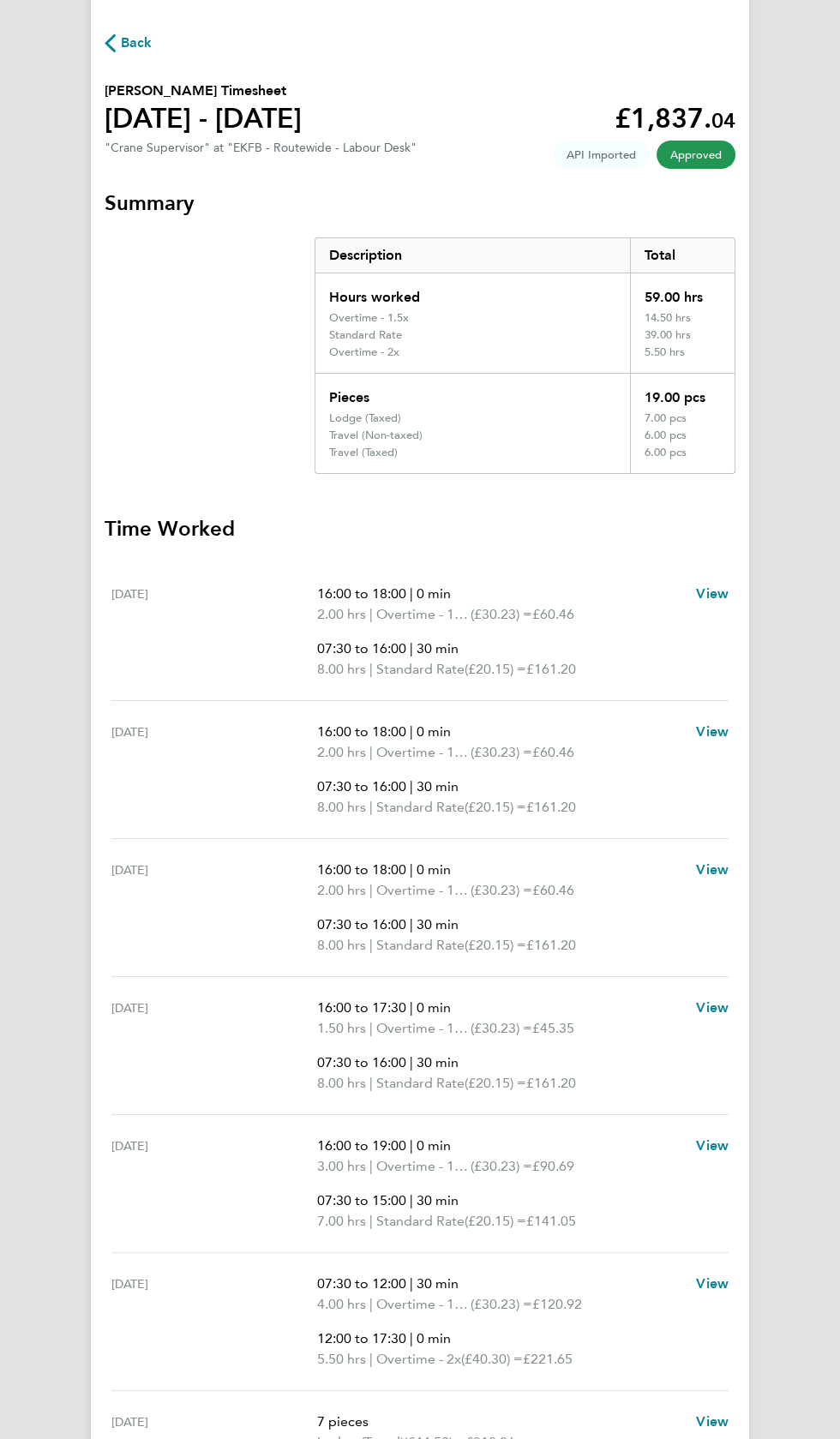
click at [140, 38] on span "Back" at bounding box center [136, 43] width 32 height 21
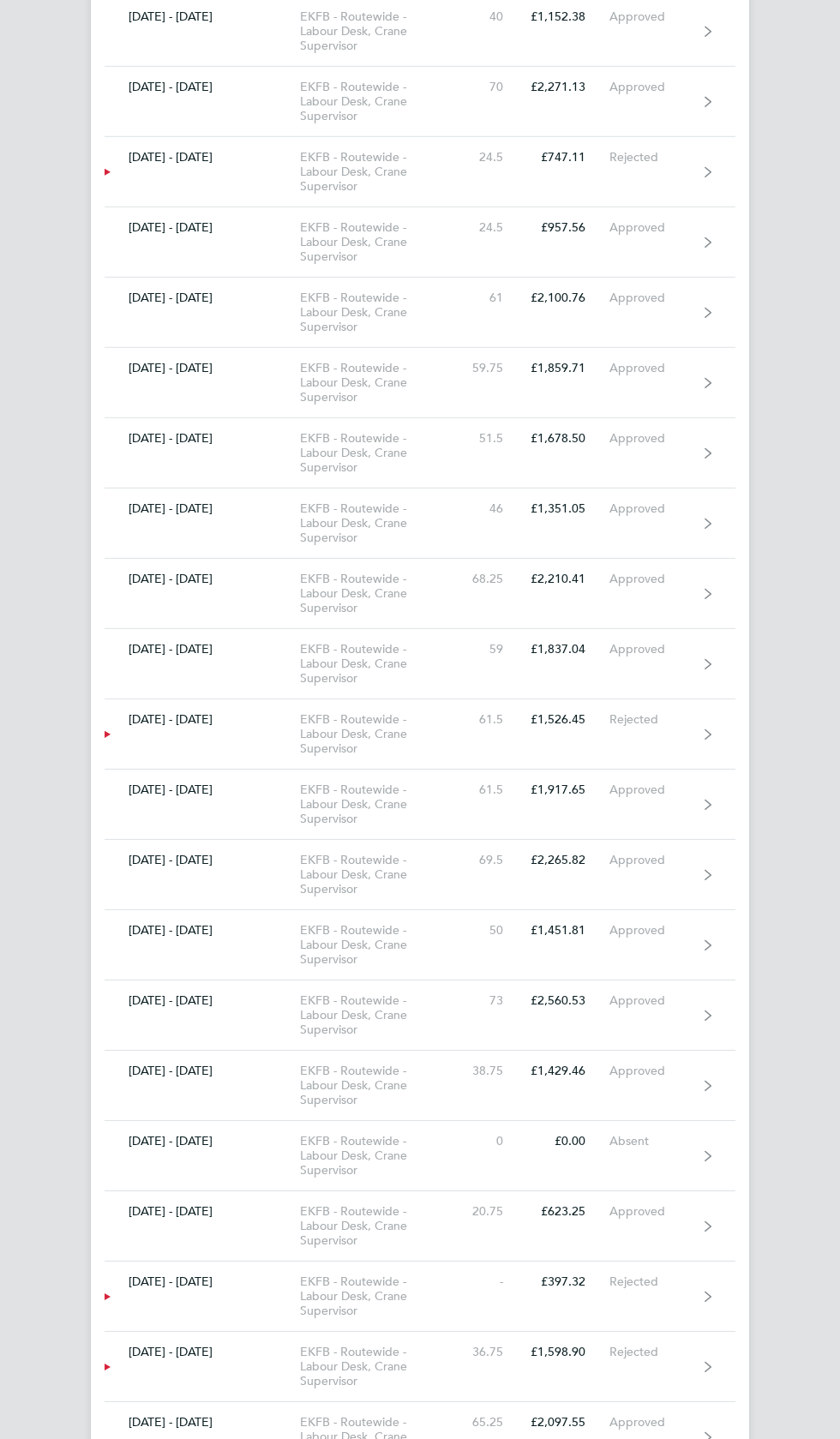
scroll to position [7392, 0]
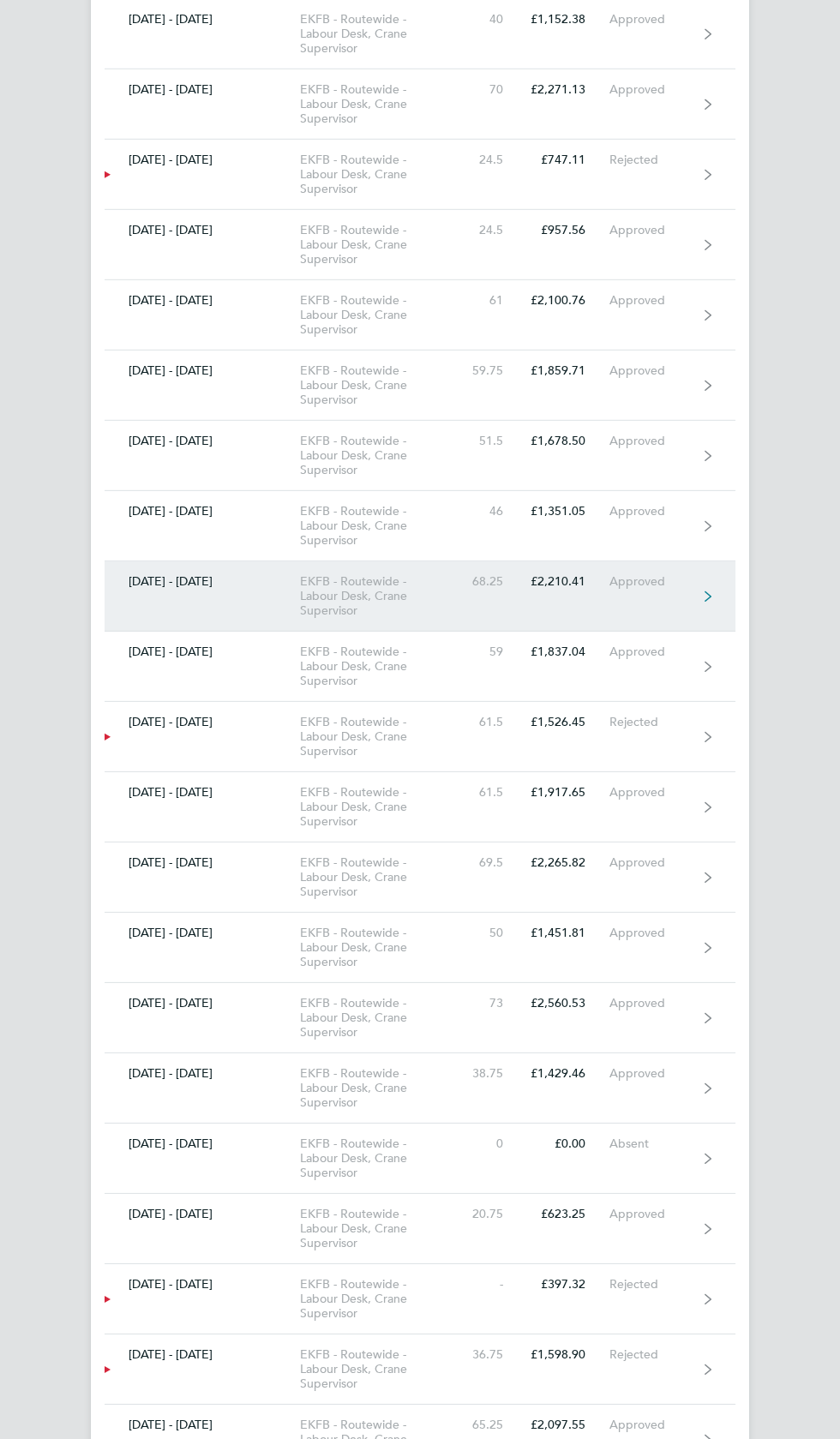
click at [655, 565] on link "13 - 19 Feb 2023 EKFB - Routewide - Labour Desk, Crane Supervisor 68.25 £2,210.…" at bounding box center [420, 596] width 631 height 70
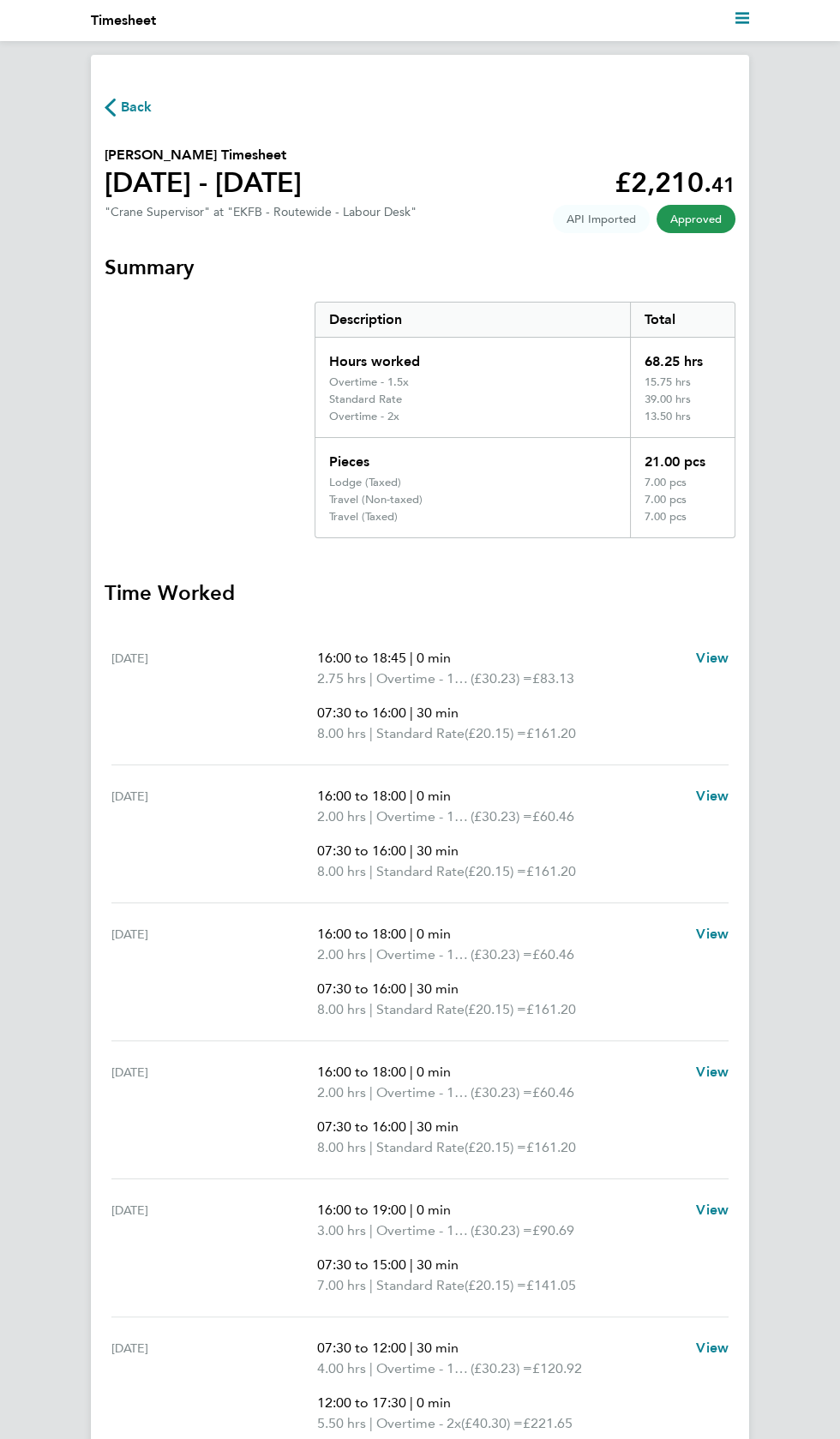
click at [138, 112] on span "Back" at bounding box center [136, 107] width 32 height 21
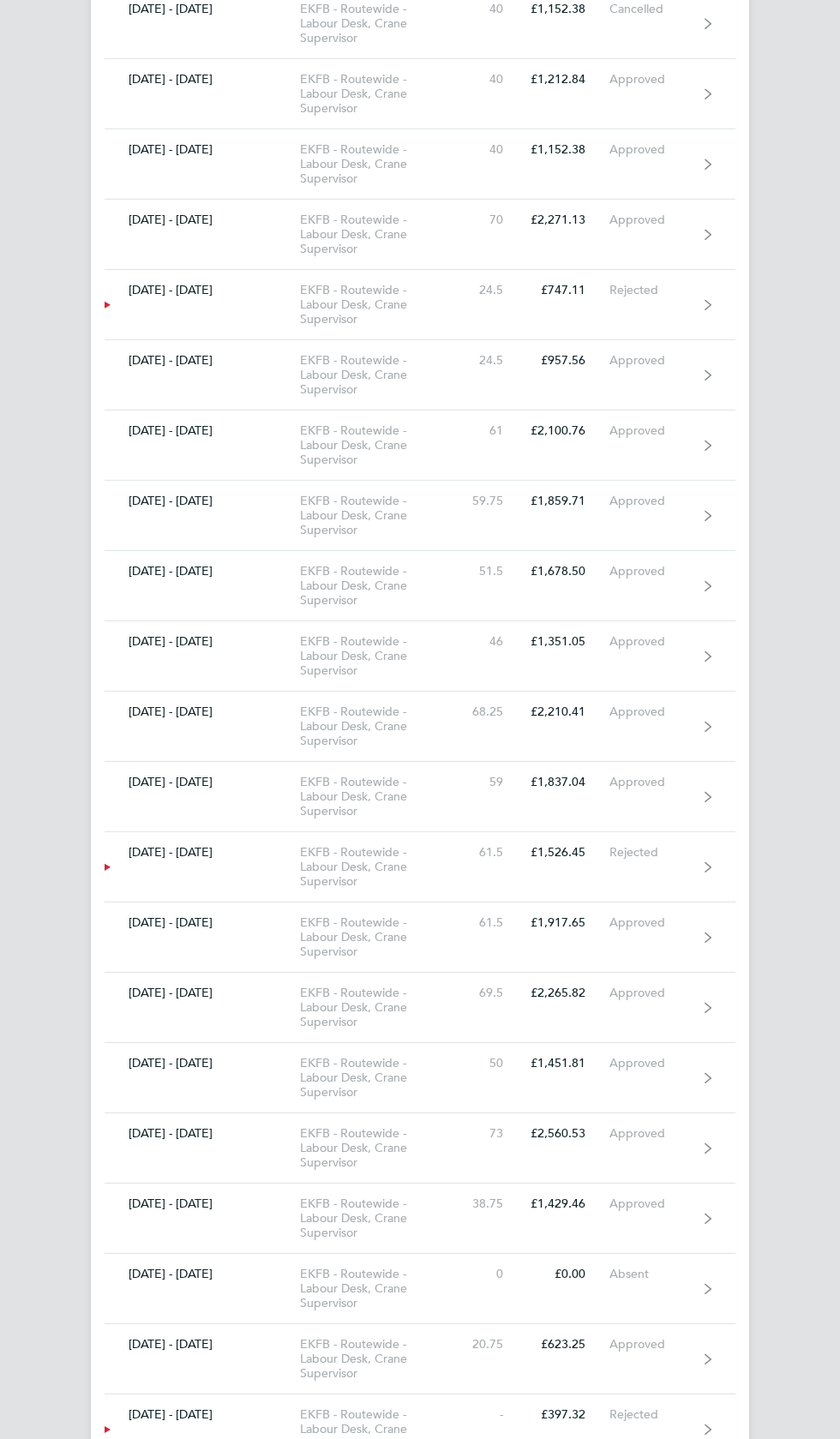
scroll to position [7265, 0]
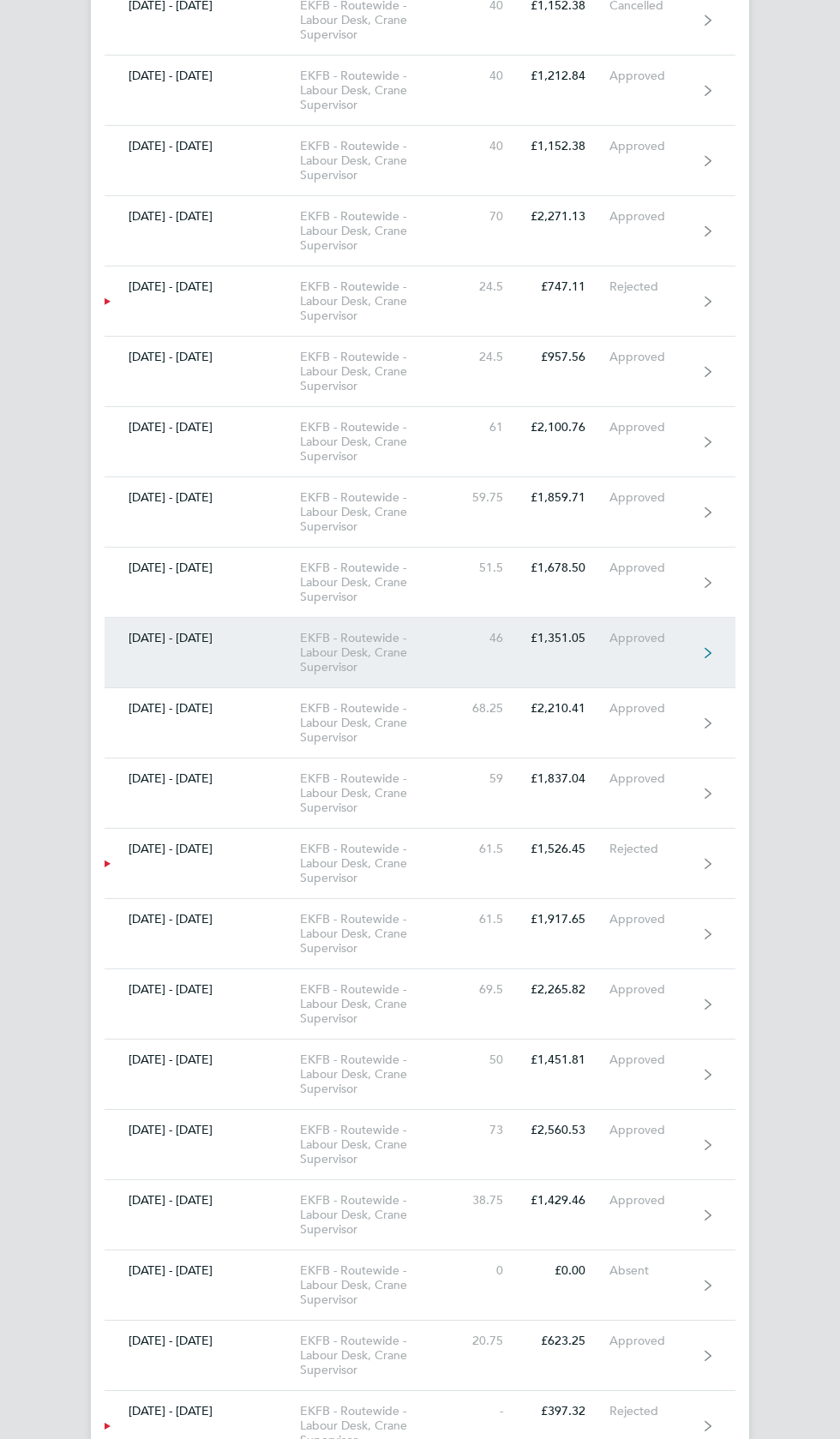
click at [656, 631] on div "Approved" at bounding box center [653, 638] width 88 height 15
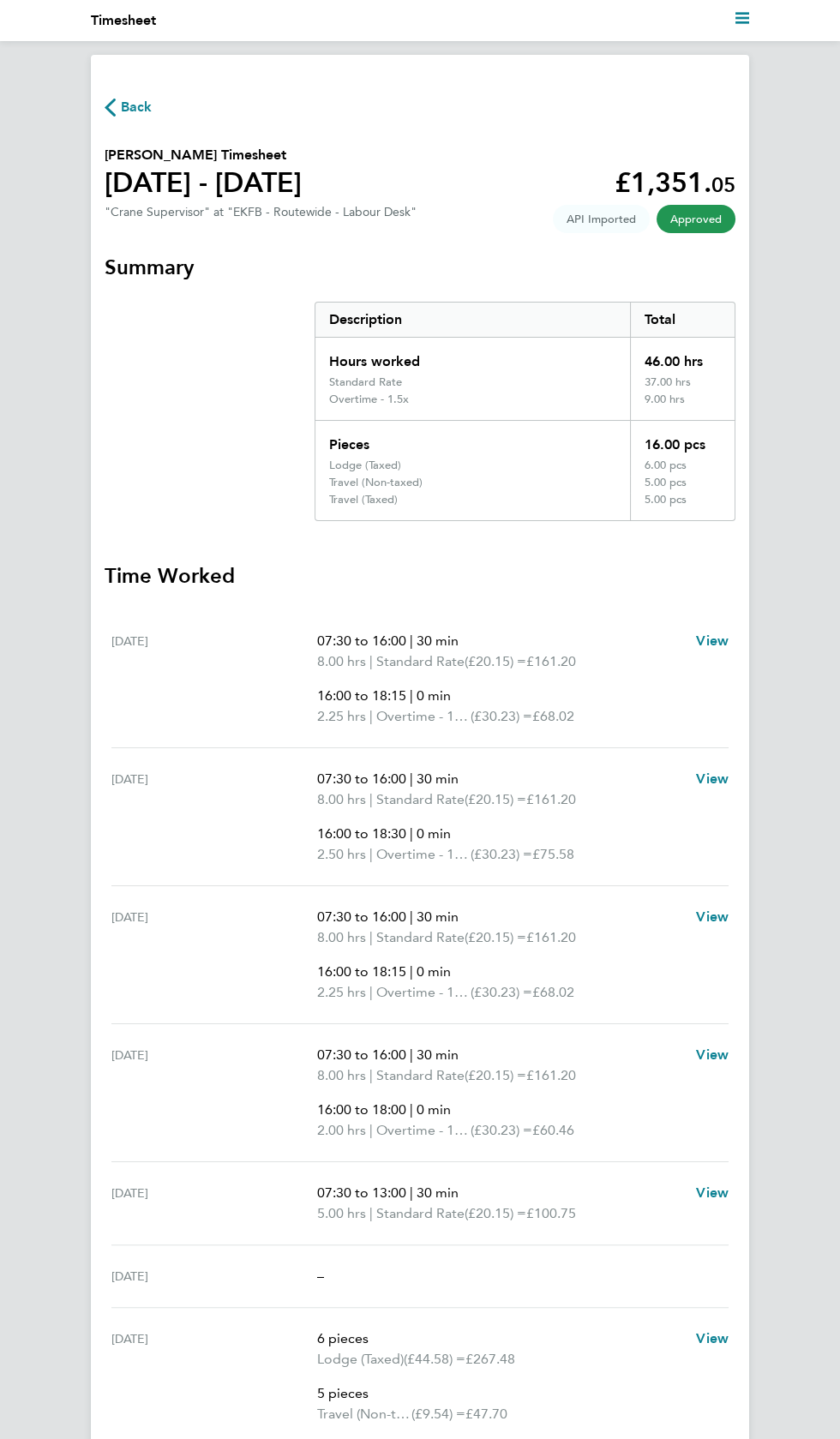
click at [148, 99] on span "Back" at bounding box center [136, 107] width 32 height 21
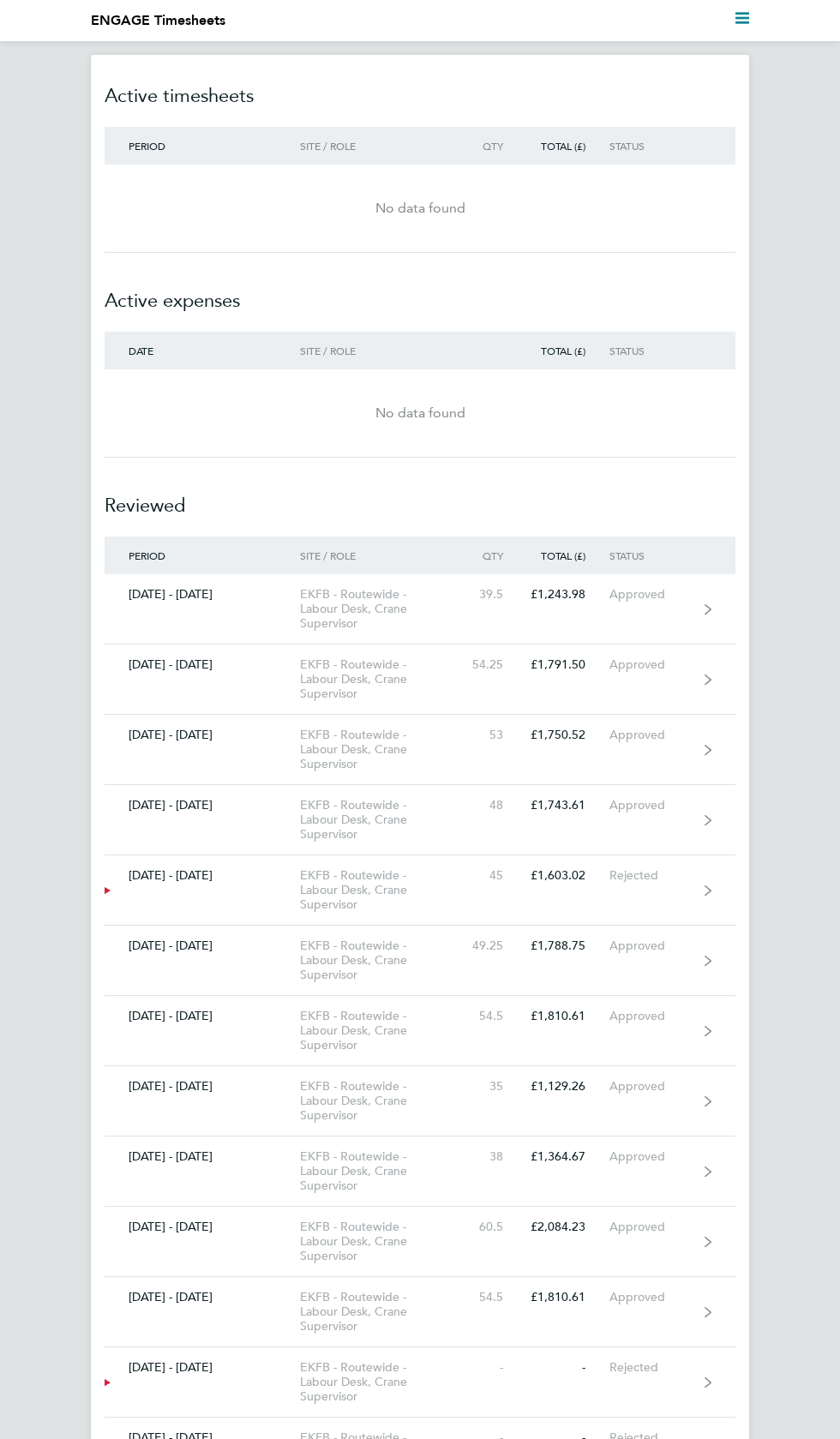
click at [745, 19] on polygon "Main navigation" at bounding box center [742, 18] width 14 height 3
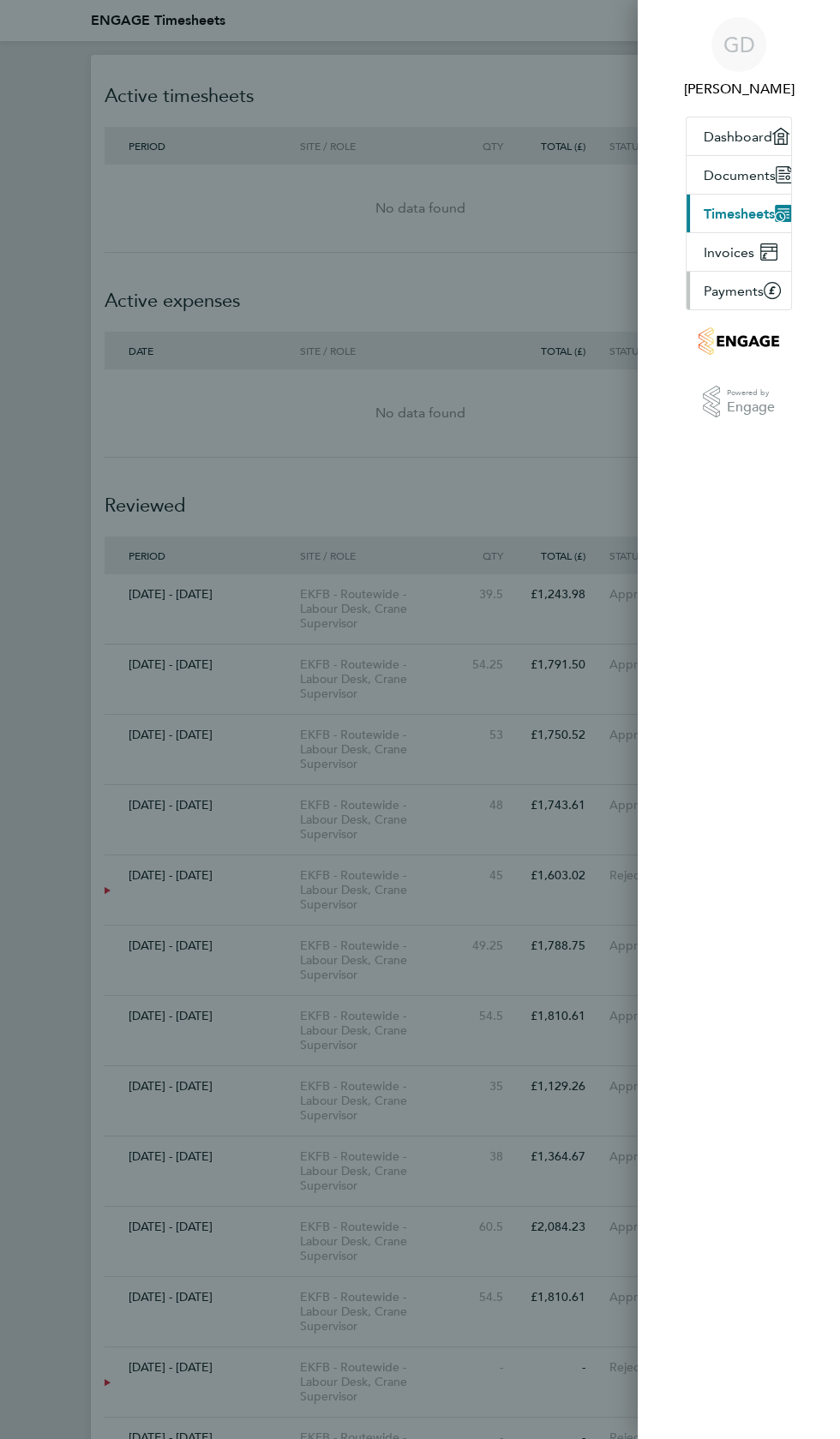
click at [767, 293] on icon at bounding box center [772, 291] width 15 height 15
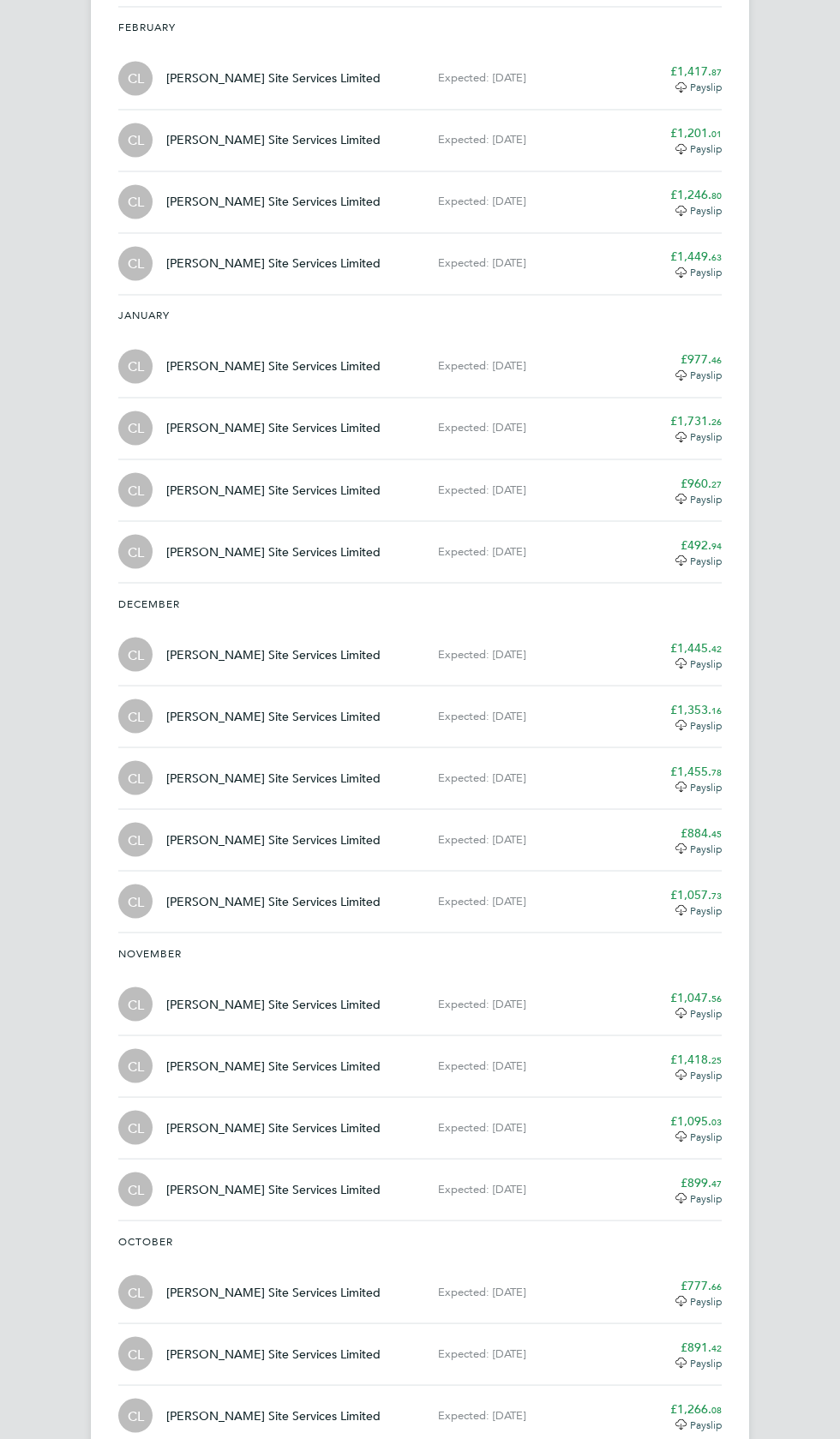
scroll to position [4237, 0]
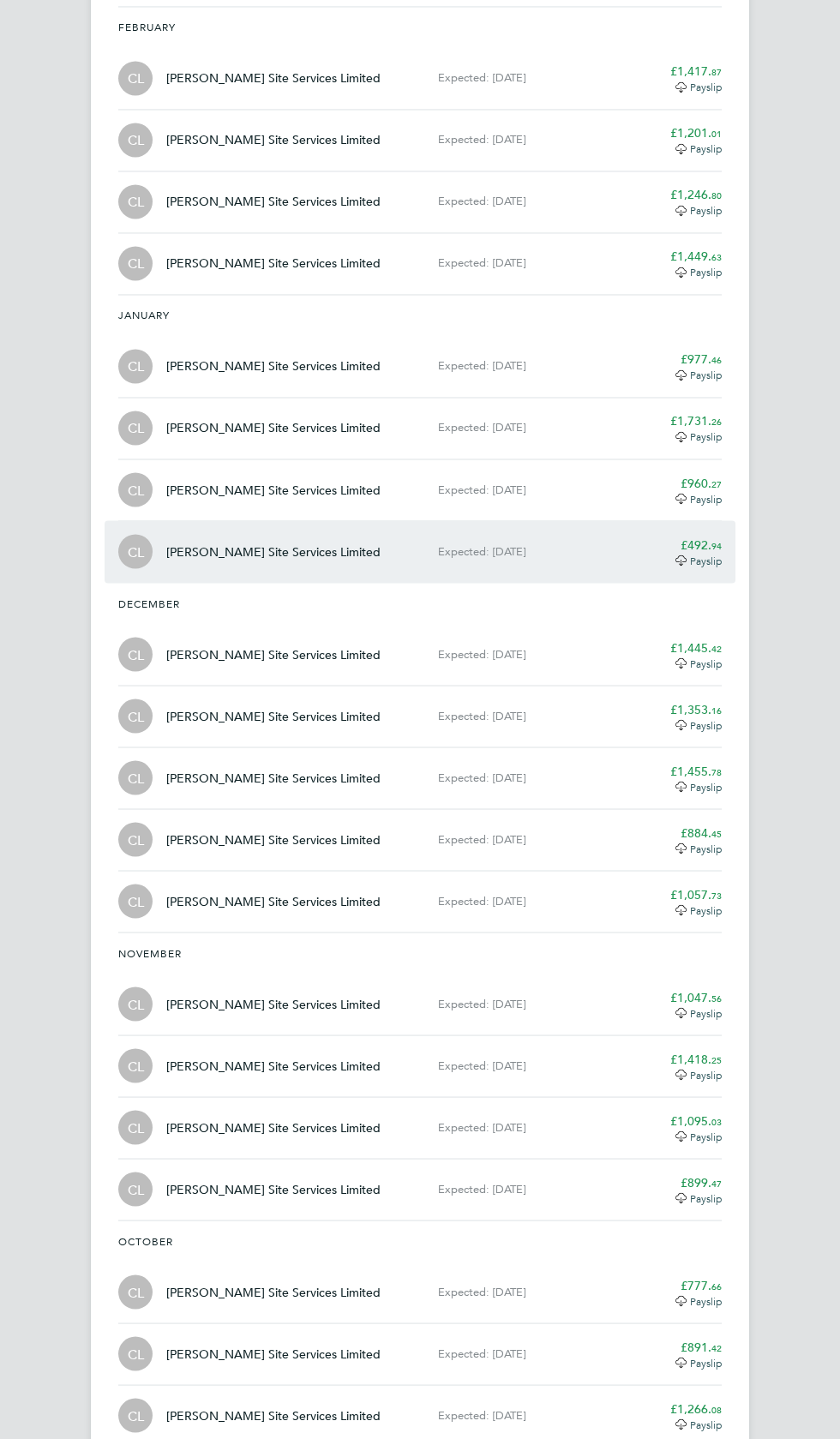
click at [711, 553] on span "Payslip" at bounding box center [705, 559] width 32 height 14
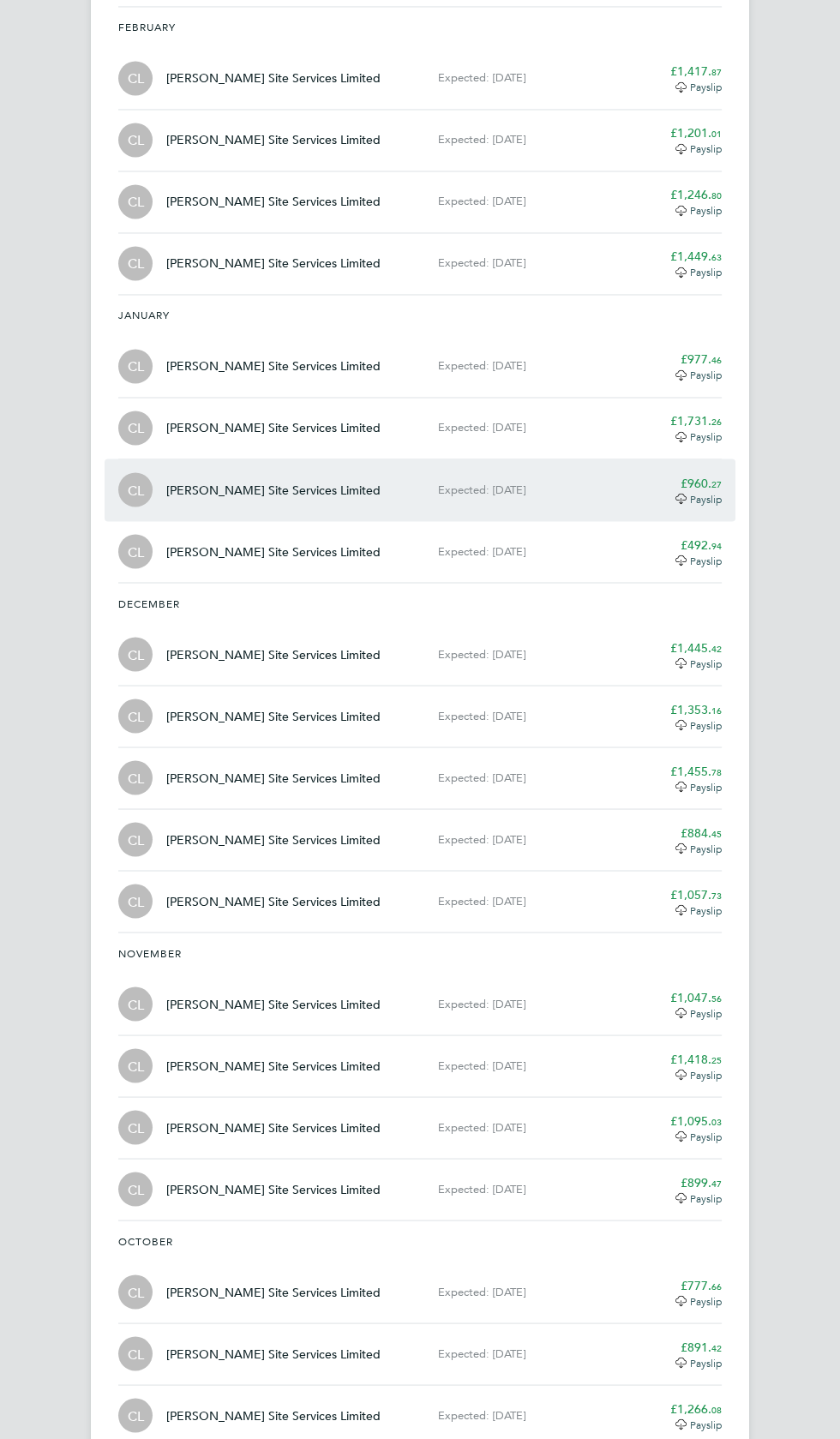
click at [718, 491] on span "Payslip" at bounding box center [705, 498] width 32 height 14
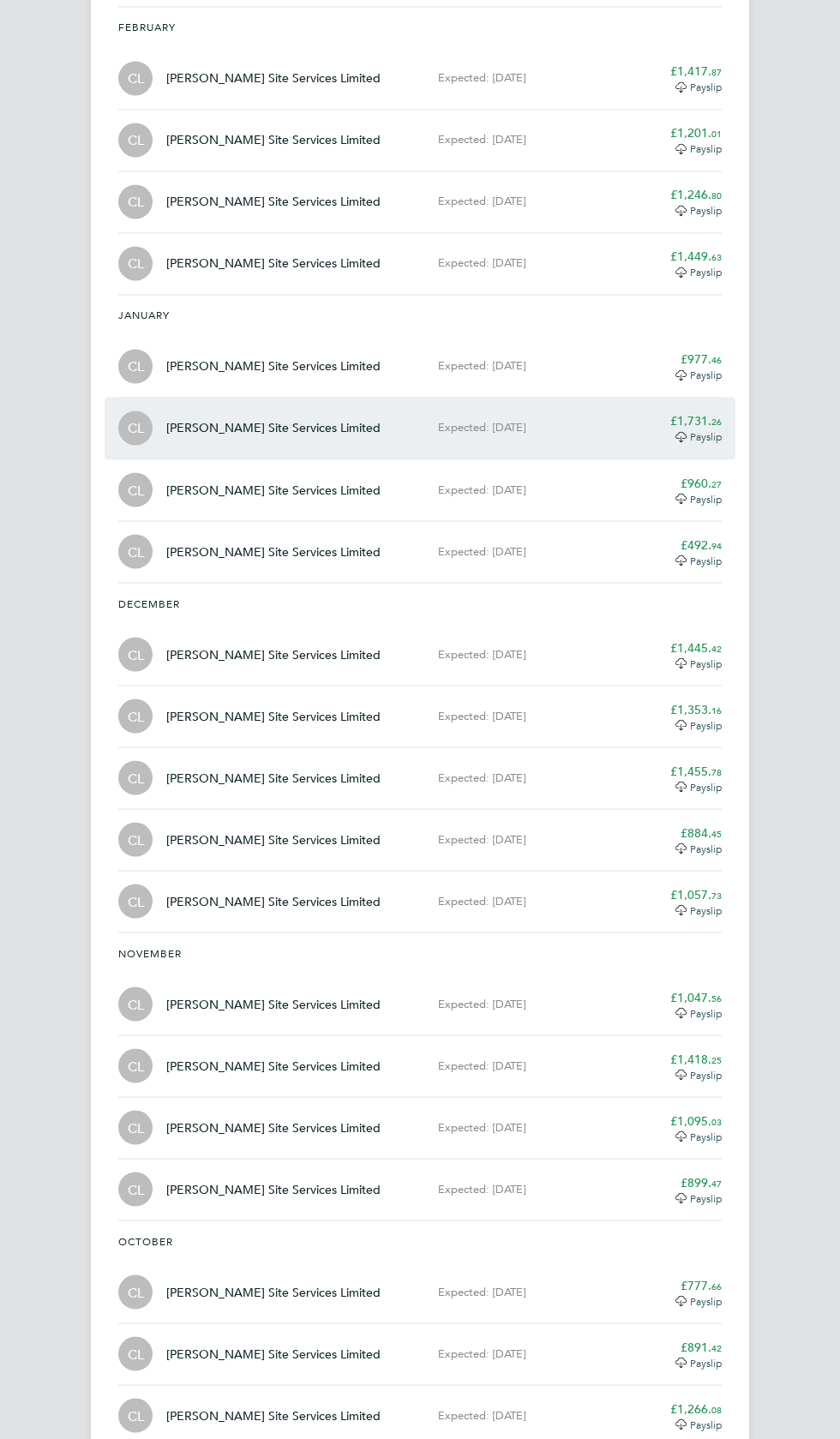
click at [710, 413] on app-decimal "£1,731. 26" at bounding box center [696, 420] width 51 height 15
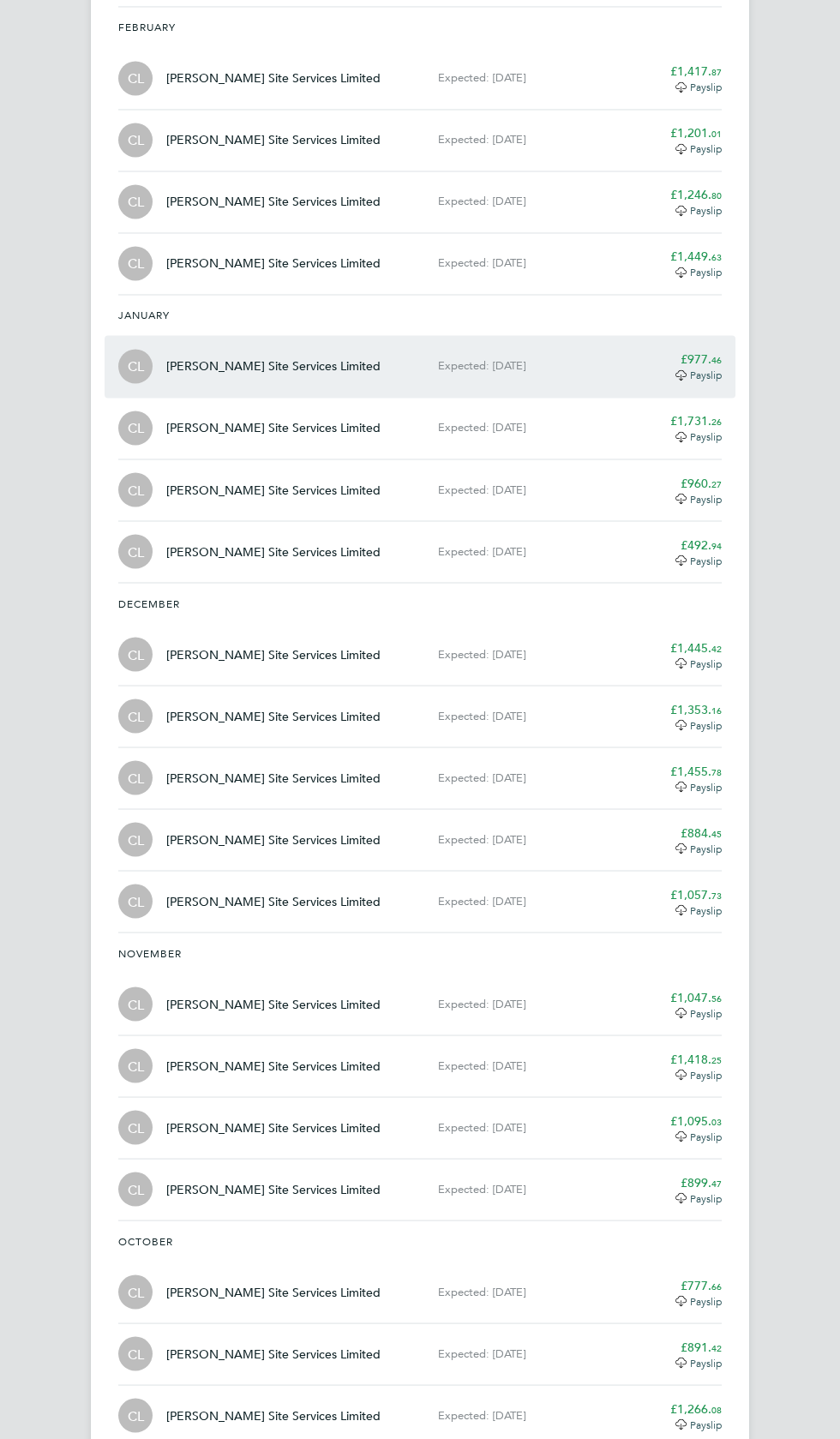
click at [713, 353] on span "46" at bounding box center [716, 359] width 10 height 13
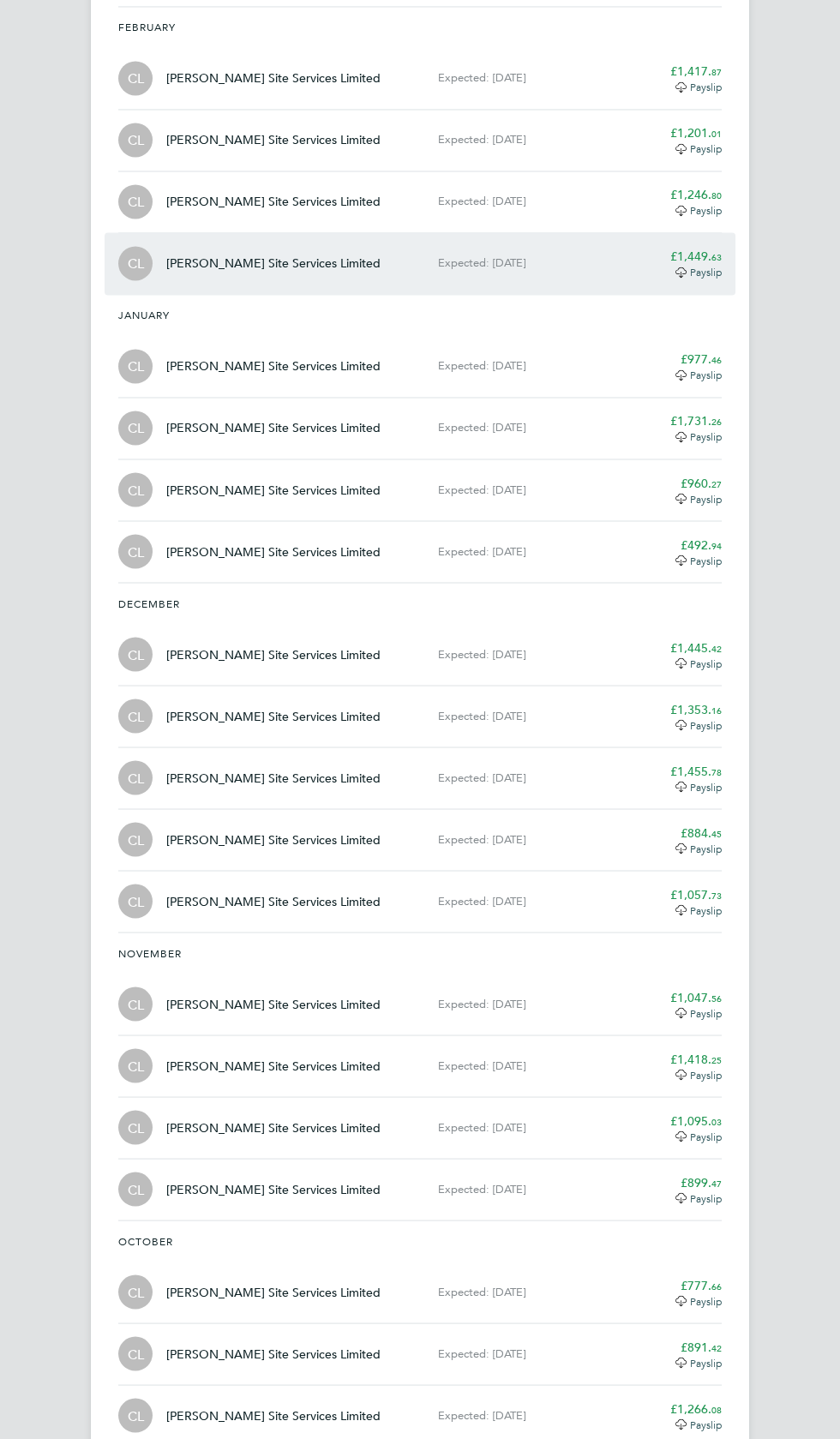
click at [692, 249] on app-decimal "£1,449. 63" at bounding box center [696, 257] width 51 height 15
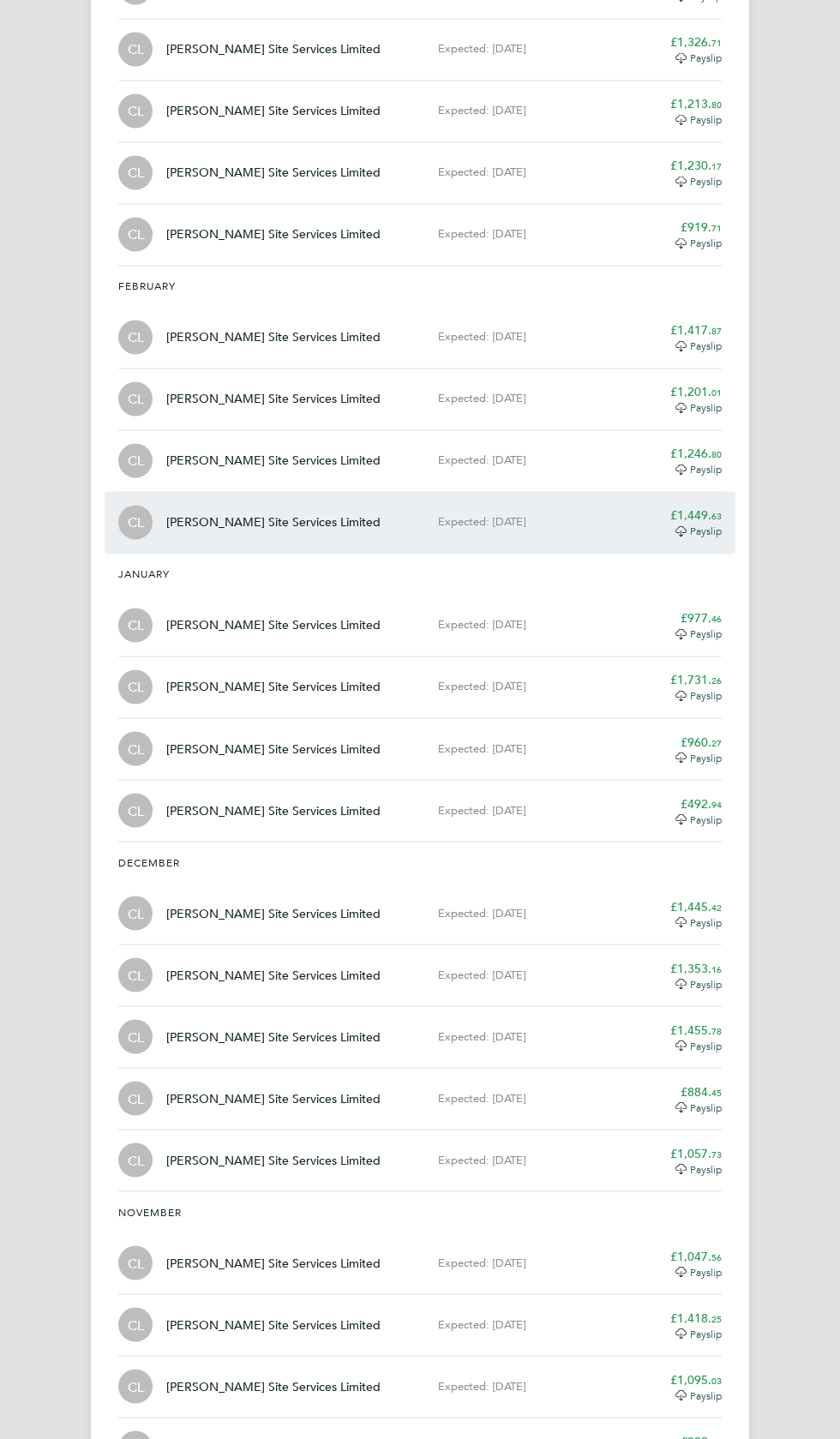
scroll to position [3960, 0]
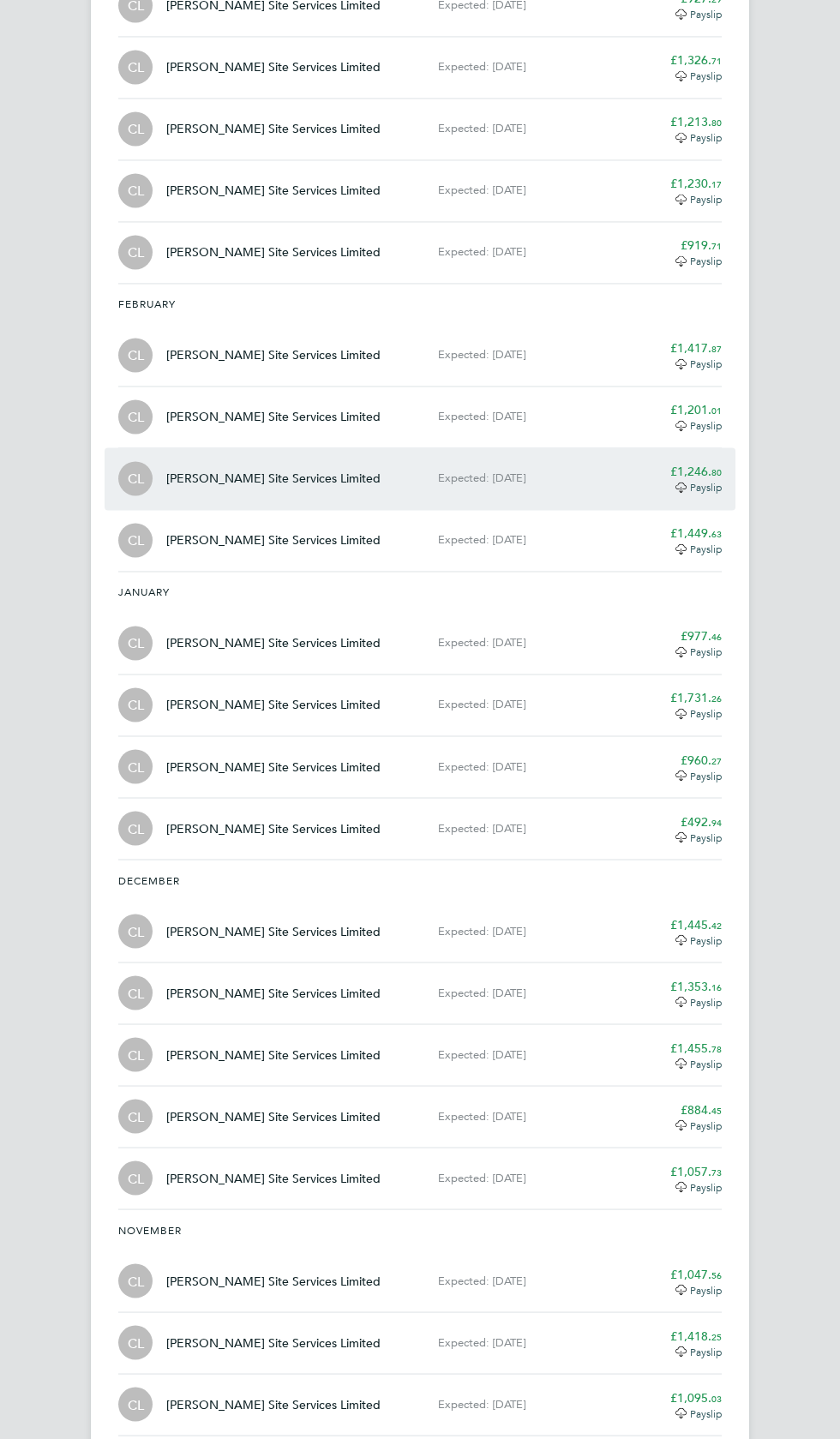
click at [701, 480] on span "Payslip" at bounding box center [705, 487] width 32 height 14
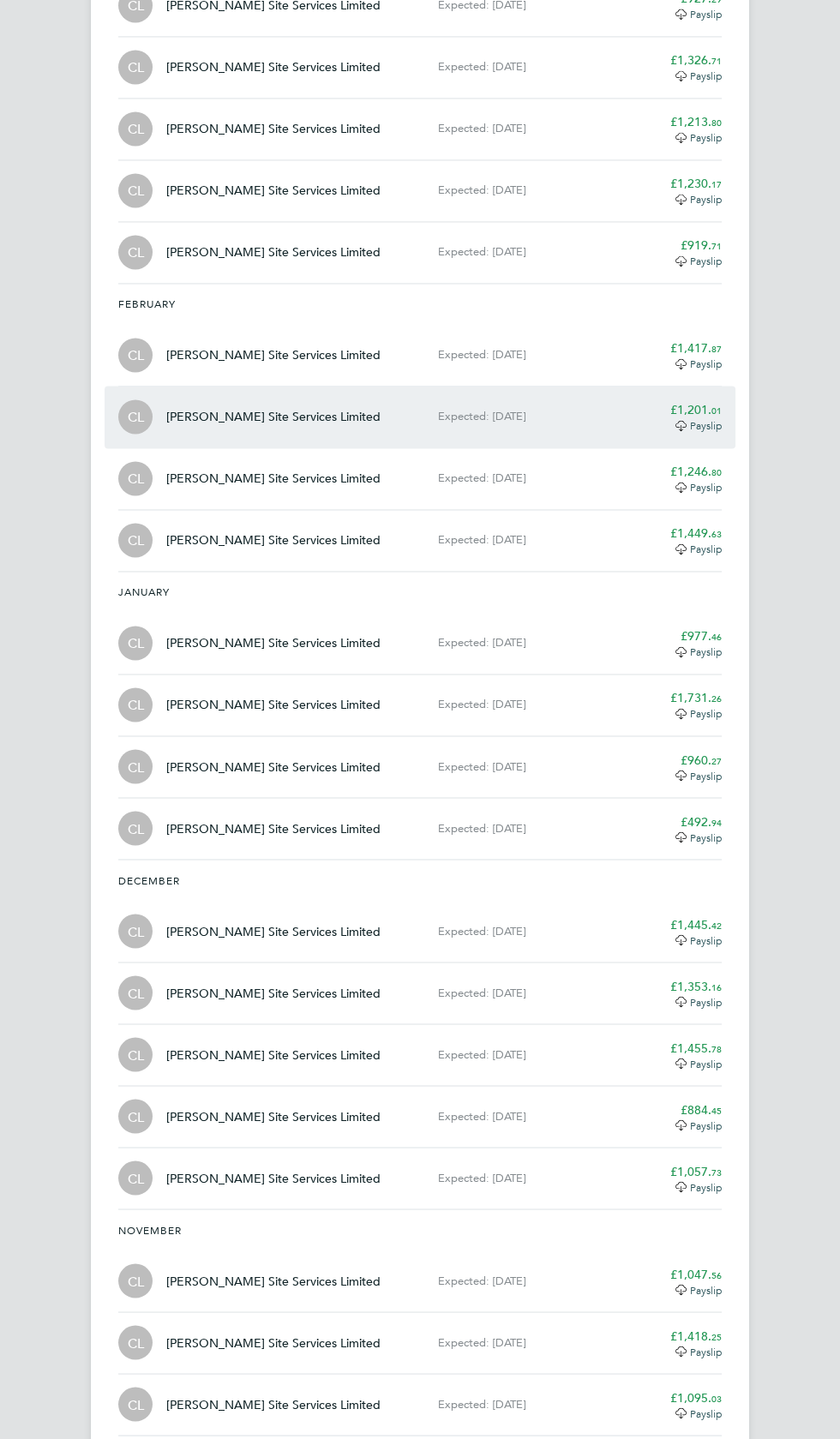
click at [691, 401] on div "£1,201. 01" at bounding box center [677, 409] width 89 height 17
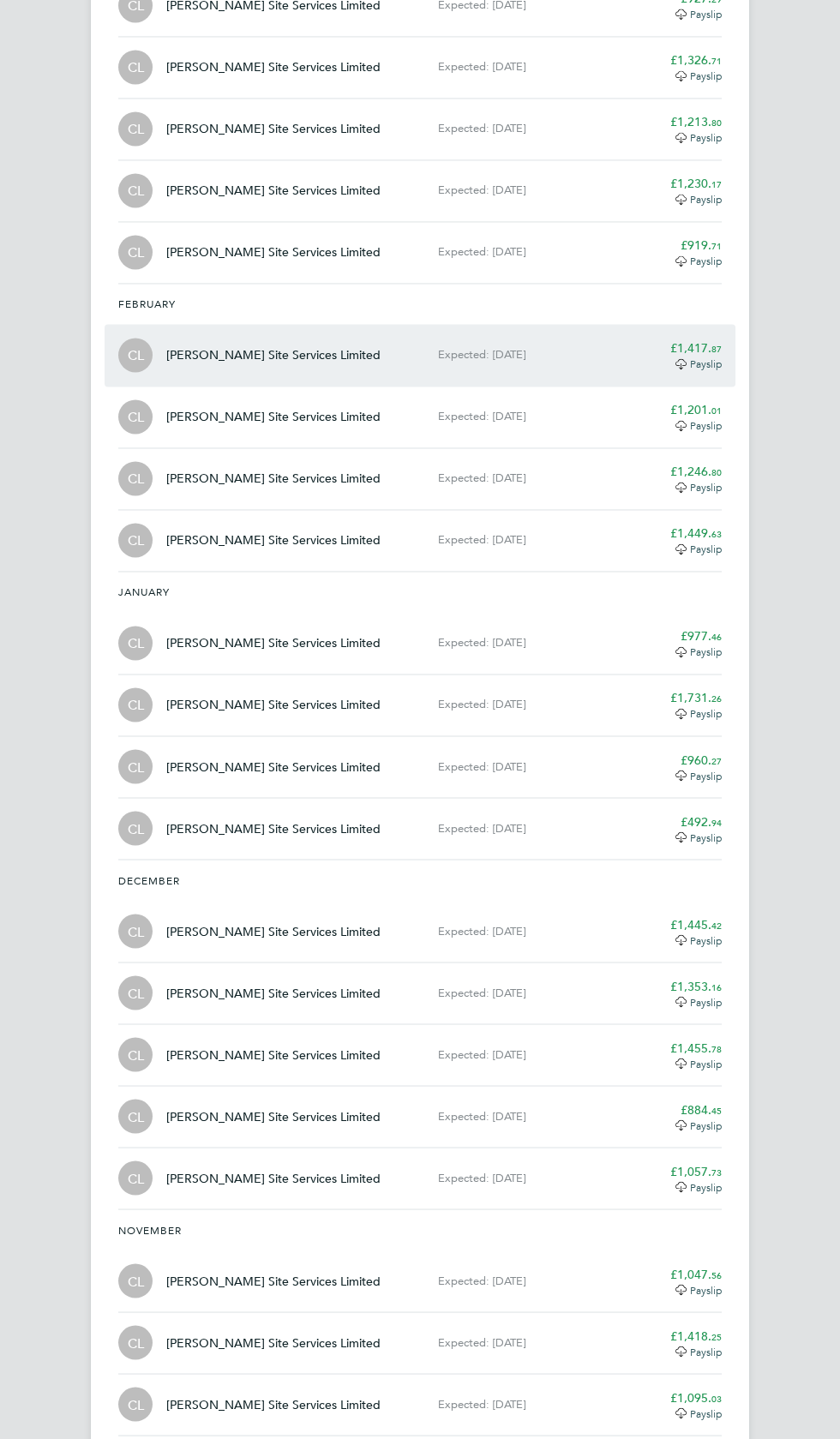
click at [716, 342] on span "87" at bounding box center [716, 348] width 10 height 13
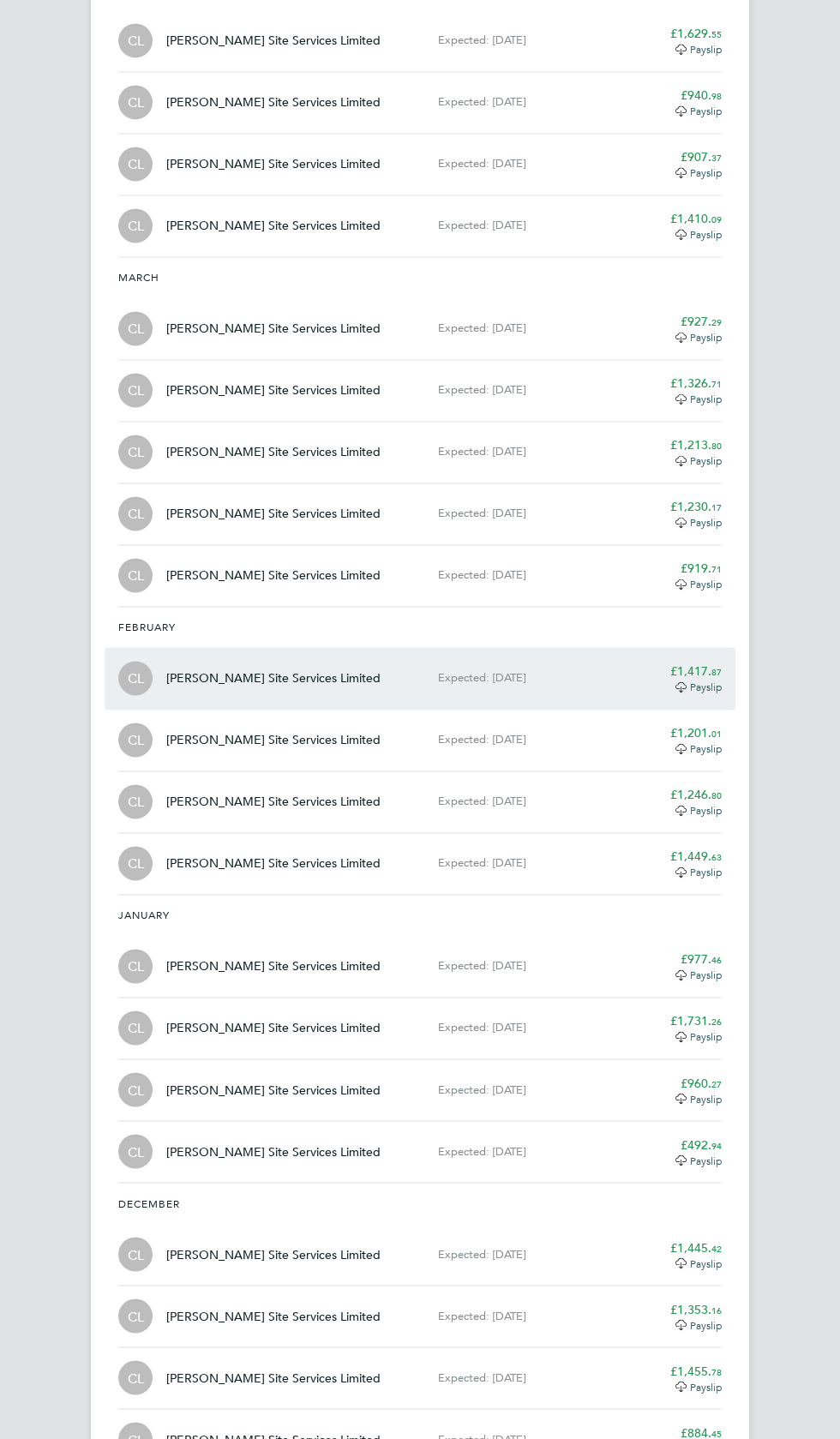
scroll to position [3624, 0]
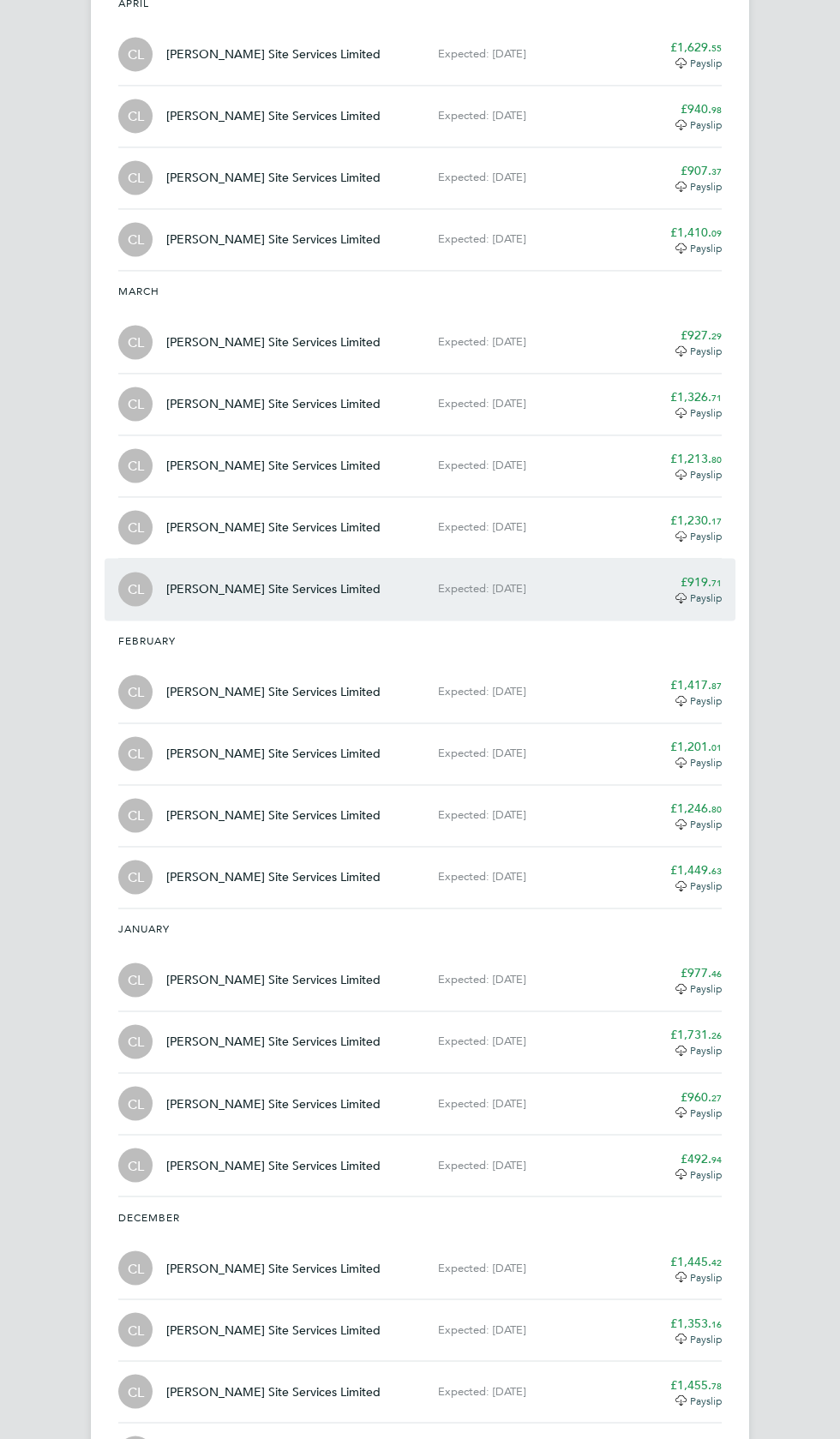
click at [705, 574] on app-decimal "£919. 71" at bounding box center [701, 582] width 41 height 15
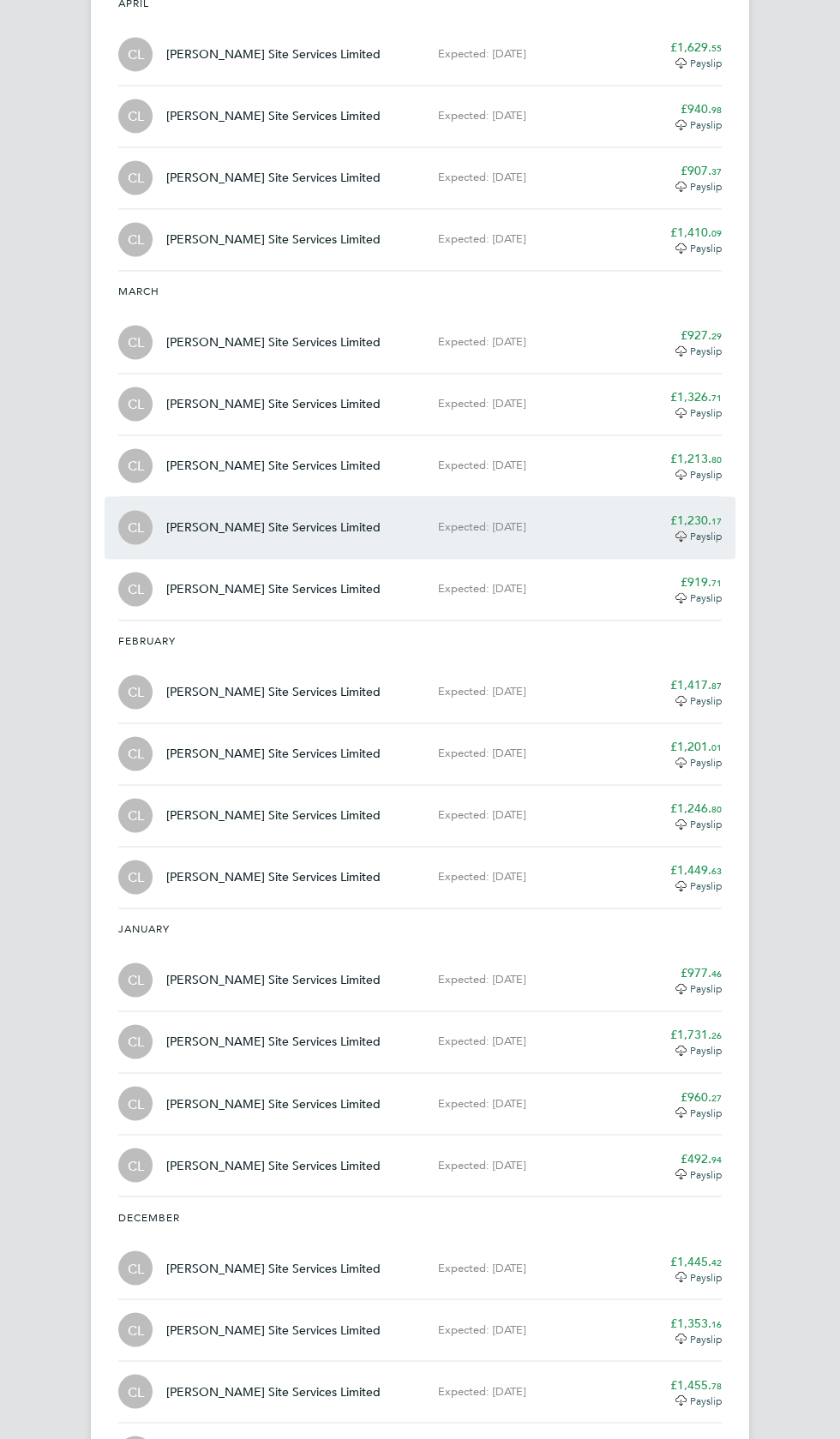
click at [710, 512] on app-decimal "£1,230. 17" at bounding box center [696, 520] width 51 height 15
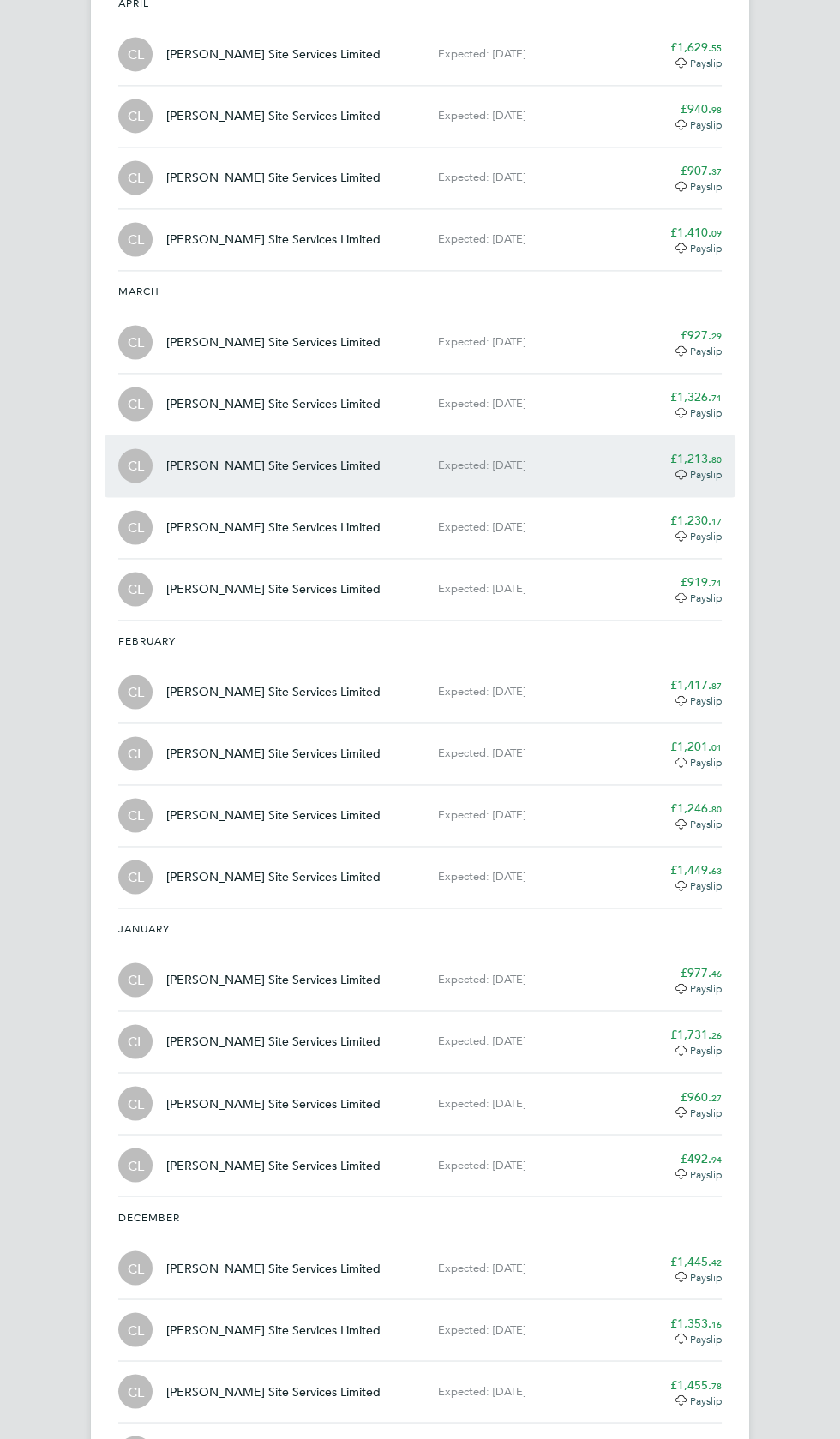
click at [718, 452] on span "80" at bounding box center [716, 458] width 10 height 13
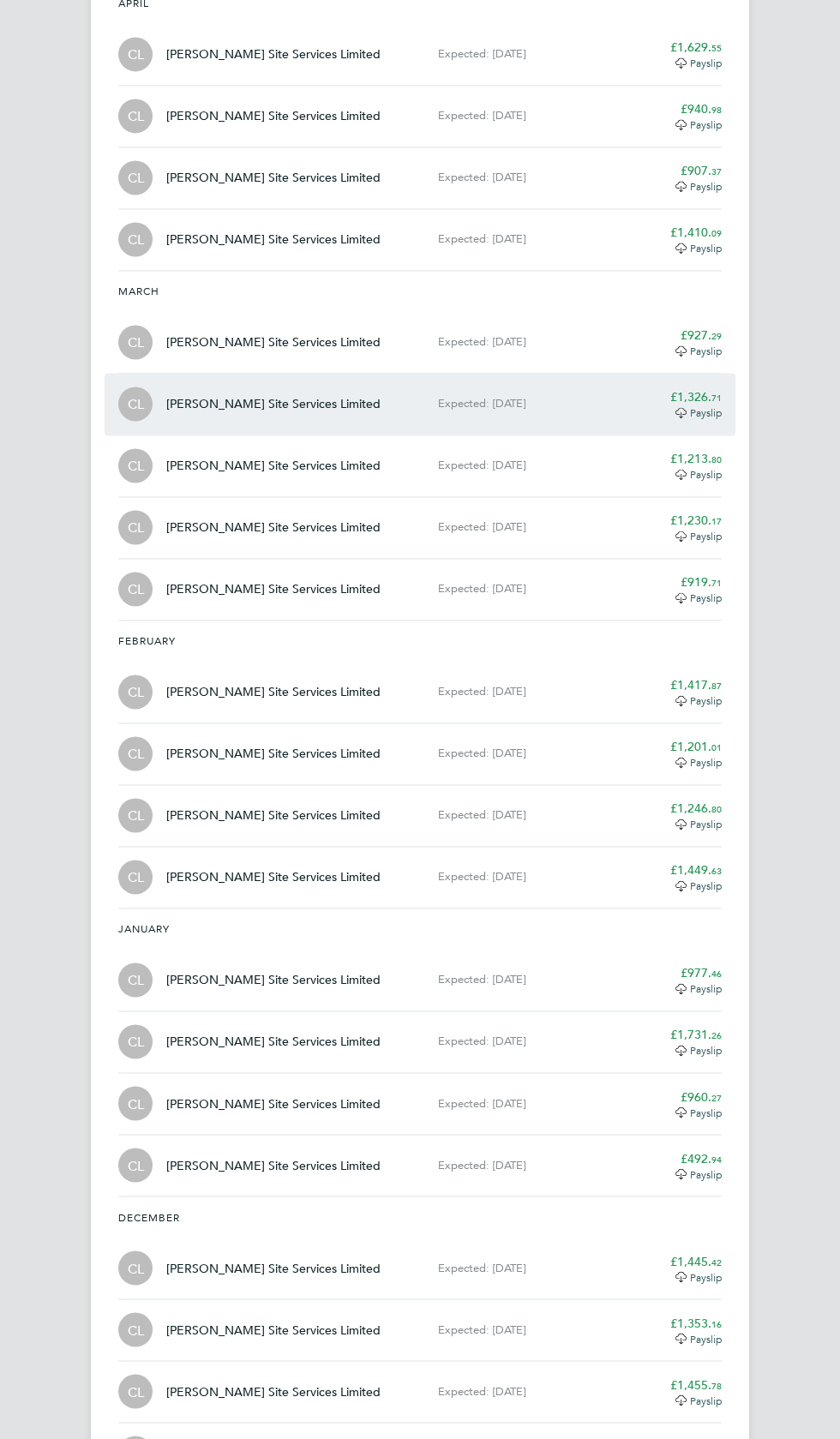
click at [709, 389] on app-decimal "£1,326. 71" at bounding box center [696, 396] width 51 height 15
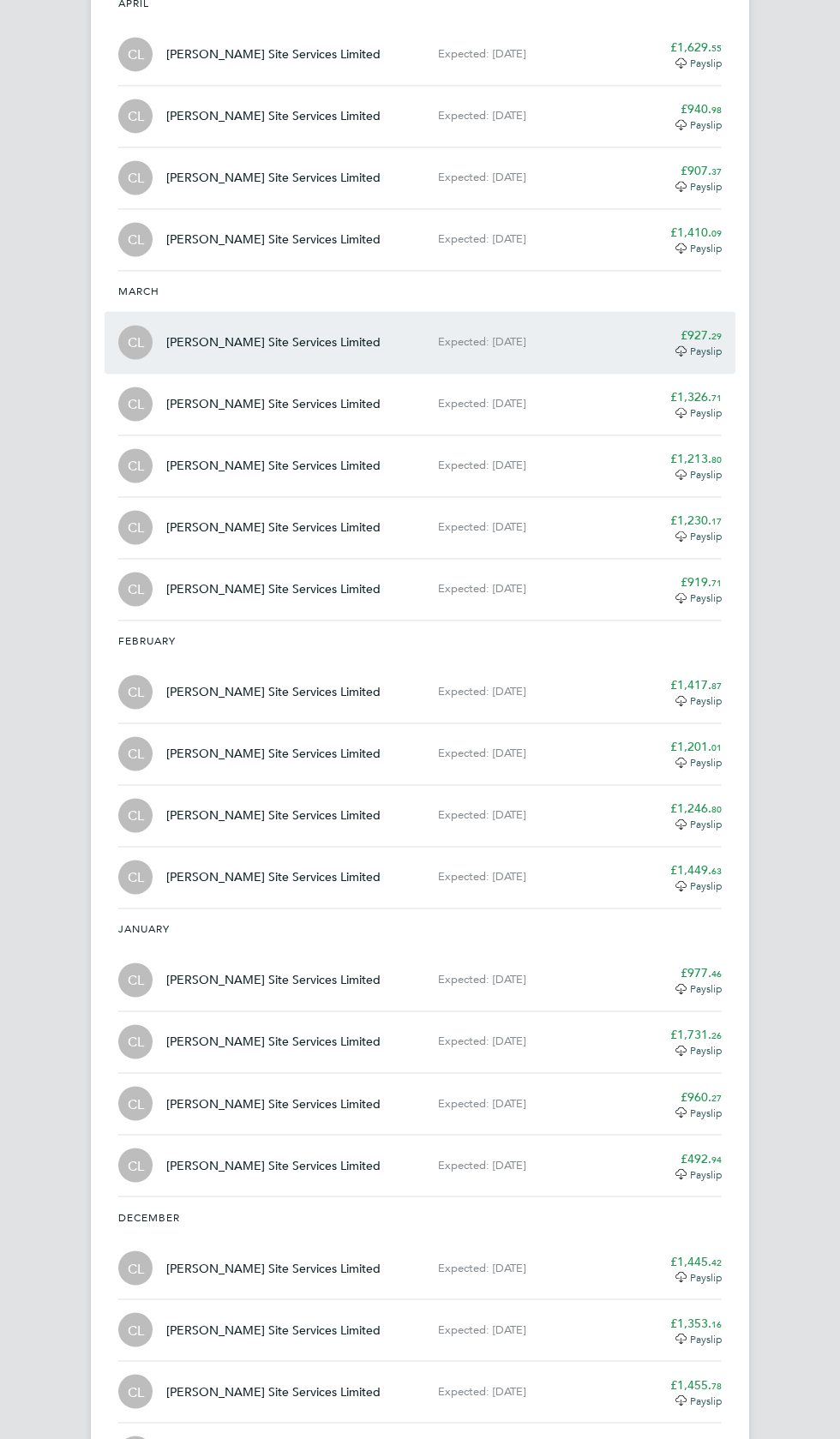
click at [708, 311] on div "CL Carmichael Site Services Limited Expected: 30 Mar 2023 £927. 29 Payslip" at bounding box center [420, 342] width 617 height 62
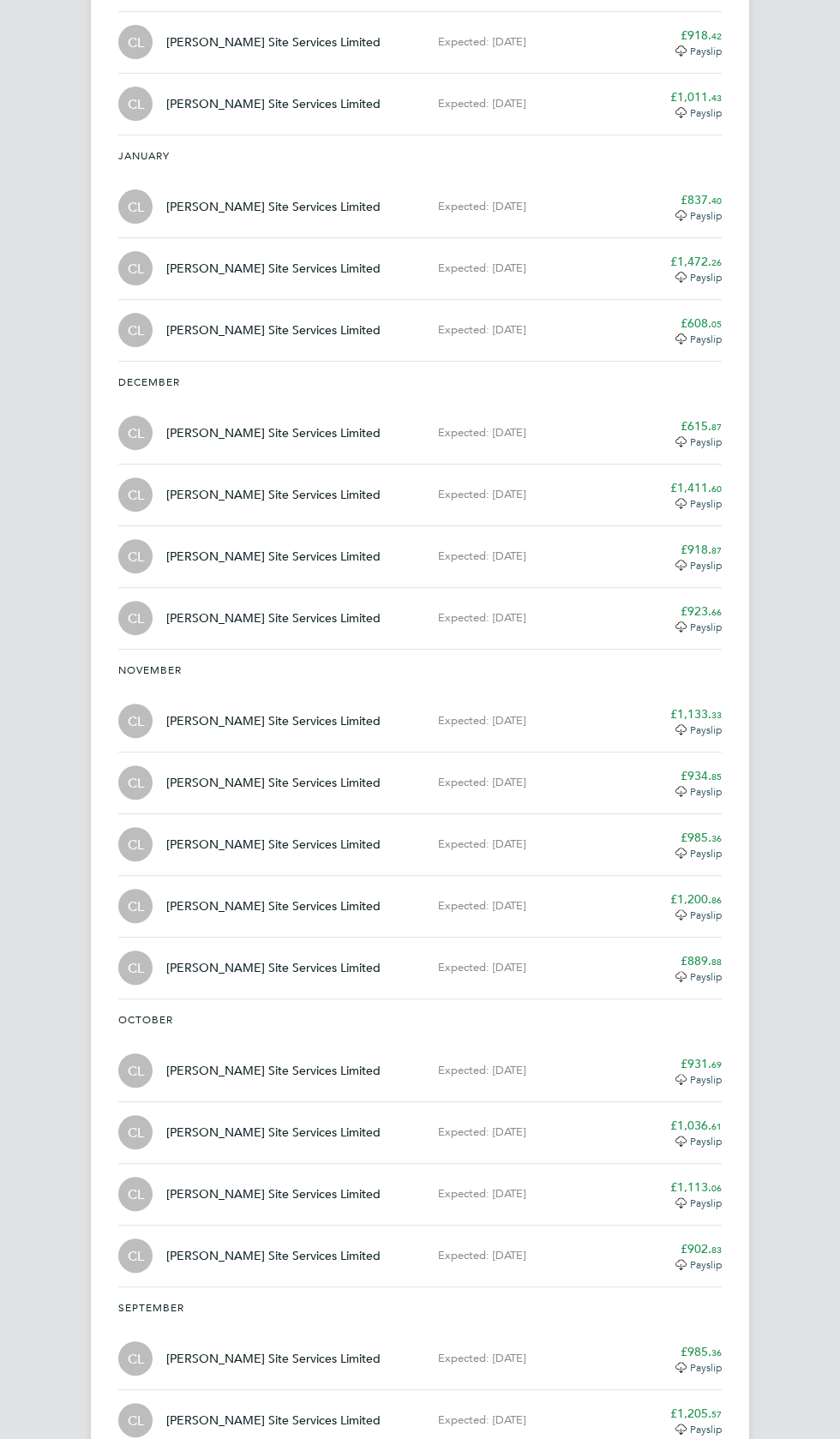
scroll to position [0, 0]
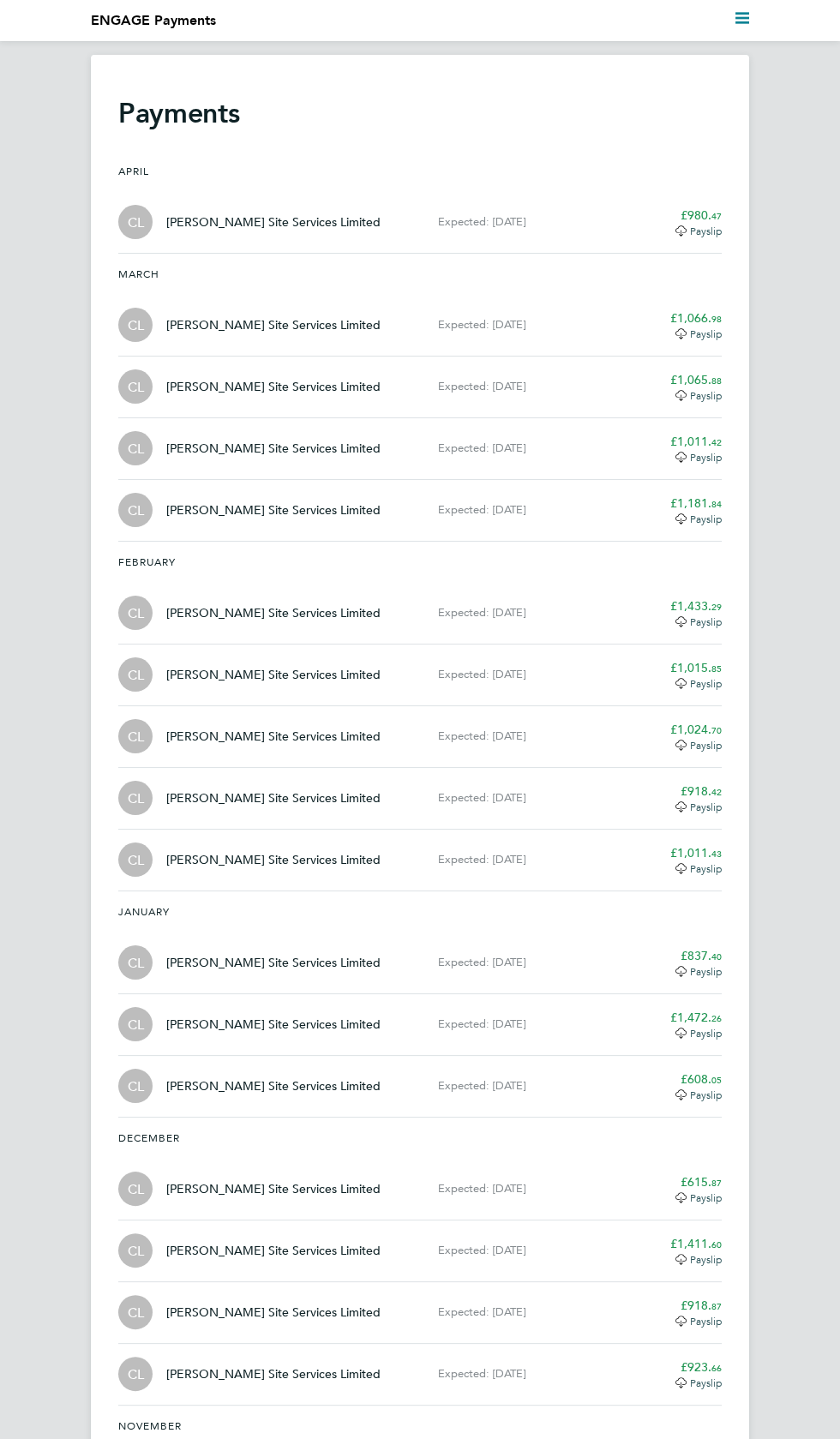
click at [742, 17] on polygon "Main navigation" at bounding box center [742, 18] width 14 height 3
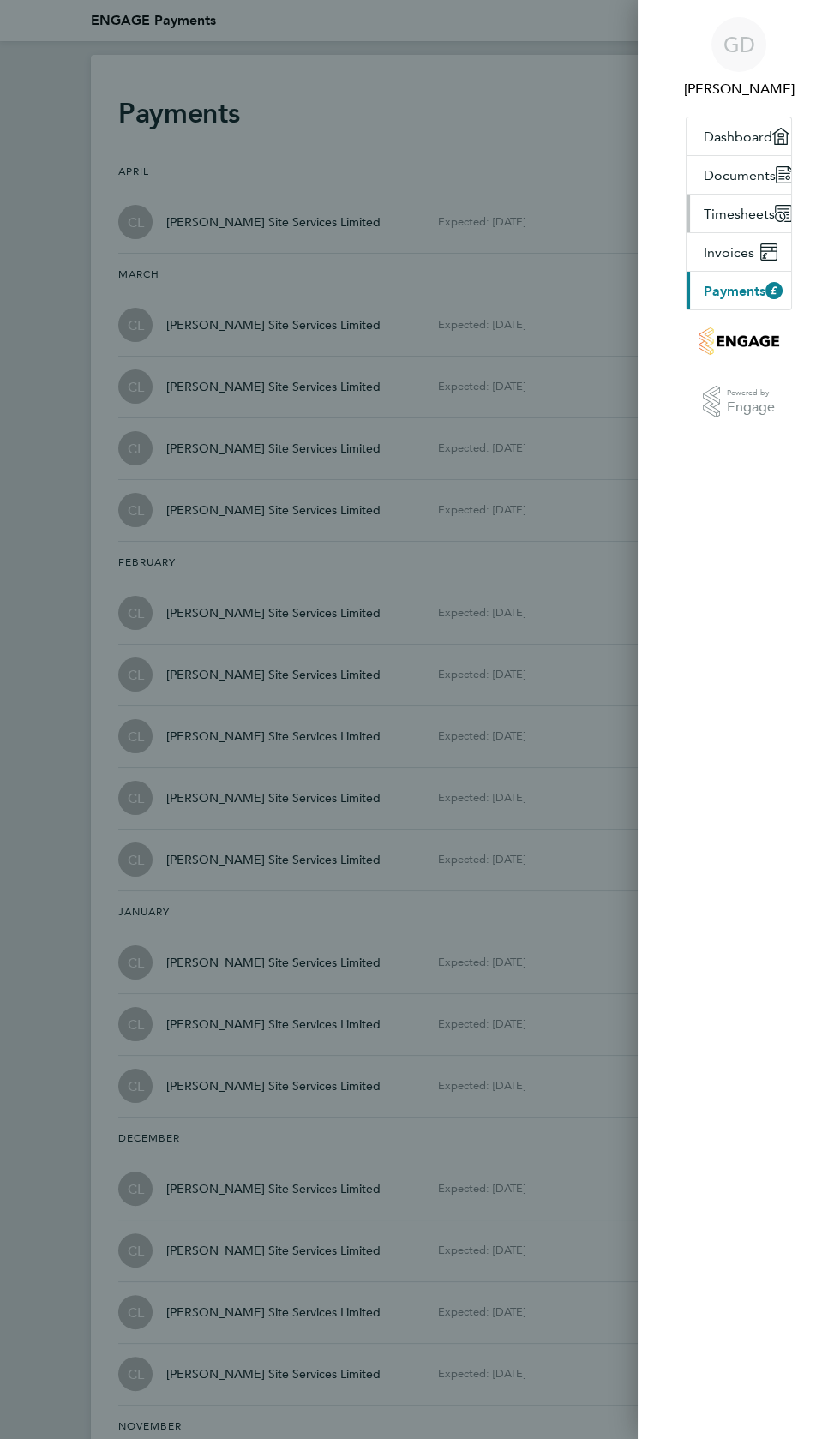
click at [752, 210] on span "Timesheets" at bounding box center [739, 214] width 71 height 16
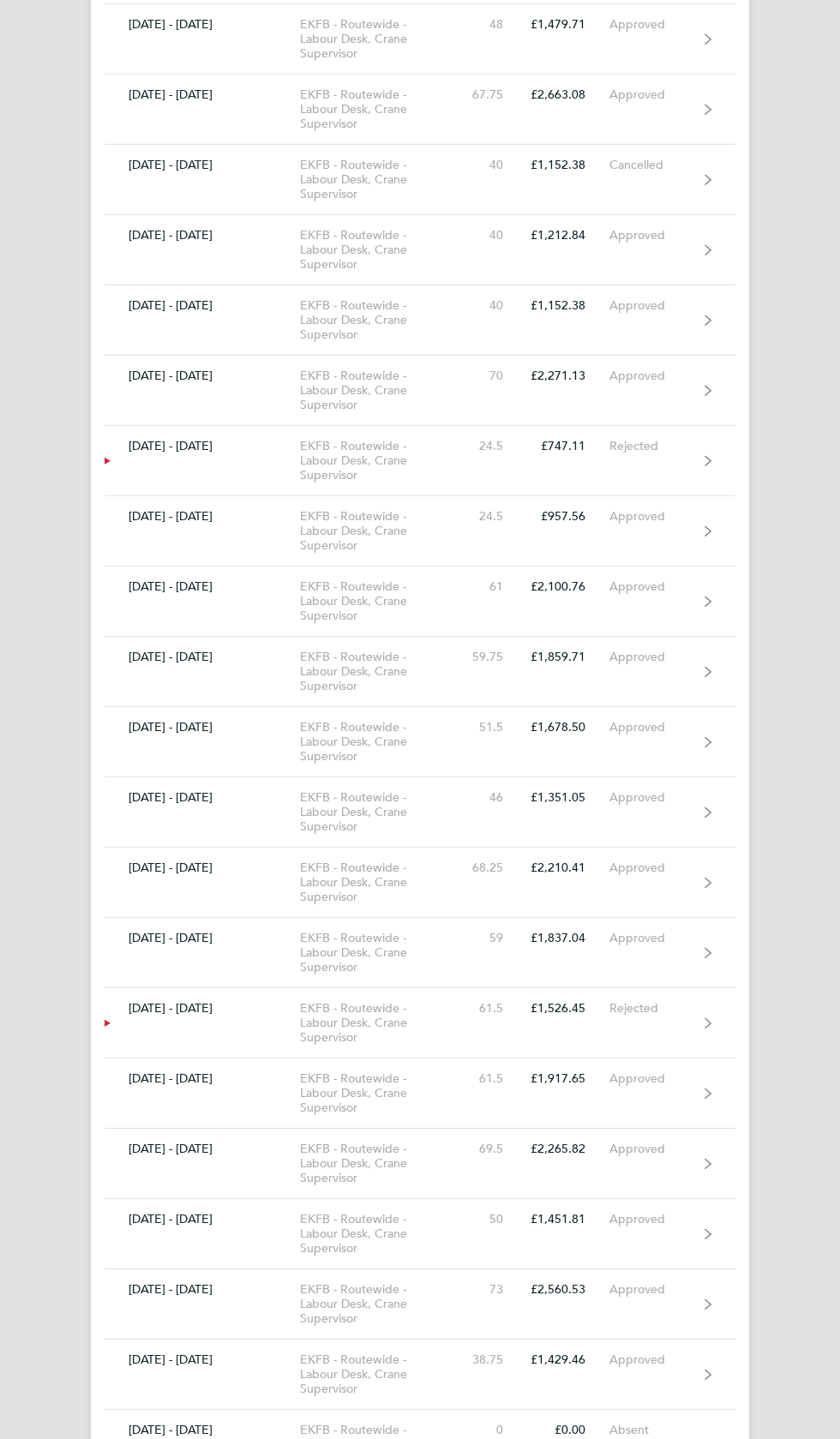
scroll to position [7125, 0]
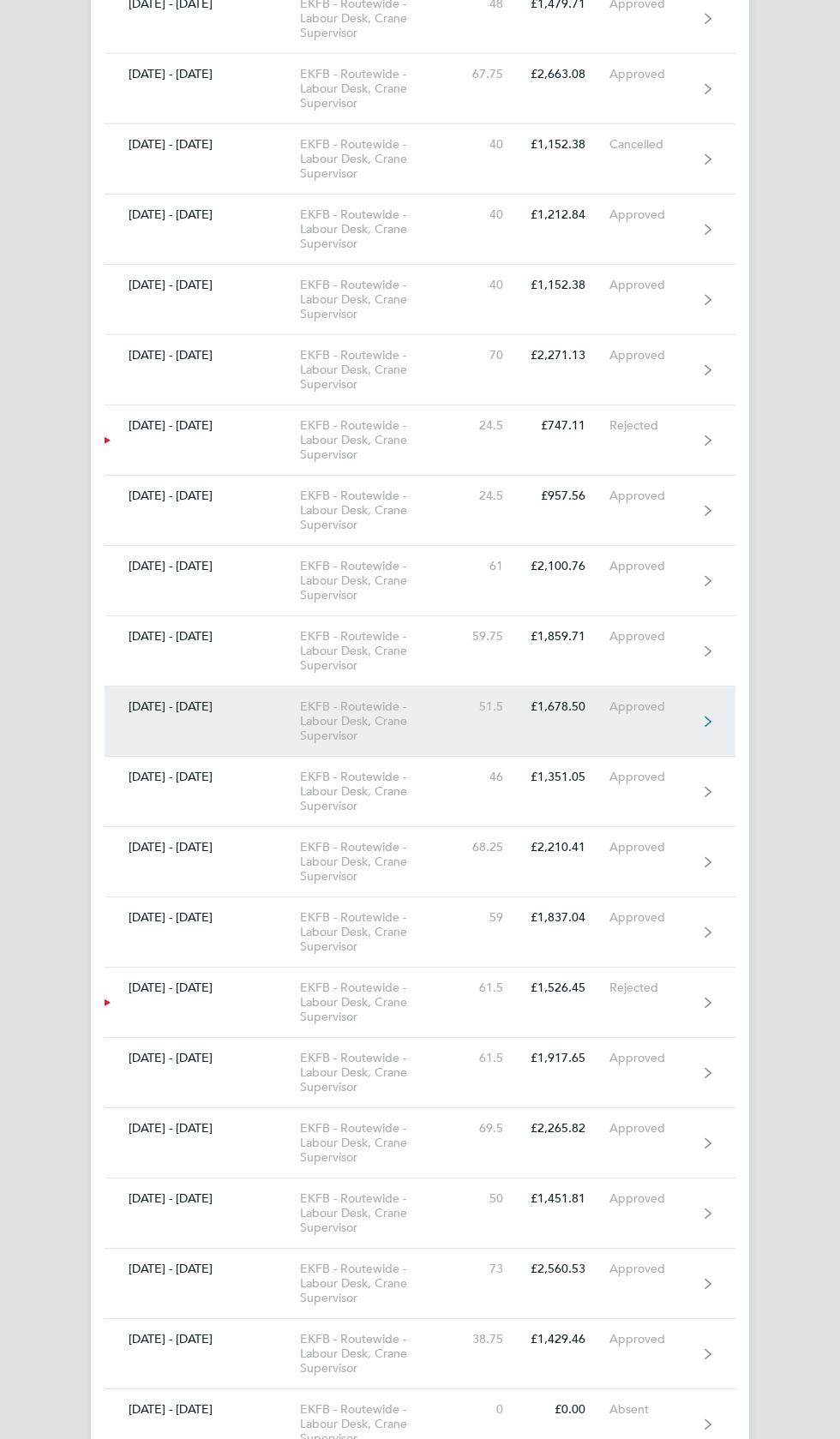
click at [667, 689] on link "27 Feb - 05 Mar 2023 EKFB - Routewide - Labour Desk, Crane Supervisor 51.5 £1,6…" at bounding box center [420, 722] width 631 height 70
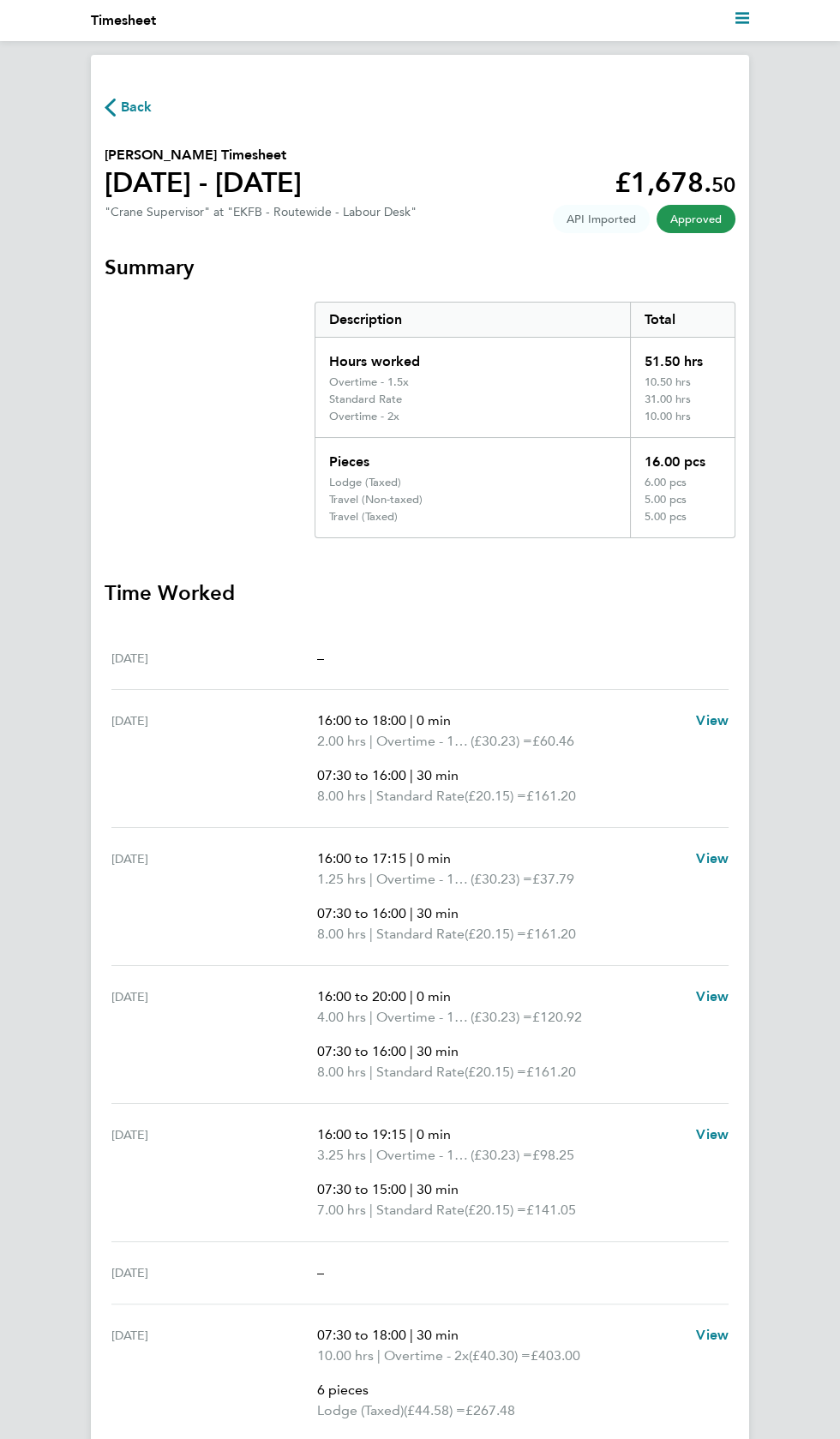
click at [110, 103] on icon "button" at bounding box center [110, 107] width 11 height 18
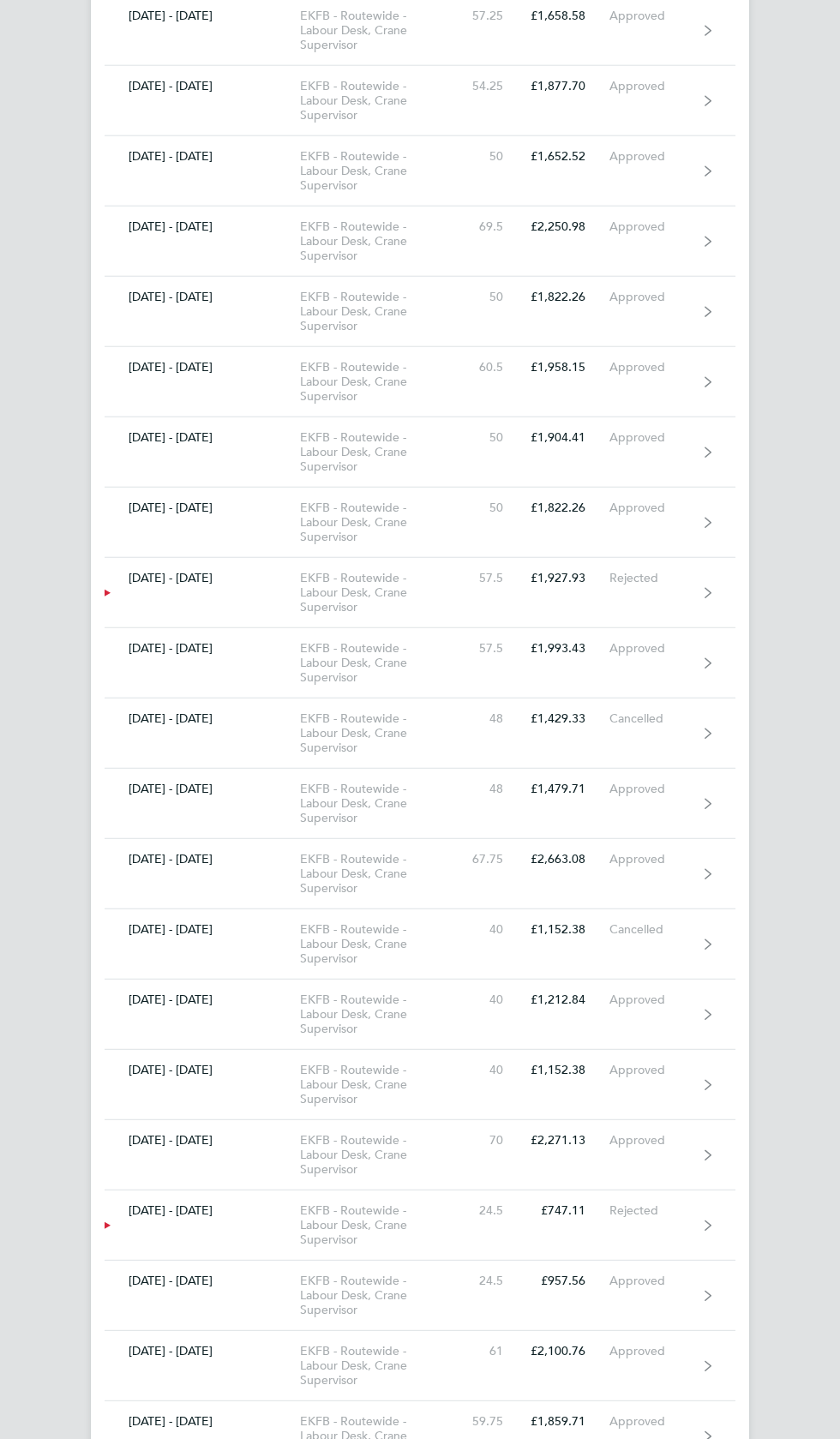
scroll to position [6340, 0]
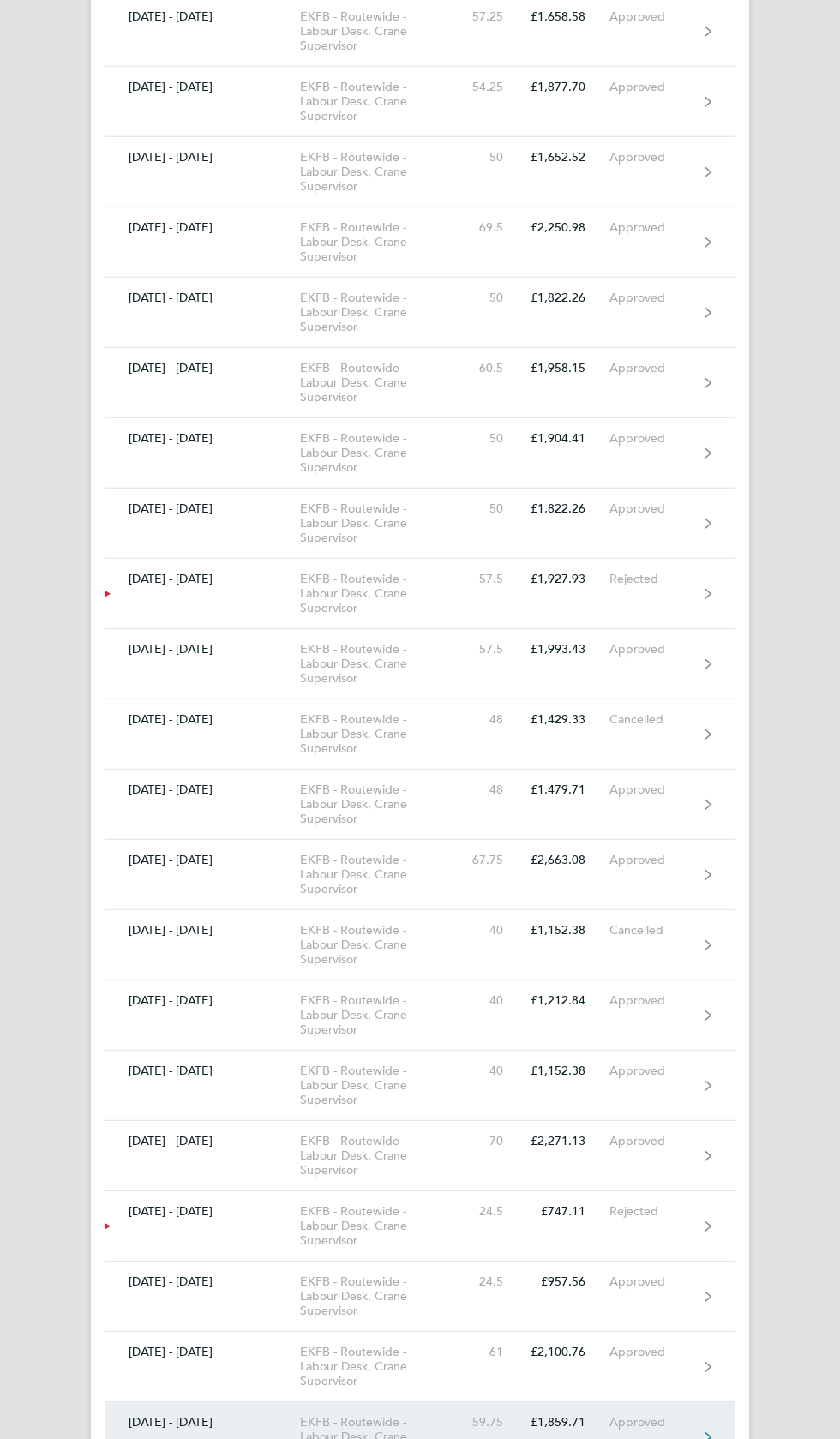
click at [645, 1413] on link "06 - 12 Mar 2023 EKFB - Routewide - Labour Desk, Crane Supervisor 59.75 £1,859.…" at bounding box center [420, 1437] width 631 height 70
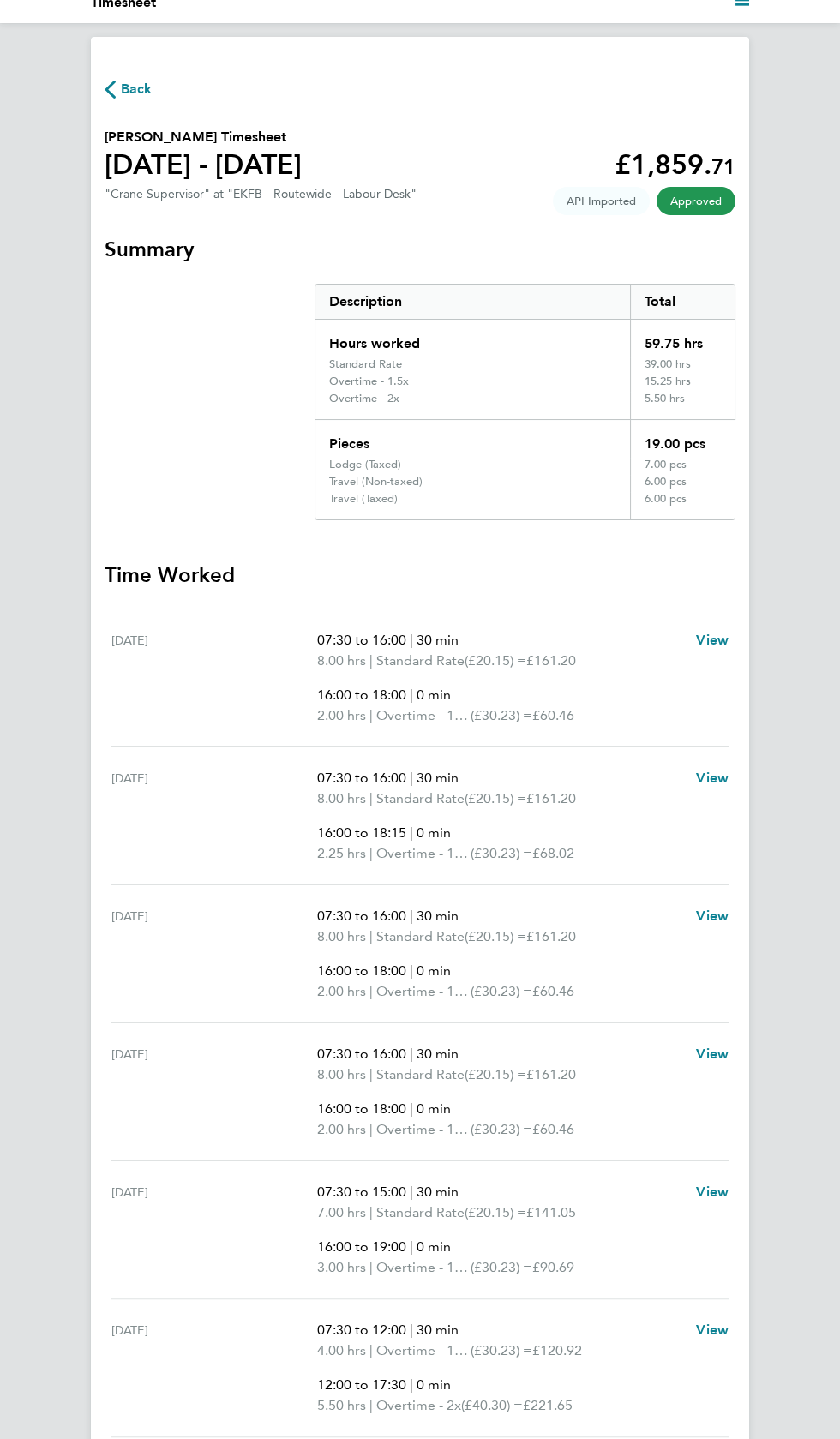
scroll to position [64, 0]
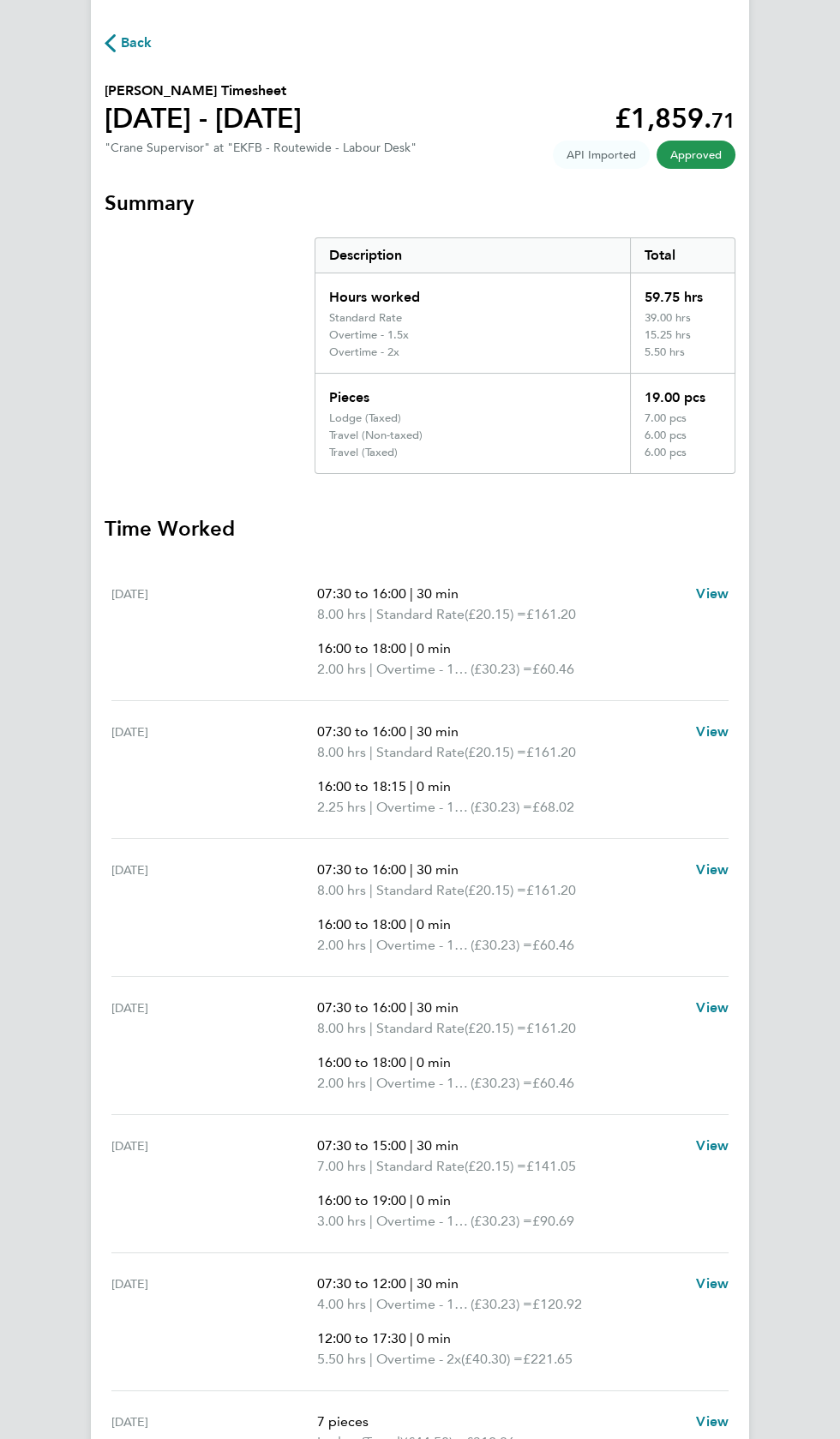
click at [145, 41] on span "Back" at bounding box center [136, 43] width 32 height 21
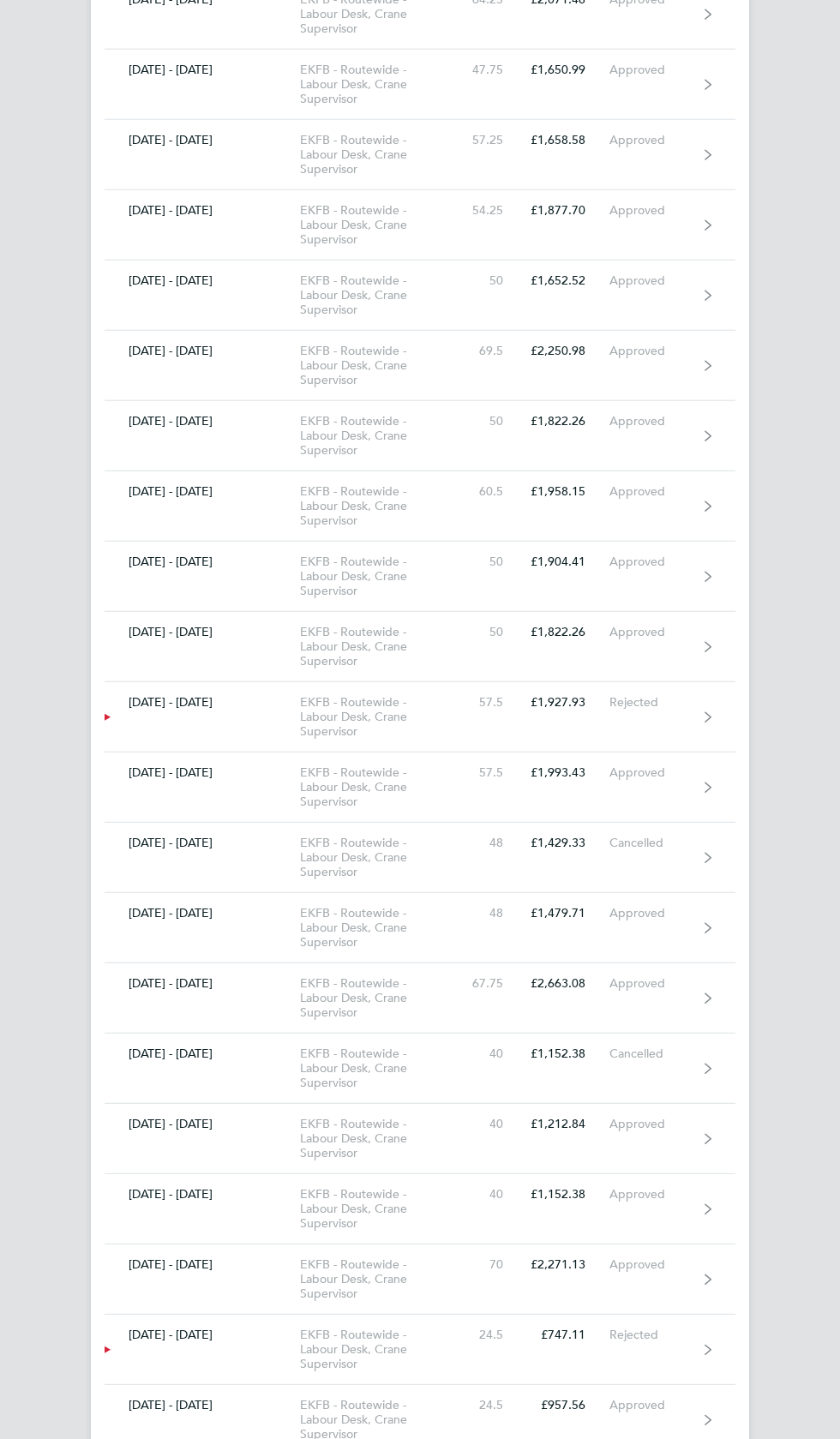
scroll to position [6219, 0]
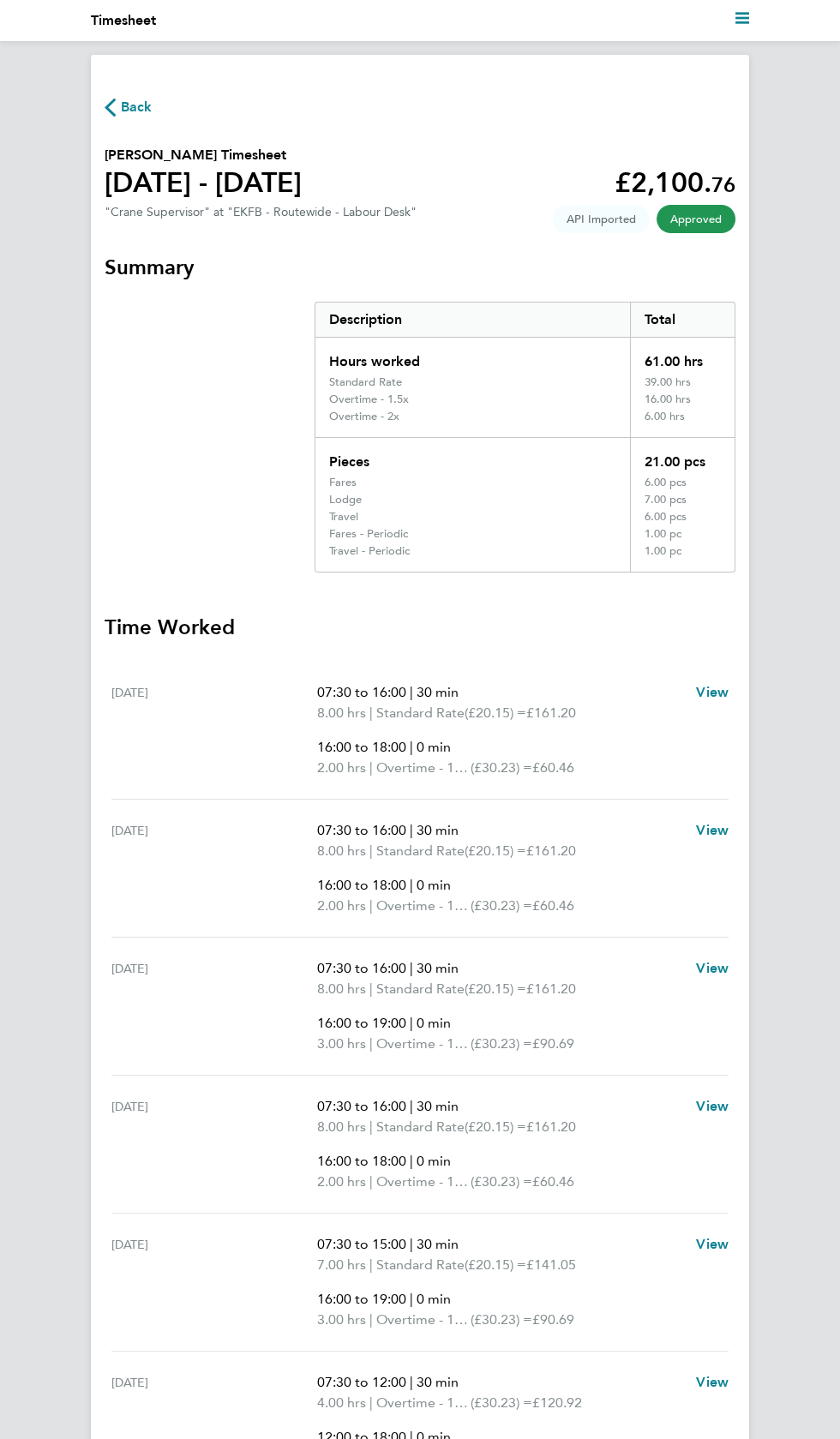
click at [140, 106] on span "Back" at bounding box center [136, 107] width 32 height 21
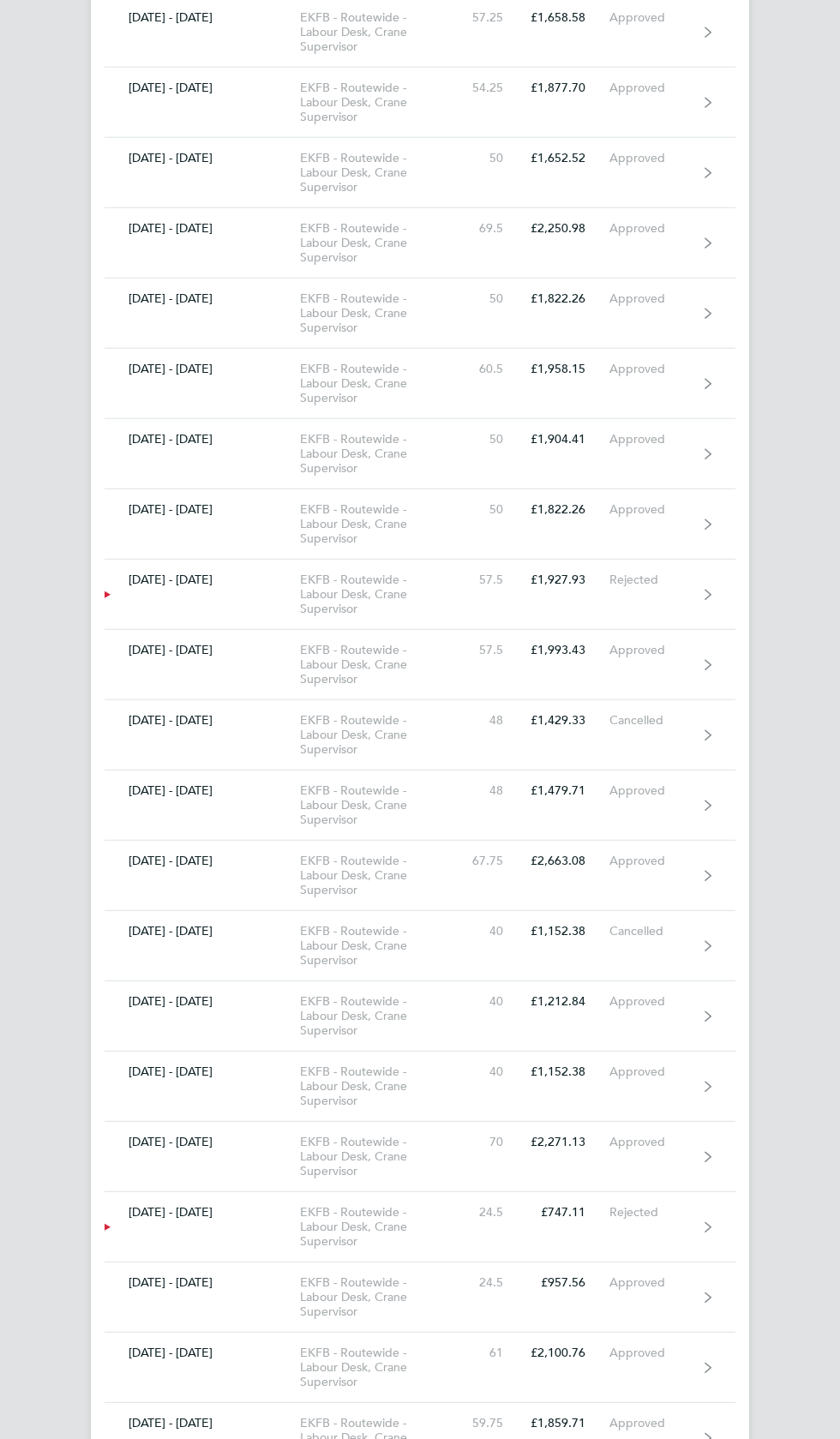
scroll to position [6346, 0]
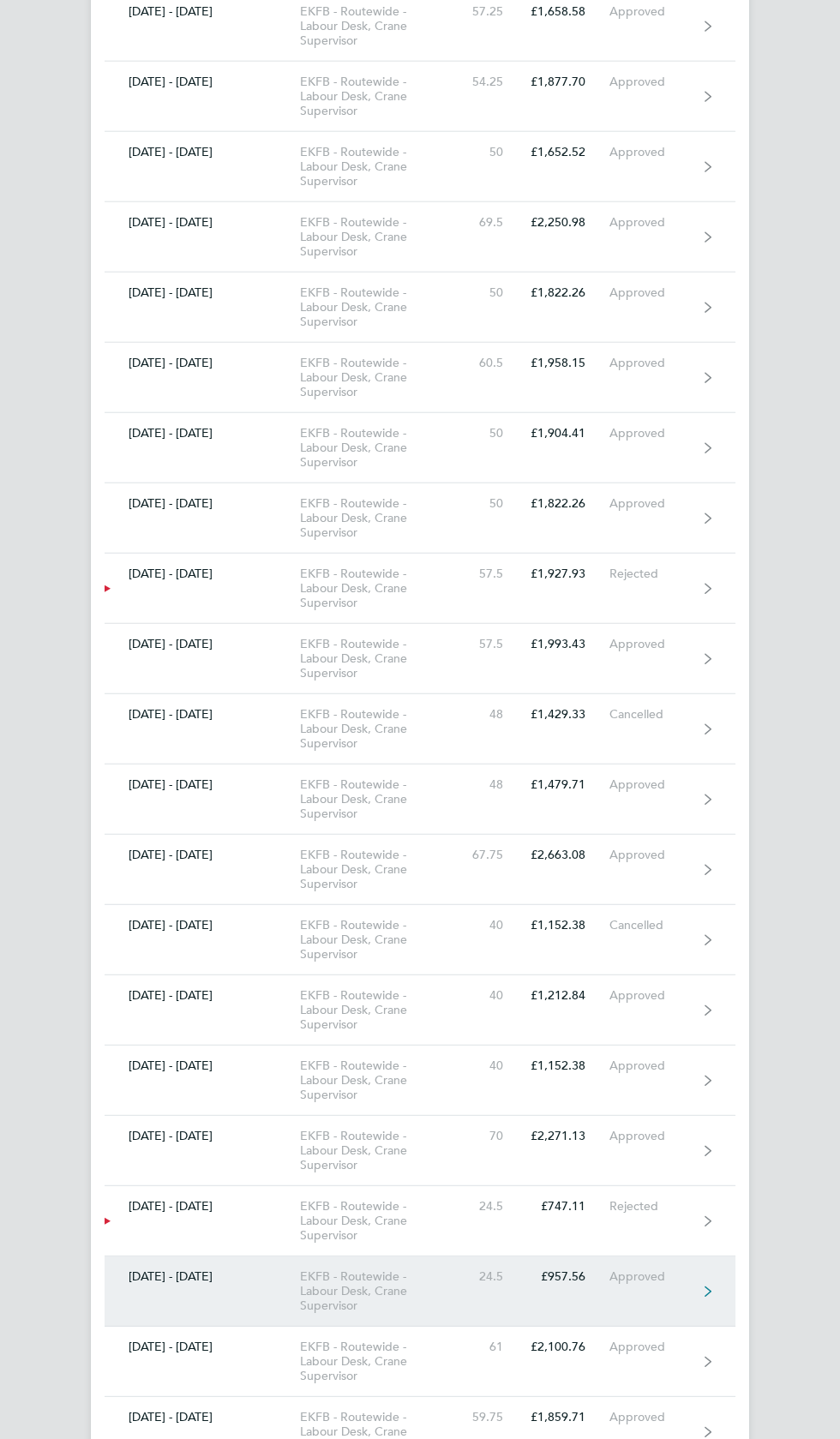
click at [619, 1261] on link "20 - 26 Mar 2023 EKFB - Routewide - Labour Desk, Crane Supervisor 24.5 £957.56 …" at bounding box center [420, 1291] width 631 height 70
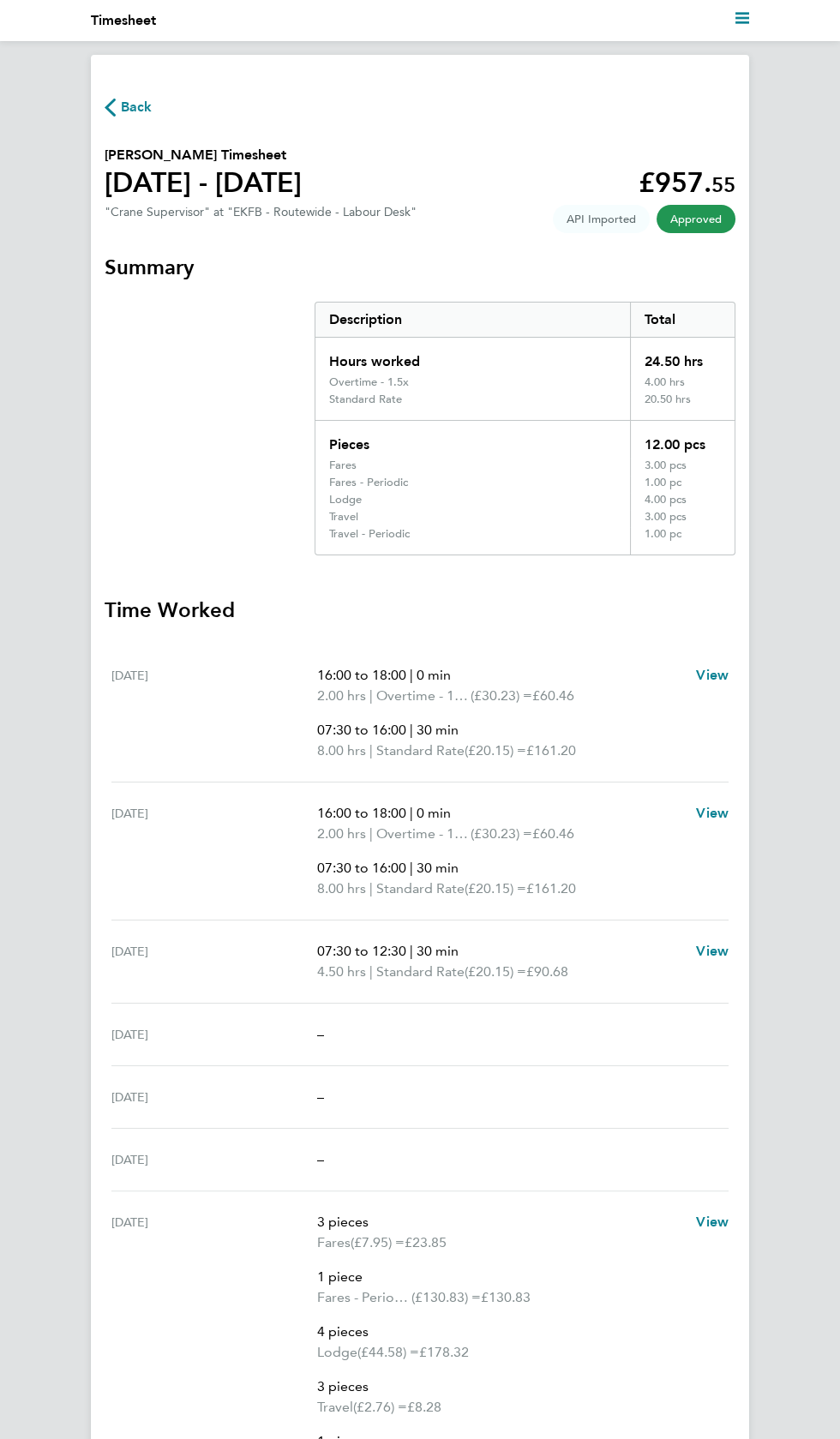
click at [143, 112] on span "Back" at bounding box center [136, 107] width 32 height 21
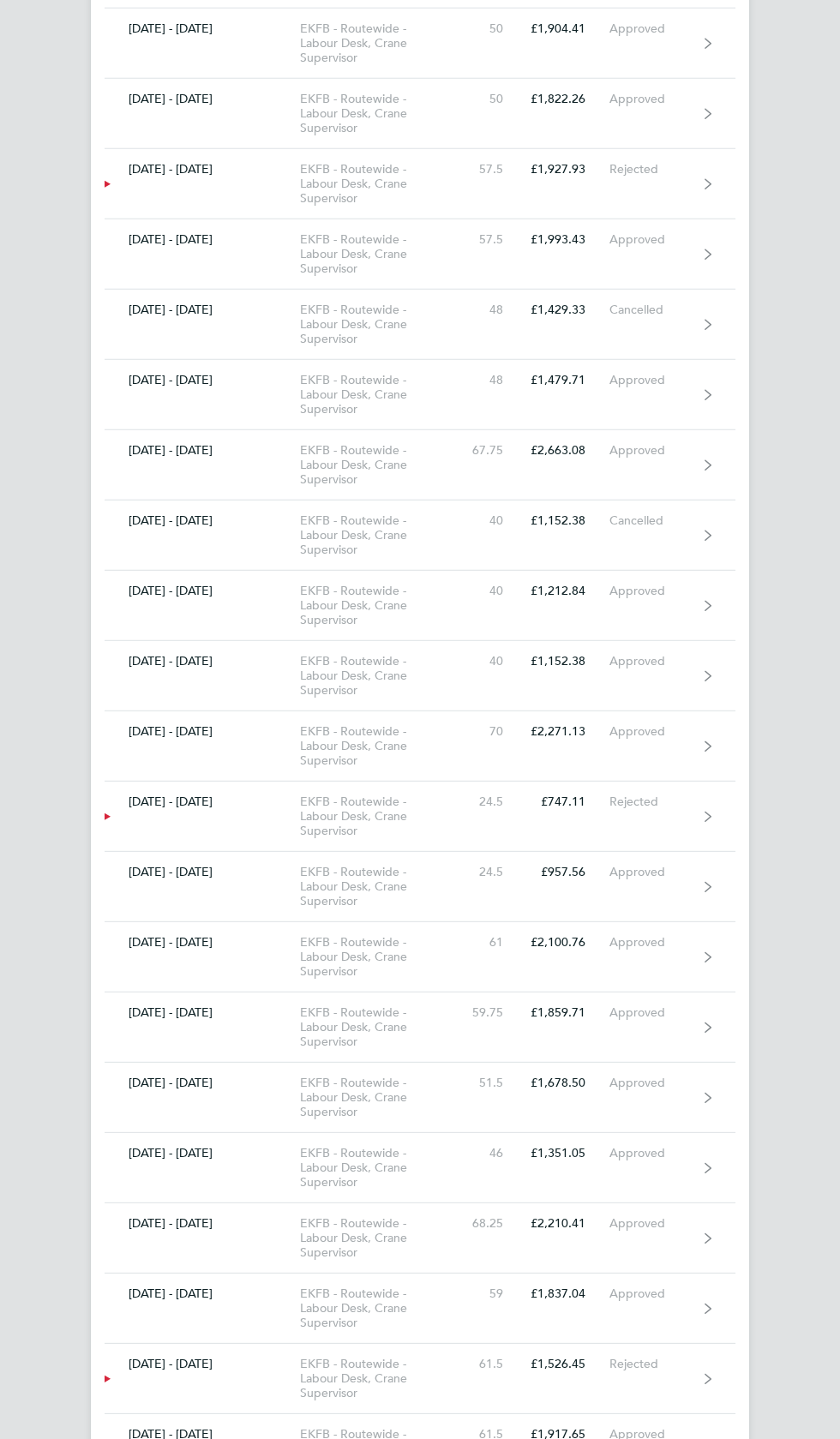
scroll to position [6748, 0]
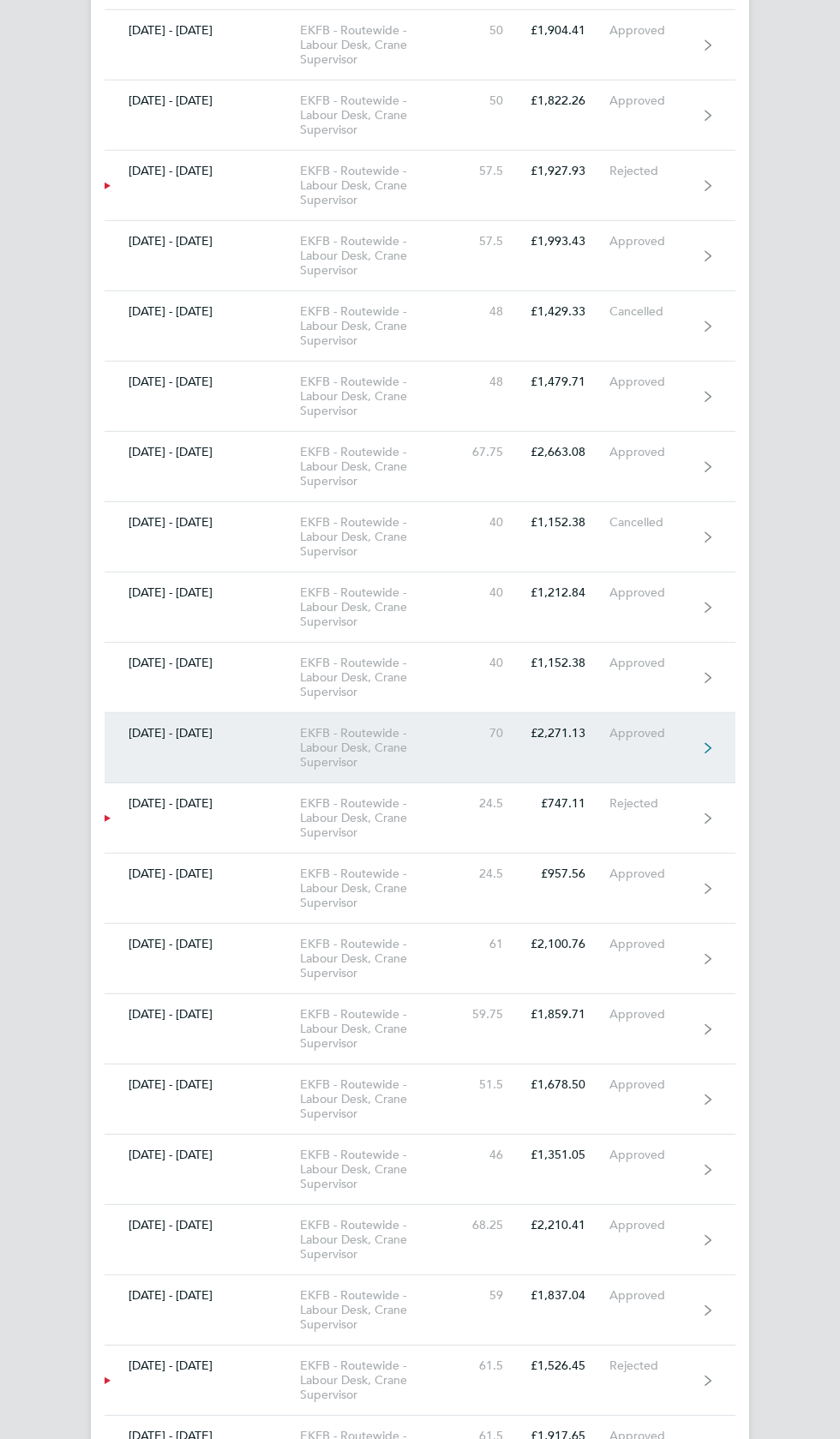
click at [650, 722] on link "27 Mar - 02 Apr 2023 EKFB - Routewide - Labour Desk, Crane Supervisor 70 £2,271…" at bounding box center [420, 748] width 631 height 70
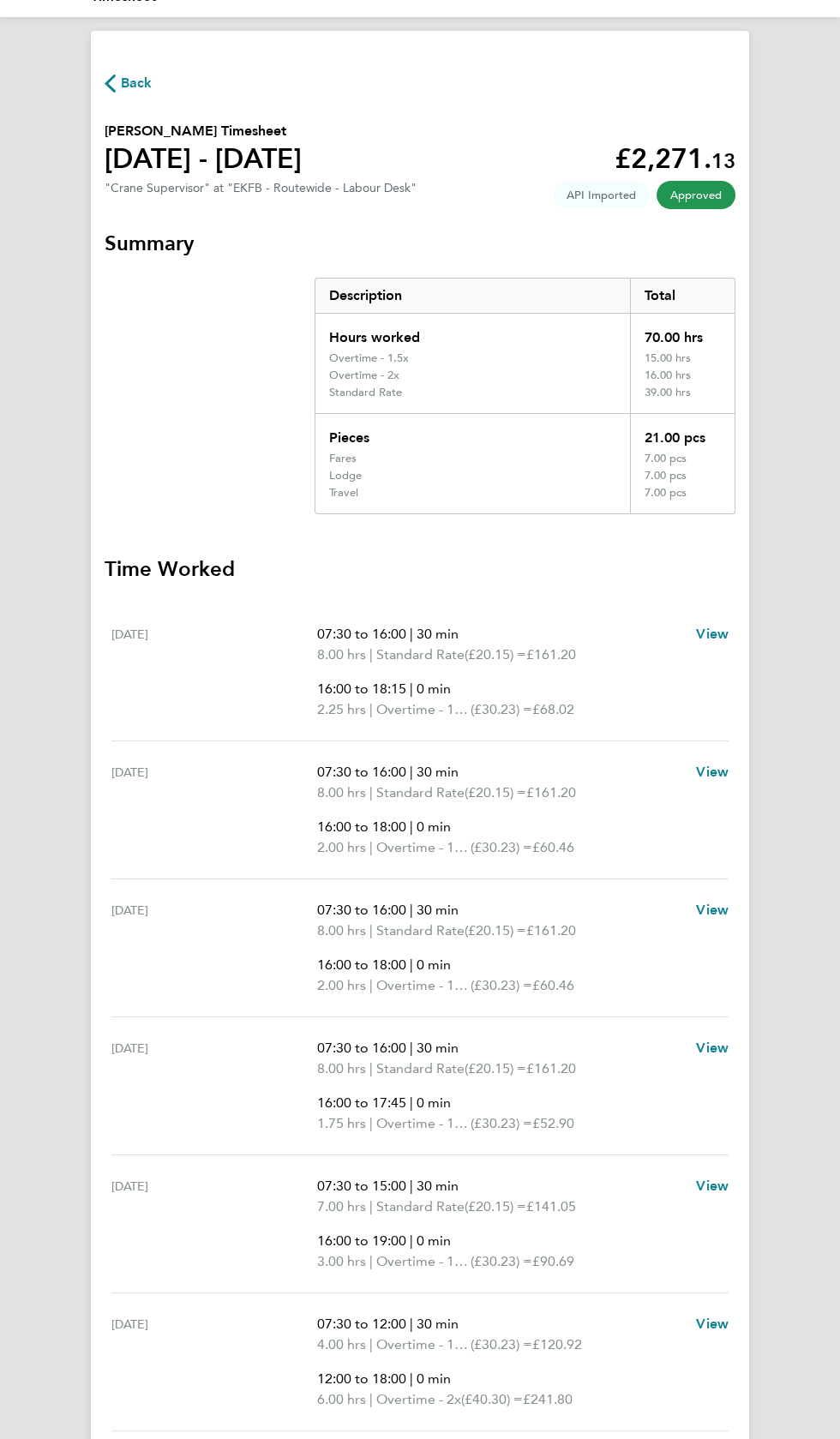
scroll to position [119, 0]
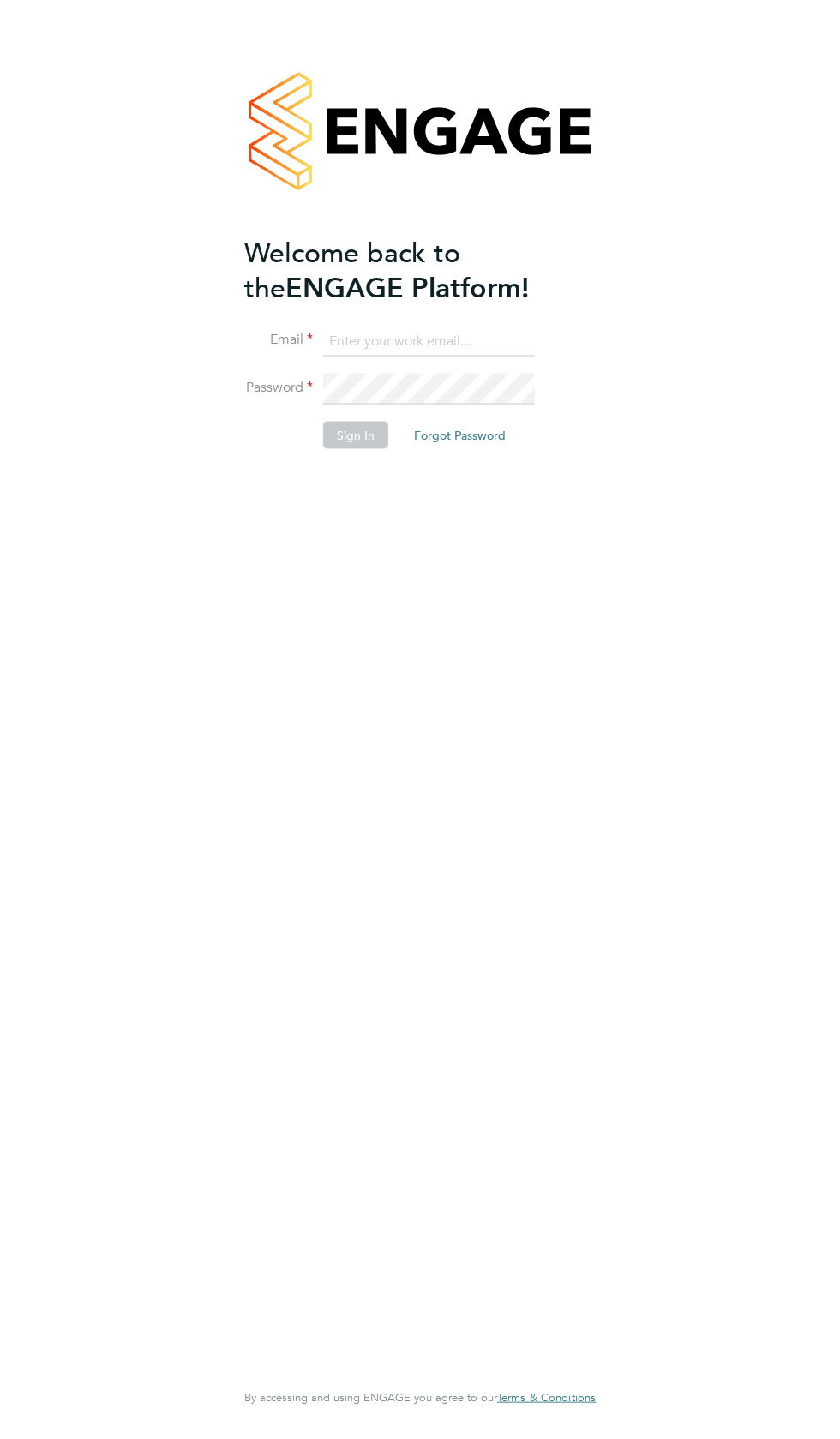
click at [456, 337] on input at bounding box center [429, 342] width 212 height 31
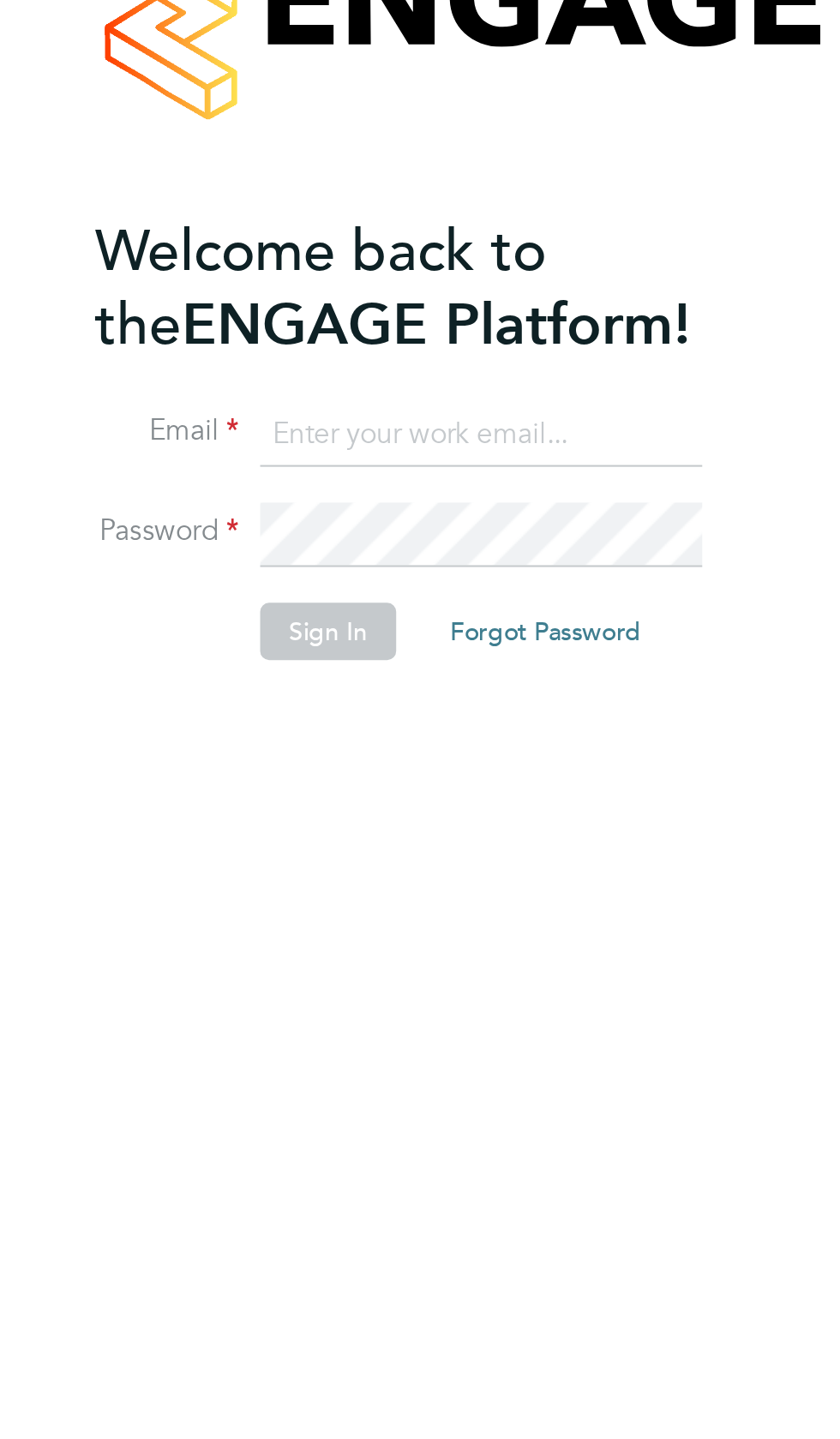
type input "garyg.a.dowling1995@gmail.com"
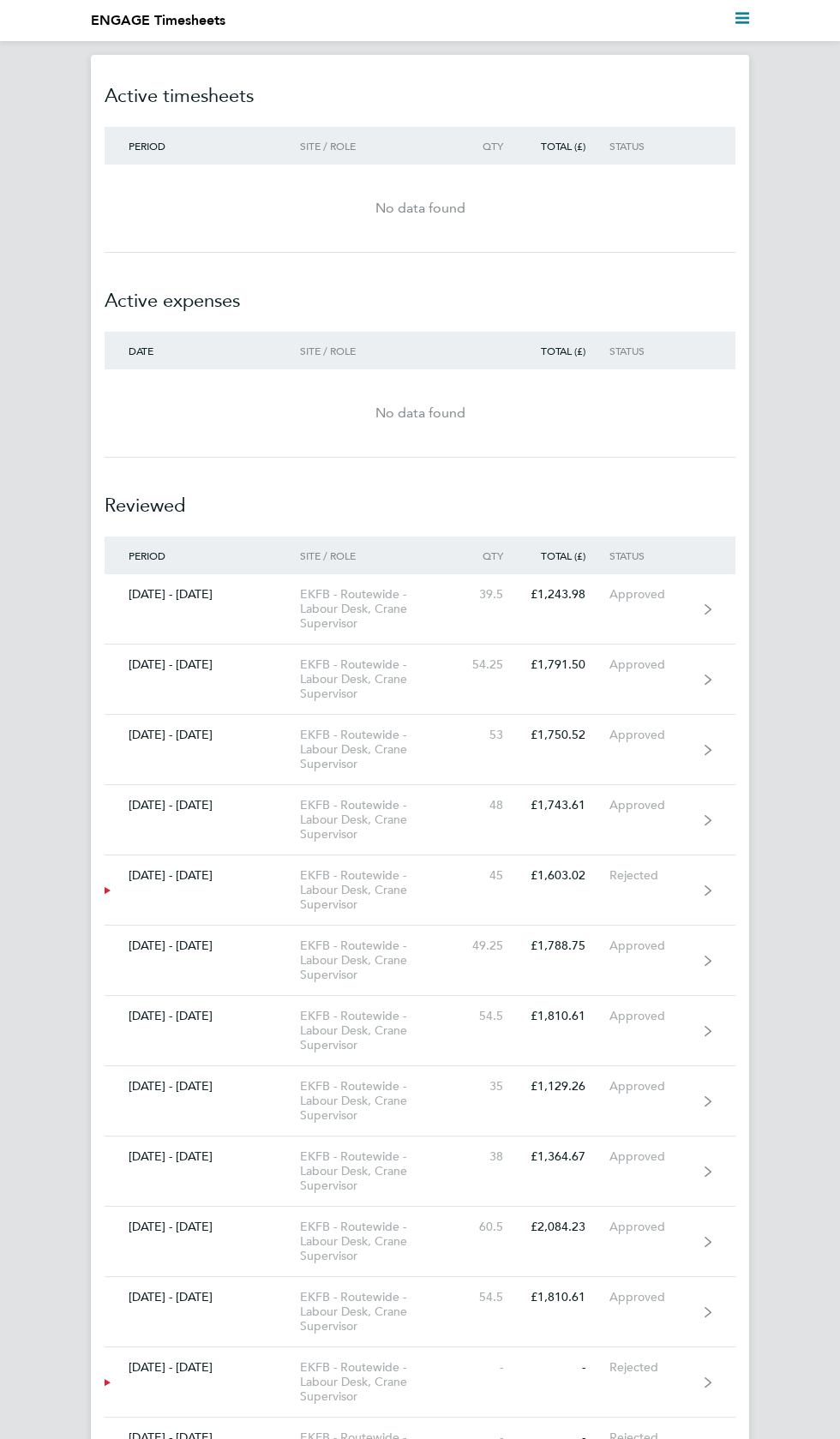
click at [744, 17] on polygon "Main navigation" at bounding box center [742, 18] width 14 height 3
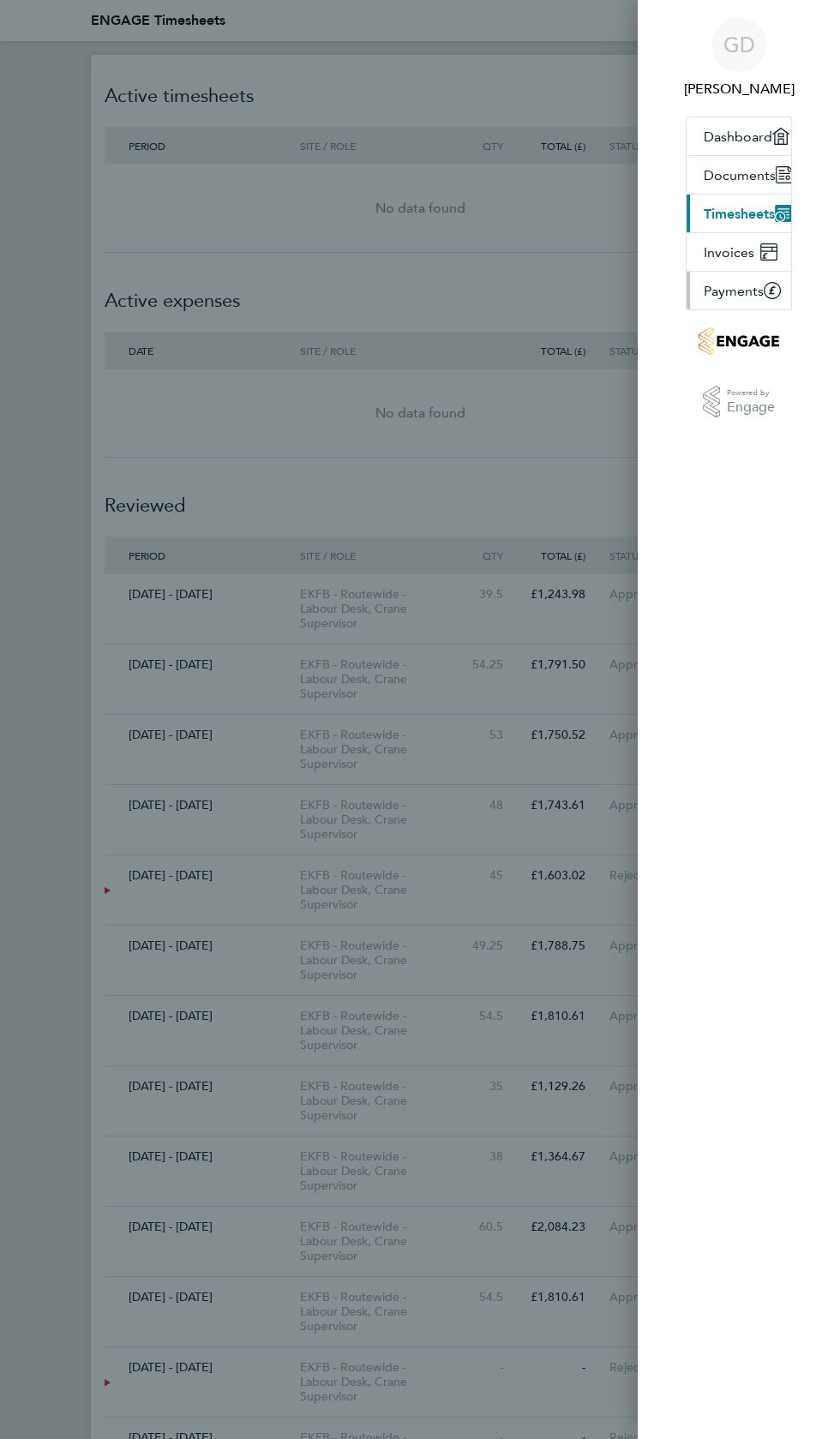
click at [773, 287] on icon at bounding box center [772, 290] width 7 height 8
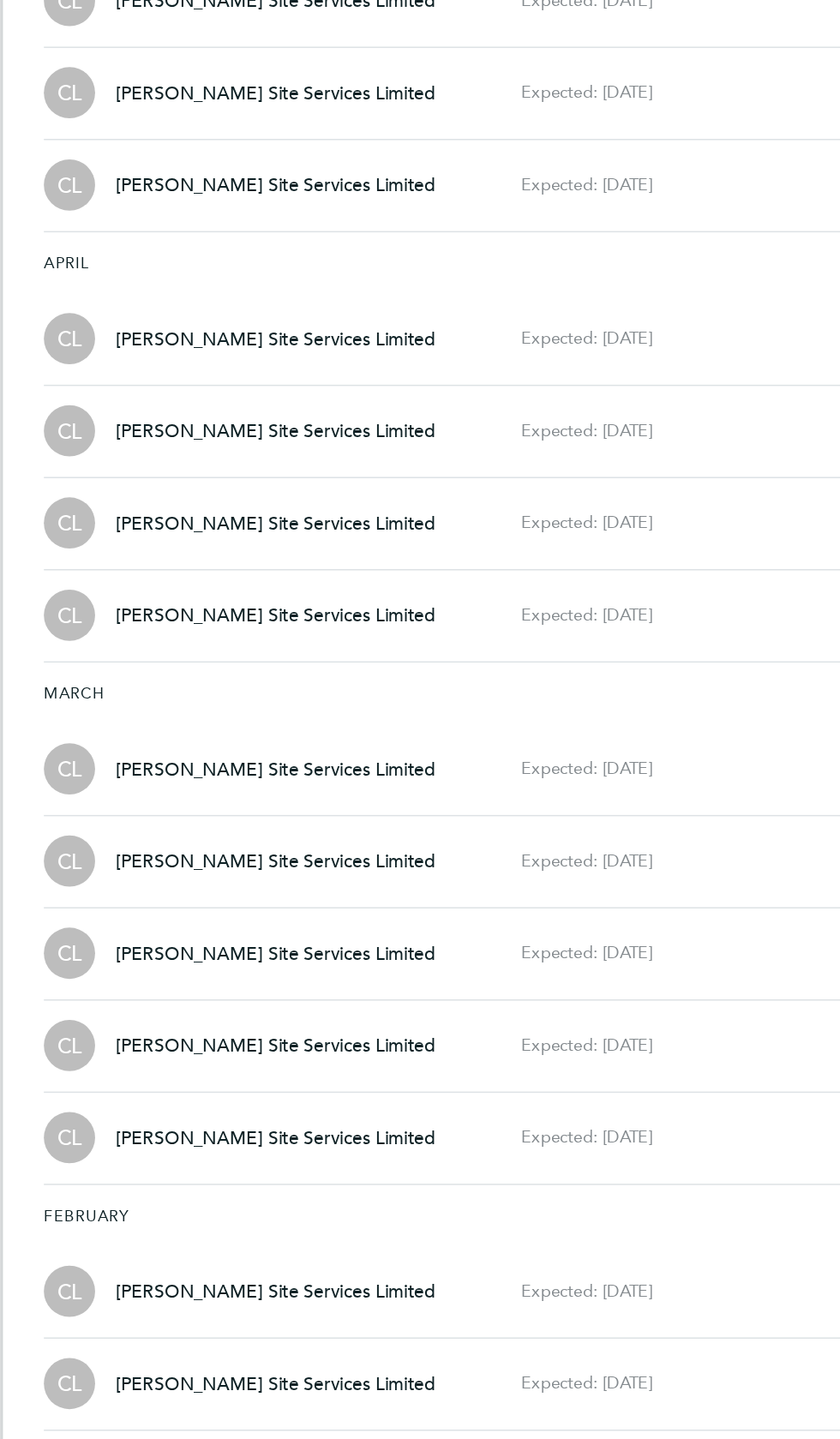
scroll to position [3225, 0]
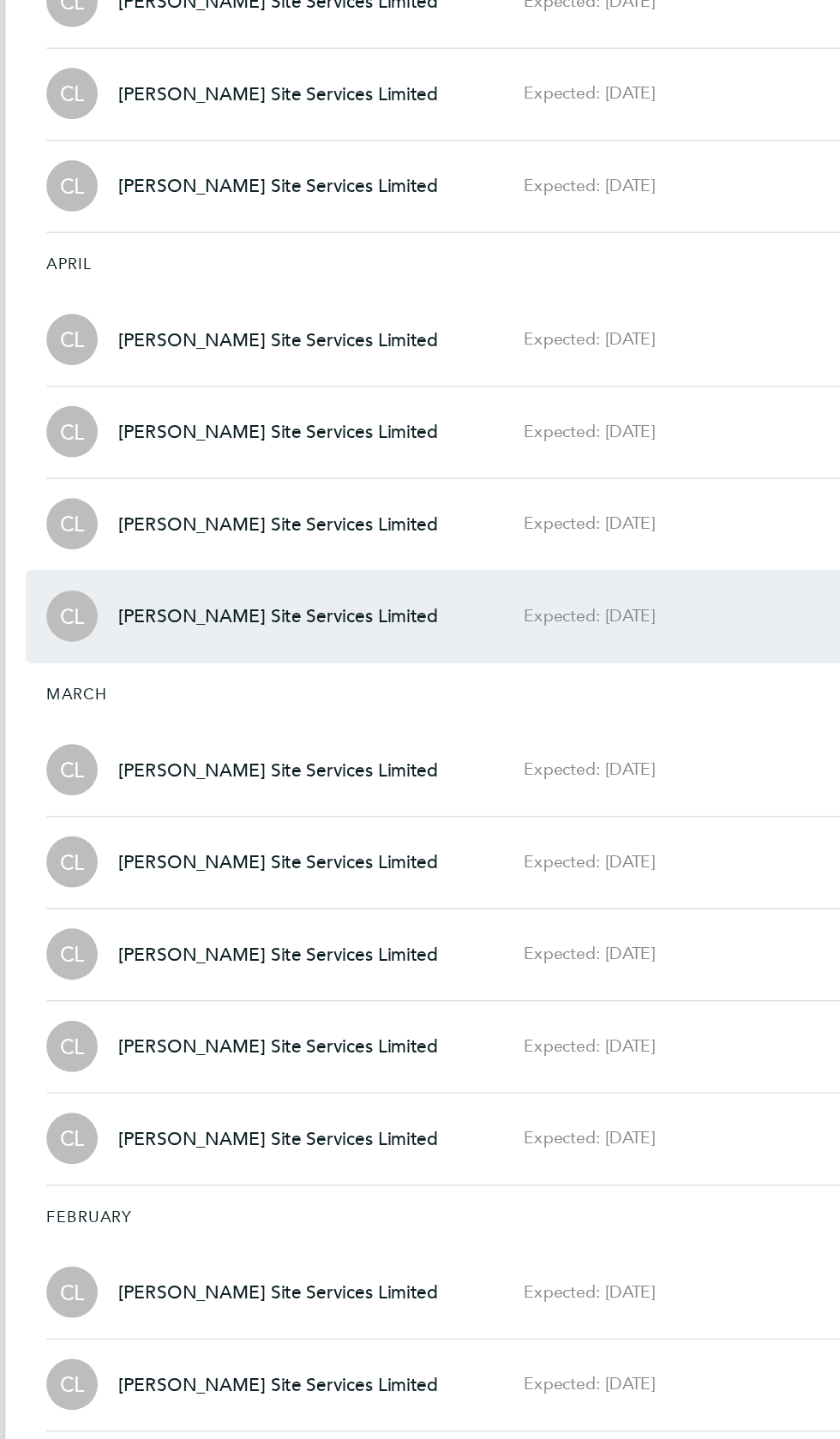
click at [521, 620] on div "[PERSON_NAME] Site Services Limited Expected: [DATE]" at bounding box center [392, 638] width 452 height 34
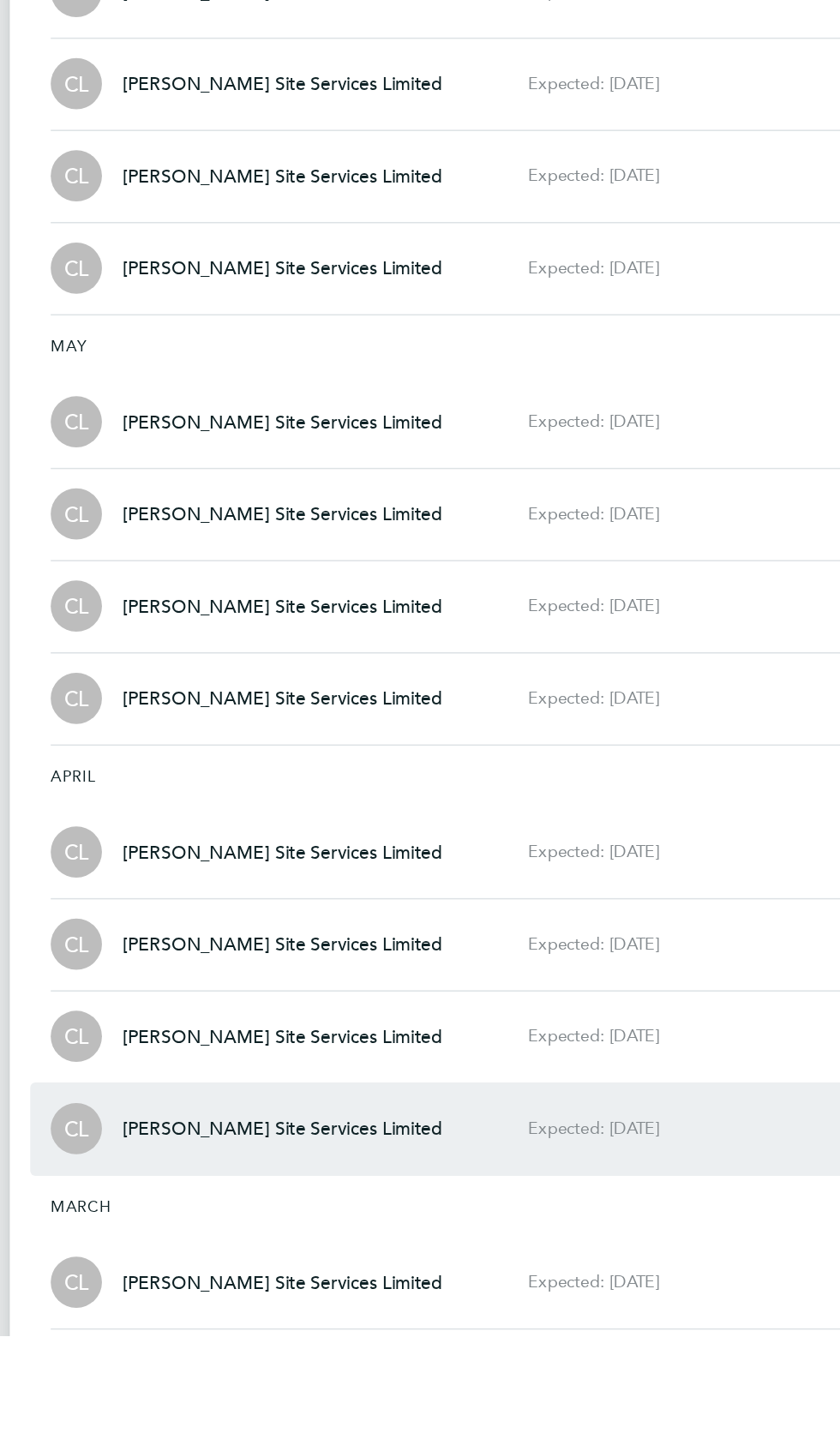
scroll to position [2563, 0]
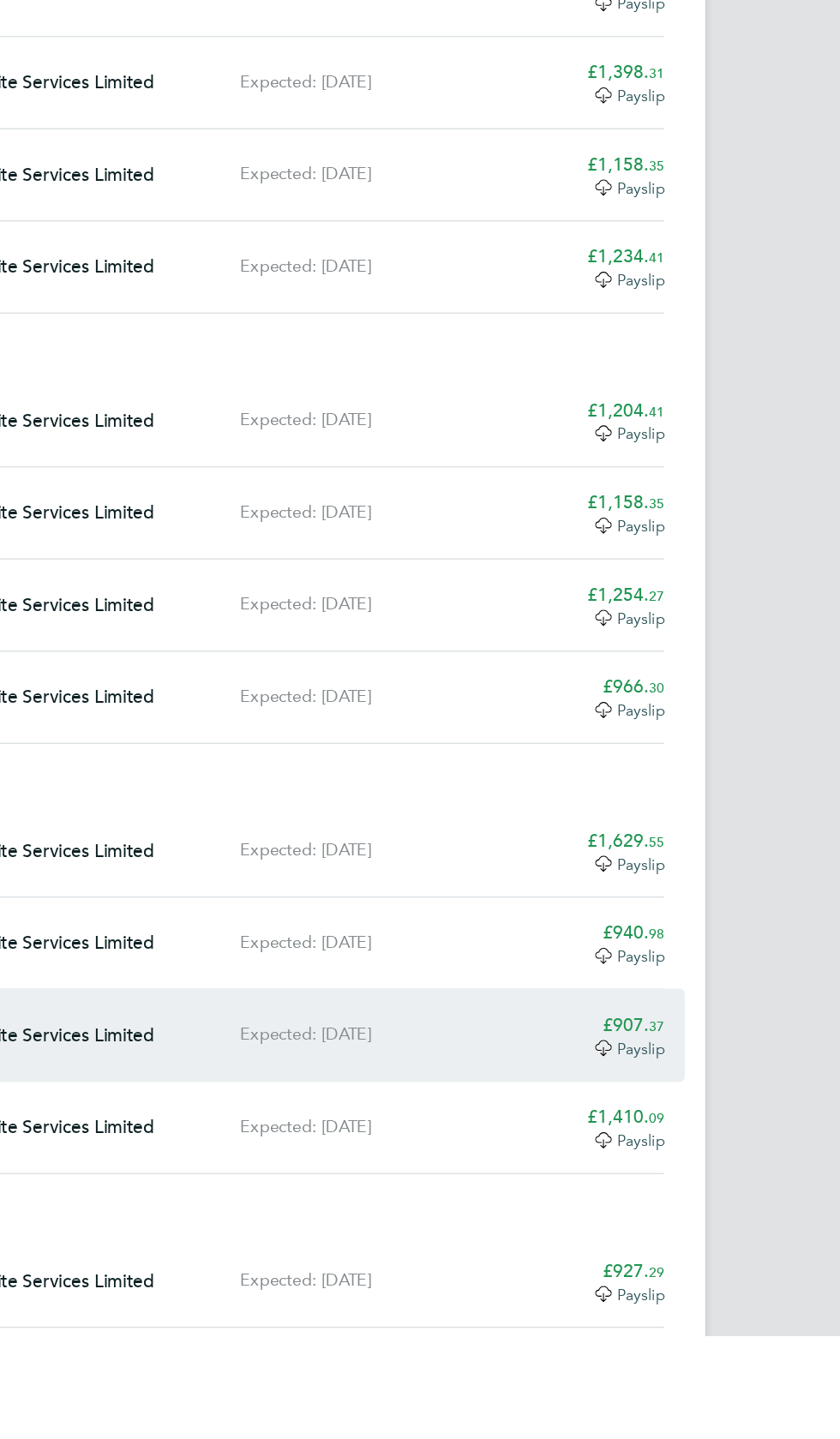
click at [716, 1224] on span "37" at bounding box center [716, 1230] width 10 height 13
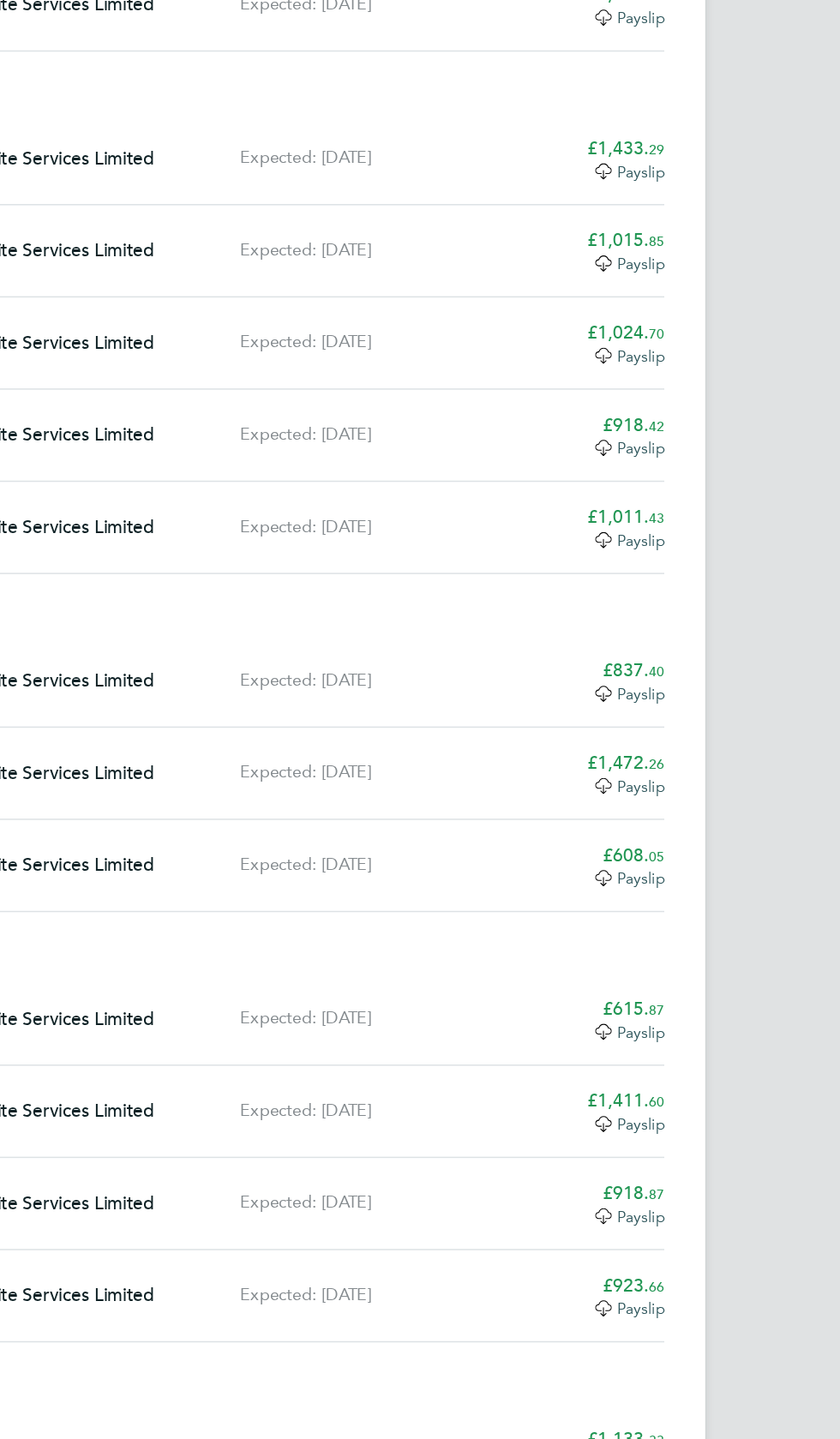
scroll to position [0, 0]
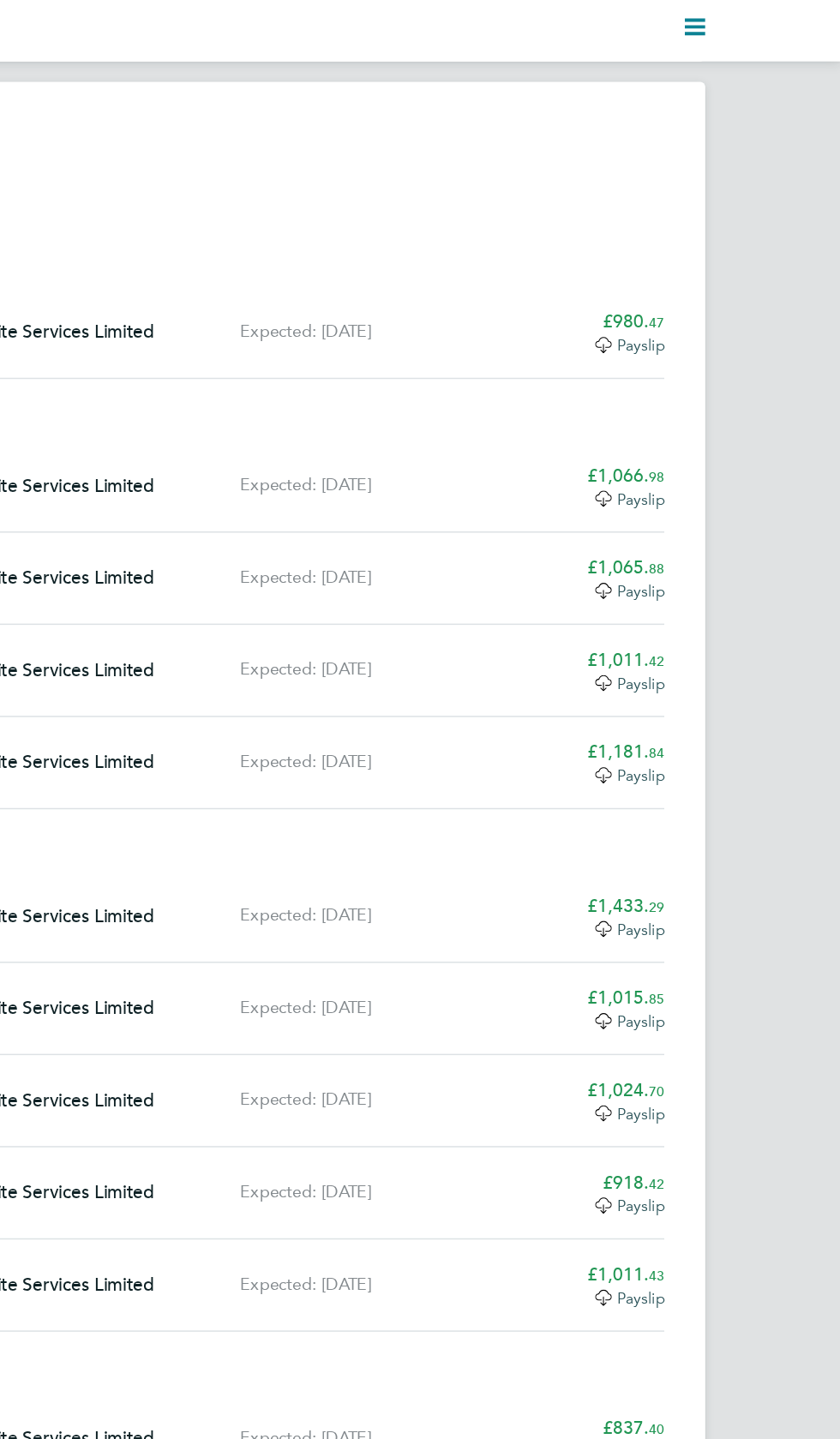
click at [741, 13] on polygon "Main navigation" at bounding box center [742, 13] width 14 height 3
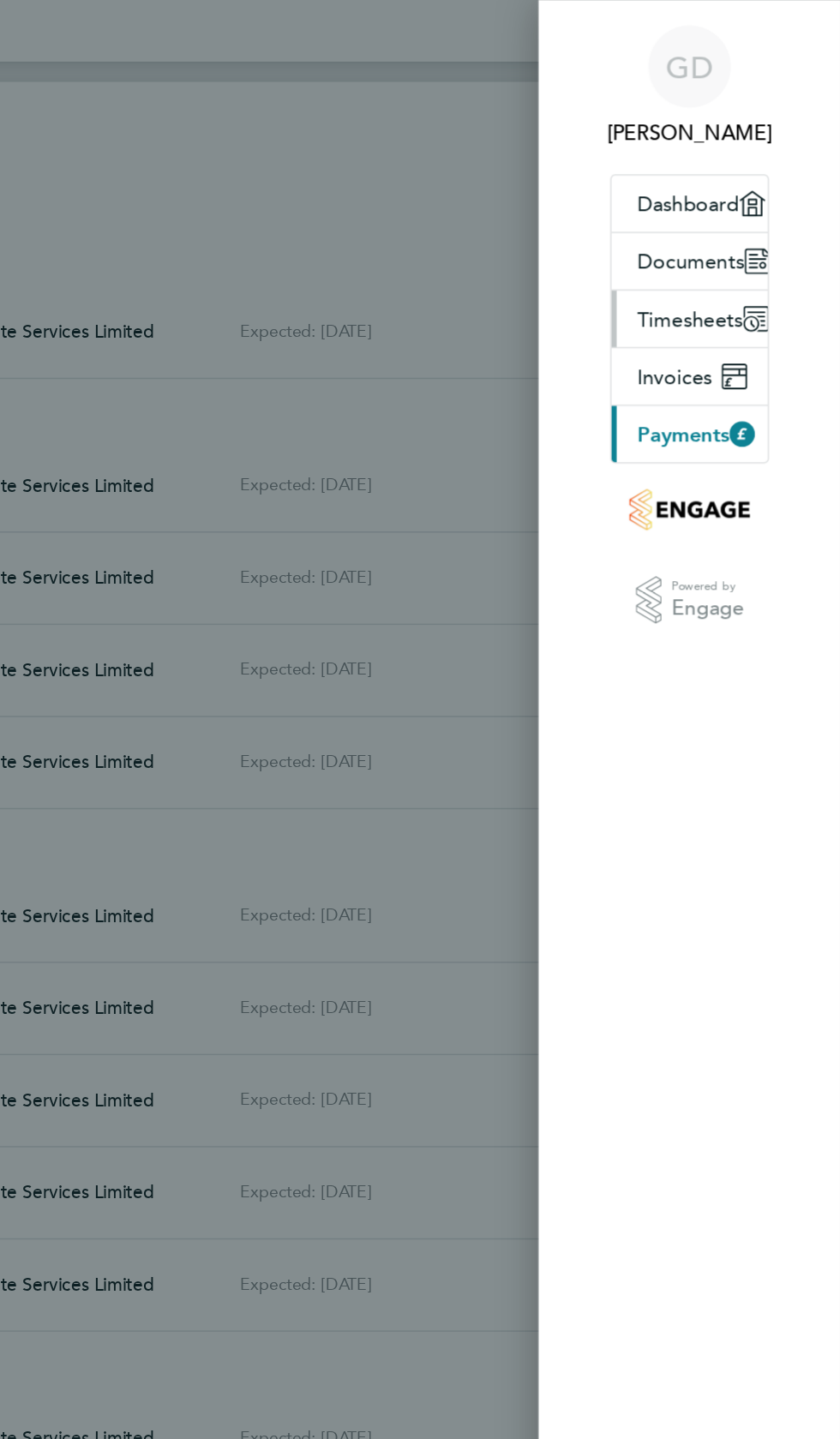
click at [750, 211] on span "Timesheets" at bounding box center [739, 214] width 71 height 16
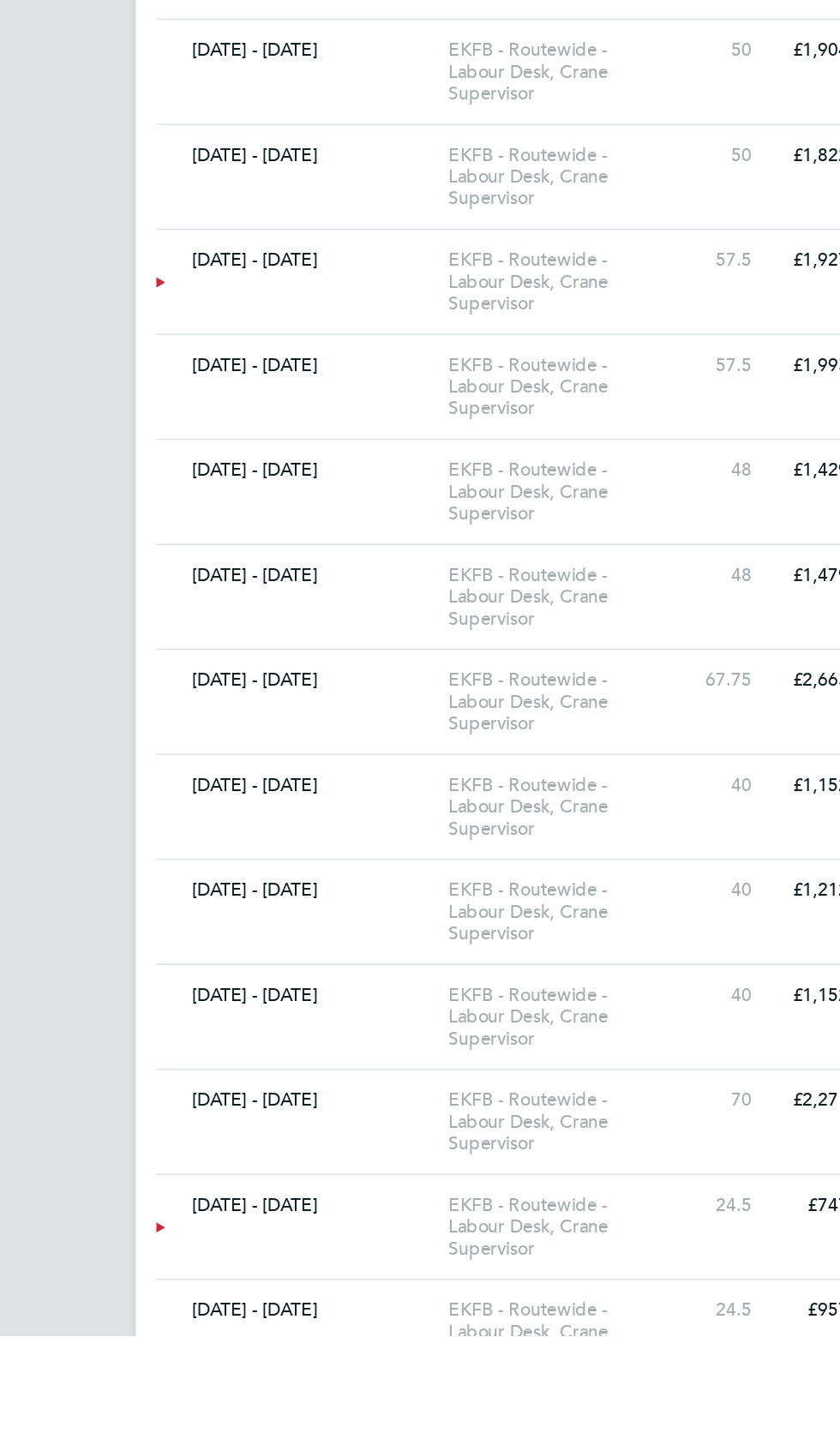
scroll to position [6204, 0]
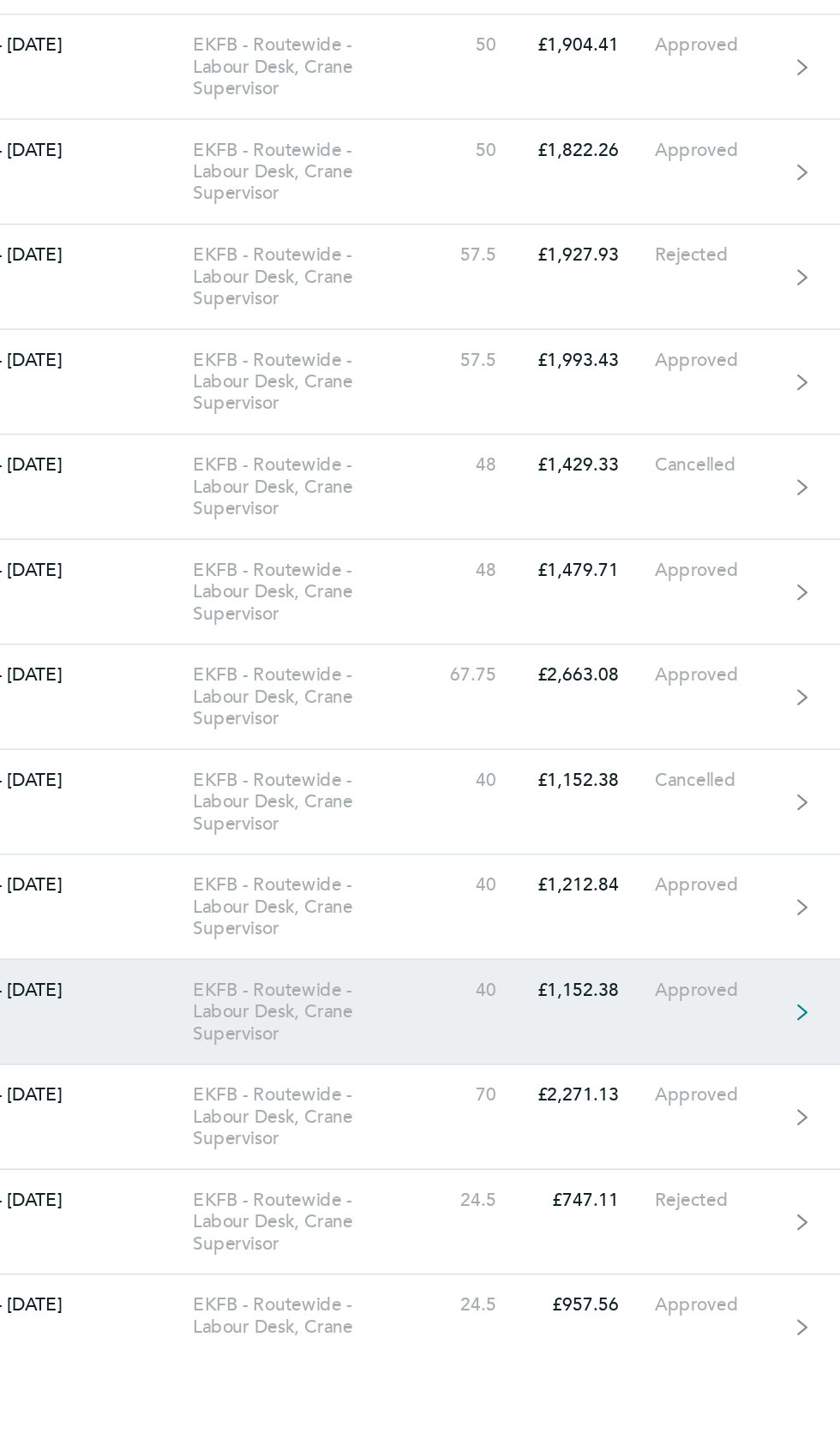
click at [661, 1201] on link "[DATE] - [DATE] EKFB - Routewide - Labour Desk, Crane Supervisor 40 £1,152.38 A…" at bounding box center [420, 1222] width 631 height 70
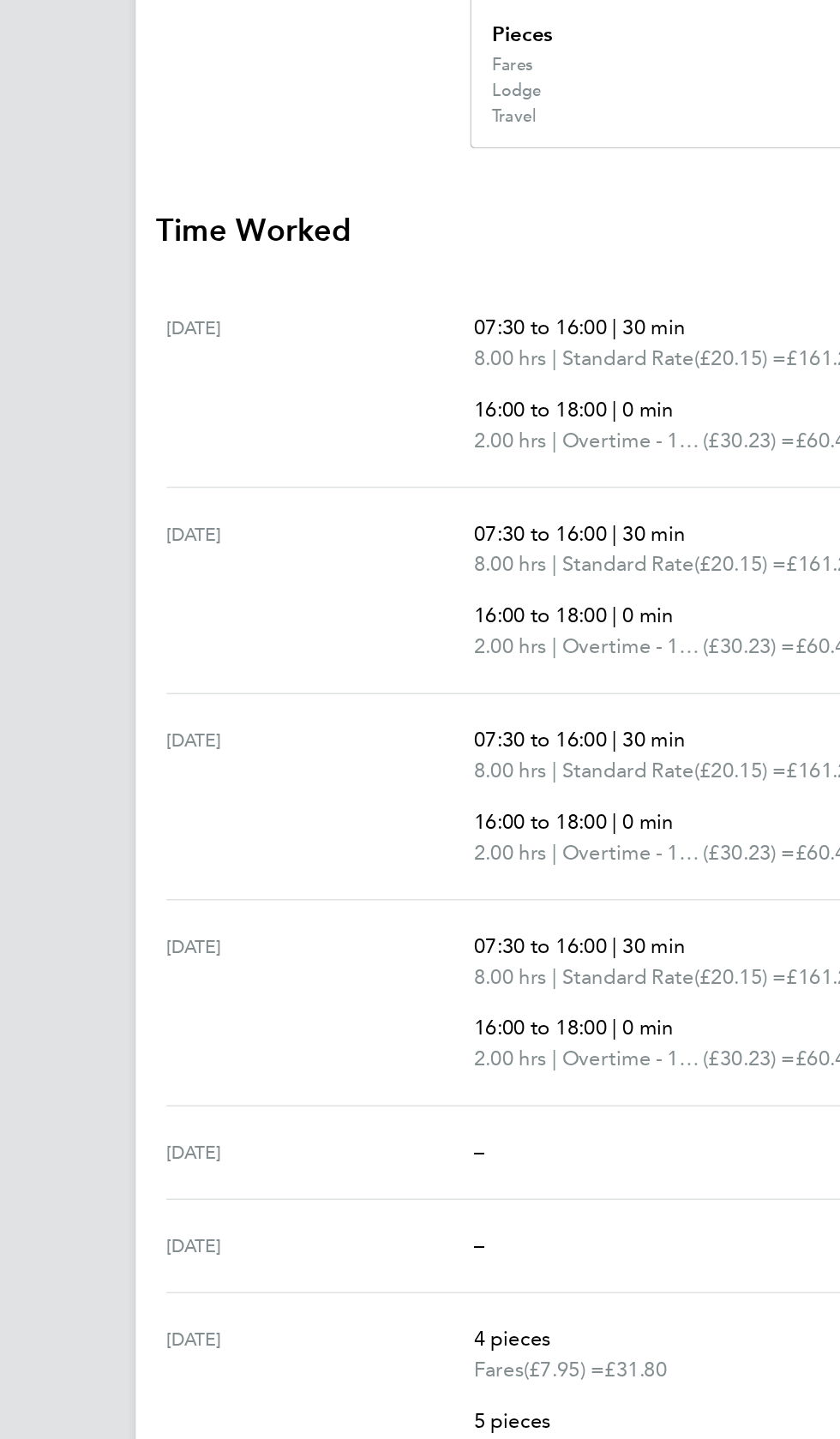
scroll to position [106, 0]
